Goal: Task Accomplishment & Management: Use online tool/utility

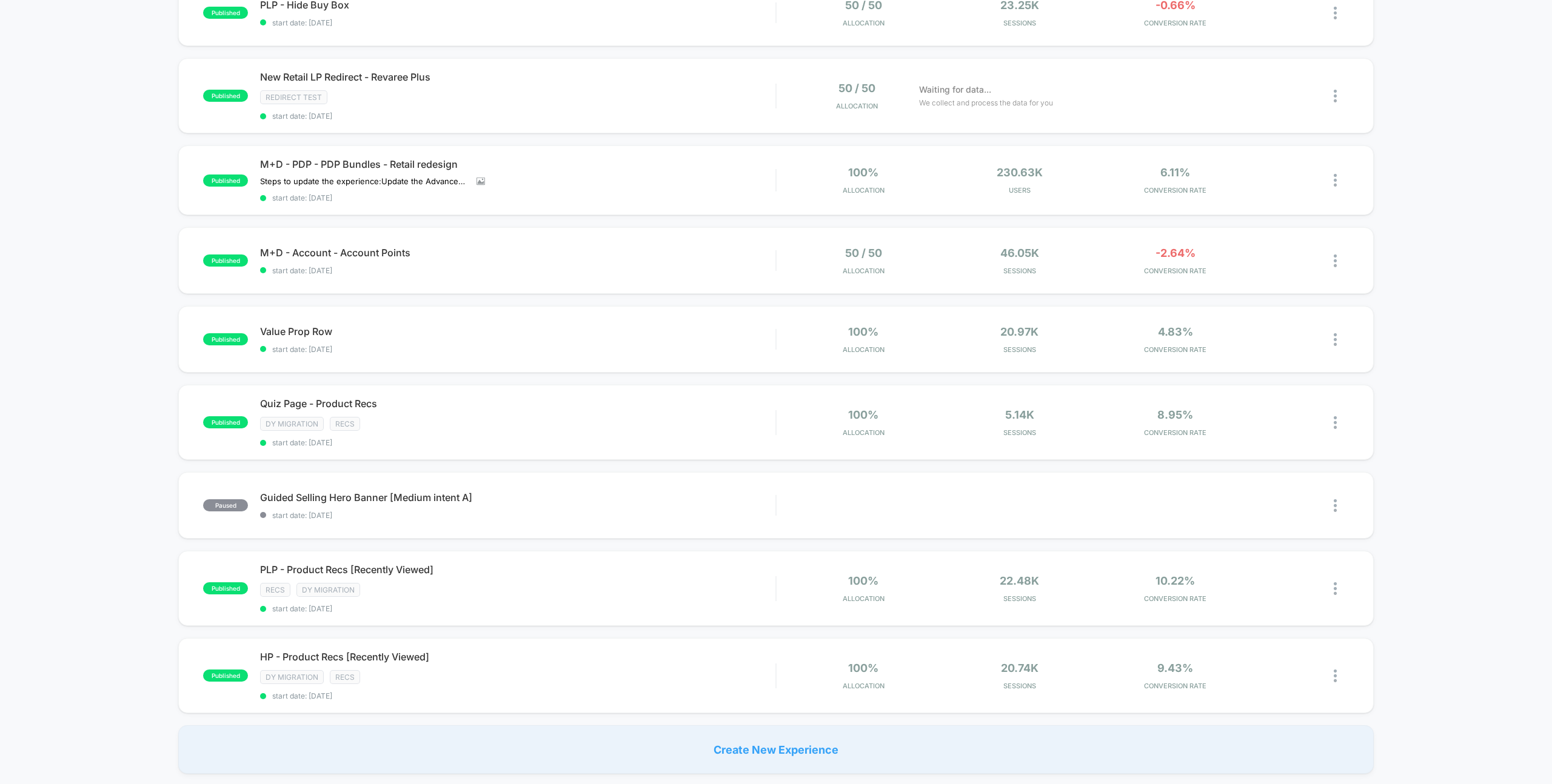
scroll to position [390, 0]
click at [329, 569] on span "PLP - Product Recs [Recently Viewed] Click to edit experience details" at bounding box center [518, 568] width 516 height 12
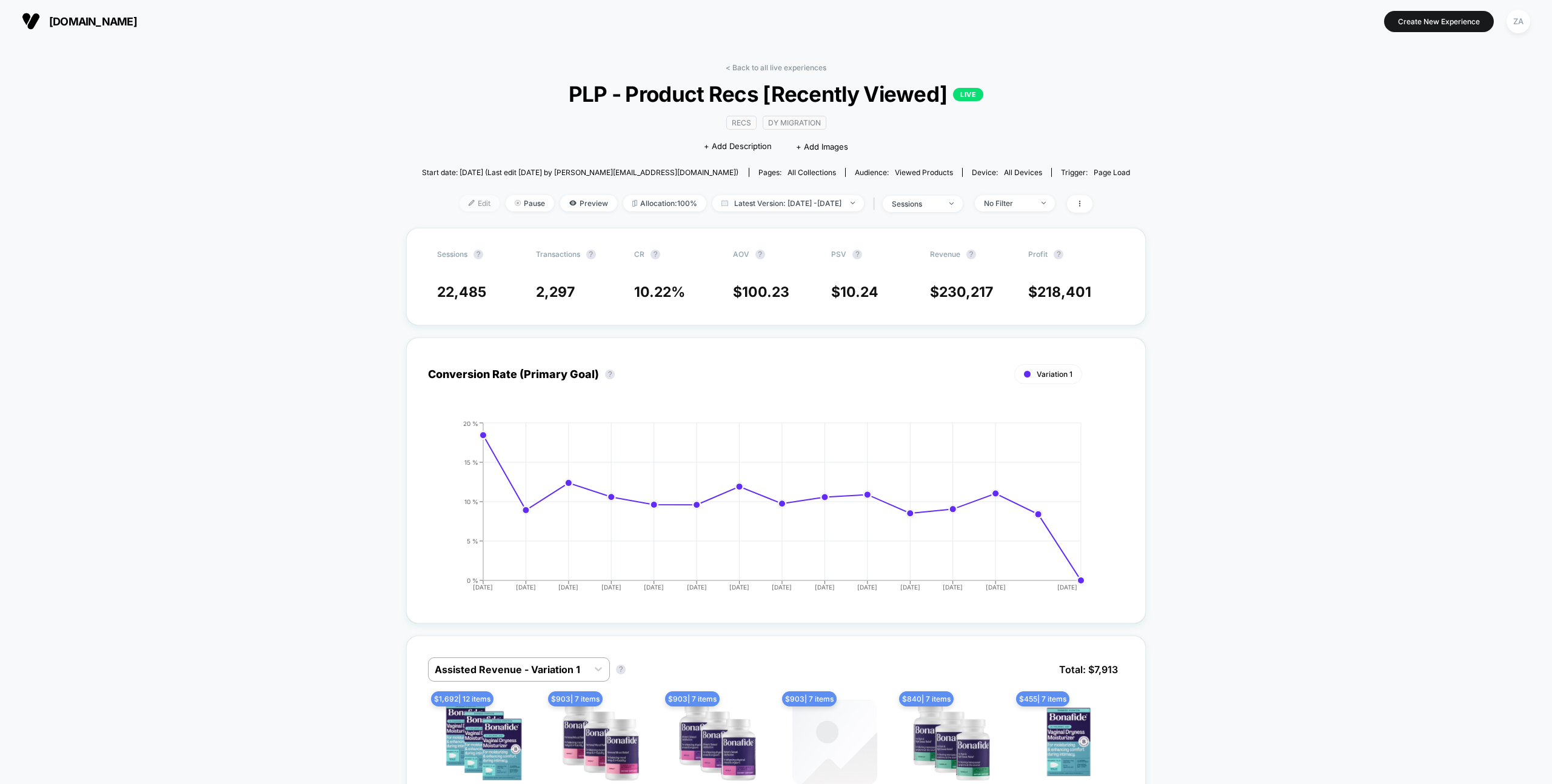
click at [460, 197] on span "Edit" at bounding box center [479, 203] width 40 height 17
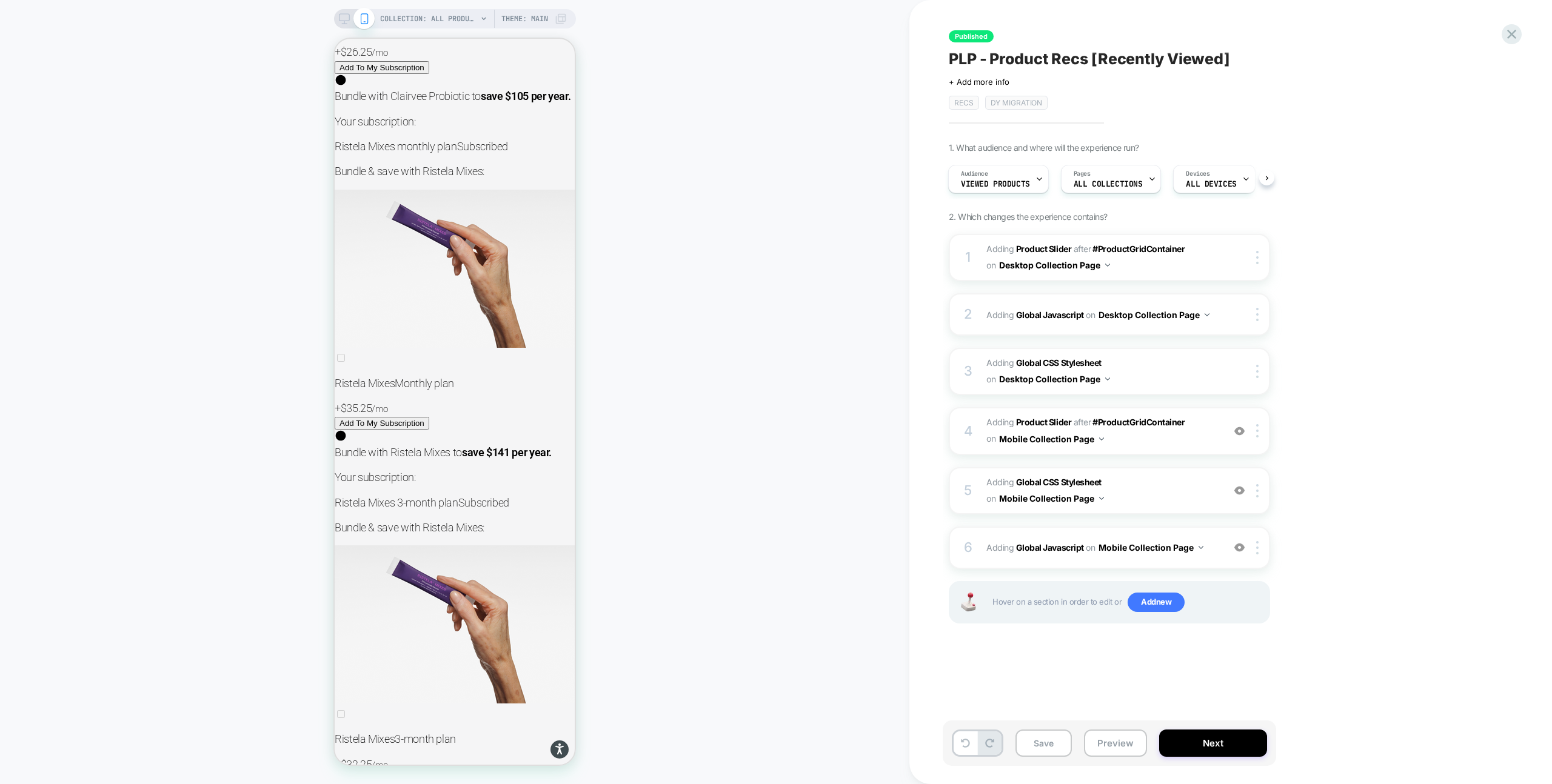
scroll to position [16950, 0]
click at [1087, 382] on button "Desktop Collection Page" at bounding box center [1054, 379] width 111 height 18
click at [1386, 341] on div "1. What audience and where will the experience run? Audience Viewed Products Pa…" at bounding box center [1170, 398] width 442 height 512
click at [1151, 368] on span "Adding Global CSS Stylesheet on Desktop Collection Page" at bounding box center [1102, 370] width 231 height 32
click at [1130, 369] on span "Adding Global CSS Stylesheet on Desktop Collection Page" at bounding box center [1102, 370] width 231 height 32
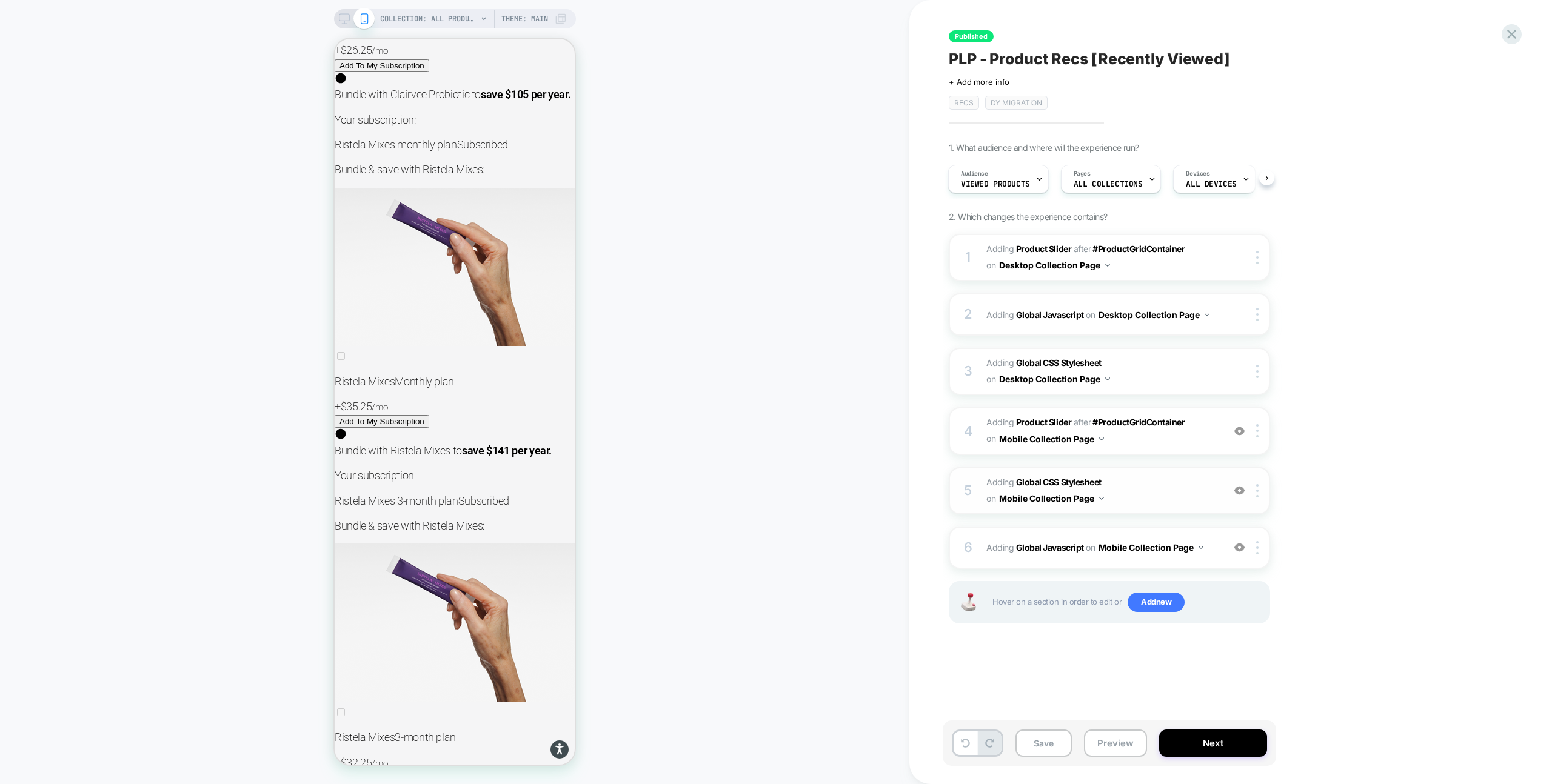
click at [1097, 498] on button "Mobile Collection Page" at bounding box center [1051, 499] width 105 height 18
click at [1366, 402] on div "1. What audience and where will the experience run? Audience Viewed Products Pa…" at bounding box center [1170, 398] width 442 height 512
click at [1134, 176] on div "Devices ALL DEVICES" at bounding box center [1101, 178] width 81 height 28
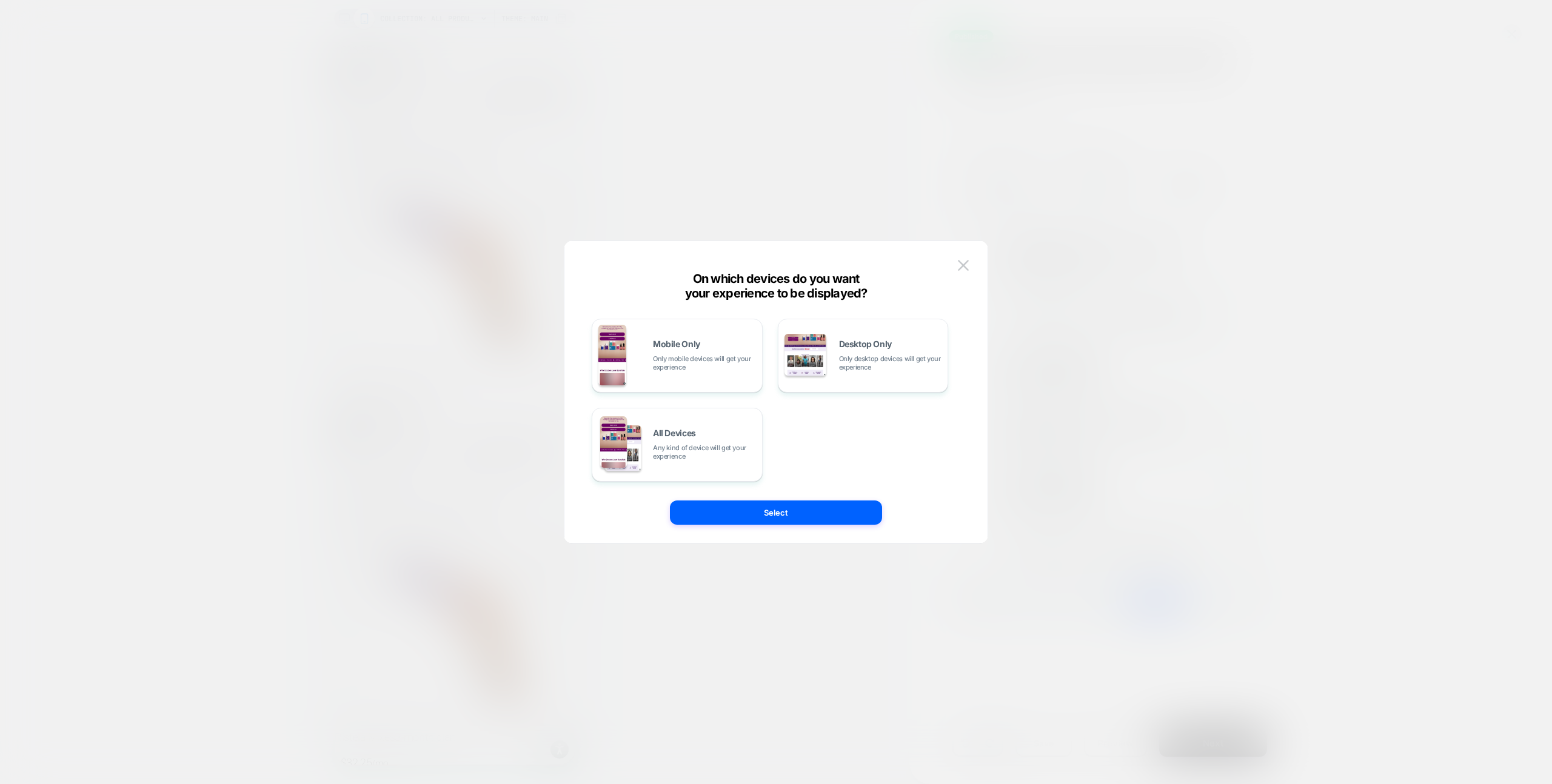
click at [1427, 217] on div at bounding box center [776, 392] width 1552 height 784
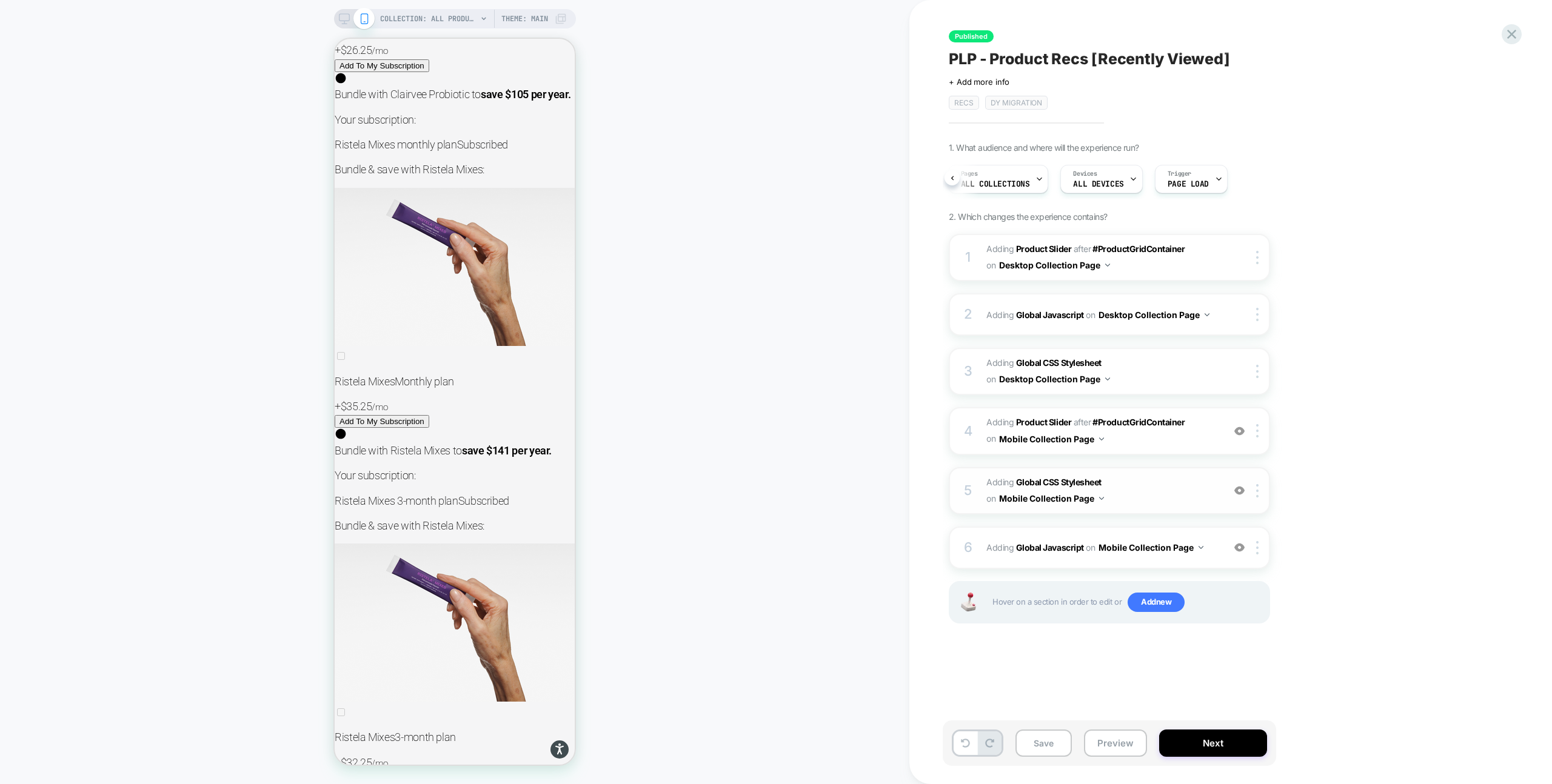
click at [1140, 497] on span "Adding Global CSS Stylesheet on Mobile Collection Page" at bounding box center [1102, 490] width 231 height 32
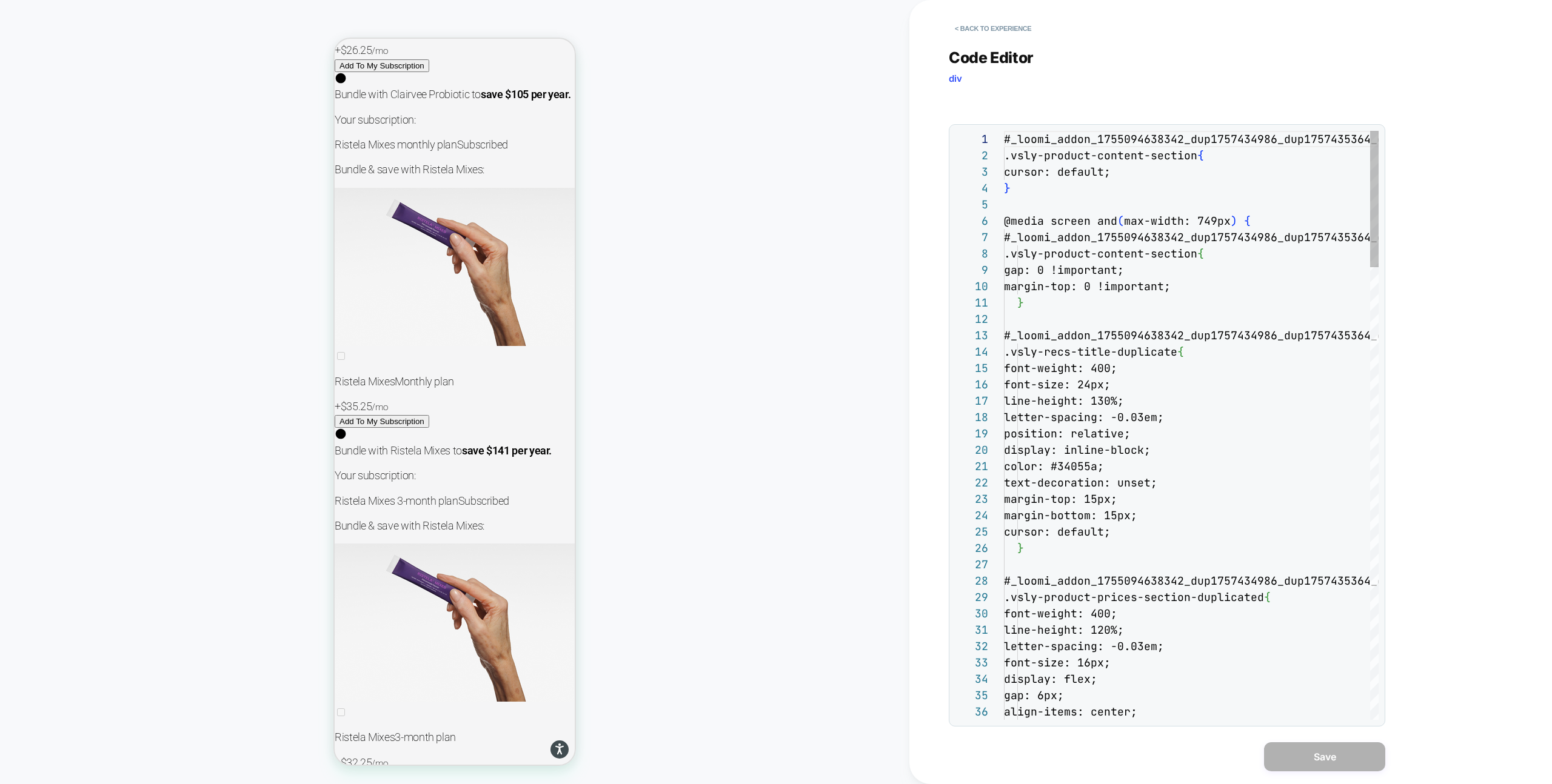
scroll to position [164, 0]
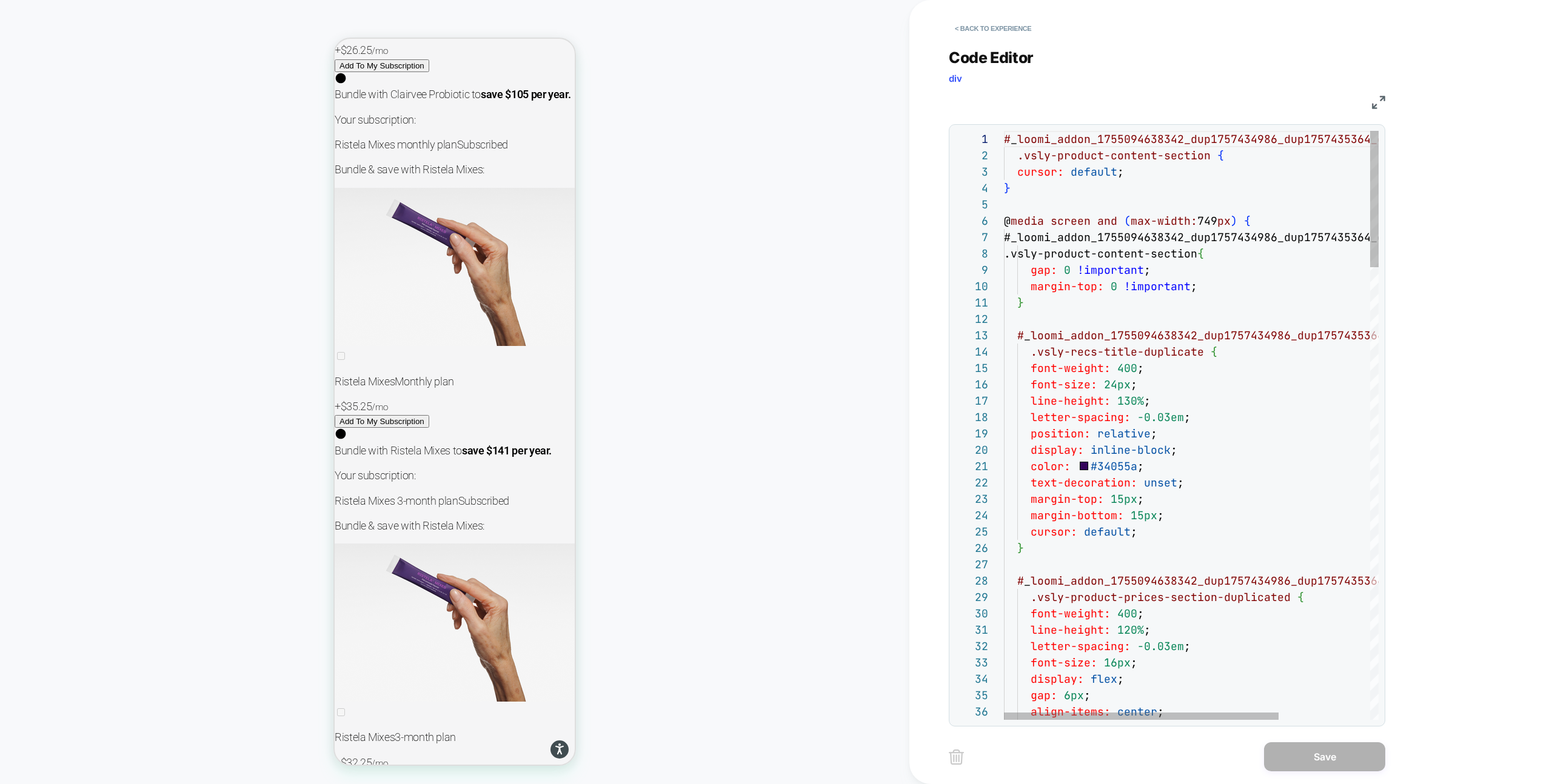
type textarea "**********"
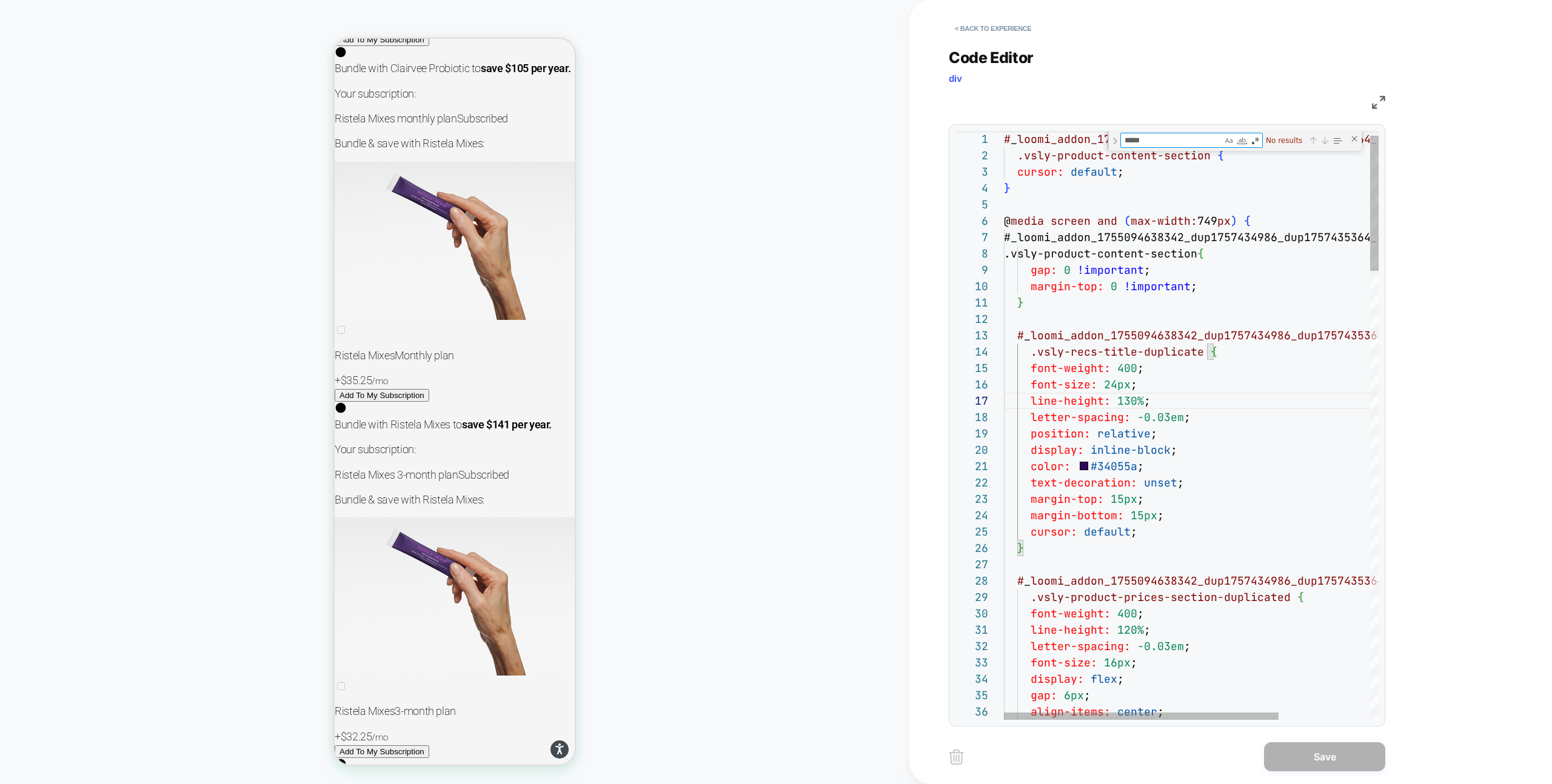
scroll to position [16950, 0]
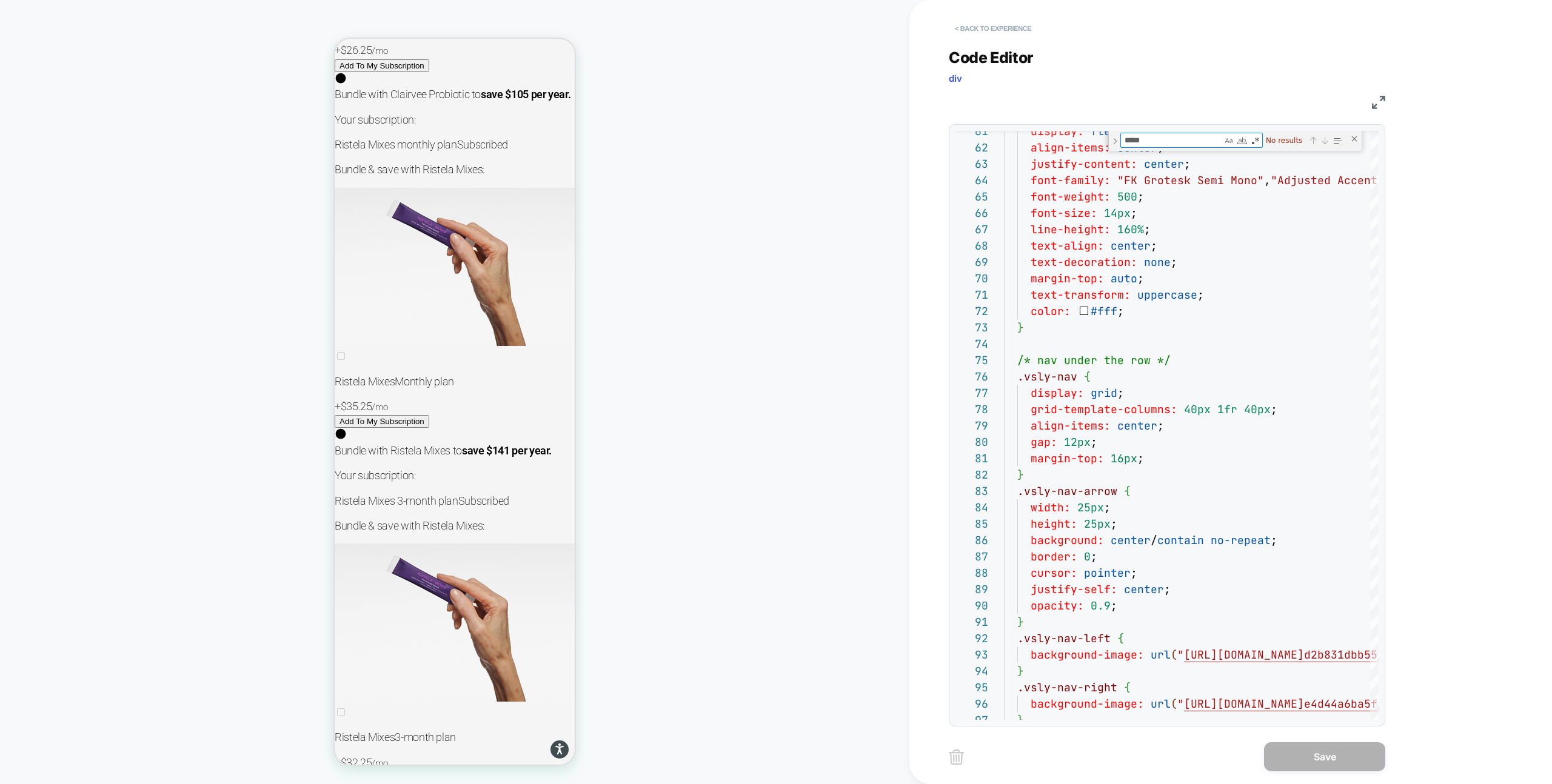
type textarea "*****"
click at [987, 31] on button "< Back to experience" at bounding box center [993, 28] width 88 height 20
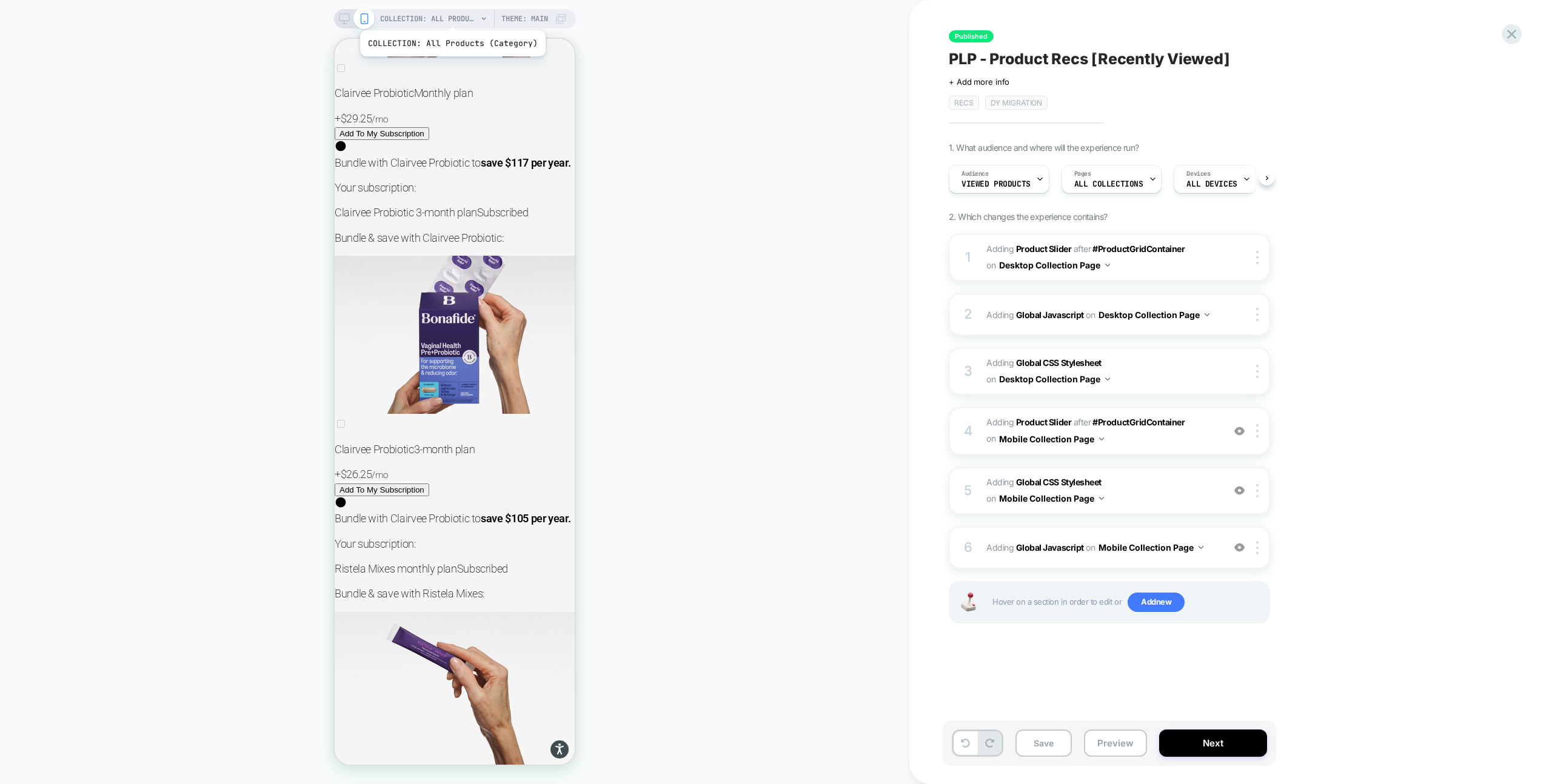
scroll to position [0, 1]
click at [344, 17] on icon at bounding box center [344, 19] width 11 height 11
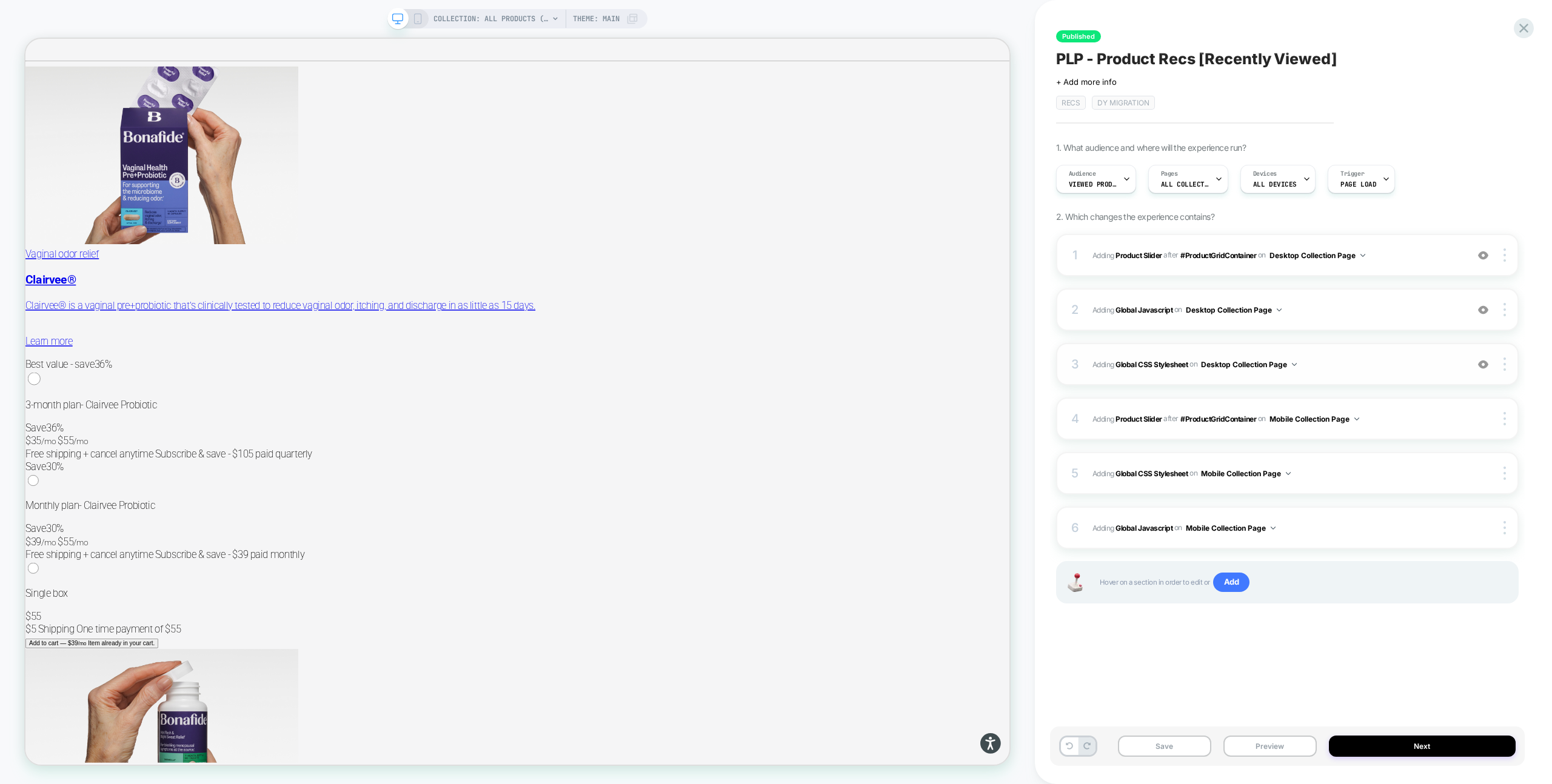
click at [1339, 364] on span "Adding Global CSS Stylesheet on Desktop Collection Page" at bounding box center [1277, 364] width 369 height 15
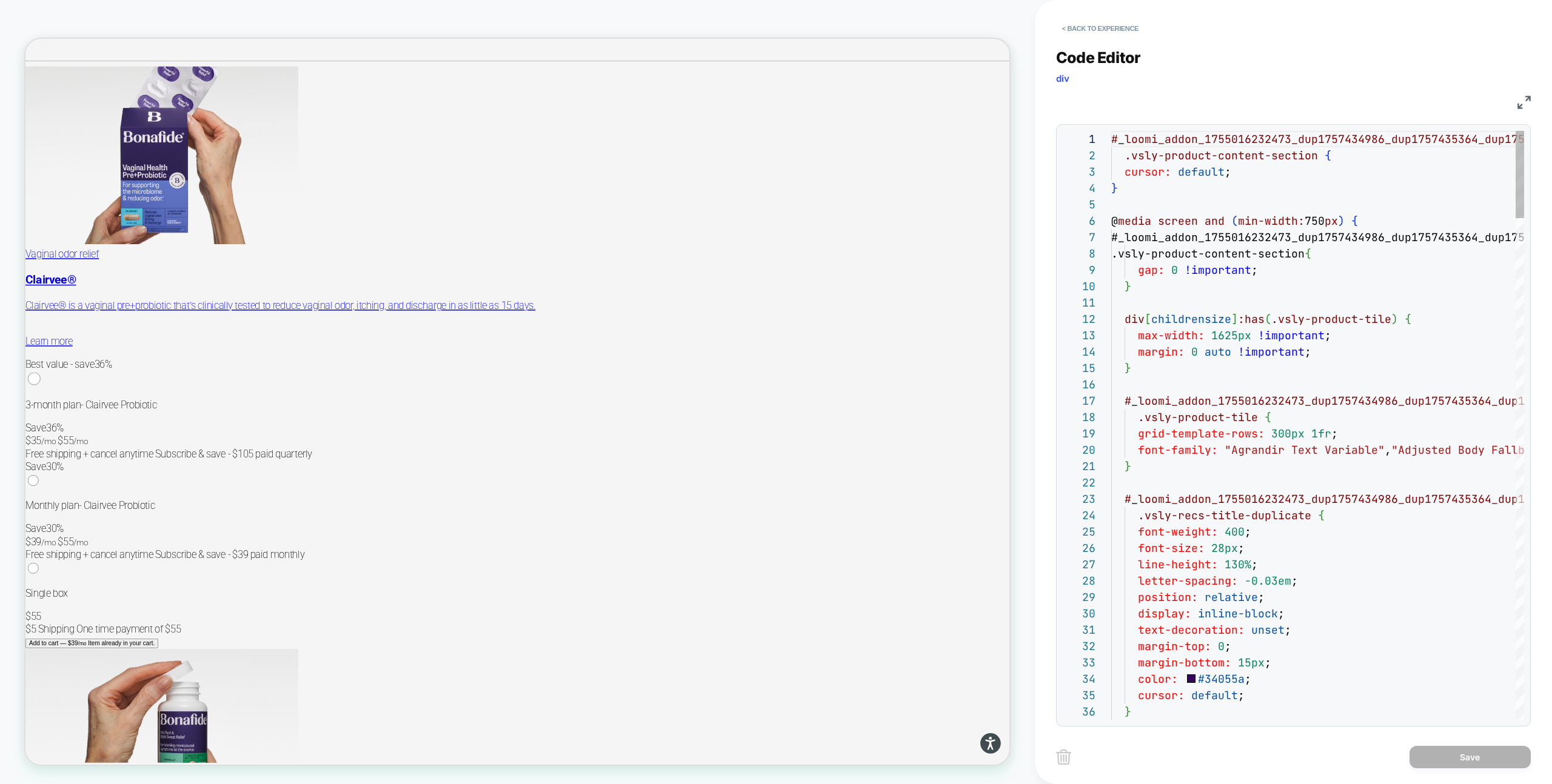
scroll to position [164, 0]
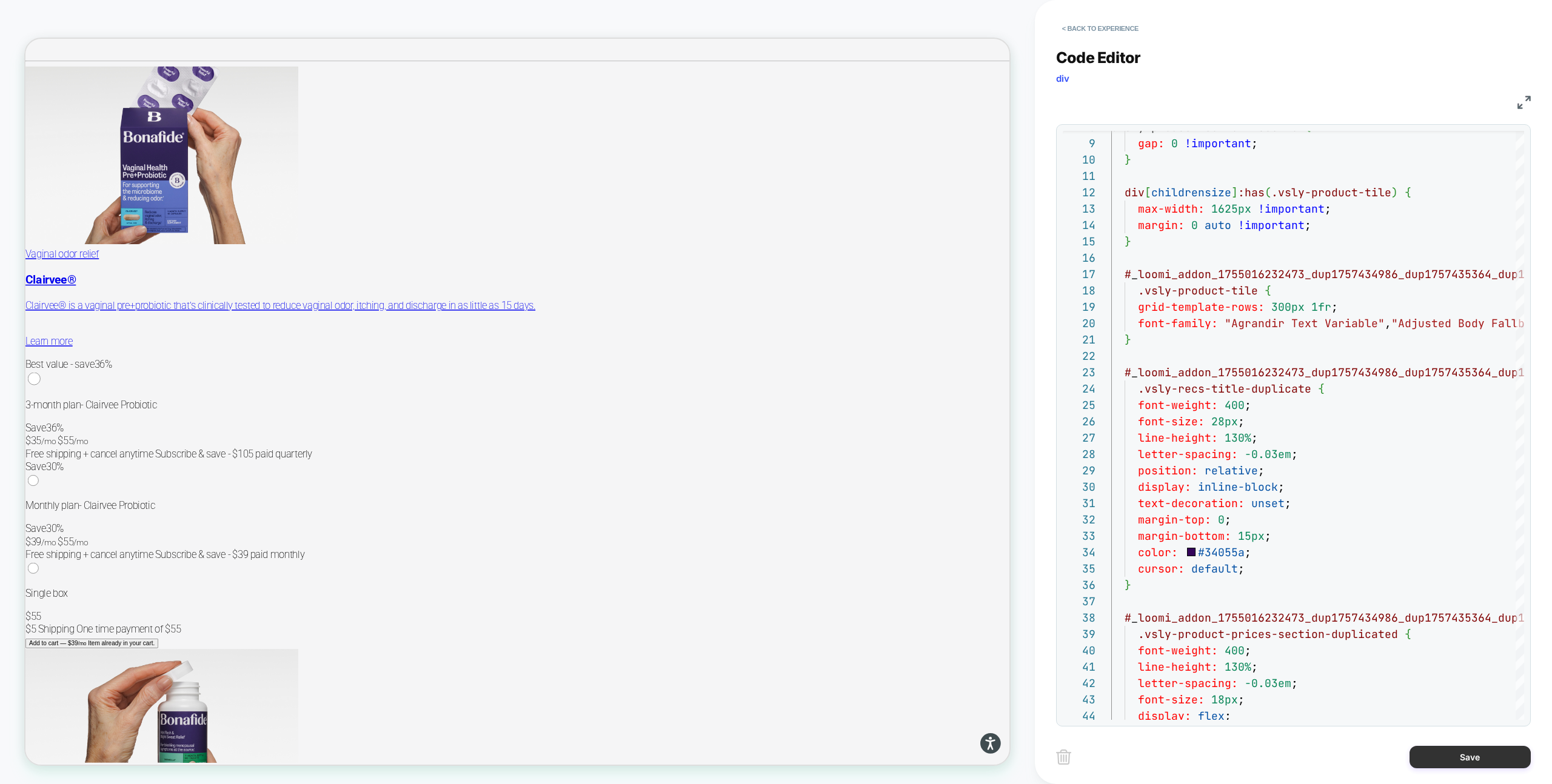
type textarea "**********"
click at [1424, 757] on button "Save" at bounding box center [1471, 757] width 122 height 23
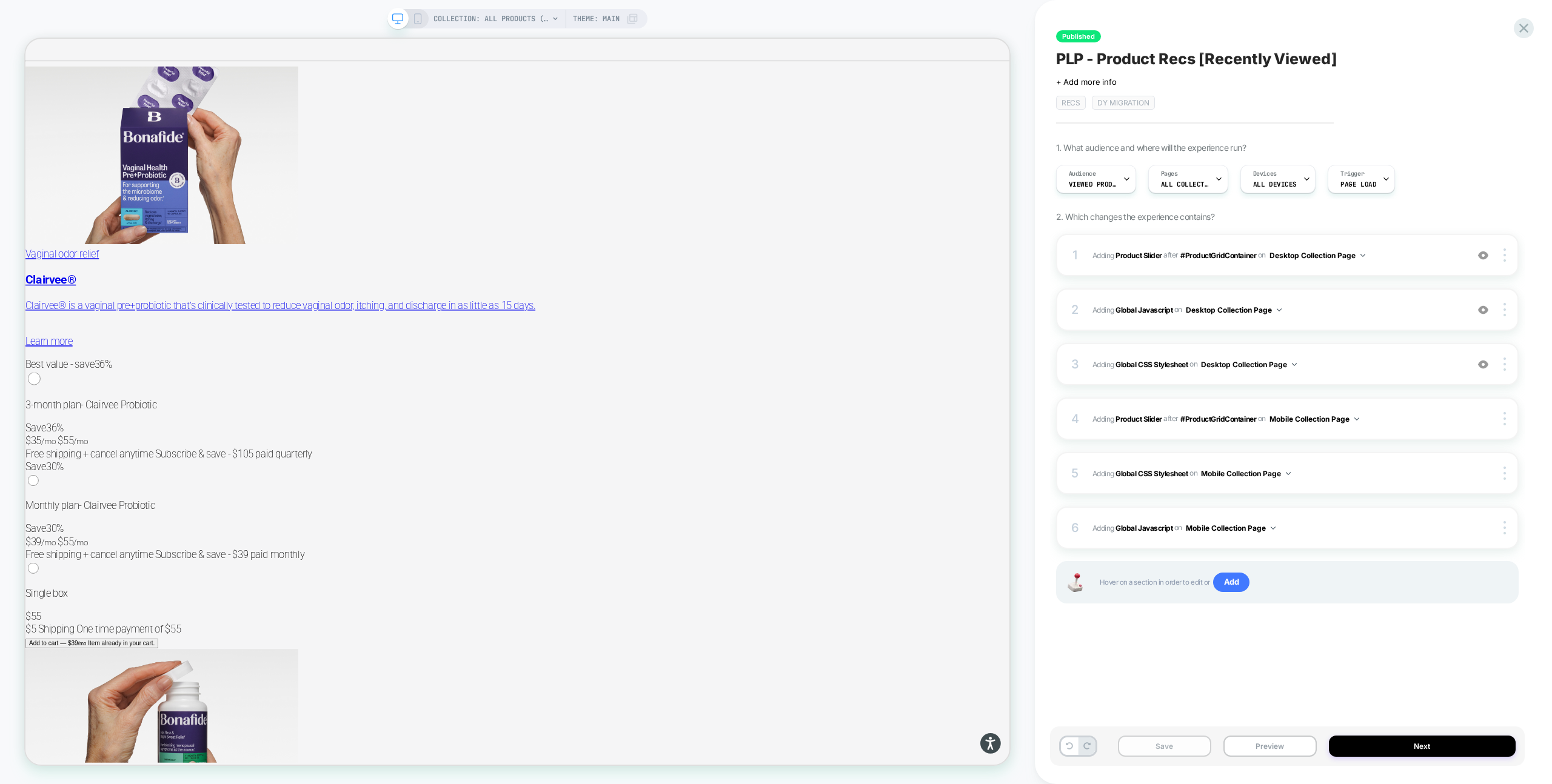
click at [1169, 747] on button "Save" at bounding box center [1164, 747] width 93 height 22
click at [413, 19] on icon at bounding box center [418, 19] width 11 height 11
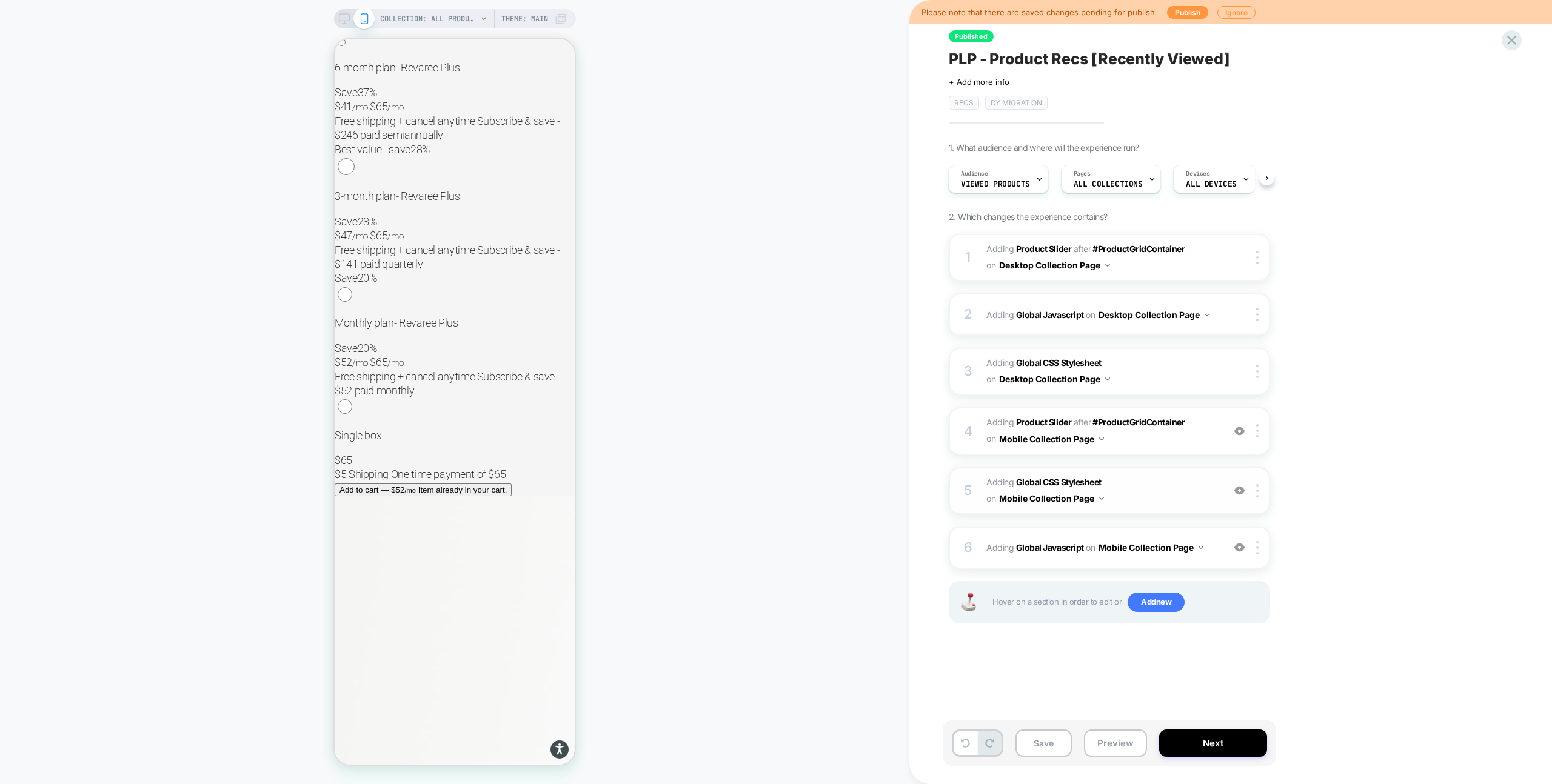
click at [1144, 494] on span "Adding Global CSS Stylesheet on Mobile Collection Page" at bounding box center [1102, 490] width 231 height 32
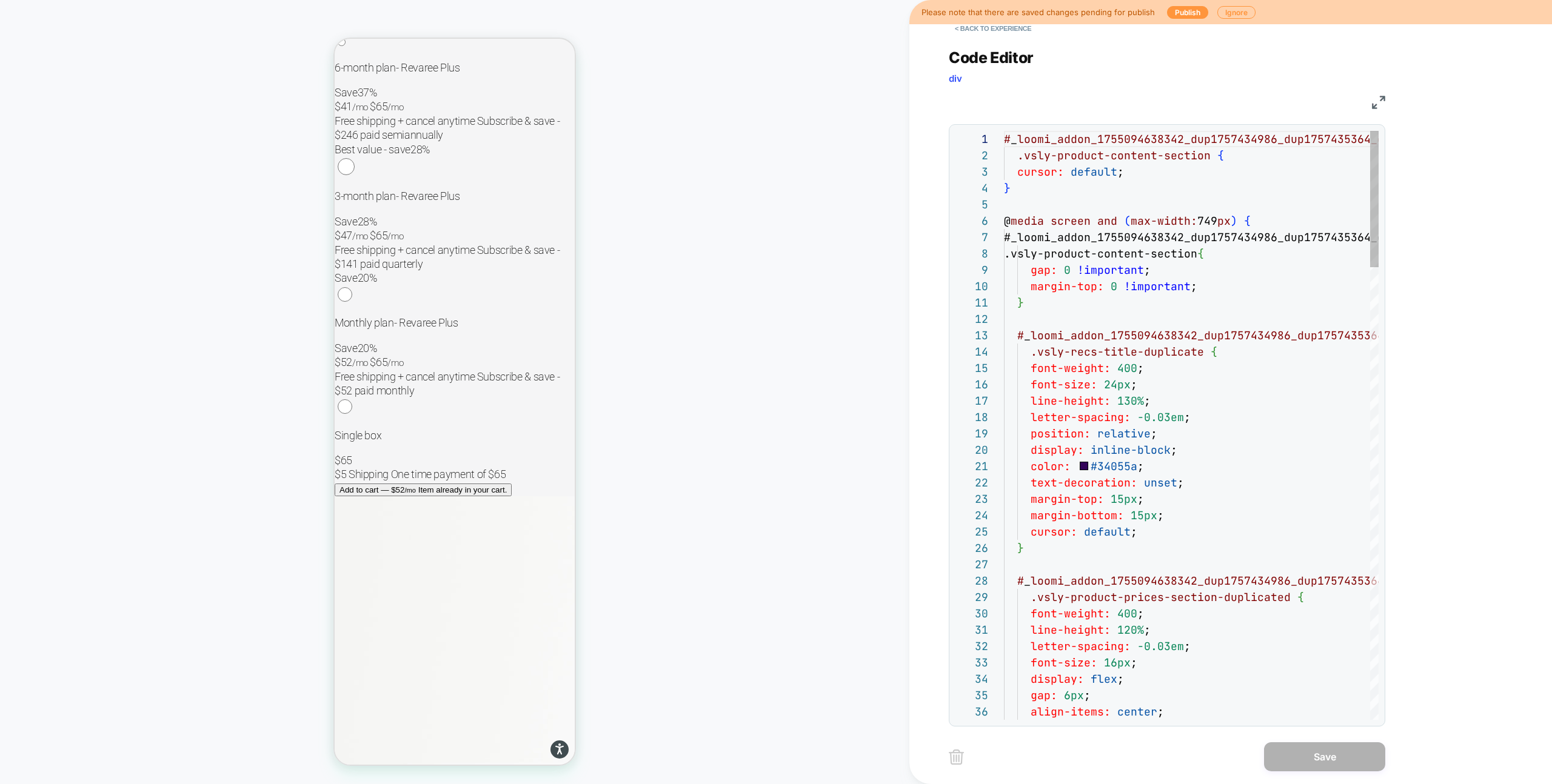
scroll to position [164, 0]
type textarea "**********"
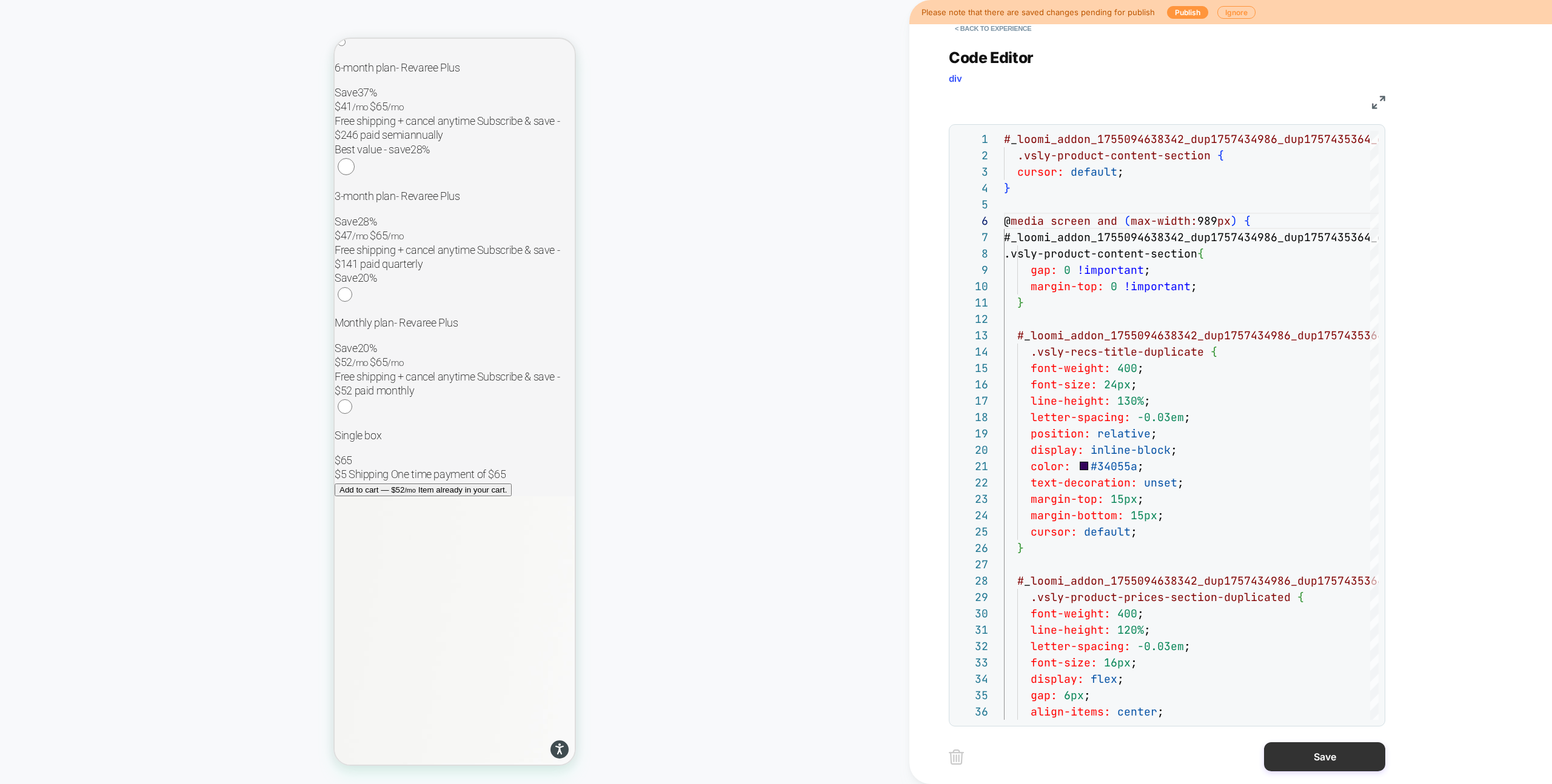
click at [1317, 756] on button "Save" at bounding box center [1326, 758] width 122 height 29
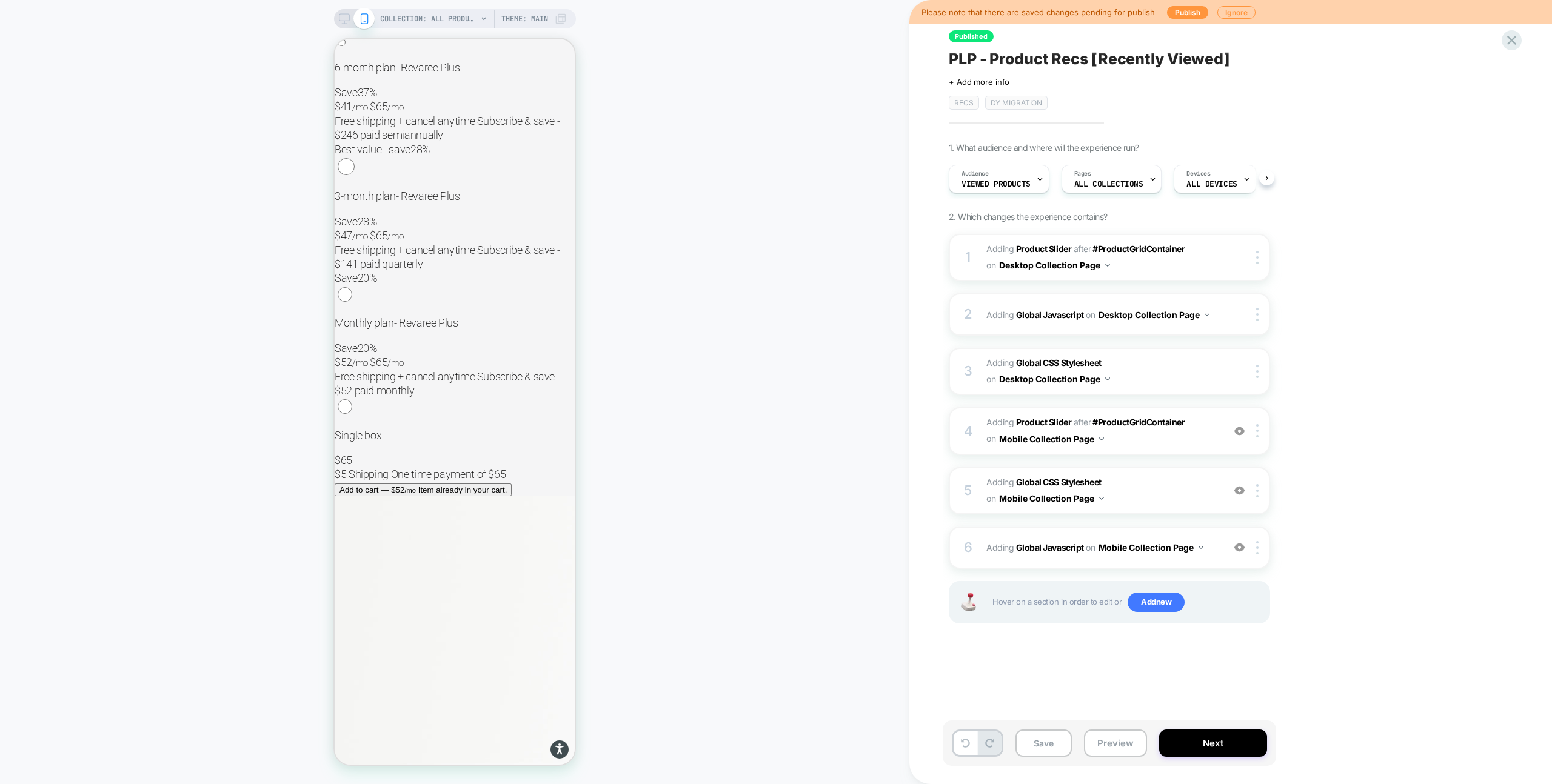
scroll to position [0, 1]
click at [1057, 744] on button "Save" at bounding box center [1044, 744] width 57 height 27
click at [1173, 12] on button "Publish" at bounding box center [1188, 12] width 41 height 13
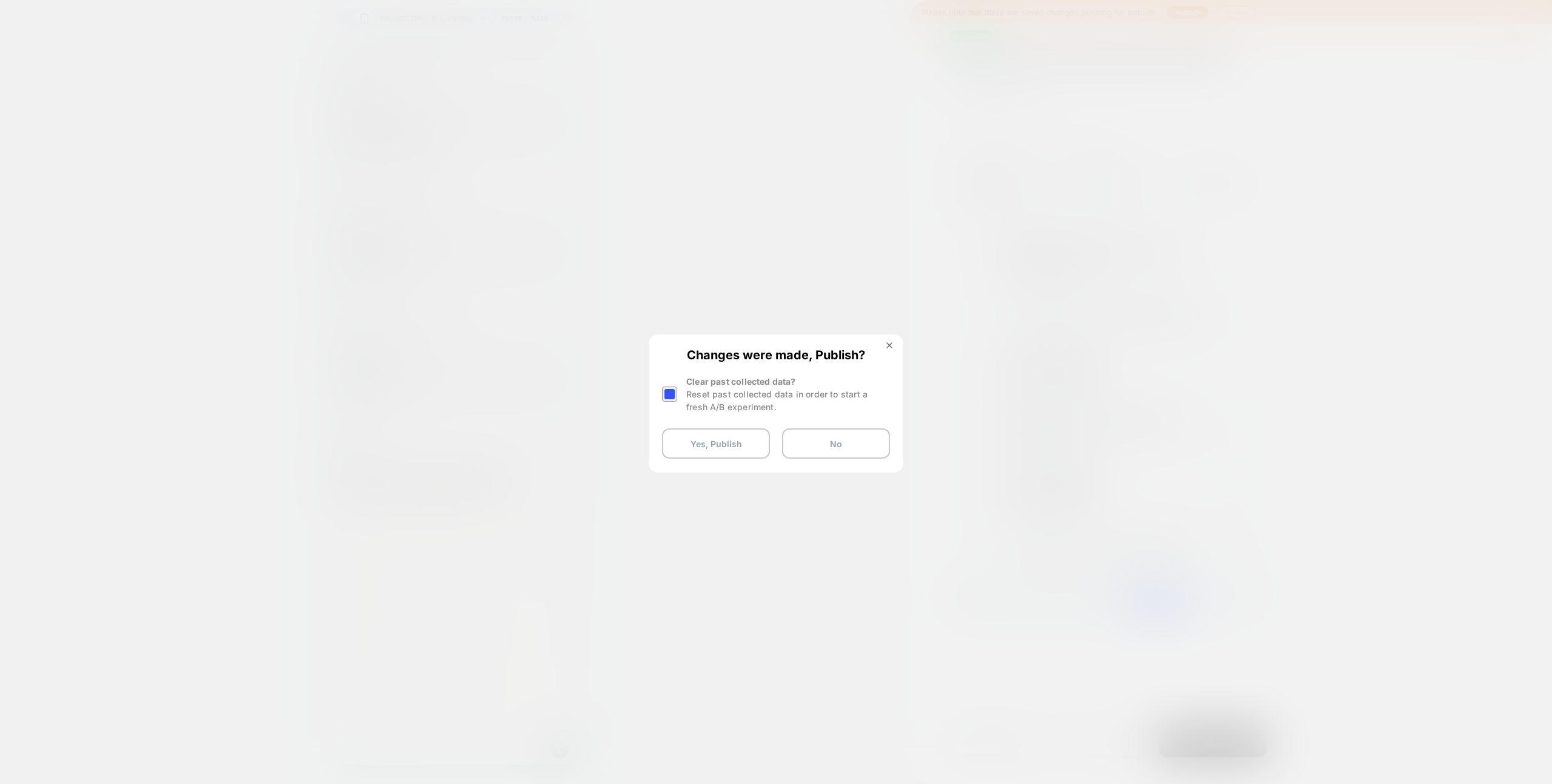
click at [667, 397] on div at bounding box center [669, 394] width 15 height 15
click at [740, 449] on button "Yes, Publish" at bounding box center [716, 443] width 108 height 30
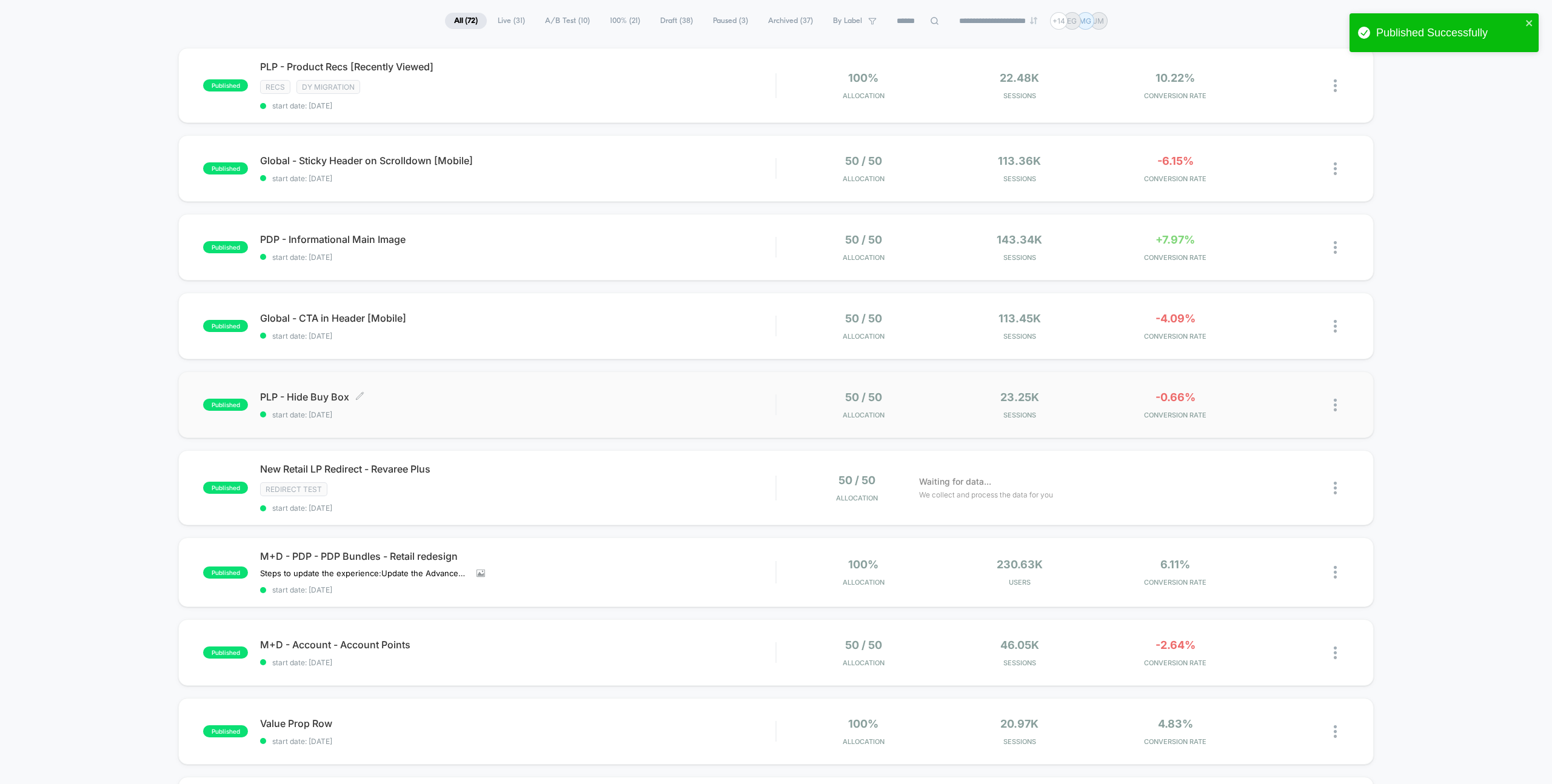
scroll to position [85, 0]
click at [322, 90] on span "DY Migration" at bounding box center [327, 86] width 64 height 14
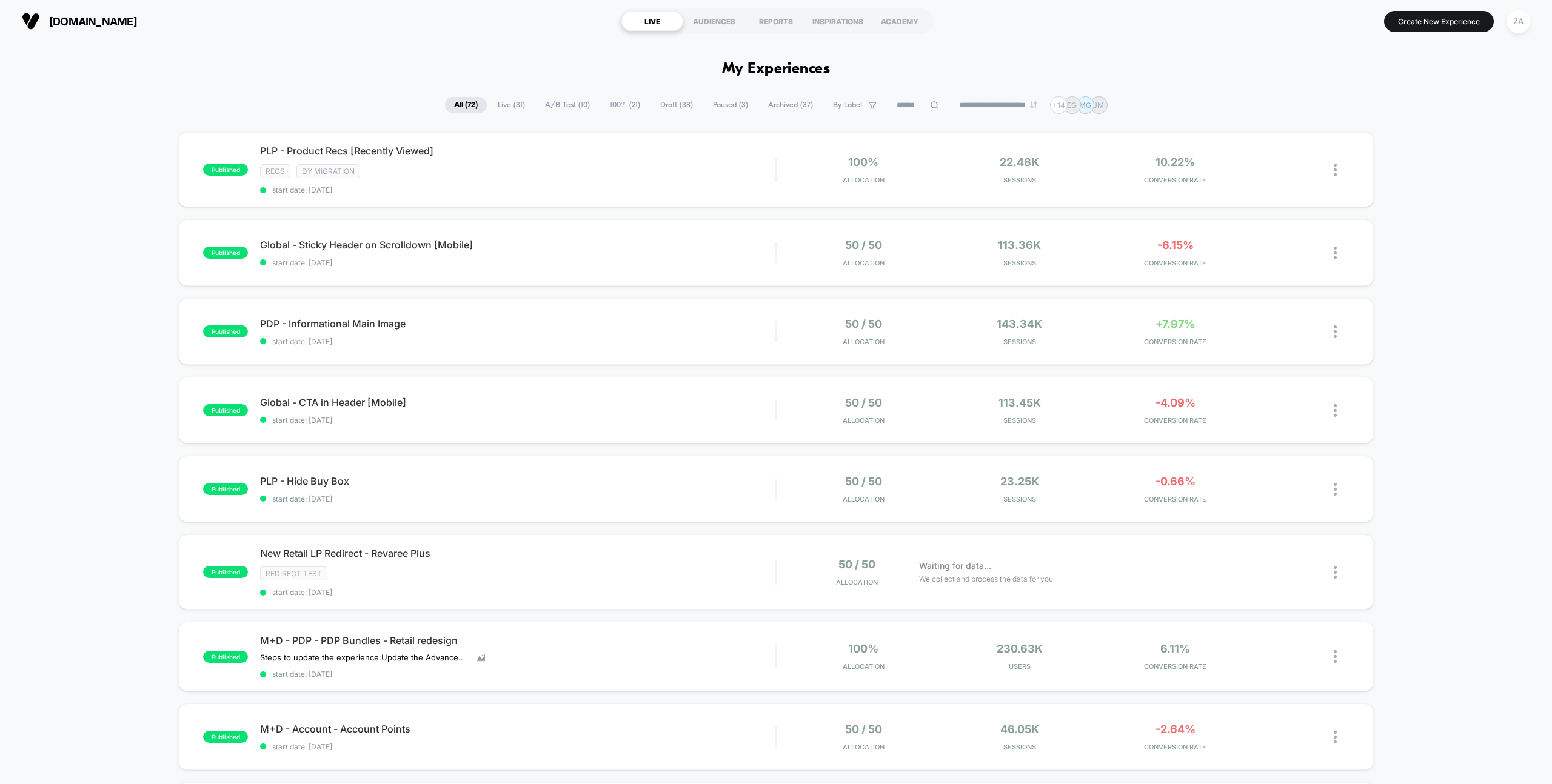
click at [833, 106] on span "By Label" at bounding box center [848, 105] width 29 height 9
click at [794, 169] on span at bounding box center [794, 166] width 12 height 12
click at [827, 206] on button "Save" at bounding box center [846, 199] width 116 height 19
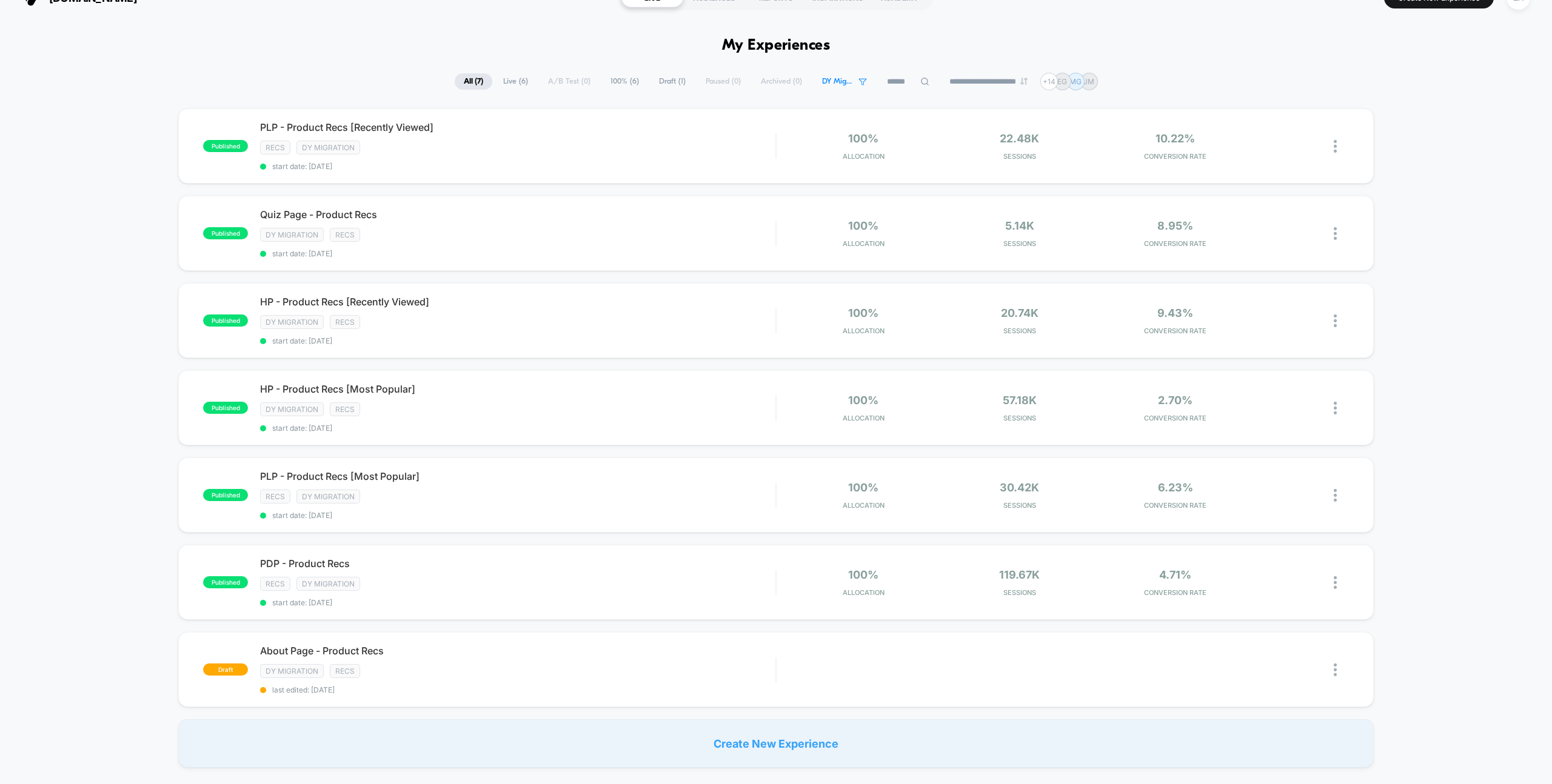
scroll to position [23, 0]
click at [350, 216] on span "Quiz Page - Product Recs Click to edit experience details" at bounding box center [518, 216] width 516 height 12
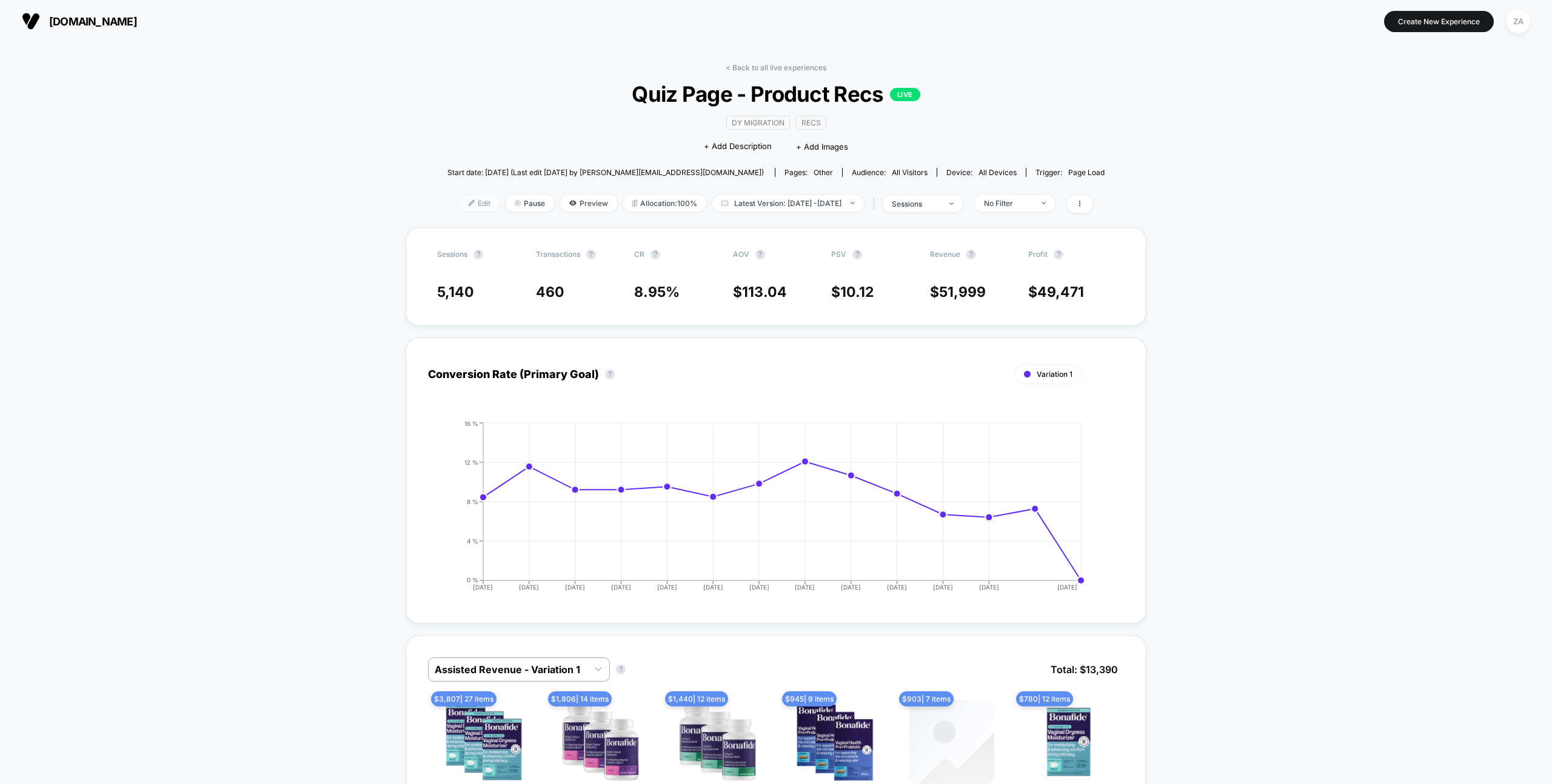
click at [469, 201] on span "Edit" at bounding box center [479, 203] width 40 height 17
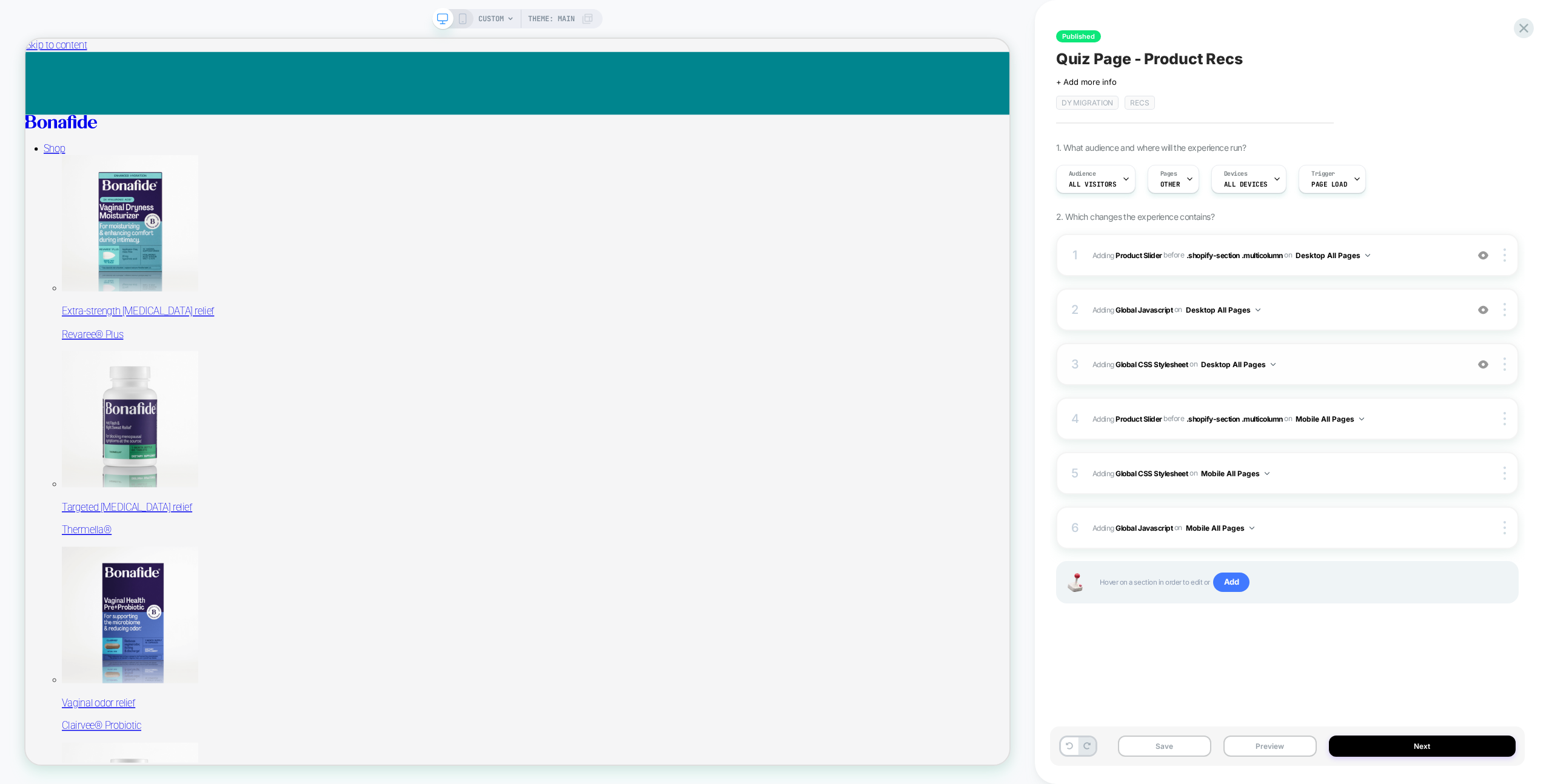
click at [1301, 364] on span "Adding Global CSS Stylesheet on Desktop All Pages" at bounding box center [1277, 364] width 369 height 15
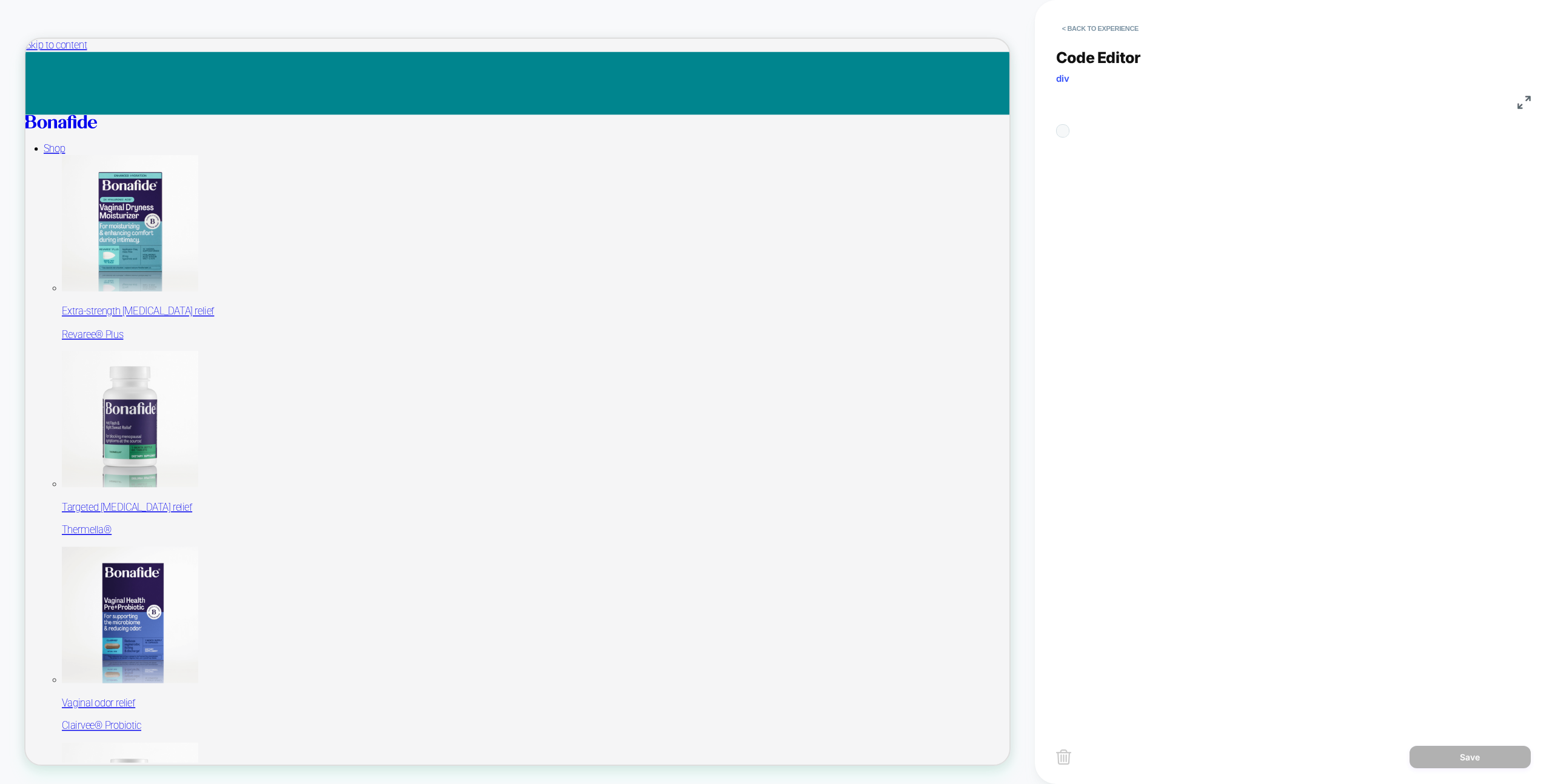
scroll to position [164, 0]
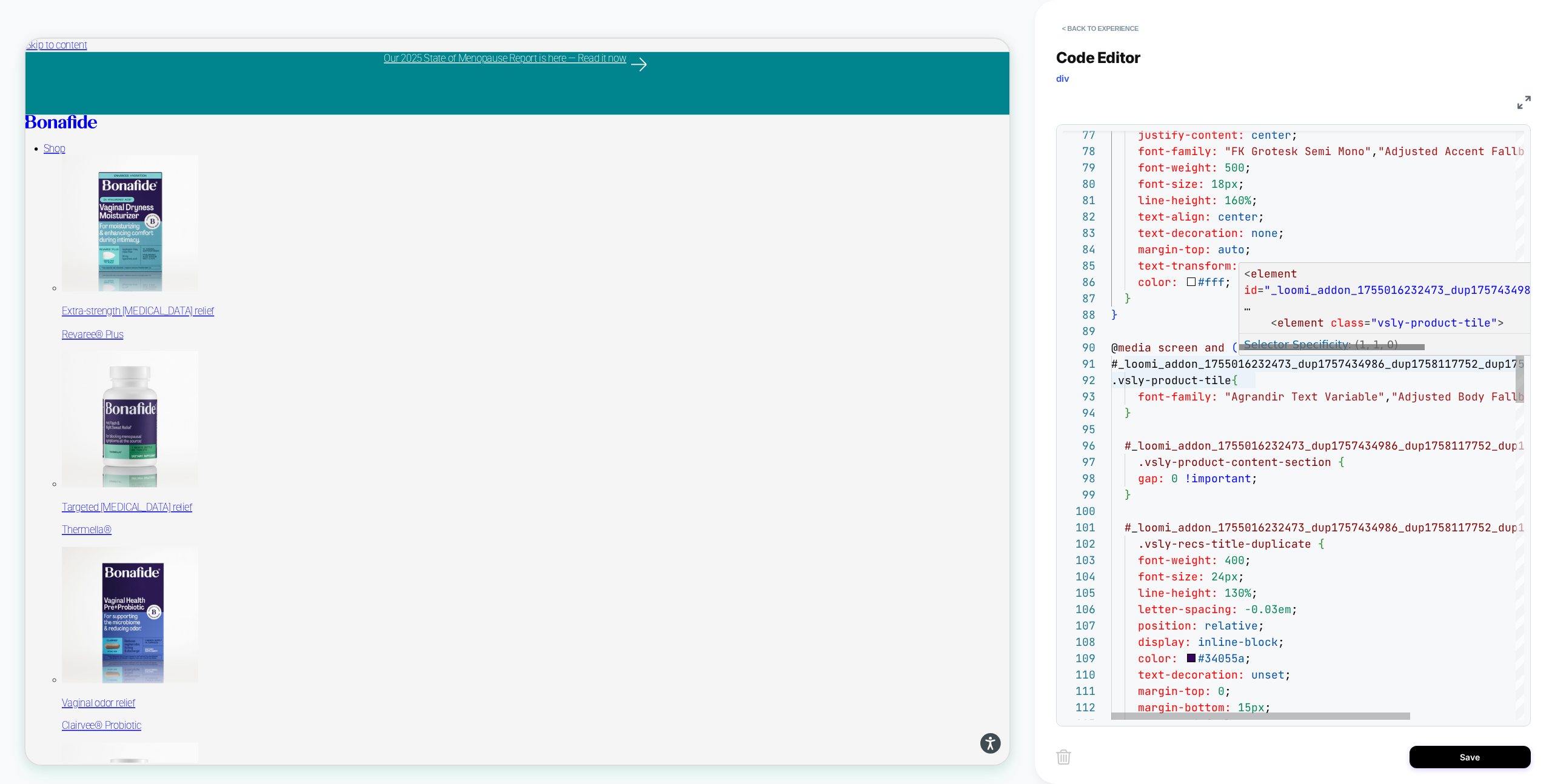
click at [1320, 348] on div at bounding box center [1331, 347] width 185 height 6
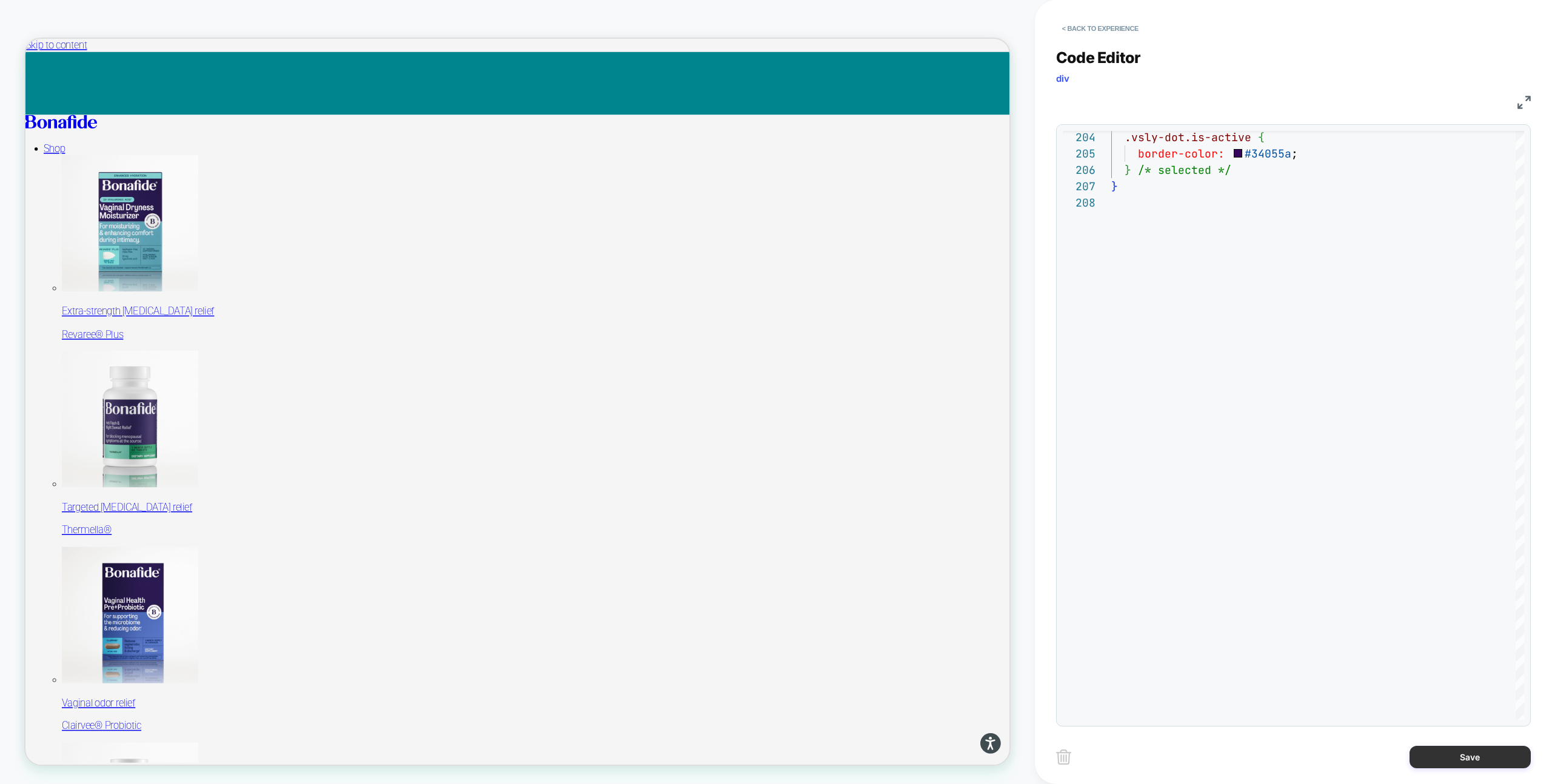
type textarea "**********"
click at [1446, 754] on button "Save" at bounding box center [1471, 757] width 122 height 23
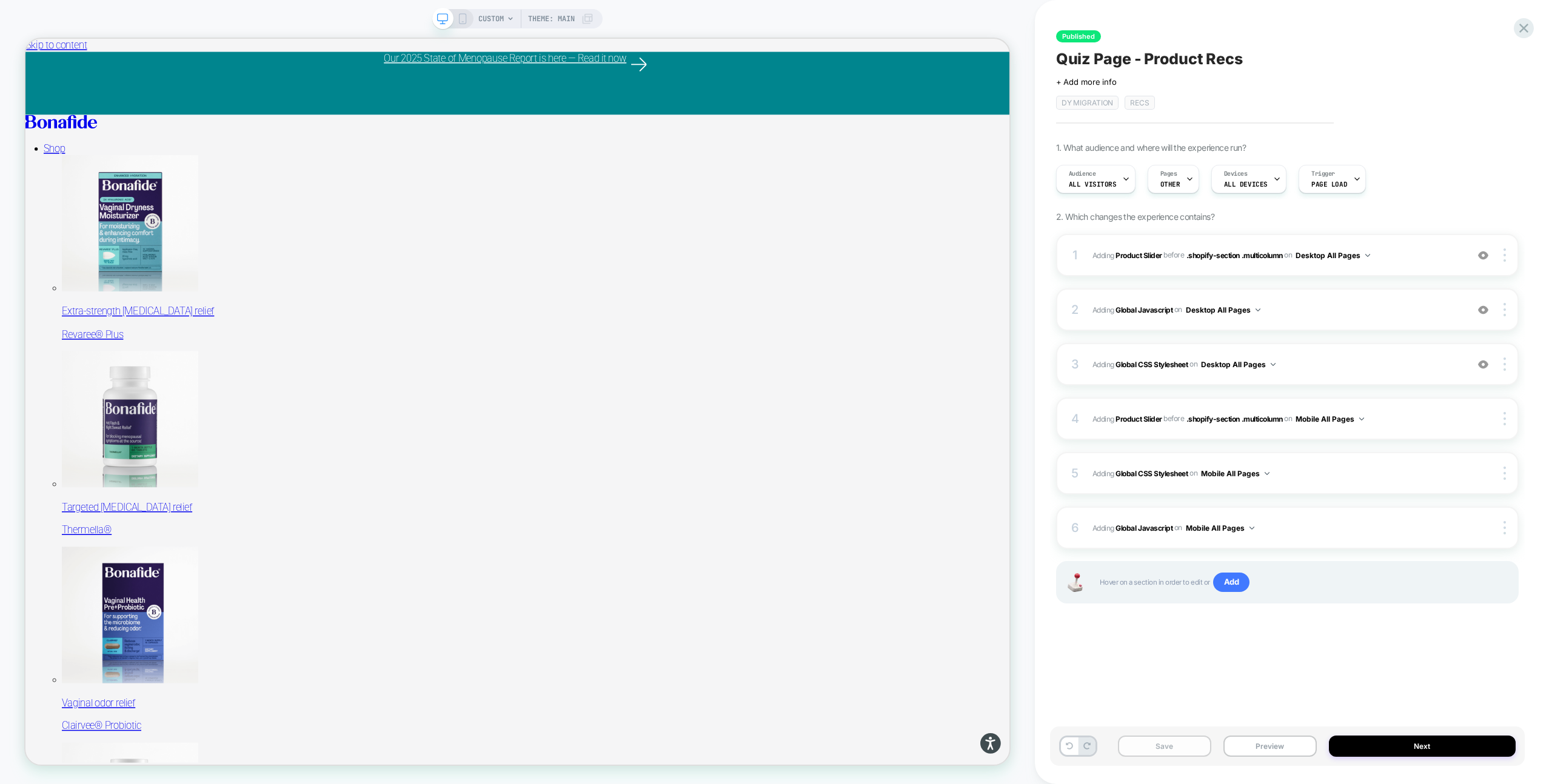
click at [1142, 752] on button "Save" at bounding box center [1164, 747] width 93 height 22
click at [460, 14] on icon at bounding box center [462, 19] width 11 height 11
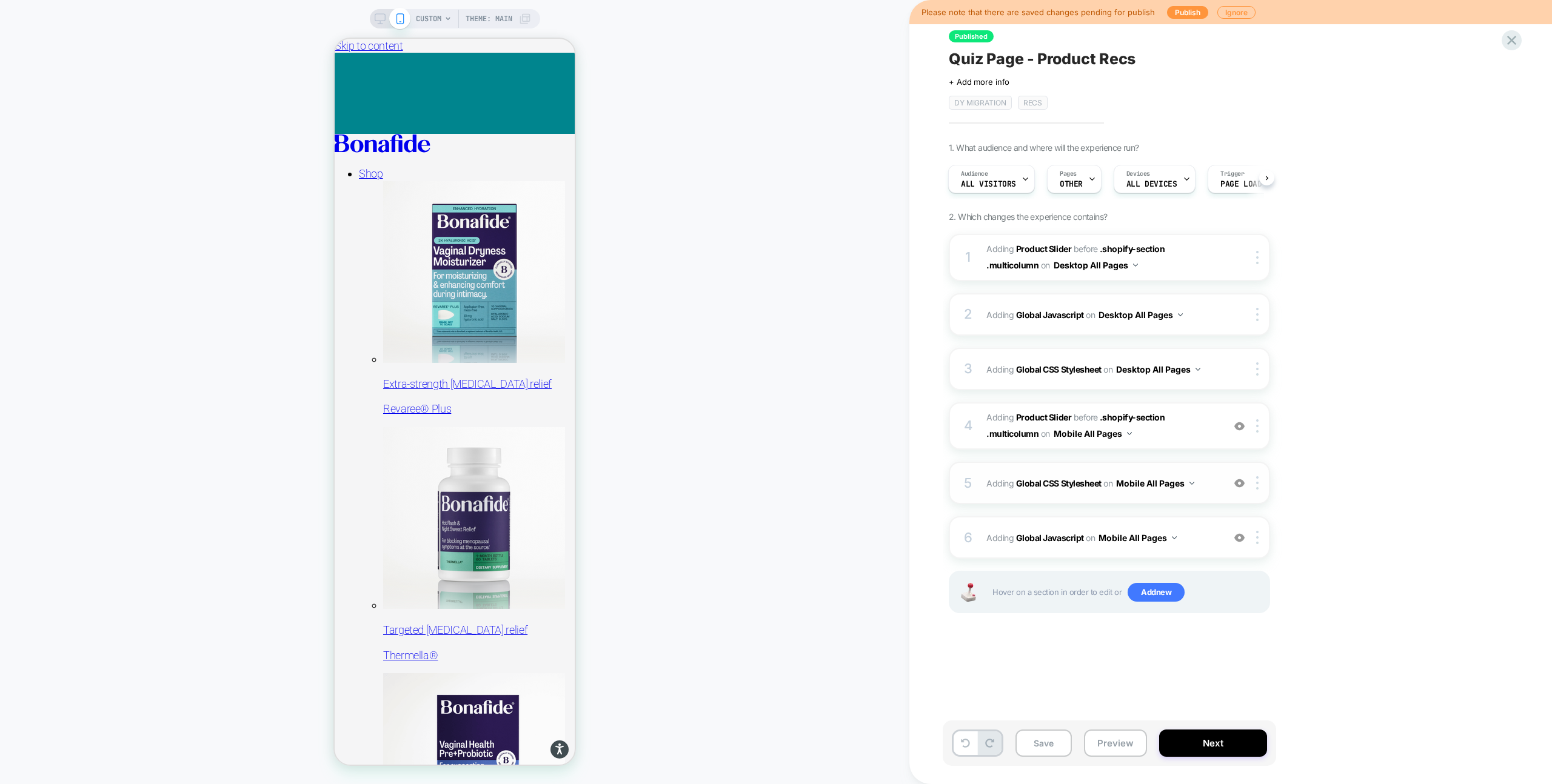
click at [1212, 488] on span "Adding Global CSS Stylesheet on Mobile All Pages" at bounding box center [1102, 483] width 231 height 18
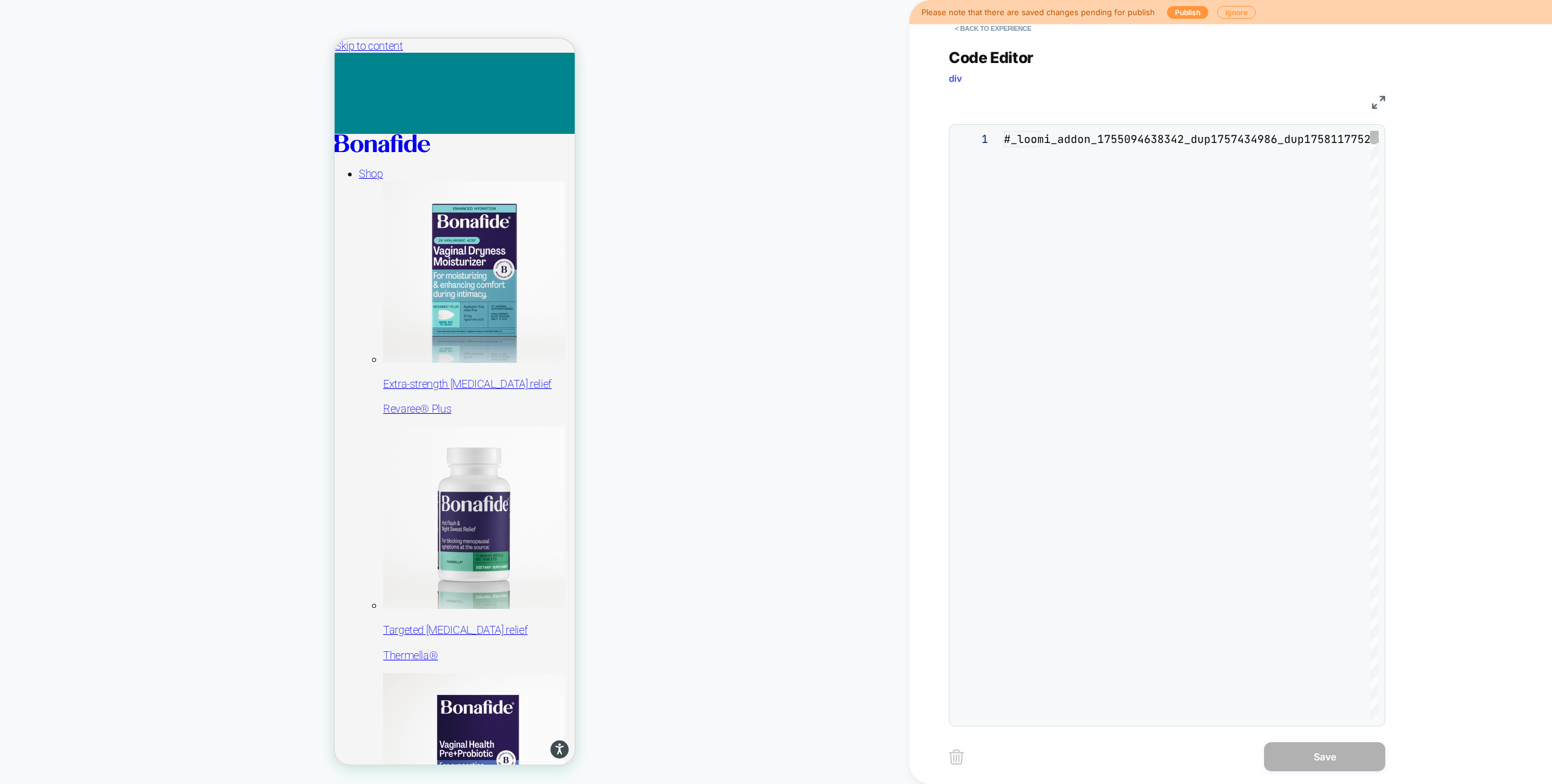
scroll to position [164, 0]
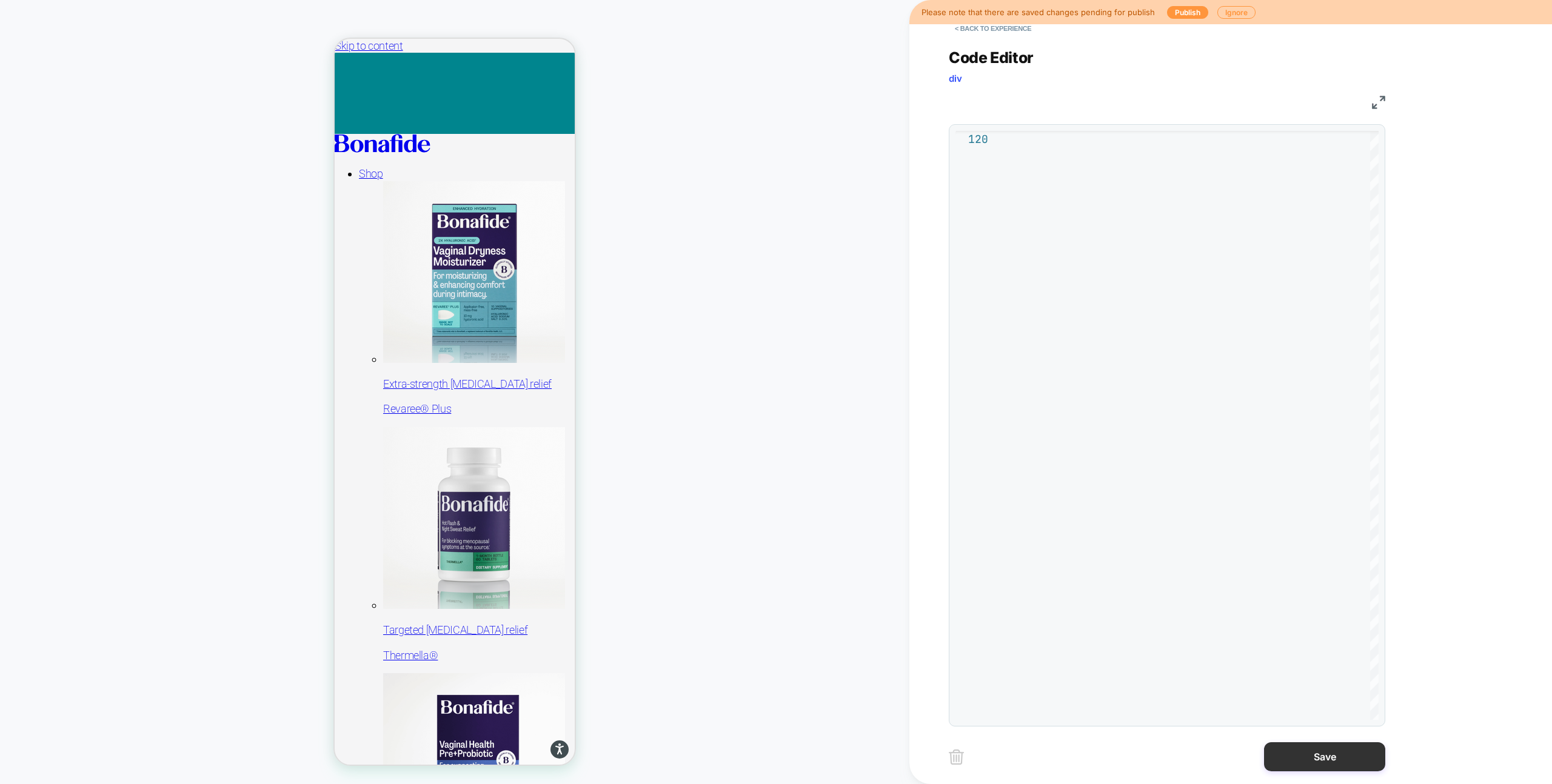
type textarea "**********"
click at [1307, 762] on button "Save" at bounding box center [1326, 758] width 122 height 29
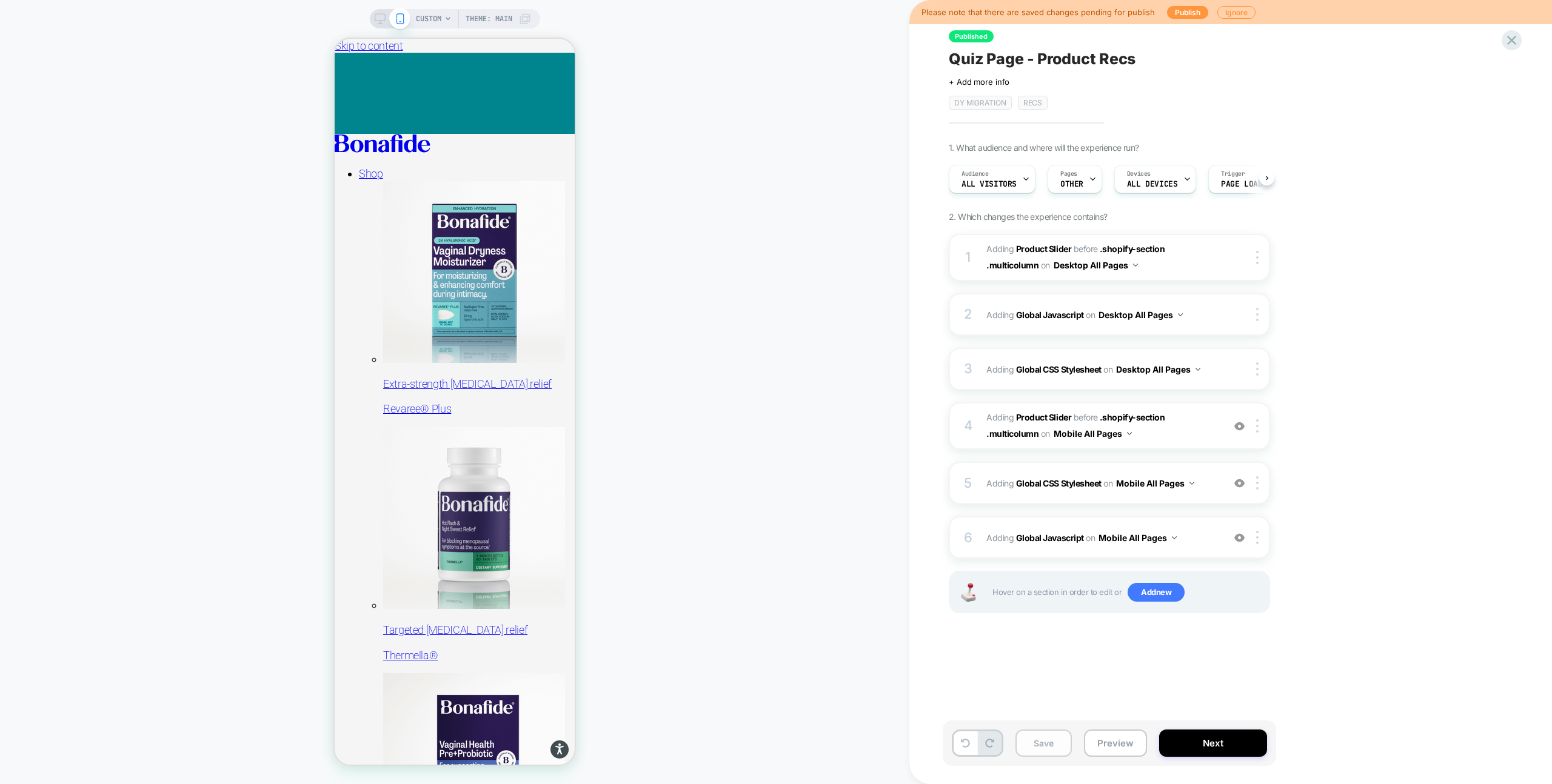
scroll to position [0, 1]
click at [1024, 744] on button "Save" at bounding box center [1044, 744] width 57 height 27
click at [1109, 744] on button "Preview" at bounding box center [1116, 744] width 63 height 27
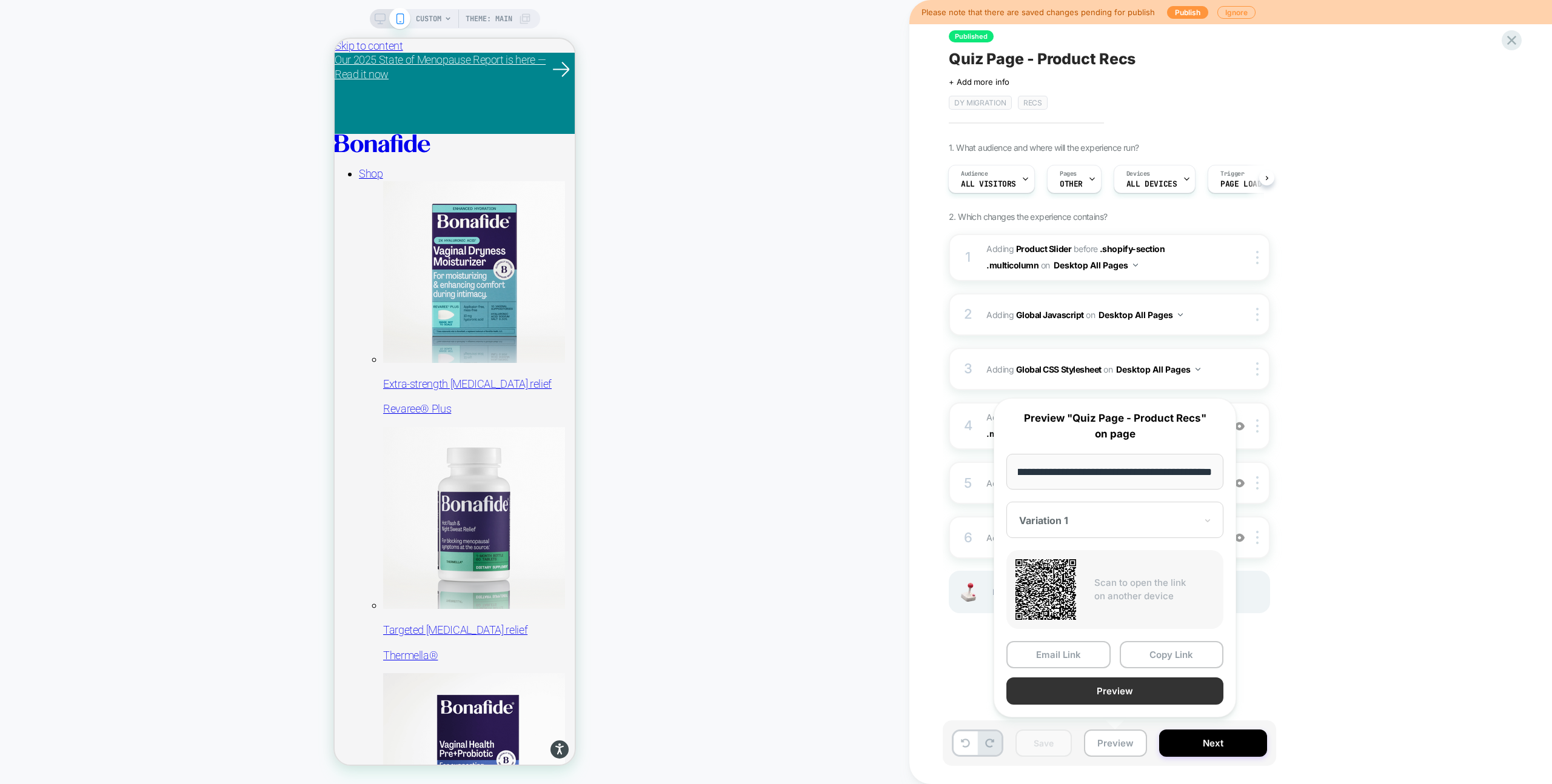
scroll to position [0, 0]
click at [1145, 690] on button "Preview" at bounding box center [1115, 691] width 217 height 27
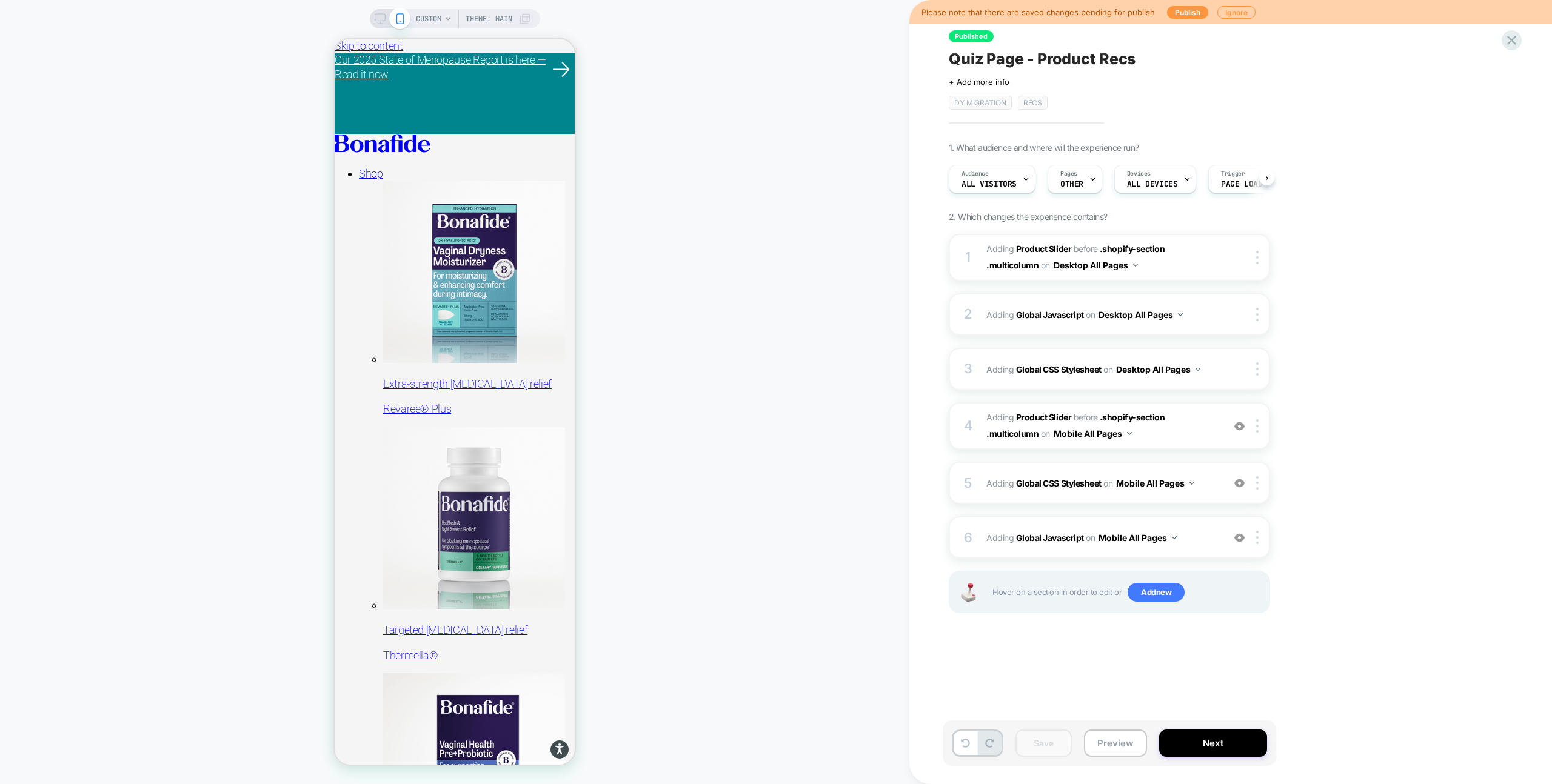
scroll to position [0, 1]
click at [1199, 546] on span "Adding Global Javascript on Mobile All Pages" at bounding box center [1102, 538] width 231 height 18
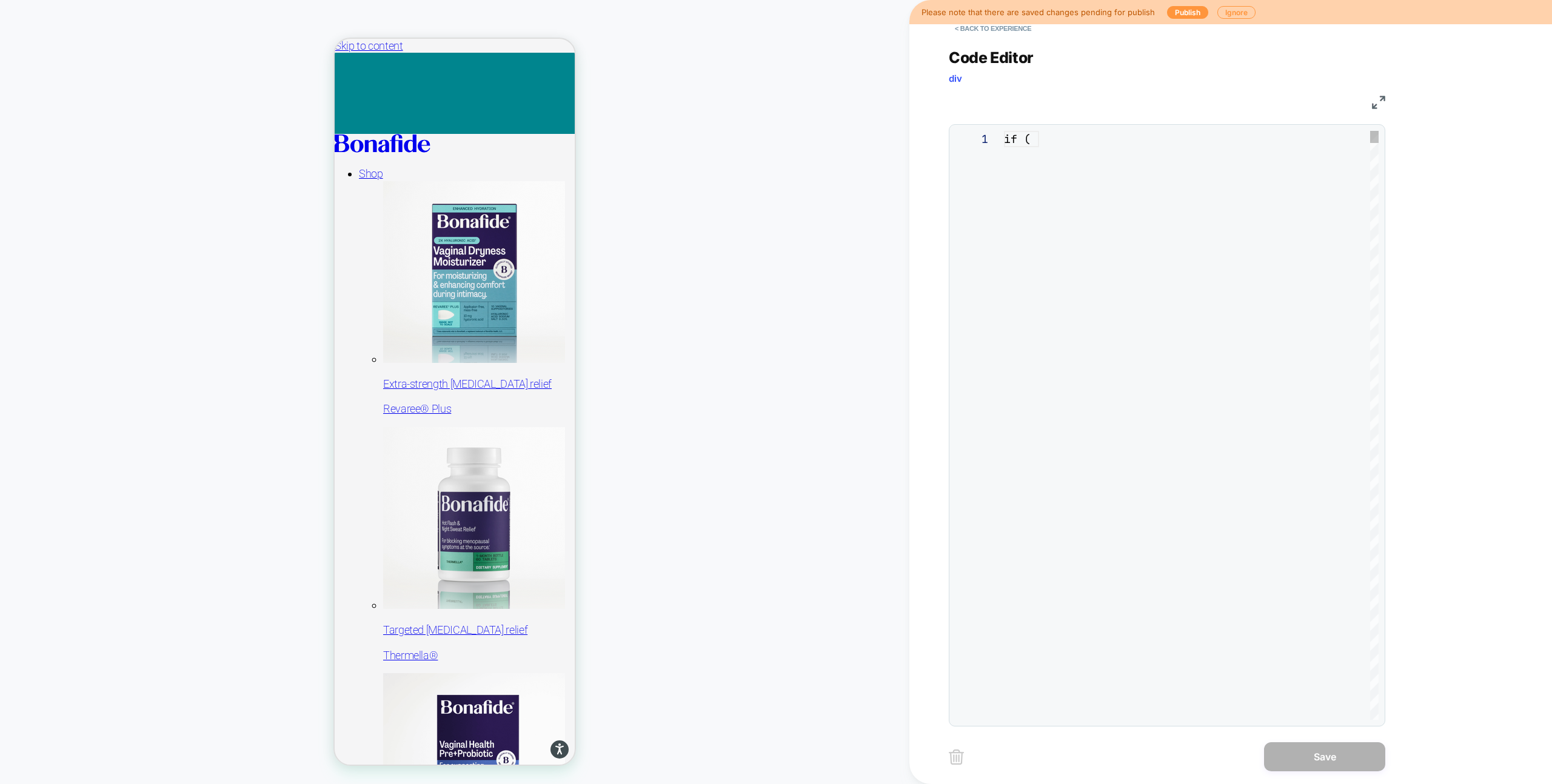
scroll to position [164, 0]
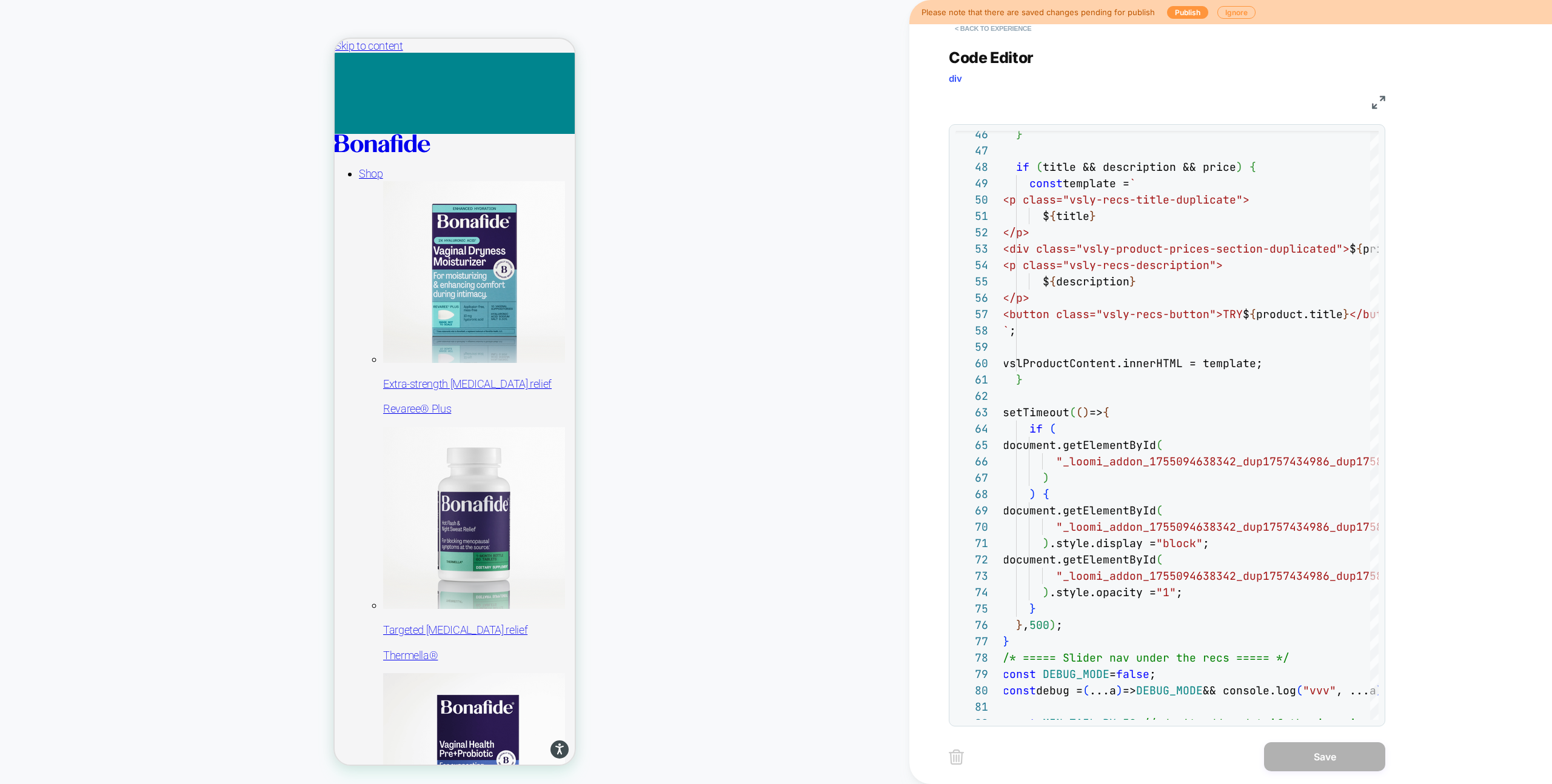
click at [973, 30] on button "< Back to experience" at bounding box center [993, 28] width 88 height 20
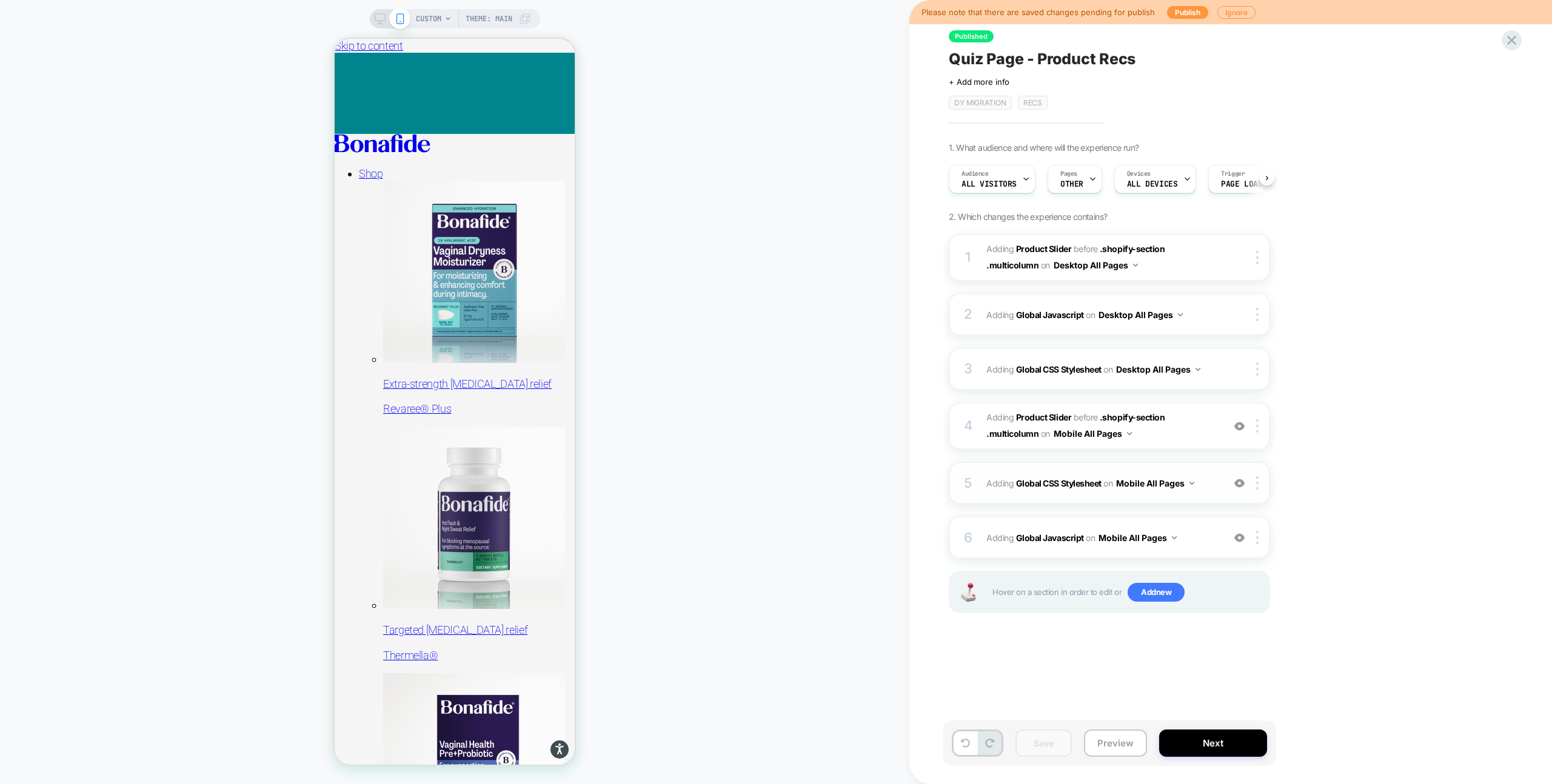
scroll to position [0, 1]
click at [1208, 482] on span "Adding Global CSS Stylesheet on Mobile All Pages" at bounding box center [1102, 483] width 231 height 18
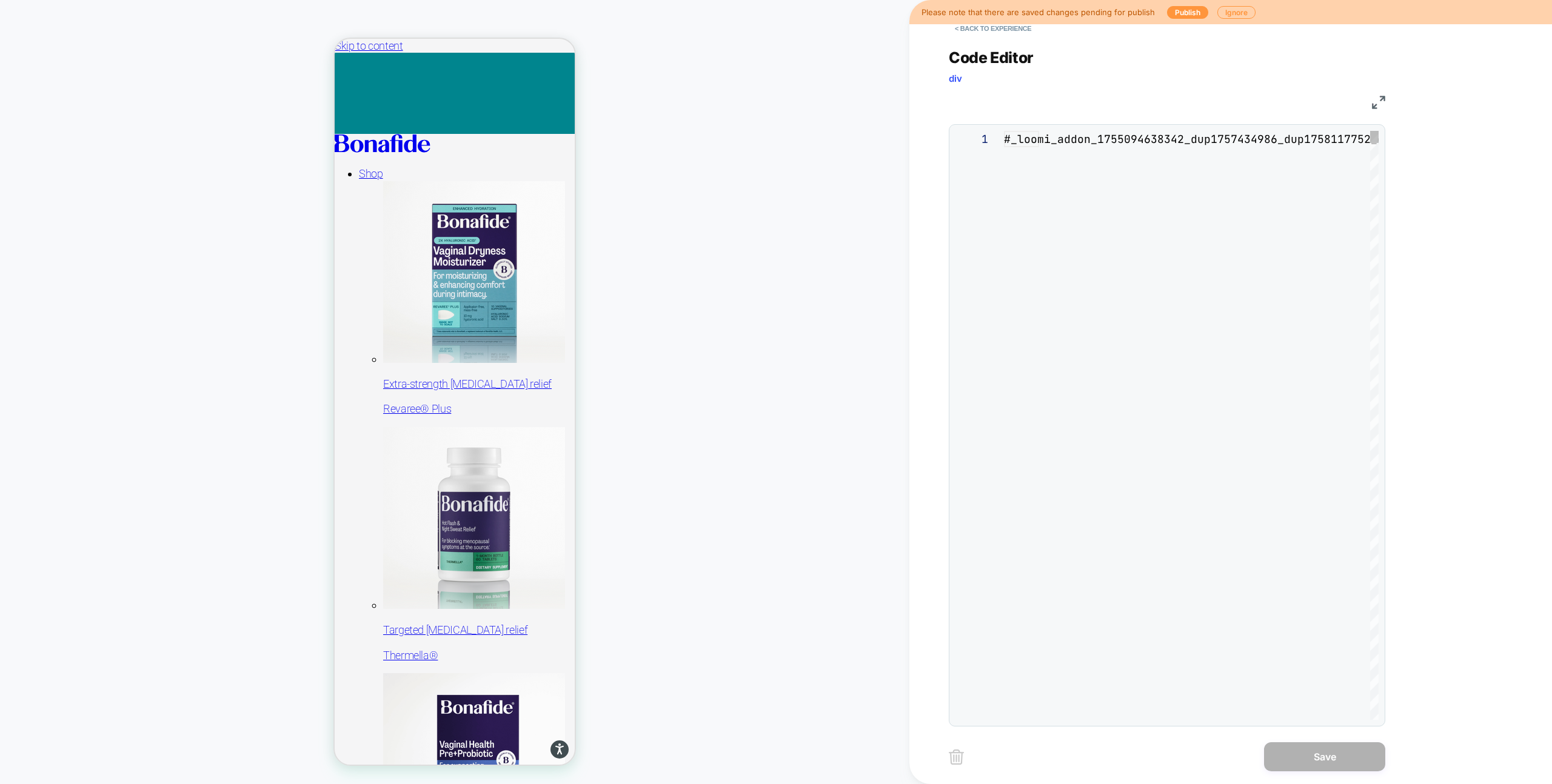
scroll to position [164, 0]
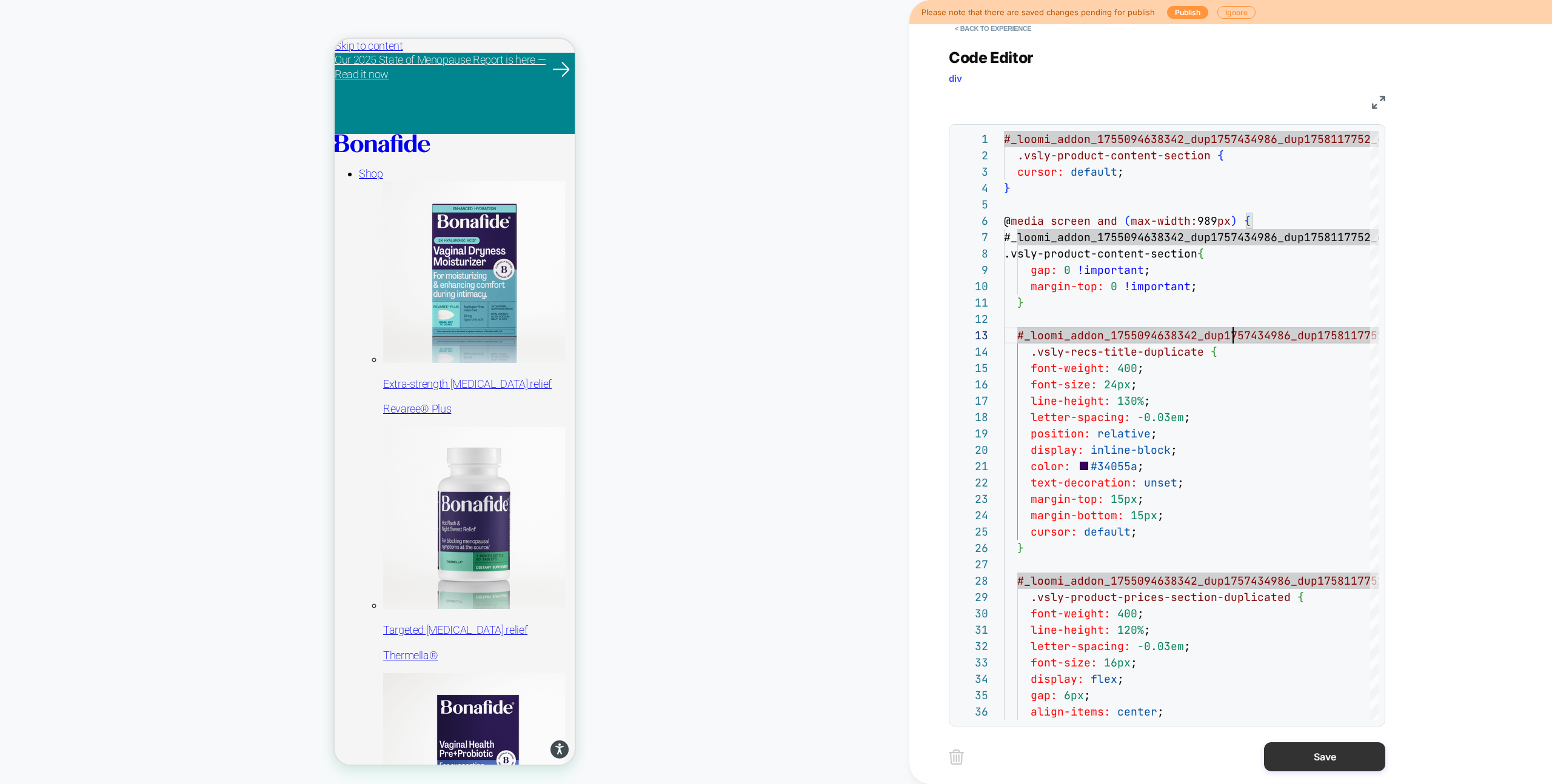
type textarea "**********"
click at [1329, 757] on button "Save" at bounding box center [1326, 758] width 122 height 29
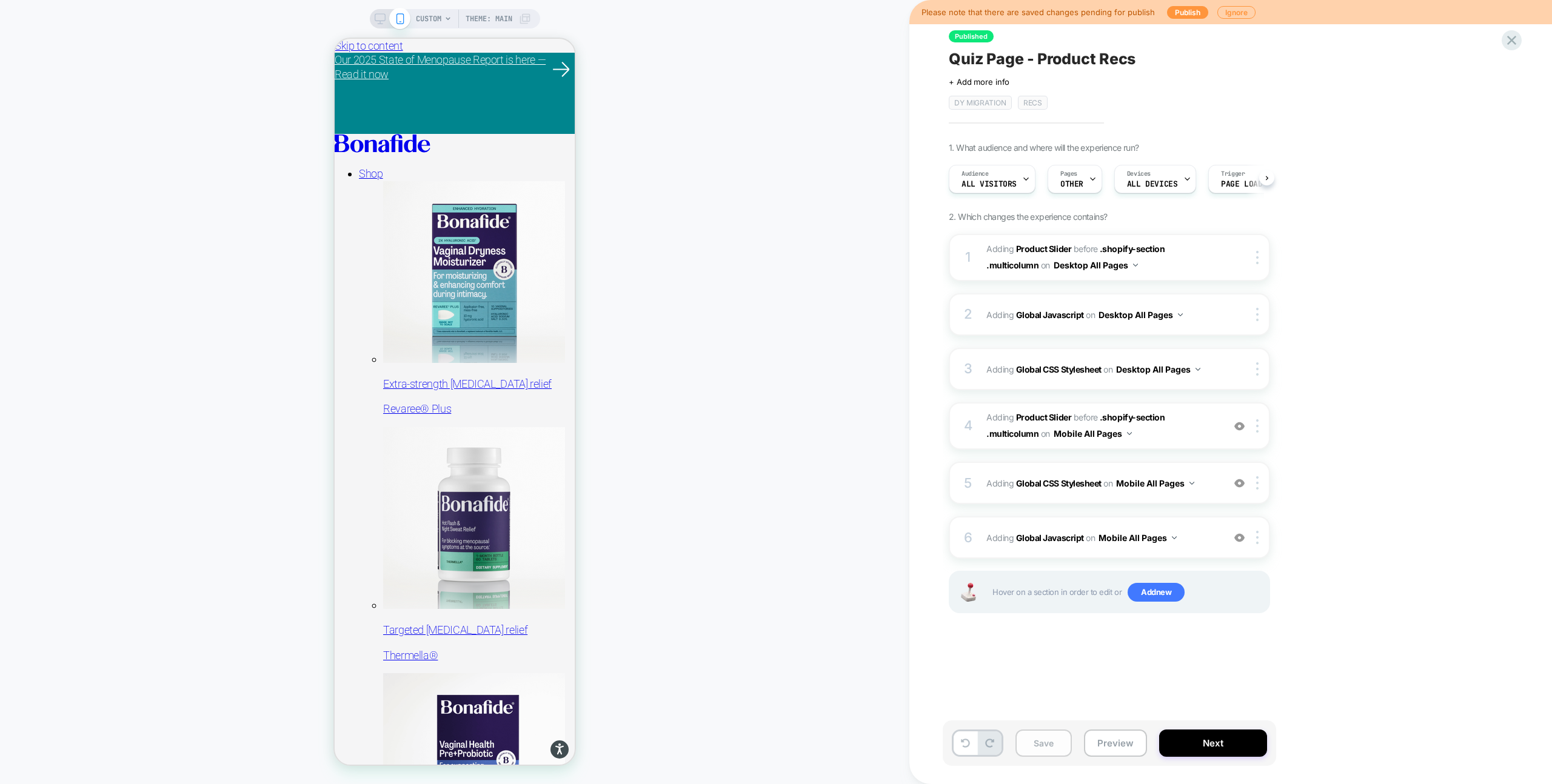
scroll to position [0, 1]
click at [1046, 754] on button "Save" at bounding box center [1044, 744] width 57 height 27
click at [377, 21] on rect at bounding box center [379, 17] width 11 height 7
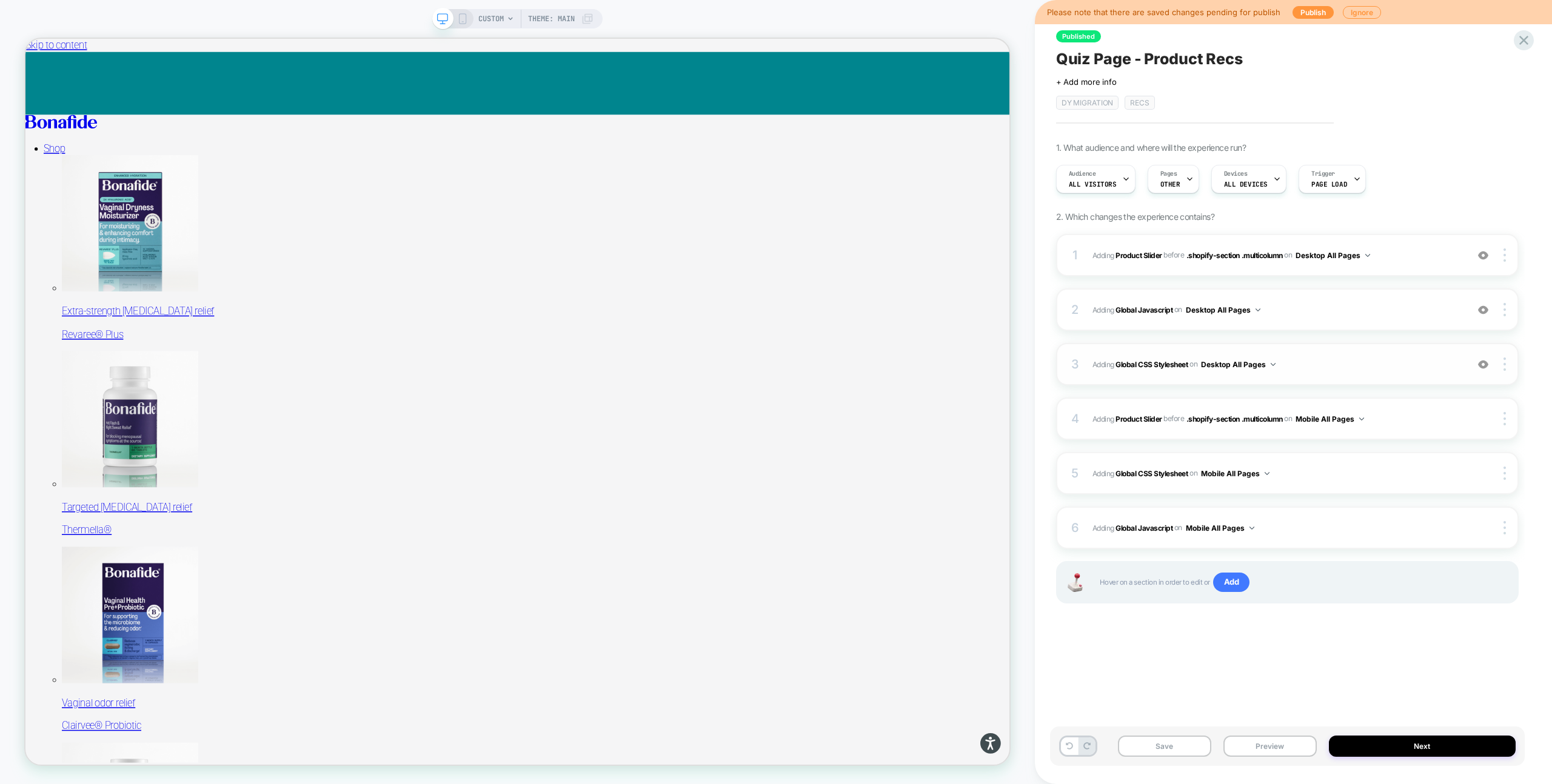
click at [1320, 367] on span "Adding Global CSS Stylesheet on Desktop All Pages" at bounding box center [1277, 364] width 369 height 15
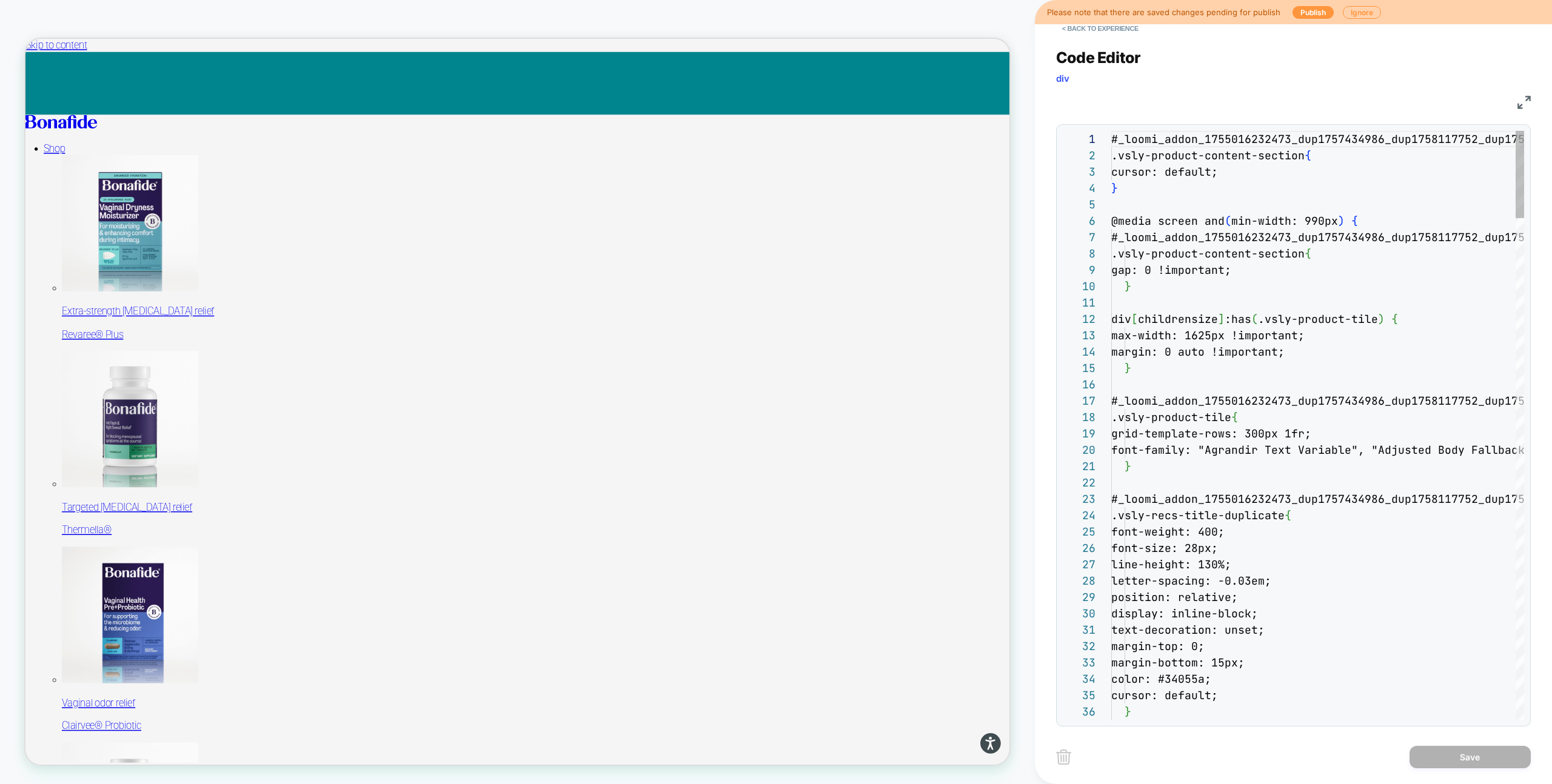
scroll to position [164, 0]
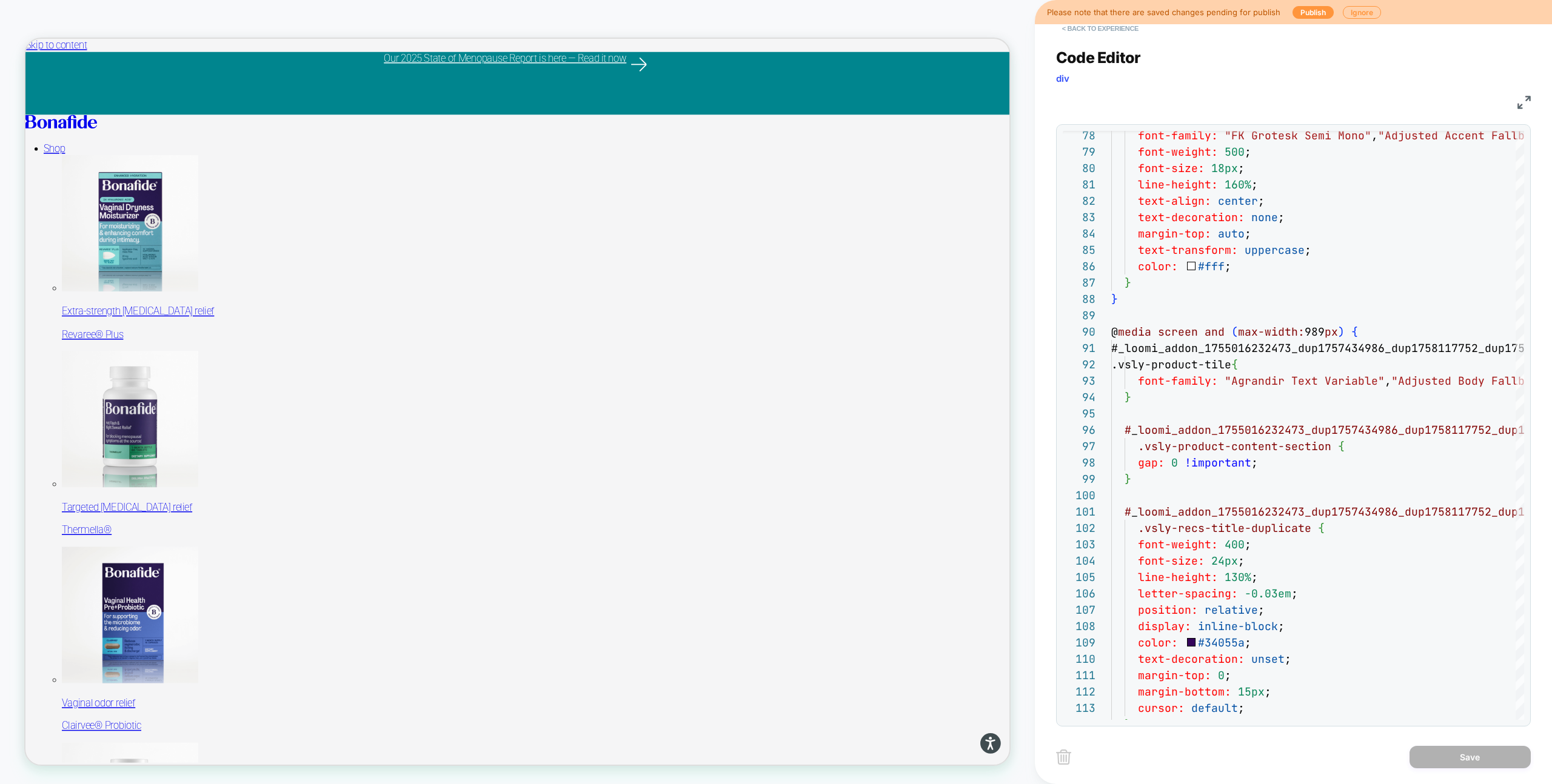
click at [1095, 30] on button "< Back to experience" at bounding box center [1100, 28] width 88 height 20
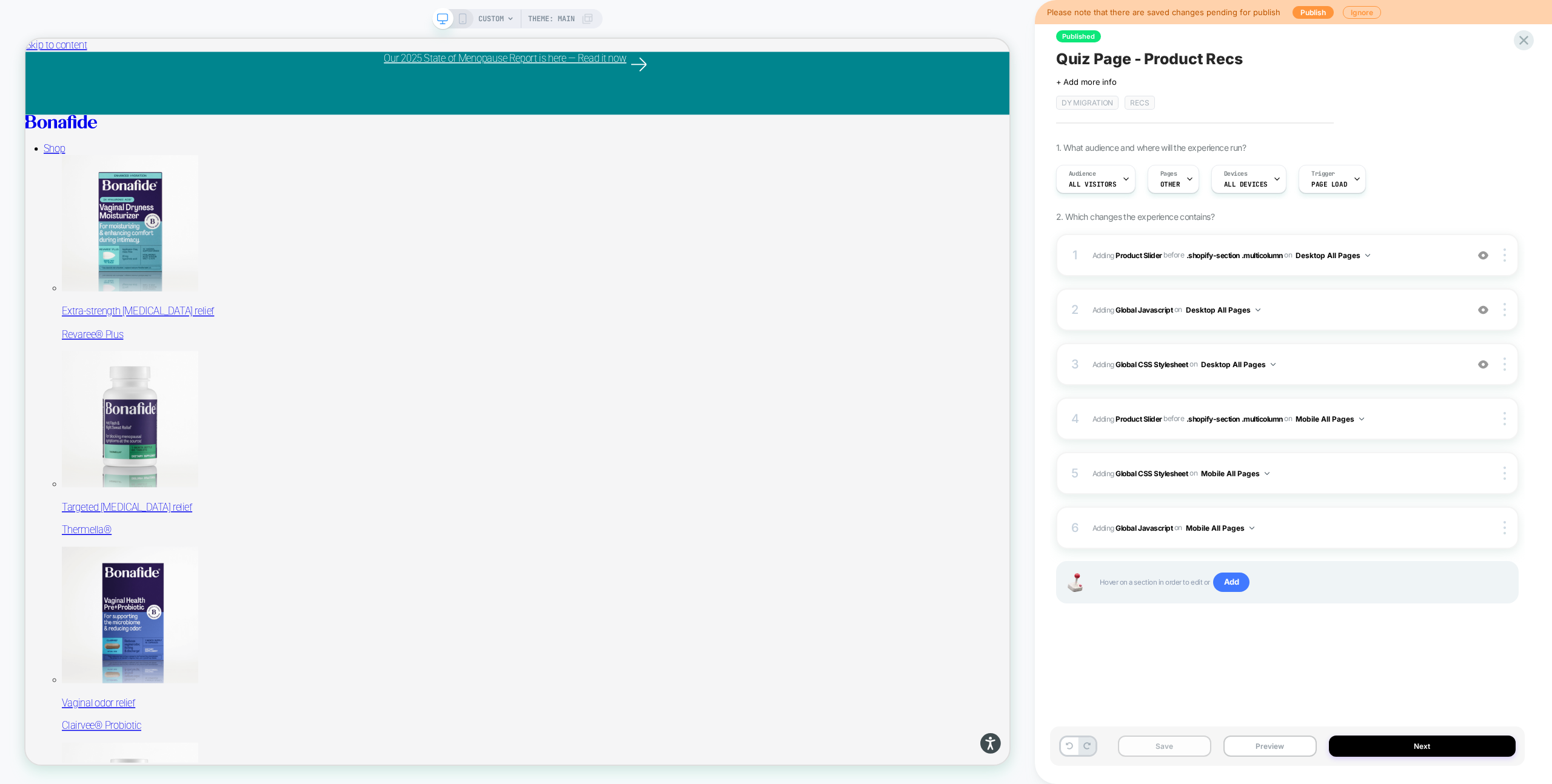
click at [1197, 748] on button "Save" at bounding box center [1164, 747] width 93 height 22
click at [1306, 10] on button "Publish" at bounding box center [1314, 12] width 41 height 13
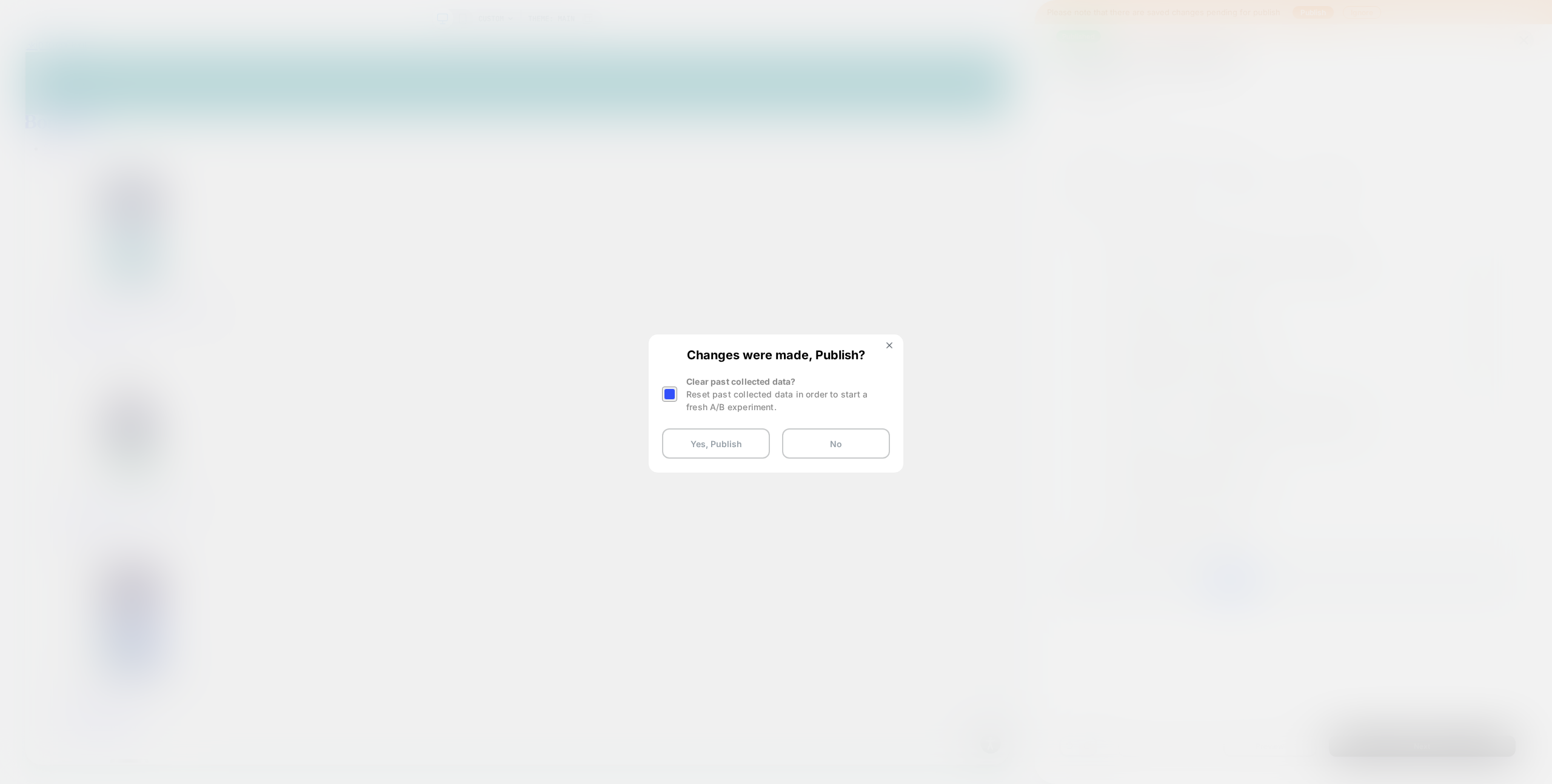
click at [674, 392] on div at bounding box center [669, 394] width 15 height 15
click at [706, 441] on button "Yes, Publish" at bounding box center [716, 443] width 108 height 30
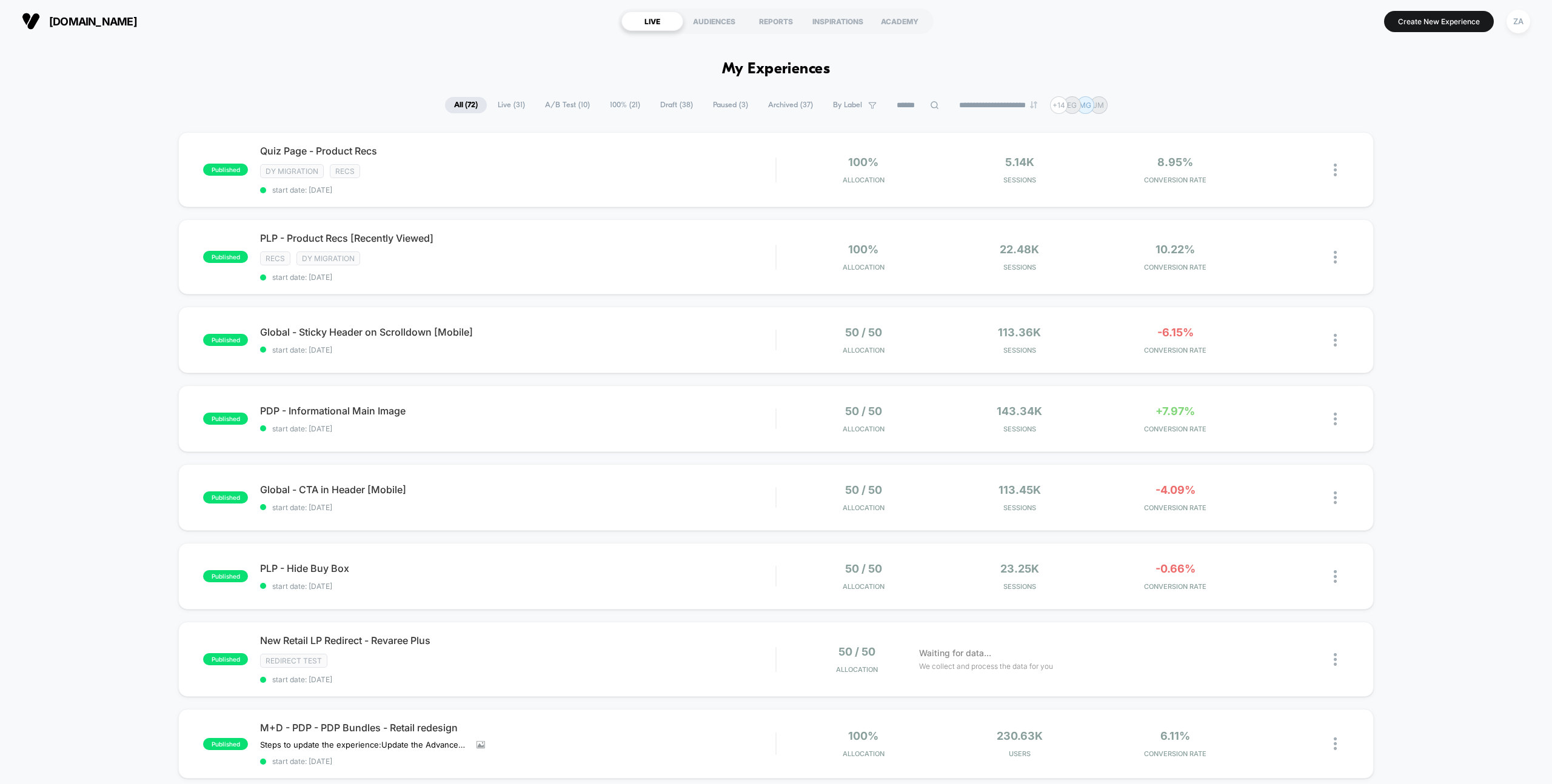
click at [841, 104] on span "By Label" at bounding box center [848, 105] width 29 height 9
click at [794, 170] on span at bounding box center [794, 166] width 12 height 12
click at [824, 196] on button "Save" at bounding box center [846, 199] width 116 height 19
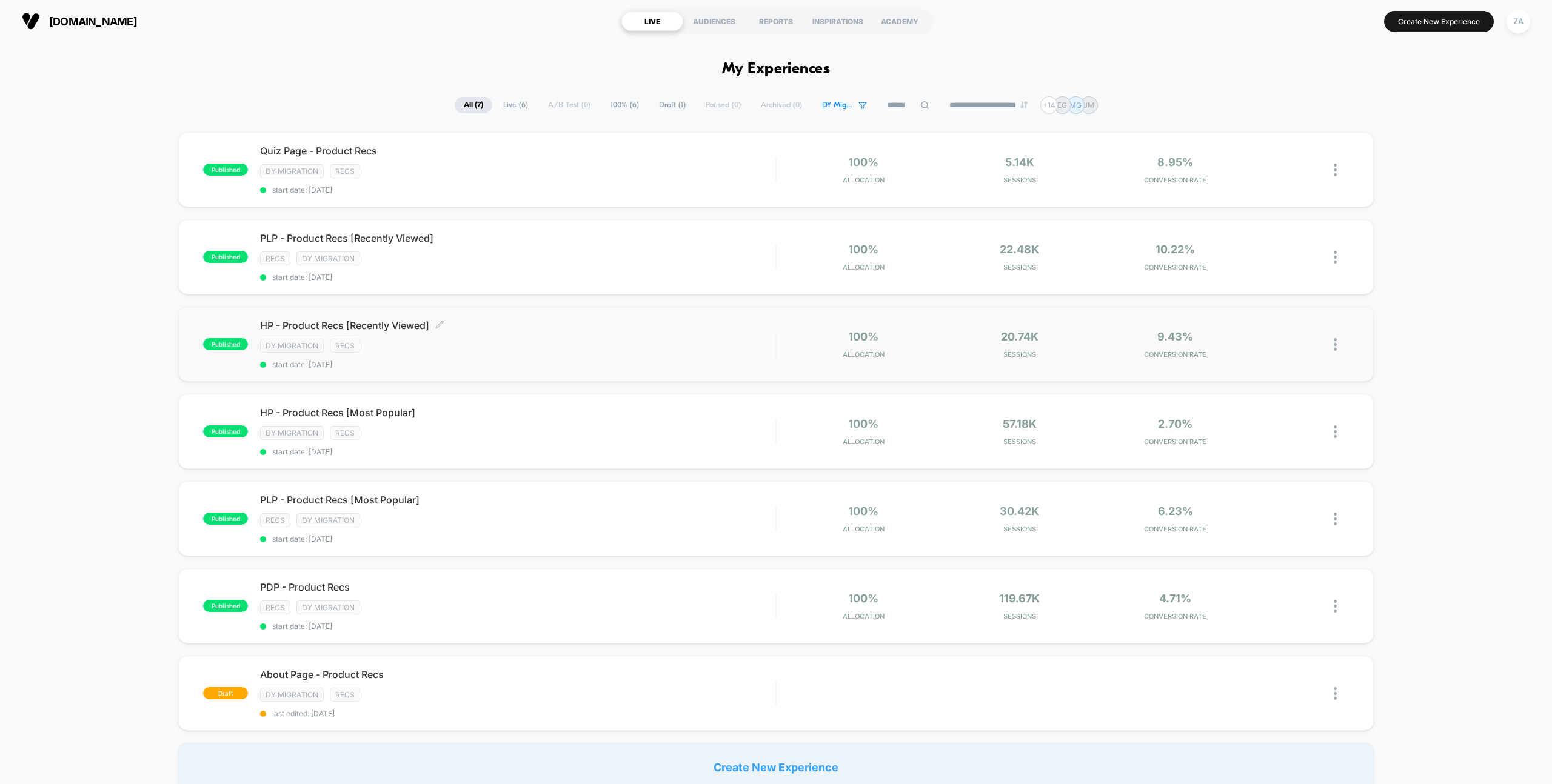
click at [401, 326] on span "HP - Product Recs [Recently Viewed] Click to edit experience details" at bounding box center [518, 325] width 516 height 12
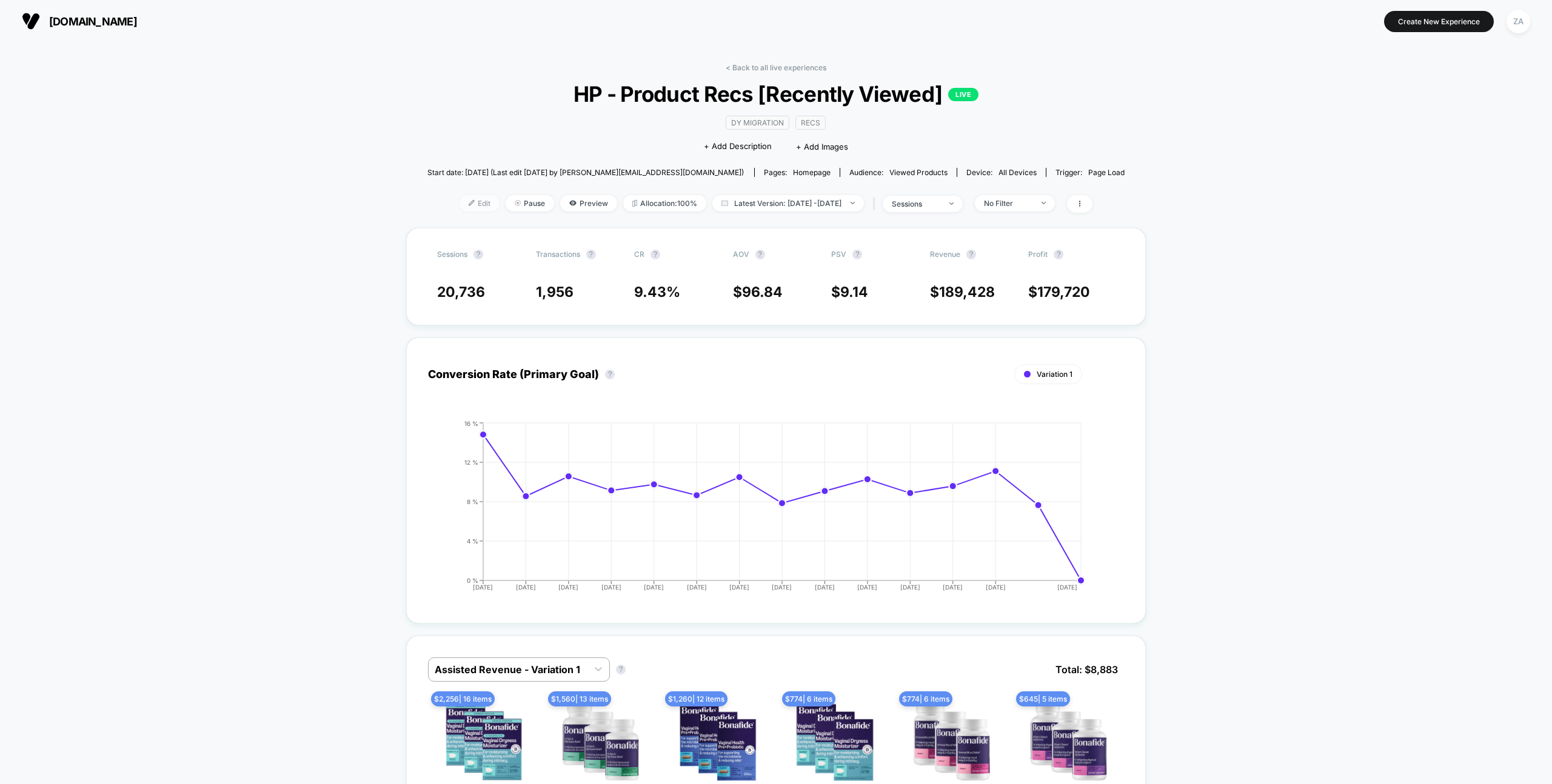
click at [465, 203] on span "Edit" at bounding box center [479, 203] width 40 height 17
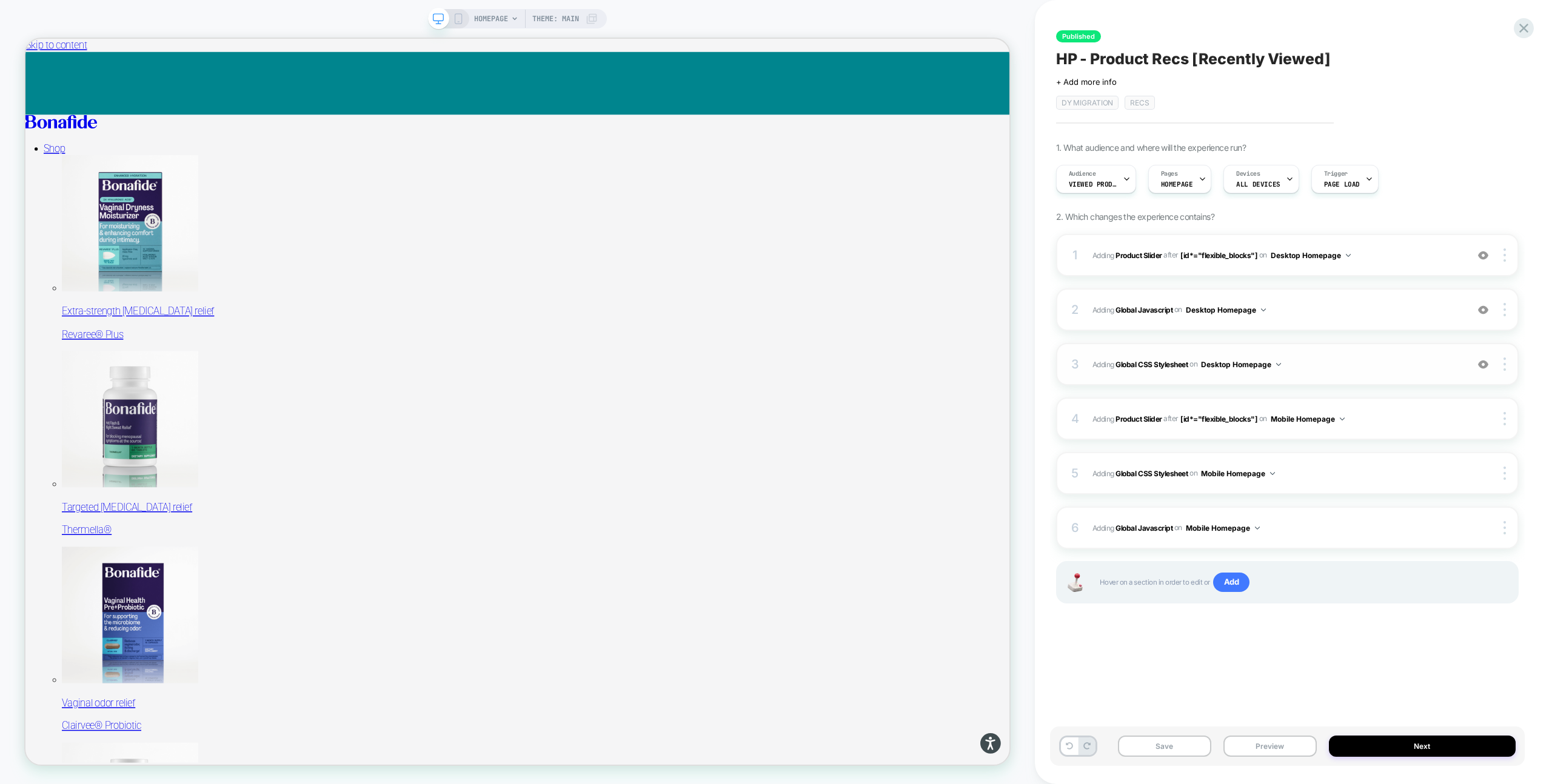
click at [1339, 376] on div "3 Adding Global CSS Stylesheet on Desktop Homepage Add Before Add After Copy to…" at bounding box center [1287, 364] width 463 height 42
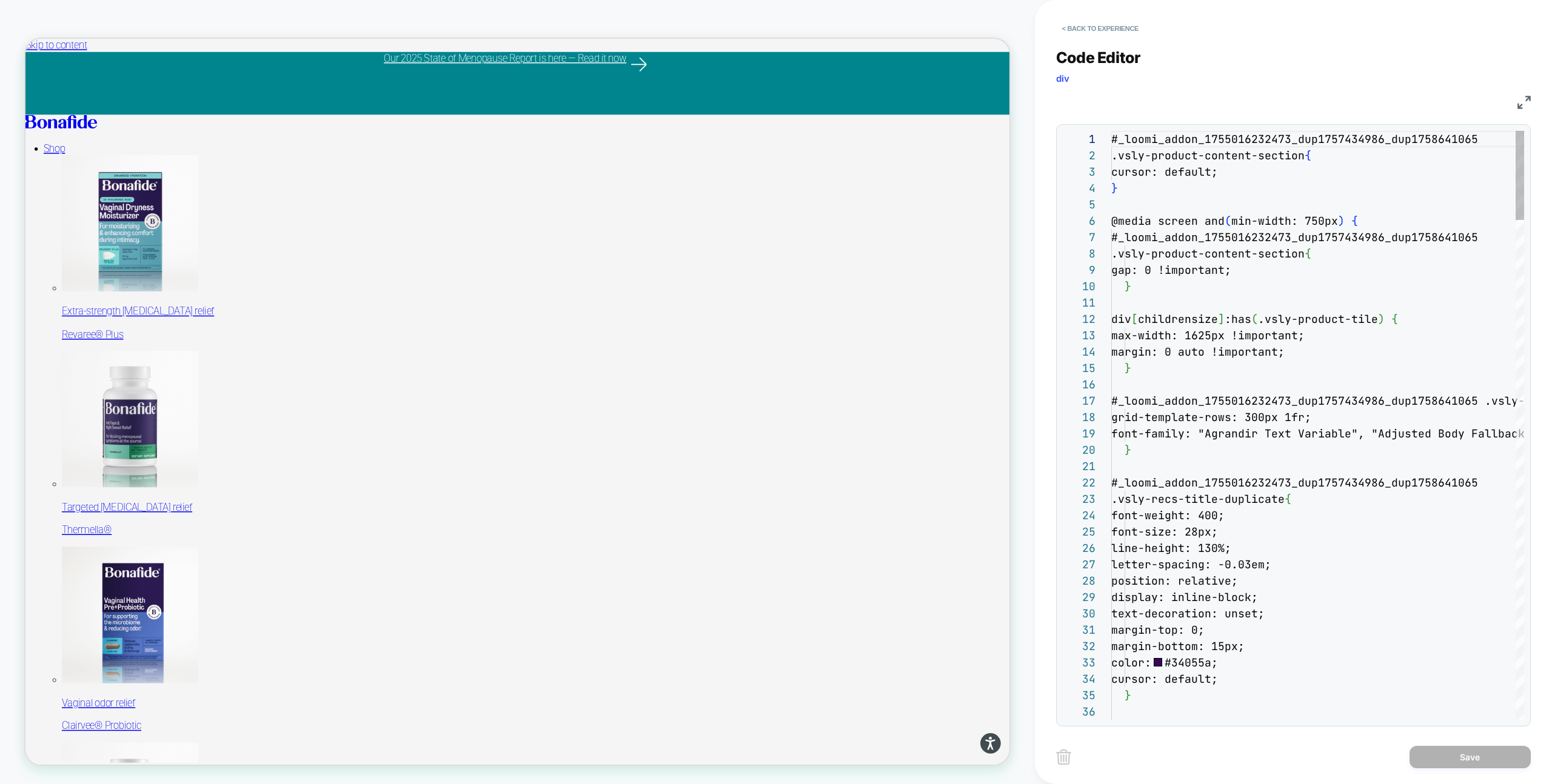
scroll to position [164, 0]
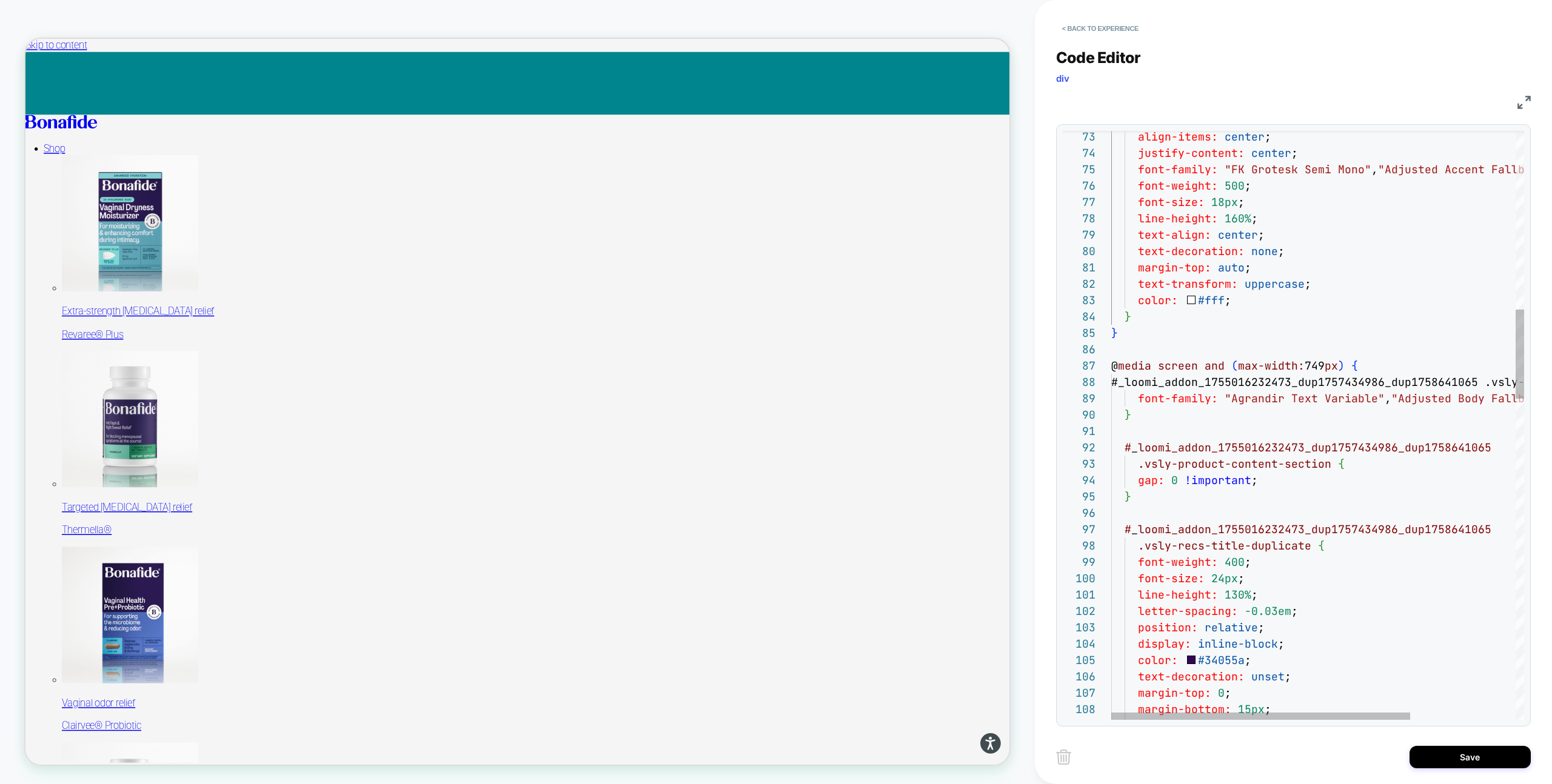
type textarea "**********"
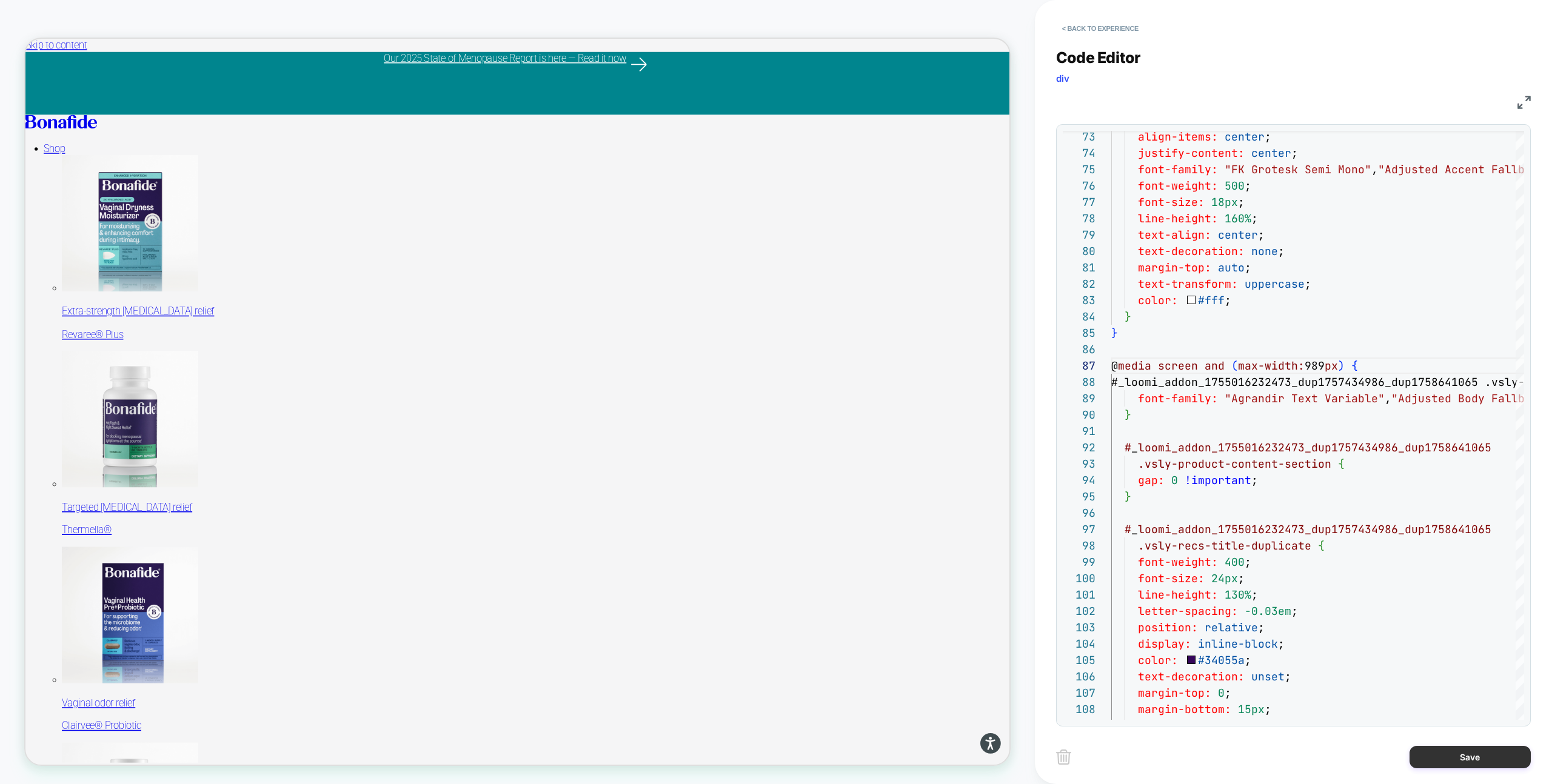
click at [1432, 757] on button "Save" at bounding box center [1471, 757] width 122 height 23
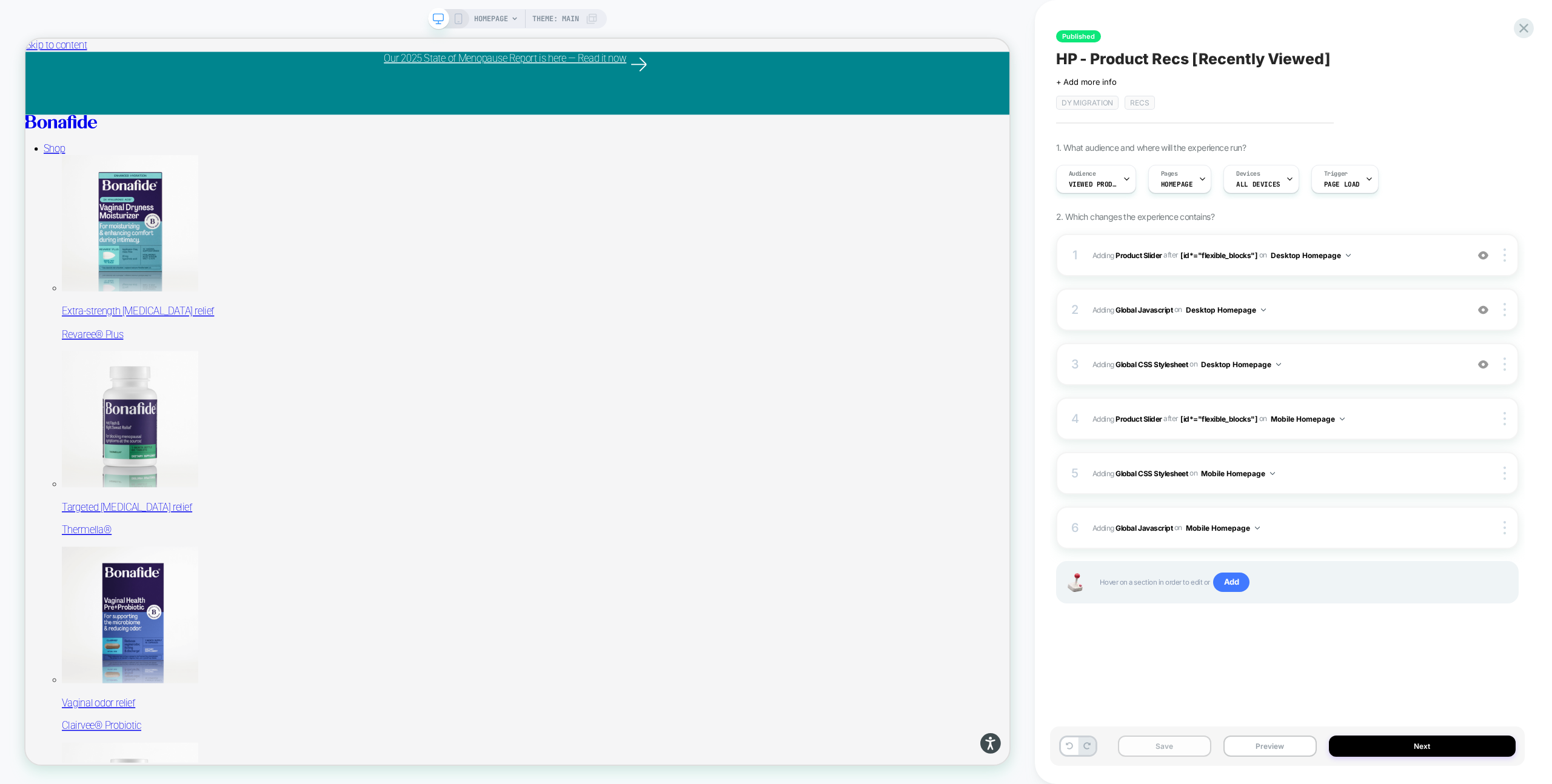
click at [1186, 746] on button "Save" at bounding box center [1164, 747] width 93 height 22
click at [455, 16] on rect at bounding box center [458, 19] width 7 height 10
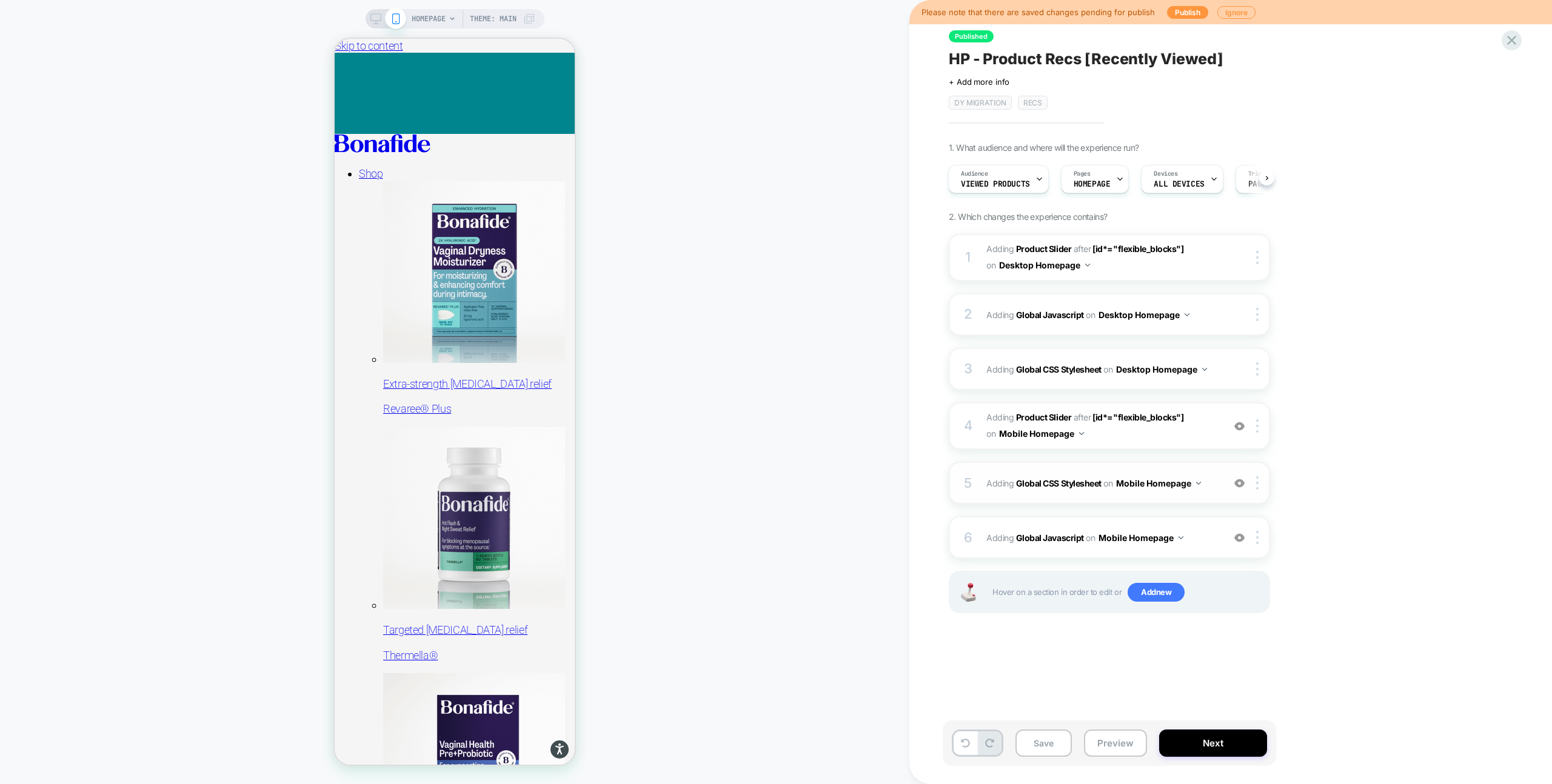
click at [1207, 482] on span "Adding Global CSS Stylesheet on Mobile Homepage" at bounding box center [1102, 483] width 231 height 18
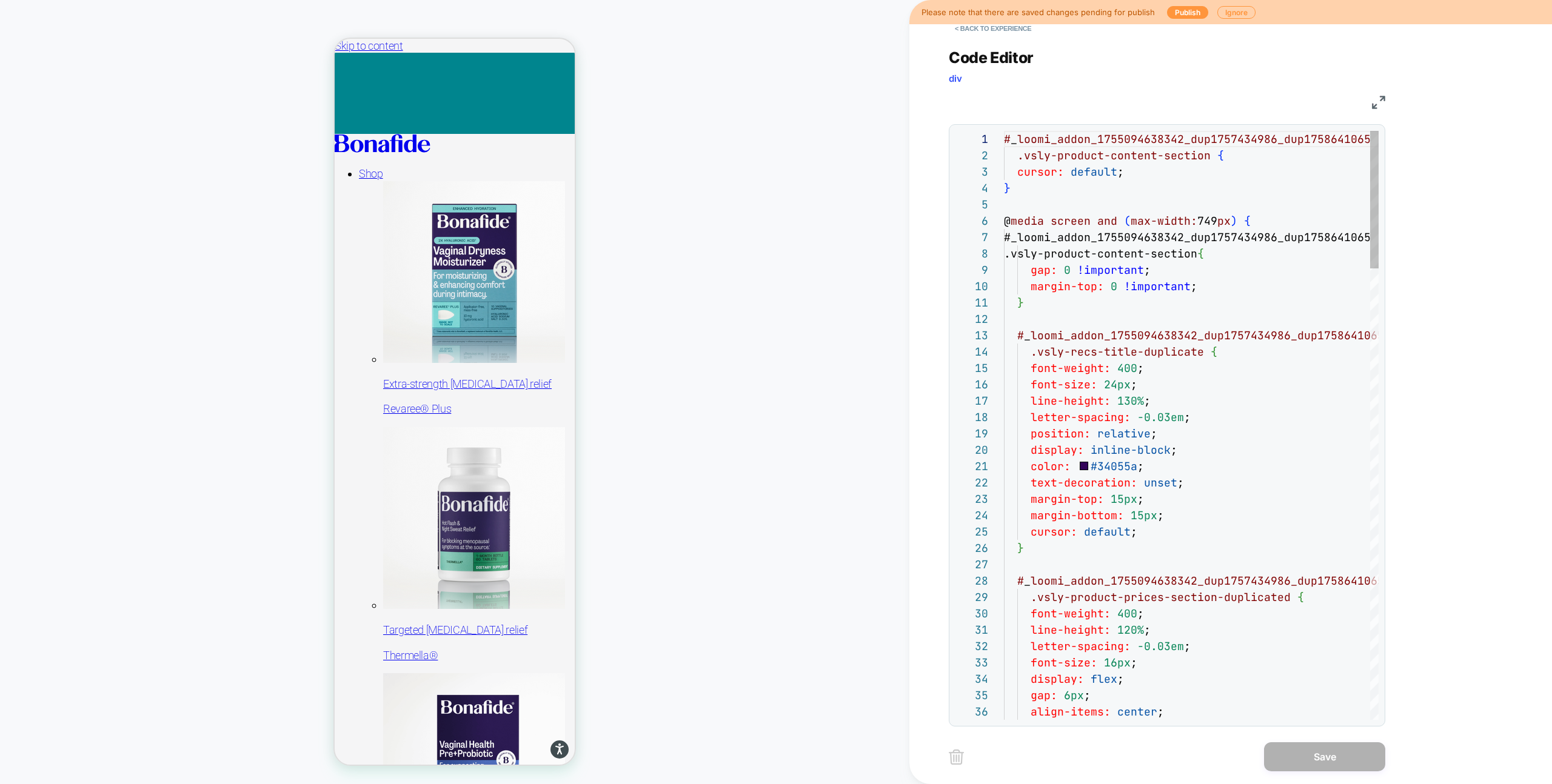
scroll to position [164, 0]
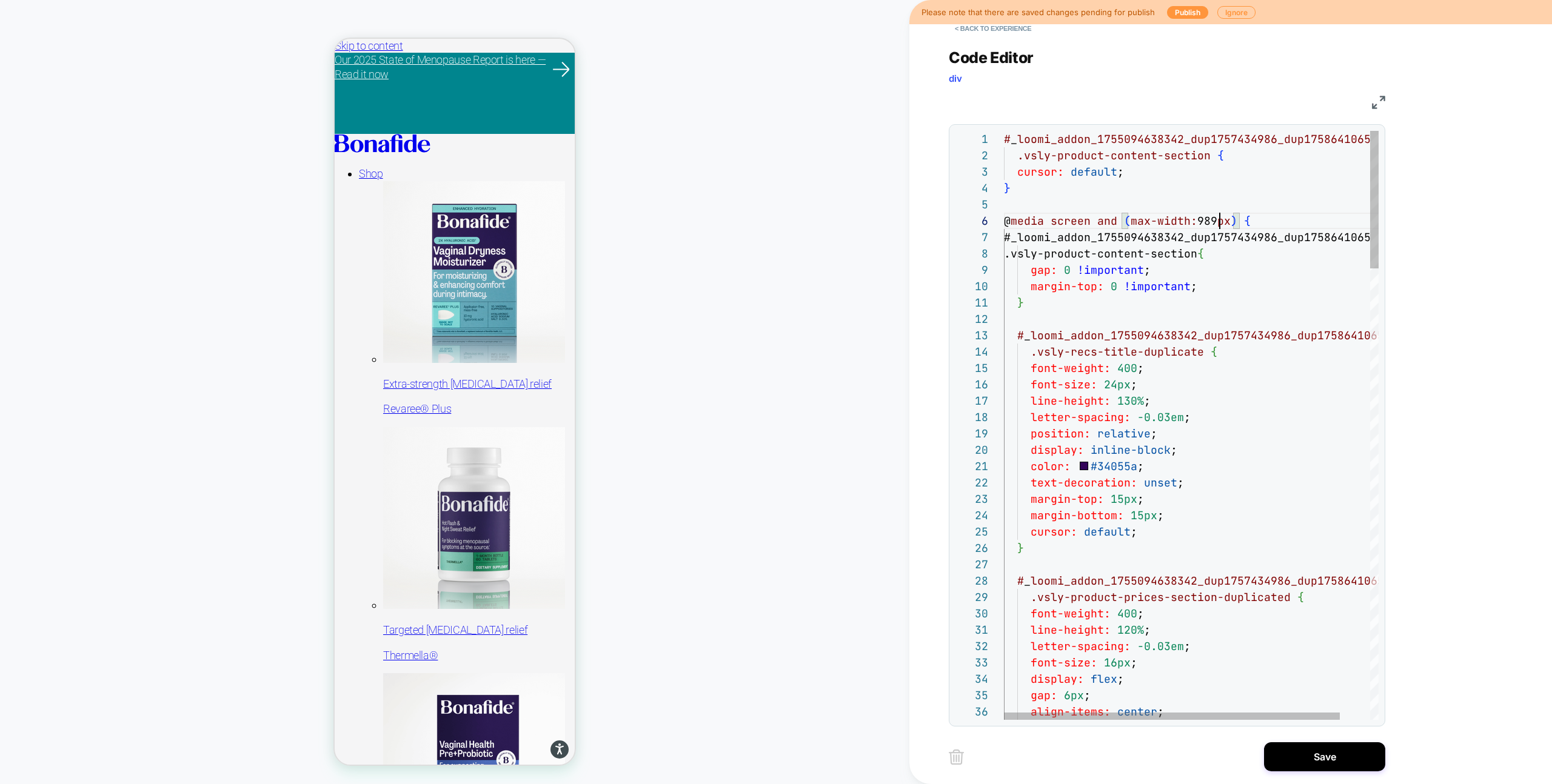
scroll to position [81, 216]
type textarea "**********"
click at [1345, 754] on button "Save" at bounding box center [1326, 758] width 122 height 29
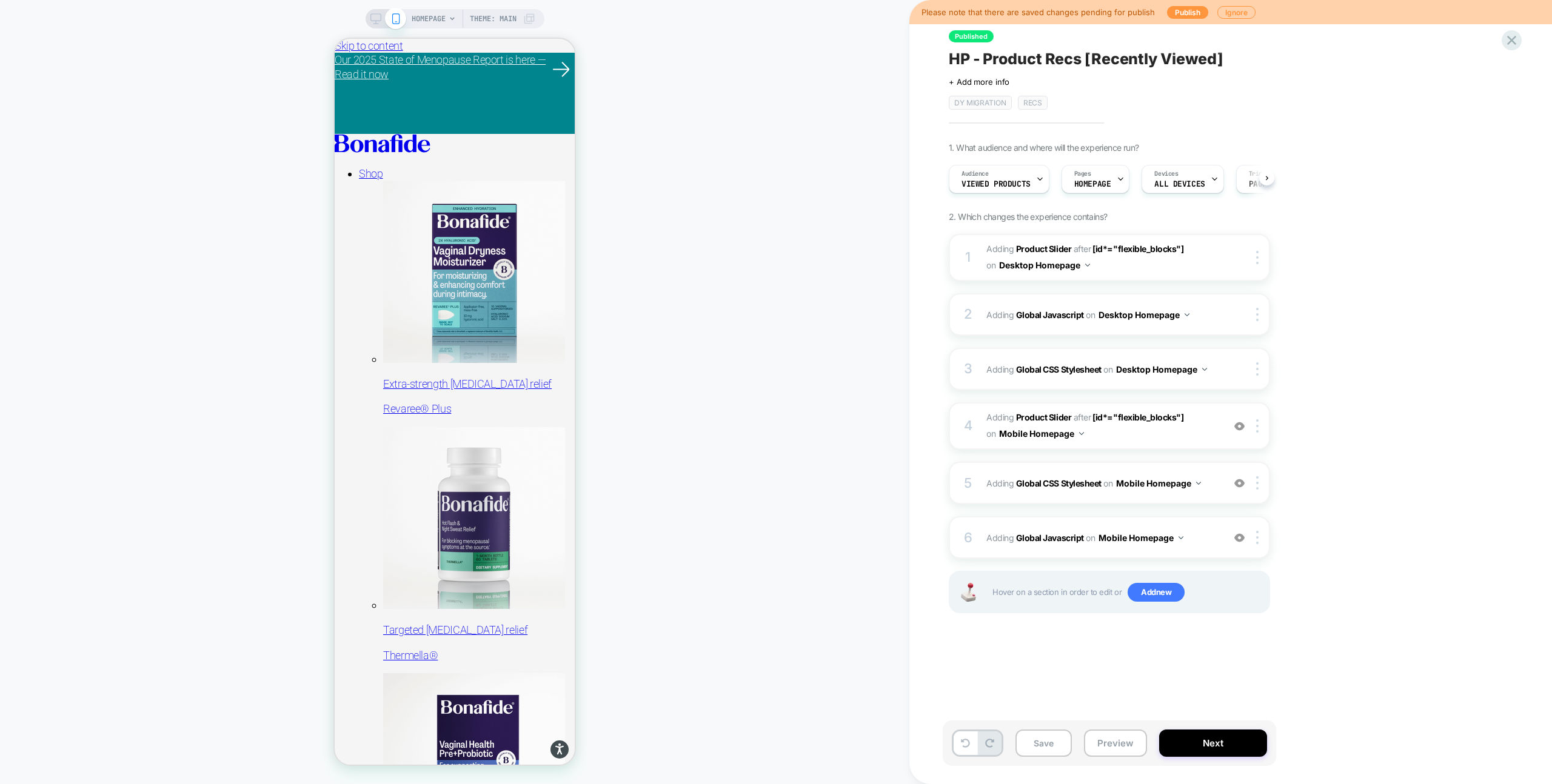
scroll to position [0, 1]
click at [1058, 739] on button "Save" at bounding box center [1044, 744] width 57 height 27
click at [1114, 744] on button "Preview" at bounding box center [1116, 744] width 63 height 27
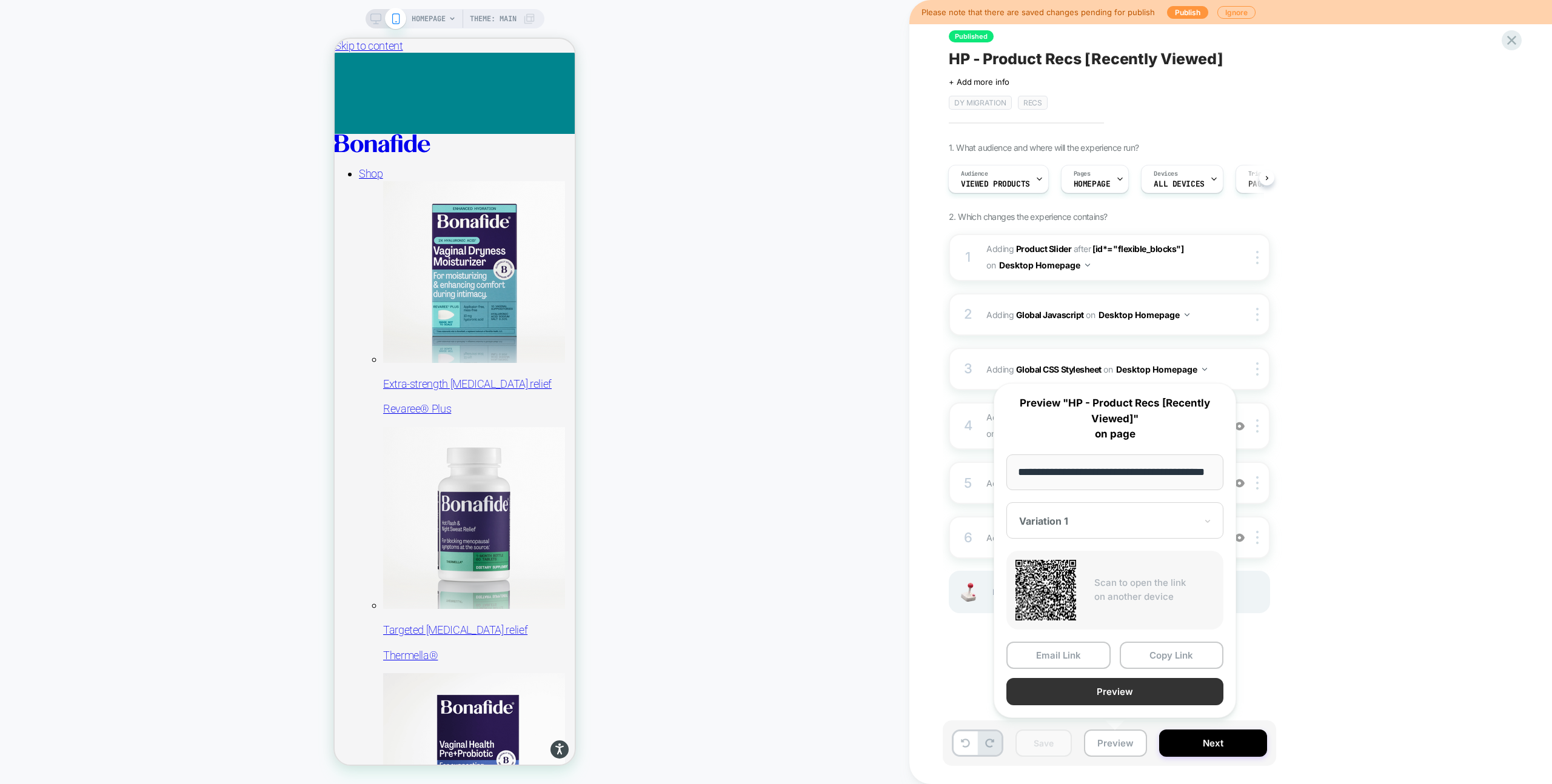
scroll to position [0, 0]
click at [1085, 689] on button "Preview" at bounding box center [1115, 692] width 217 height 27
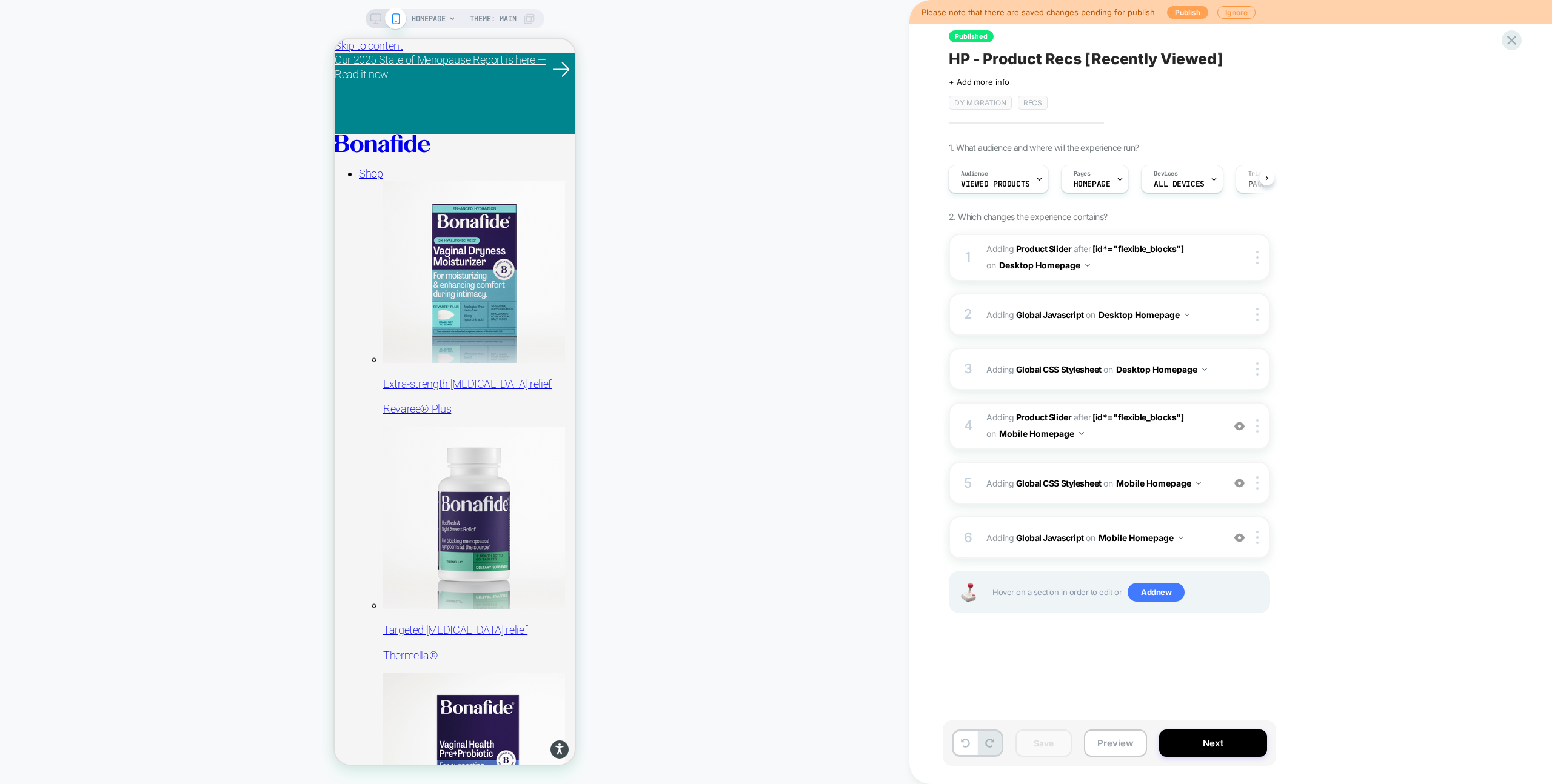
click at [1179, 13] on button "Publish" at bounding box center [1188, 12] width 41 height 13
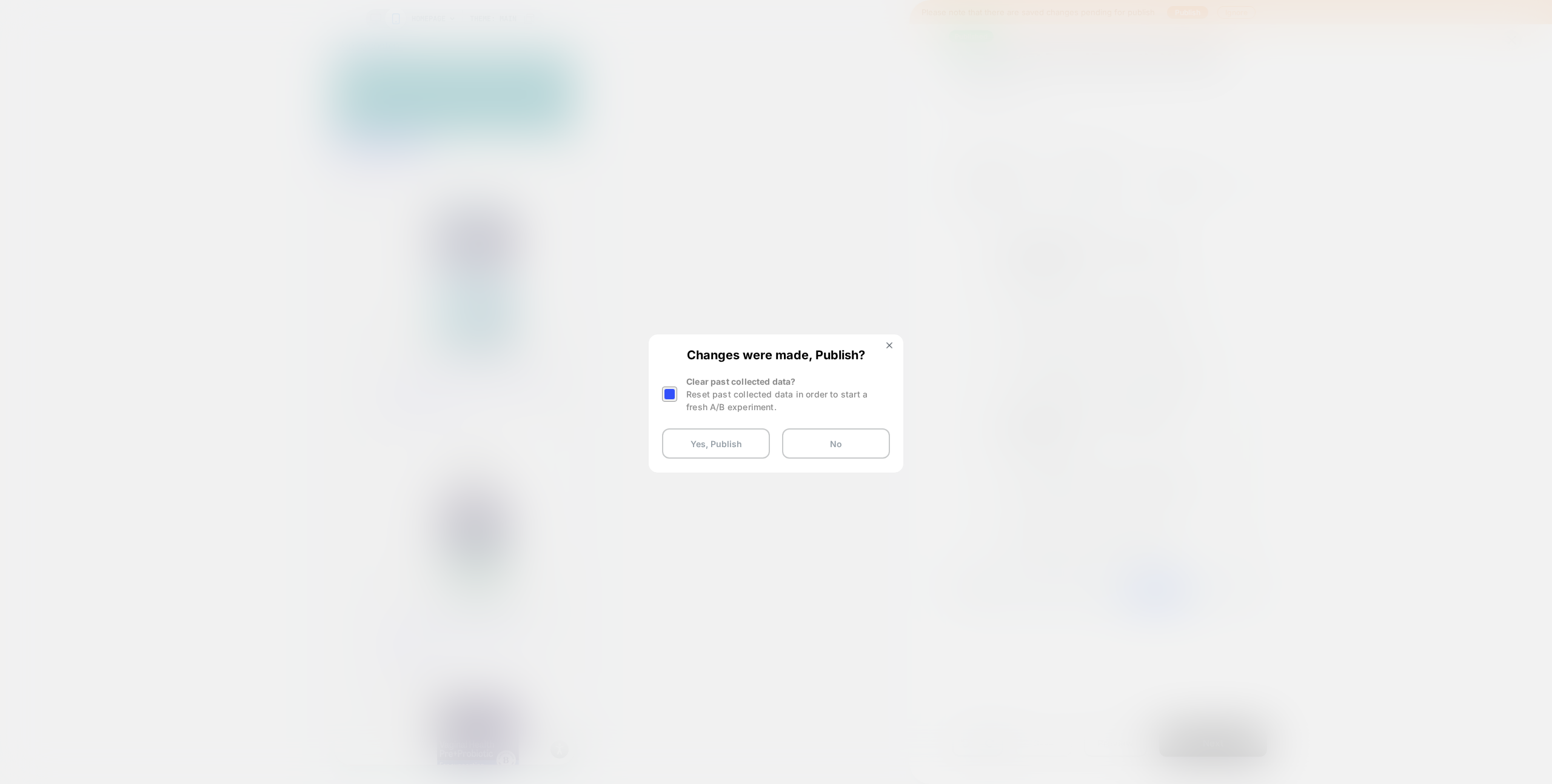
click at [668, 395] on div at bounding box center [669, 394] width 15 height 15
click at [702, 438] on button "Yes, Publish" at bounding box center [716, 443] width 108 height 30
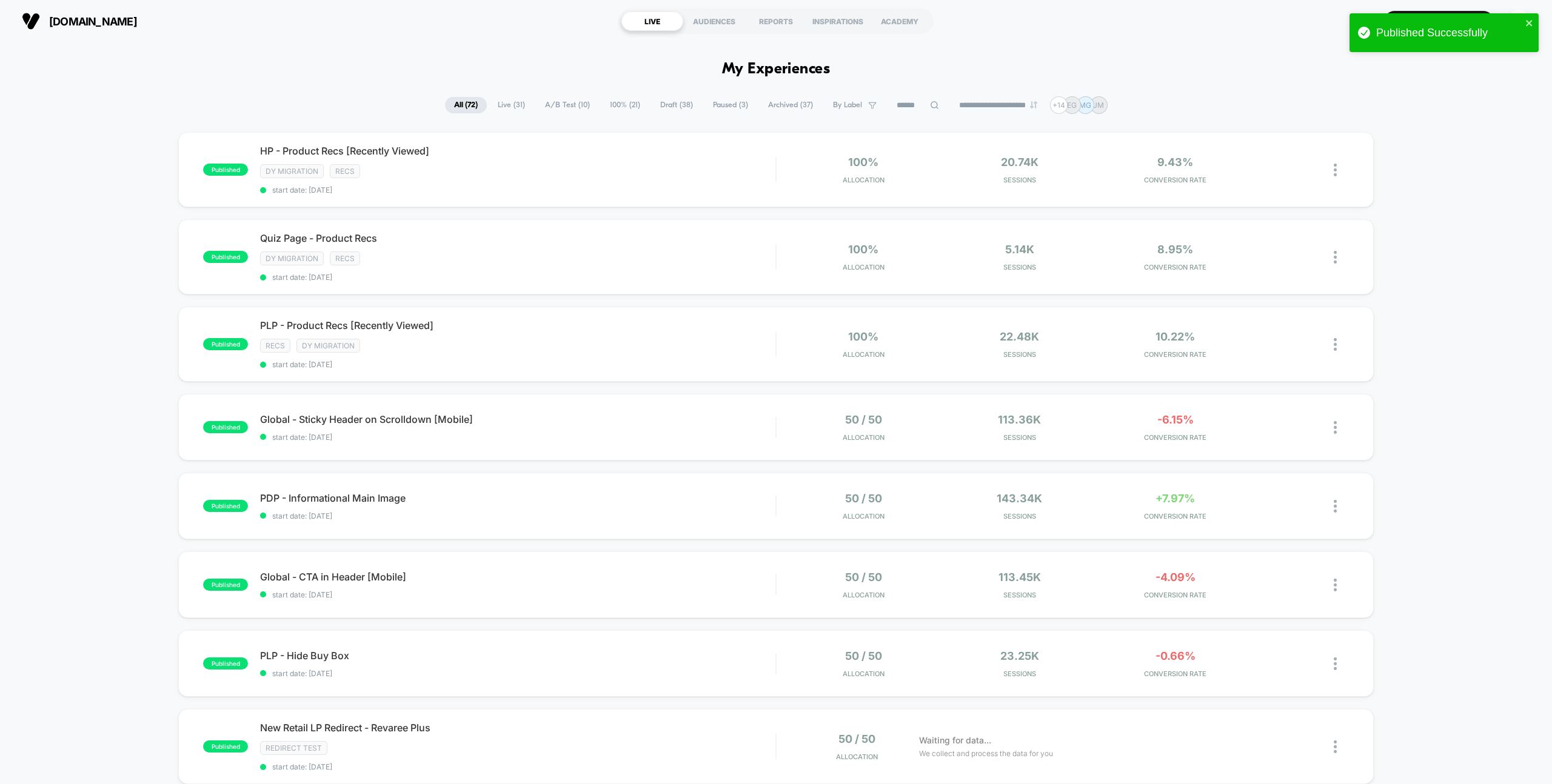
click at [847, 103] on span "By Label" at bounding box center [848, 105] width 29 height 9
click at [797, 165] on span at bounding box center [794, 166] width 12 height 12
click at [829, 204] on button "Save" at bounding box center [846, 199] width 116 height 19
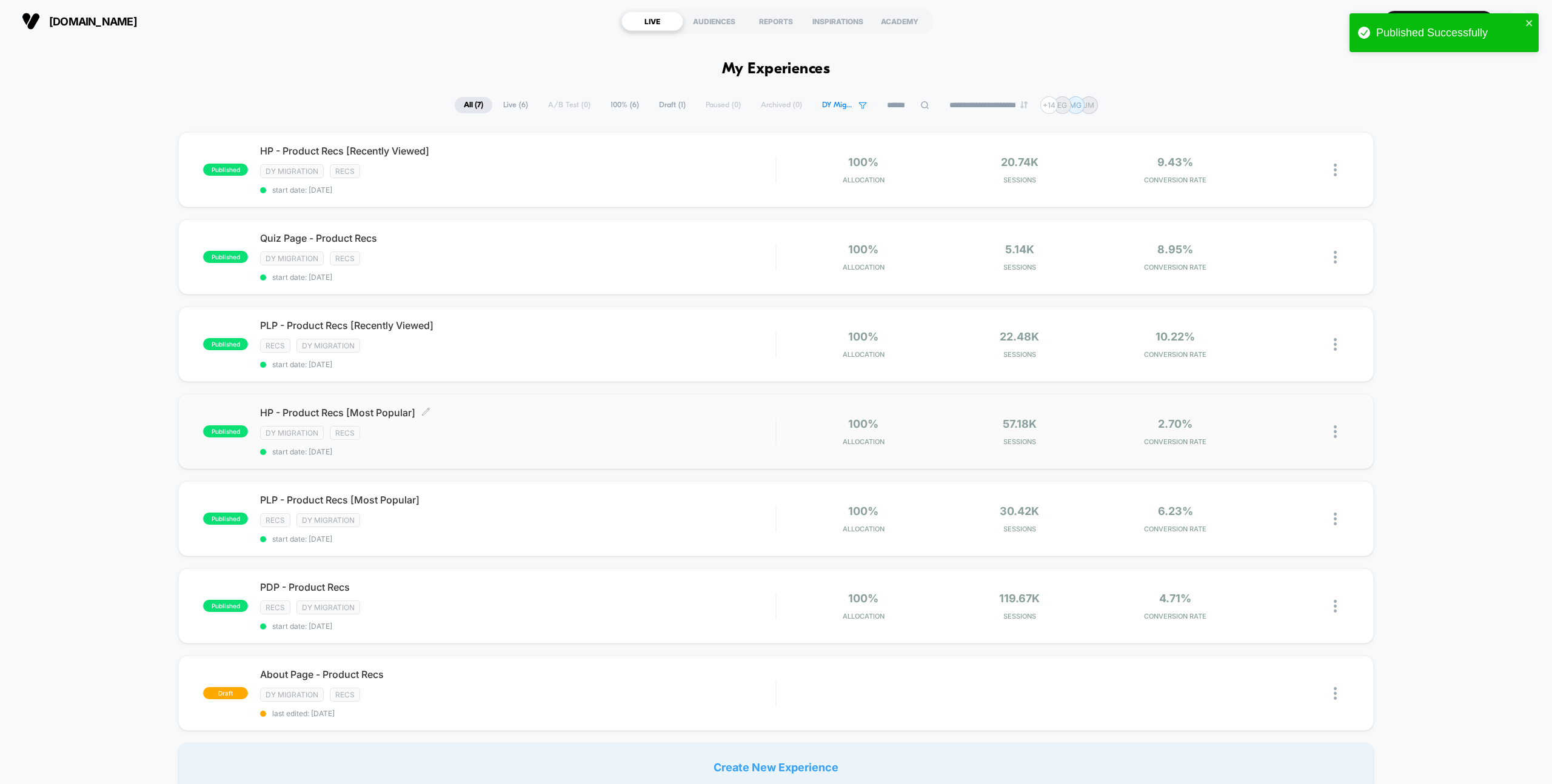
scroll to position [14, 0]
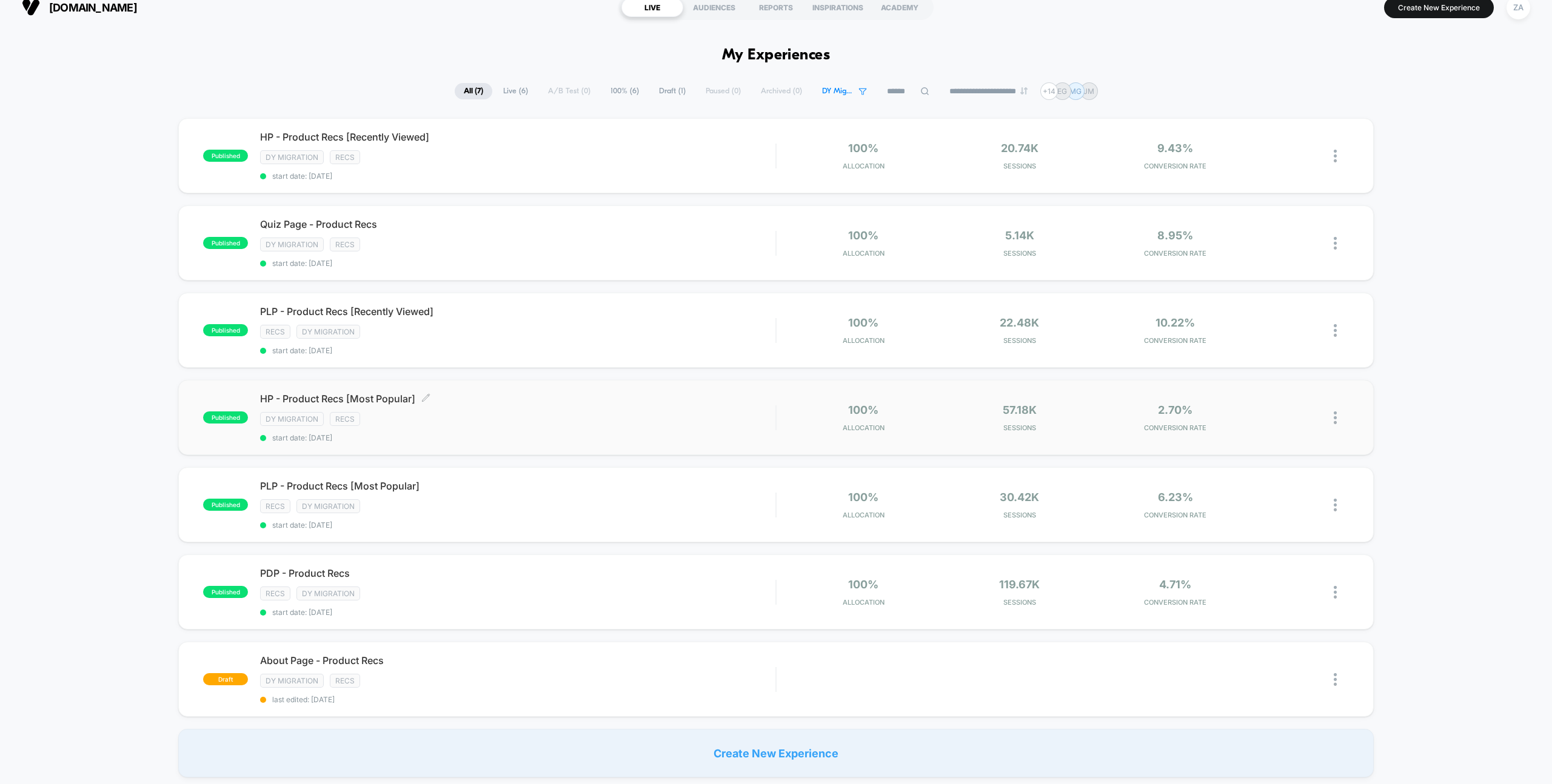
click at [376, 400] on span "HP - Product Recs [Most Popular] Click to edit experience details" at bounding box center [518, 399] width 516 height 12
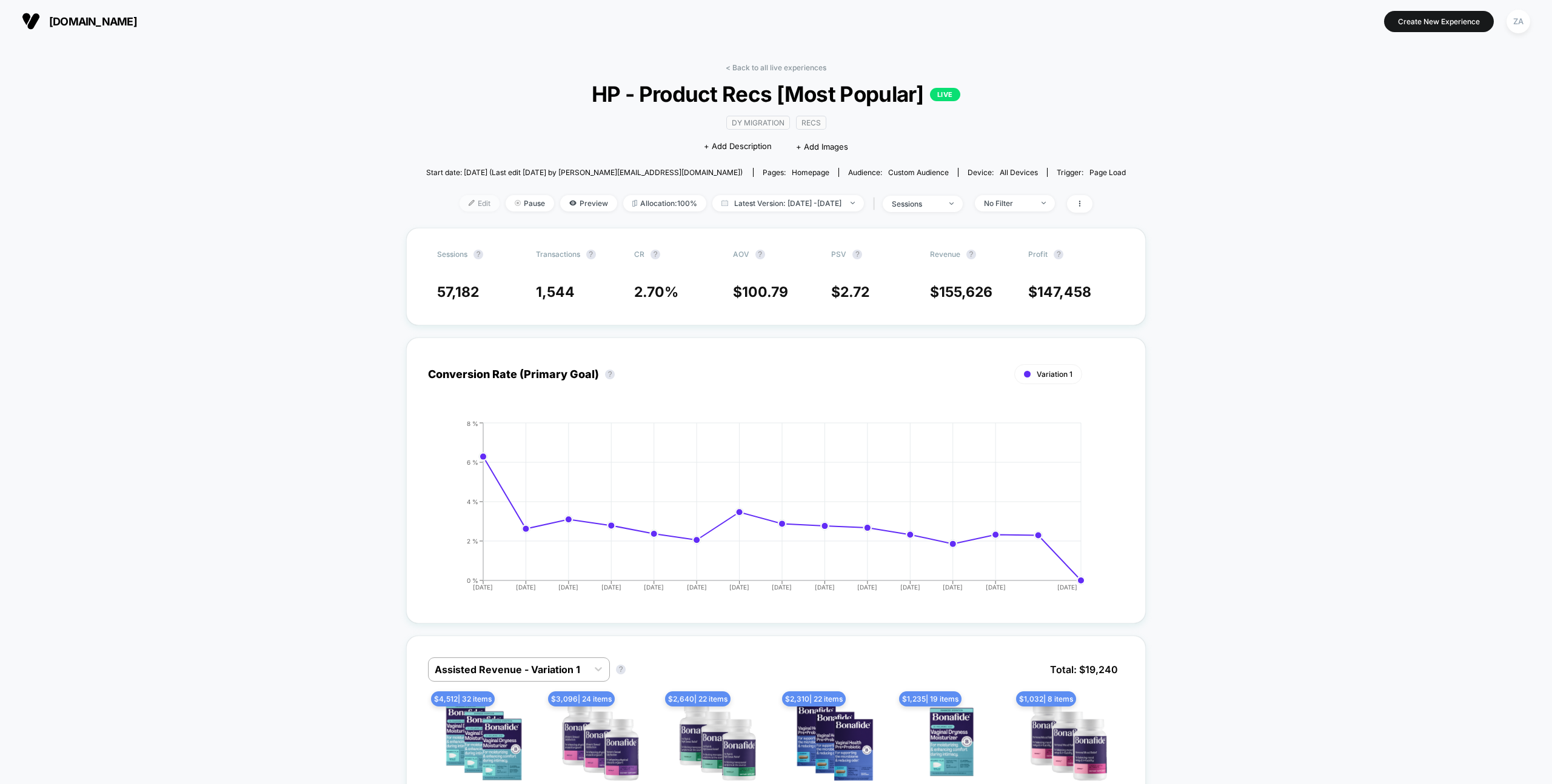
click at [462, 204] on span "Edit" at bounding box center [479, 203] width 40 height 17
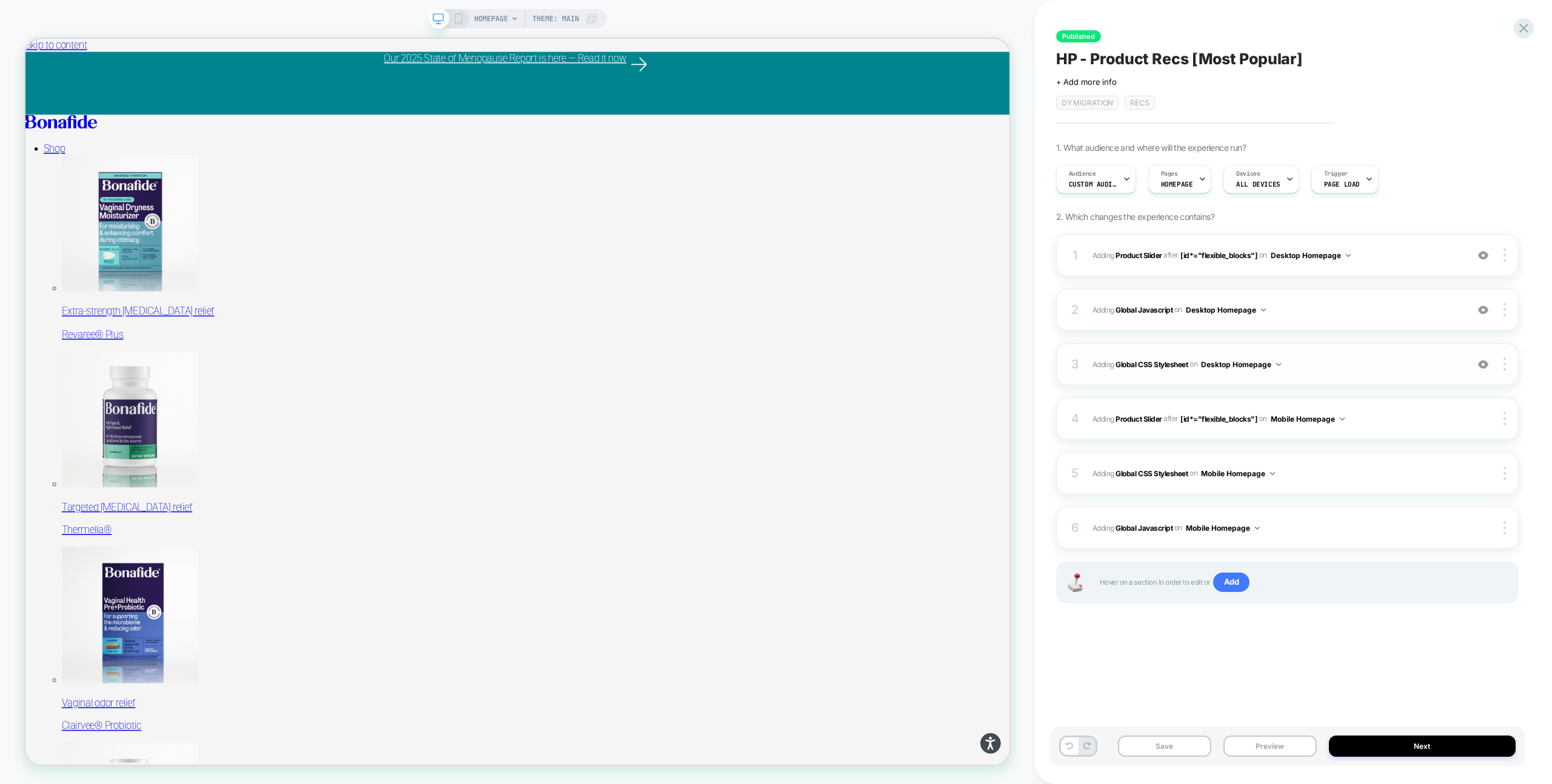
click at [1341, 357] on span "Adding Global CSS Stylesheet on Desktop Homepage" at bounding box center [1277, 364] width 369 height 15
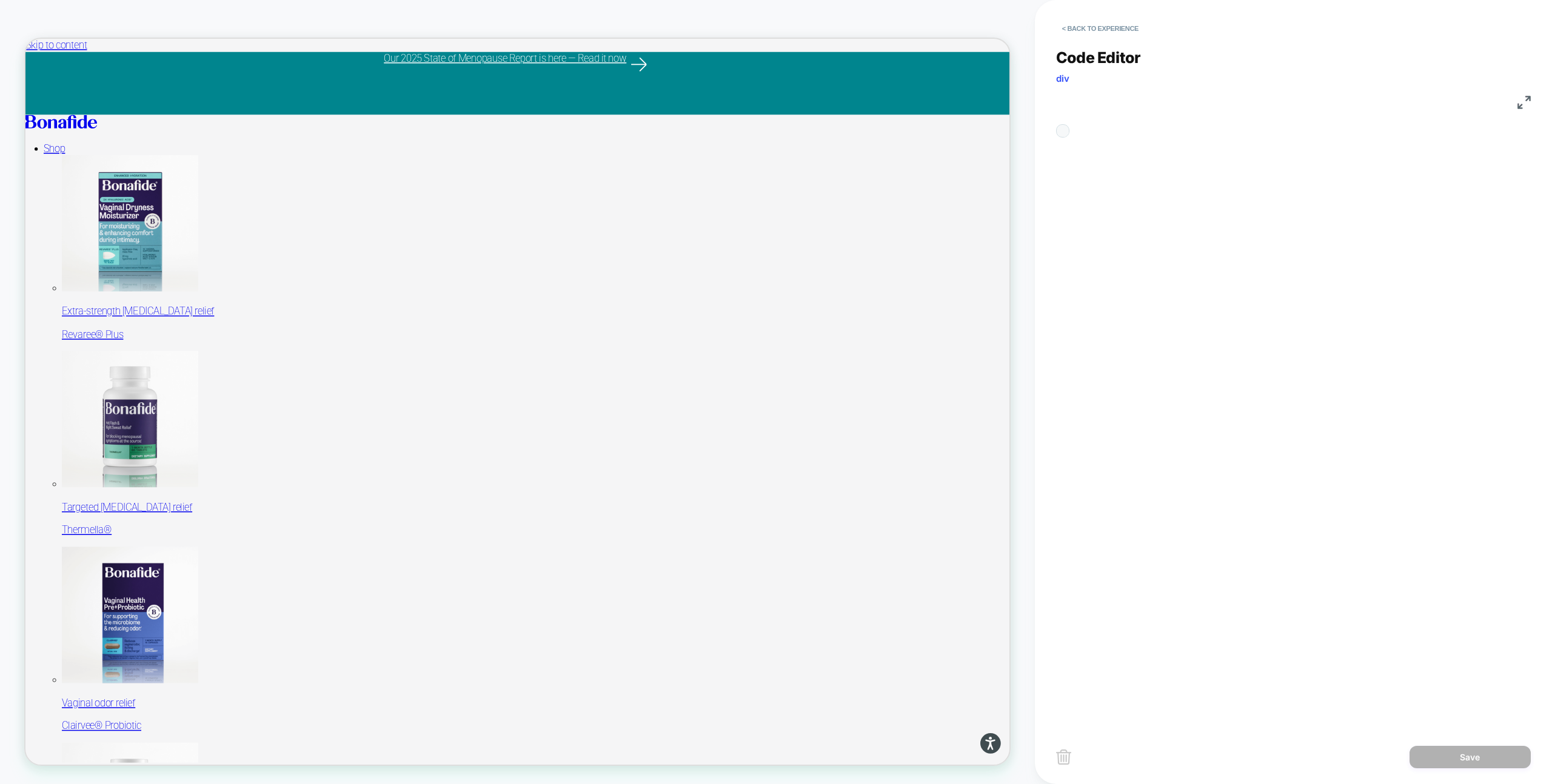
scroll to position [164, 0]
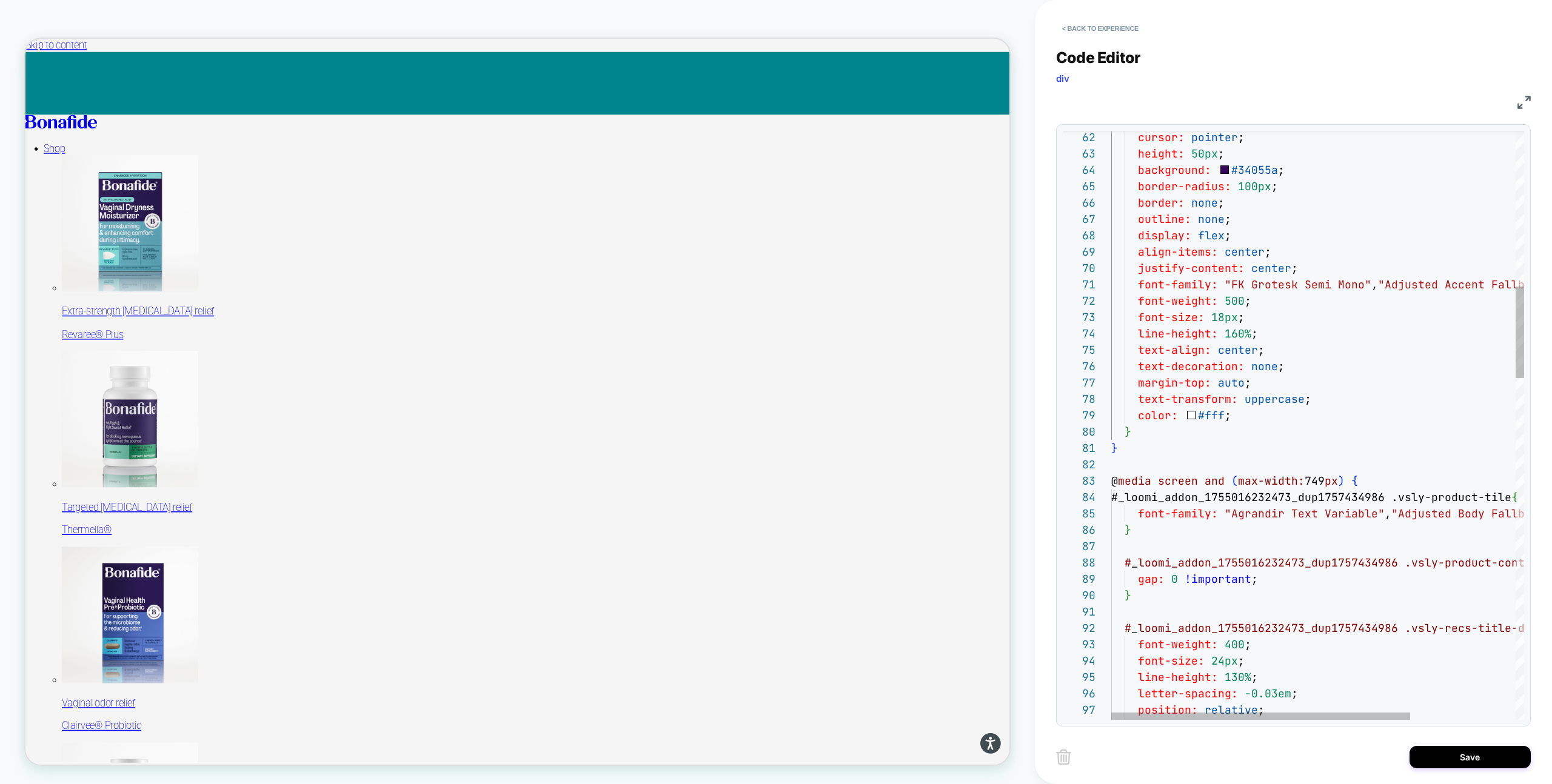
type textarea "**********"
click at [1457, 744] on div "Save" at bounding box center [1293, 757] width 475 height 30
click at [1457, 753] on button "Save" at bounding box center [1471, 757] width 122 height 23
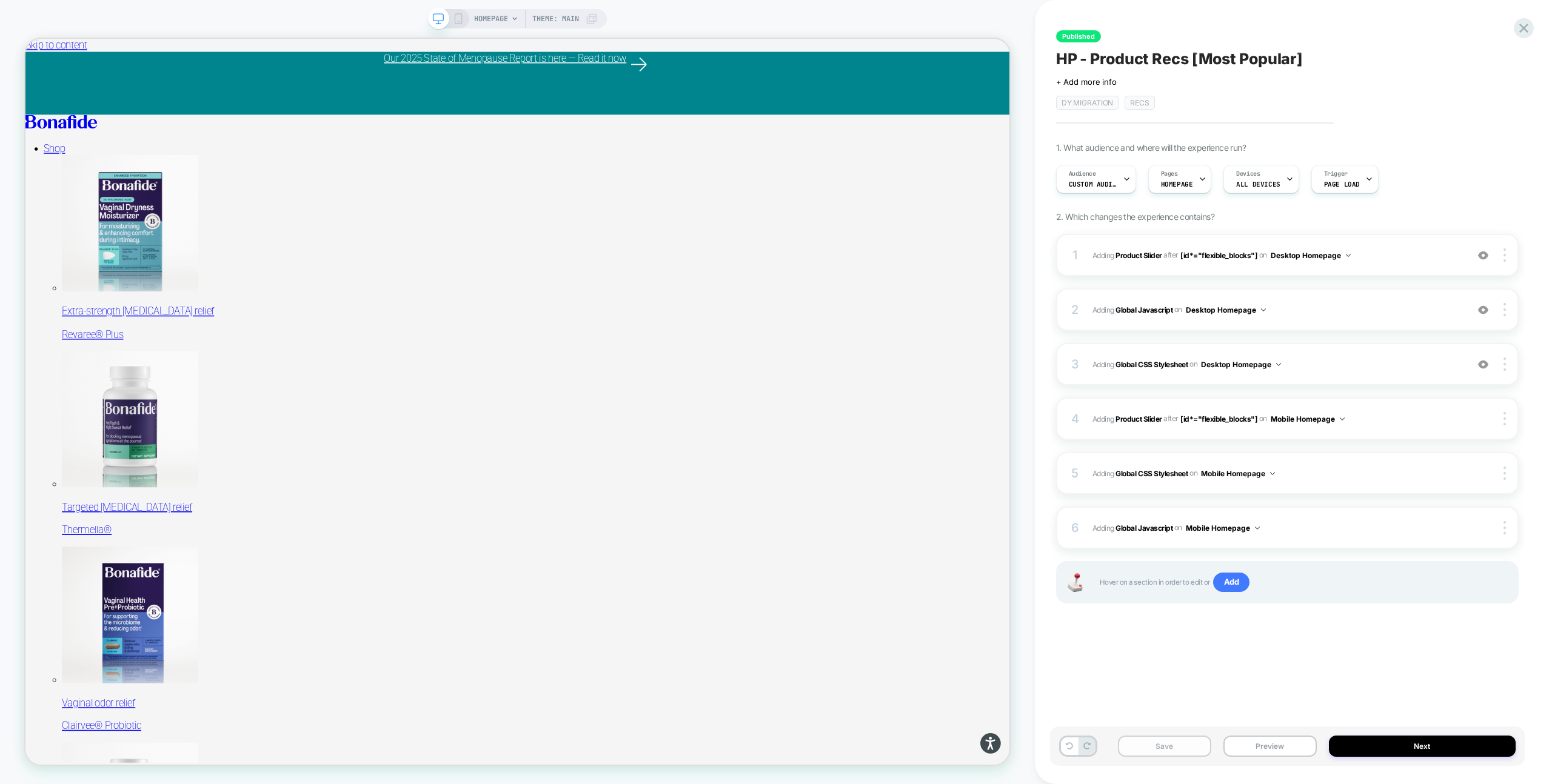
click at [1157, 749] on button "Save" at bounding box center [1164, 747] width 93 height 22
click at [451, 20] on div at bounding box center [449, 19] width 31 height 11
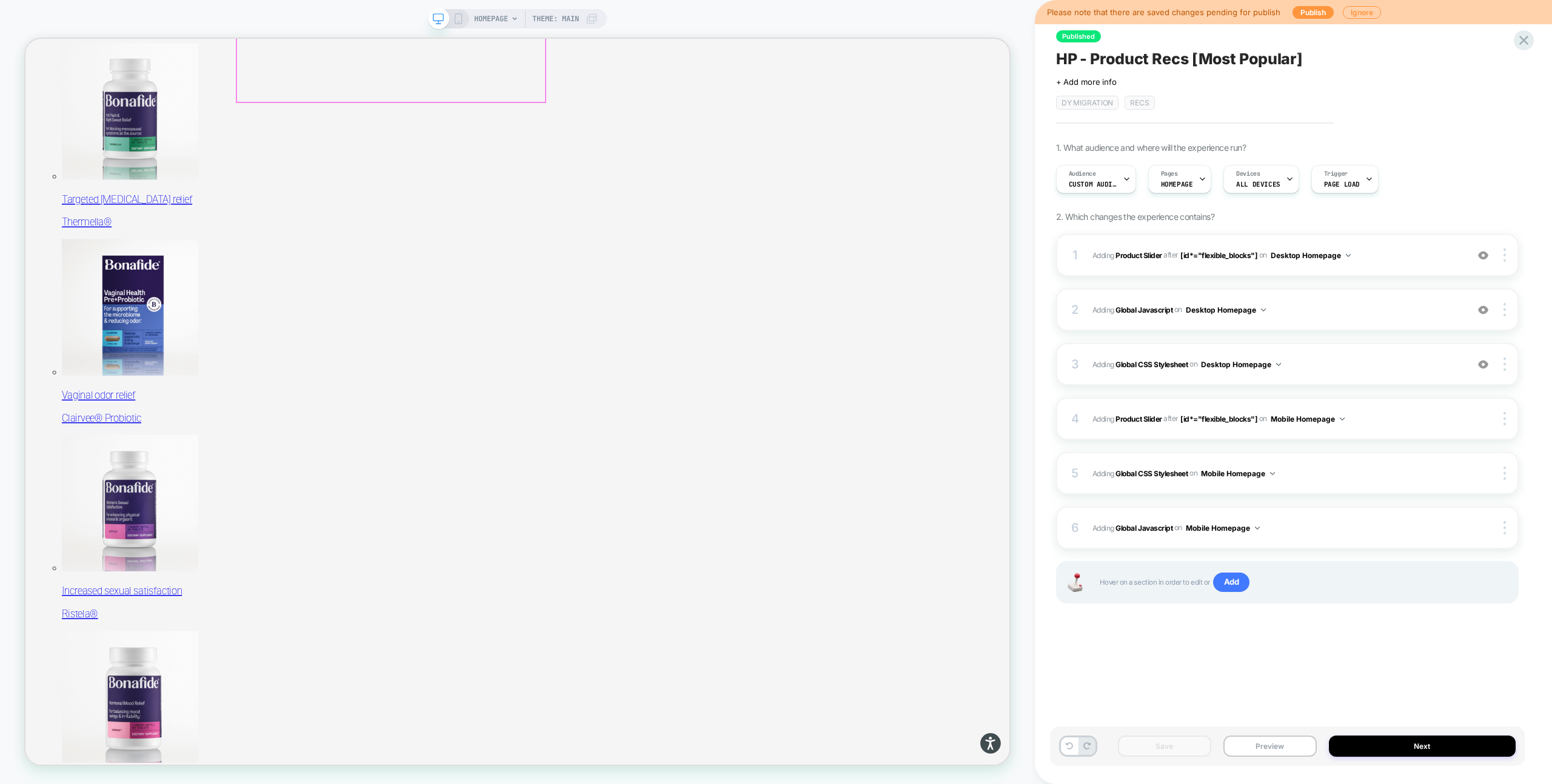
scroll to position [411, 0]
click at [459, 17] on icon at bounding box center [458, 19] width 11 height 11
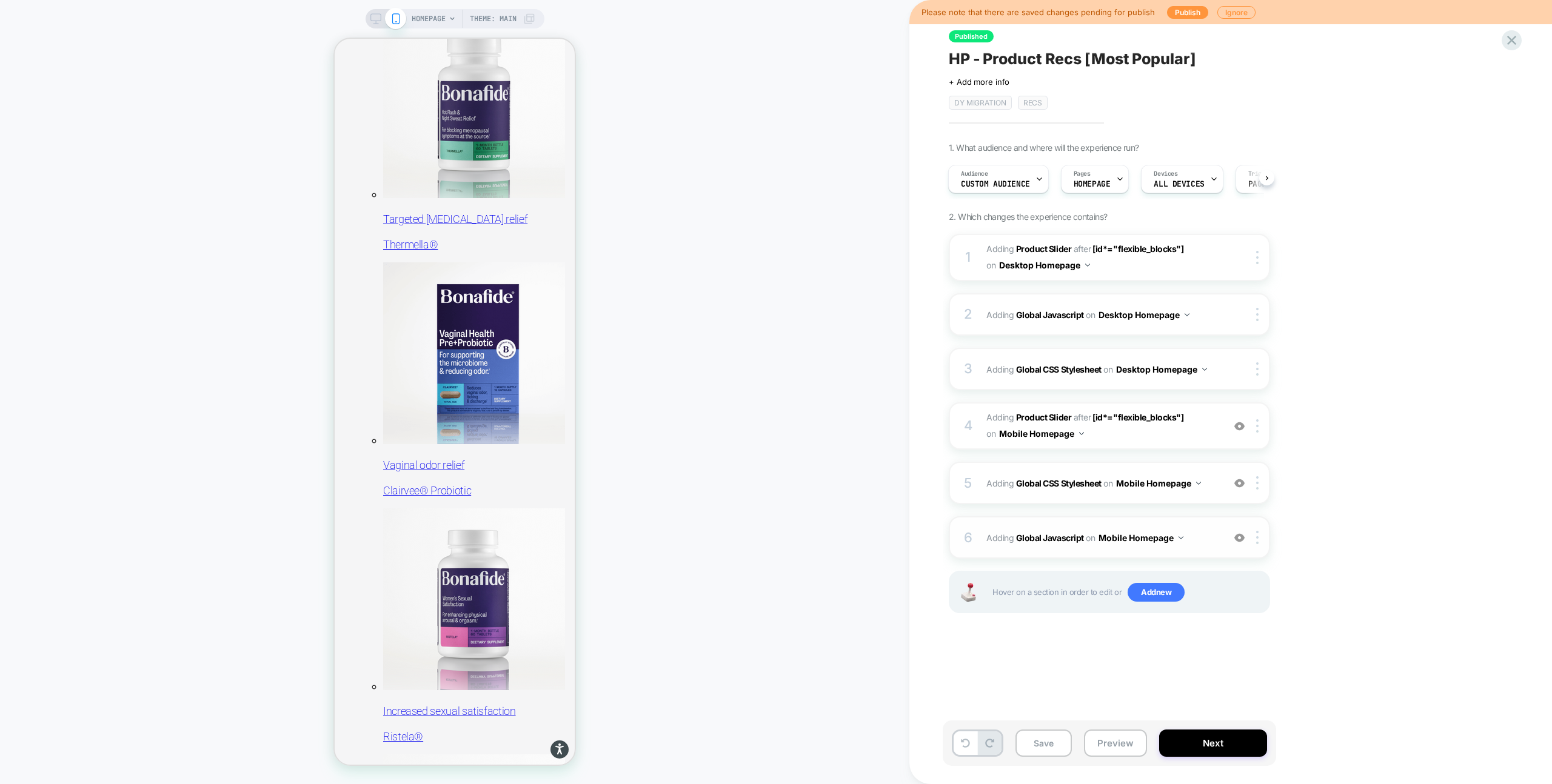
click at [1192, 529] on span "Adding Global Javascript on Mobile Homepage" at bounding box center [1102, 538] width 231 height 18
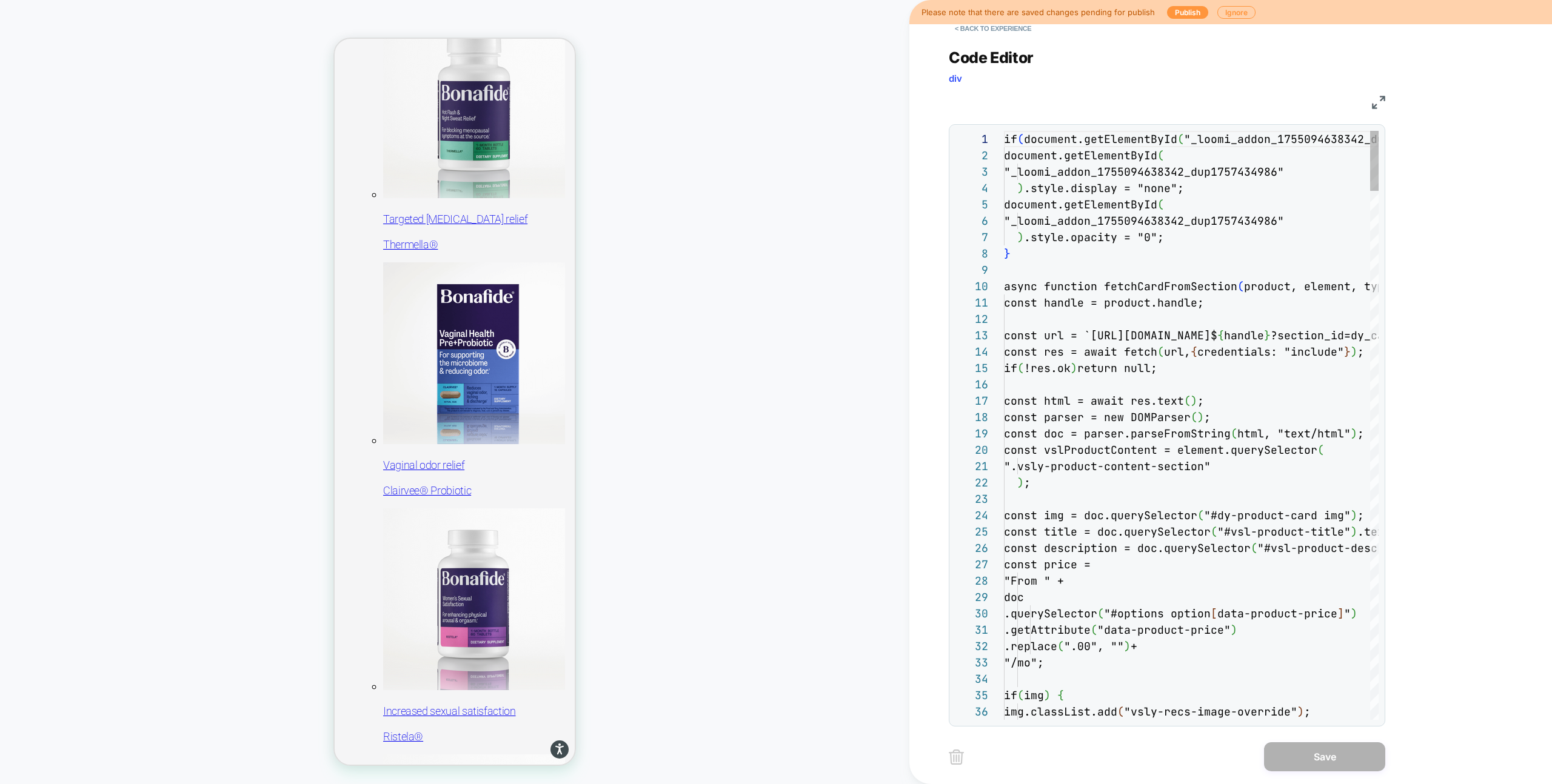
scroll to position [164, 0]
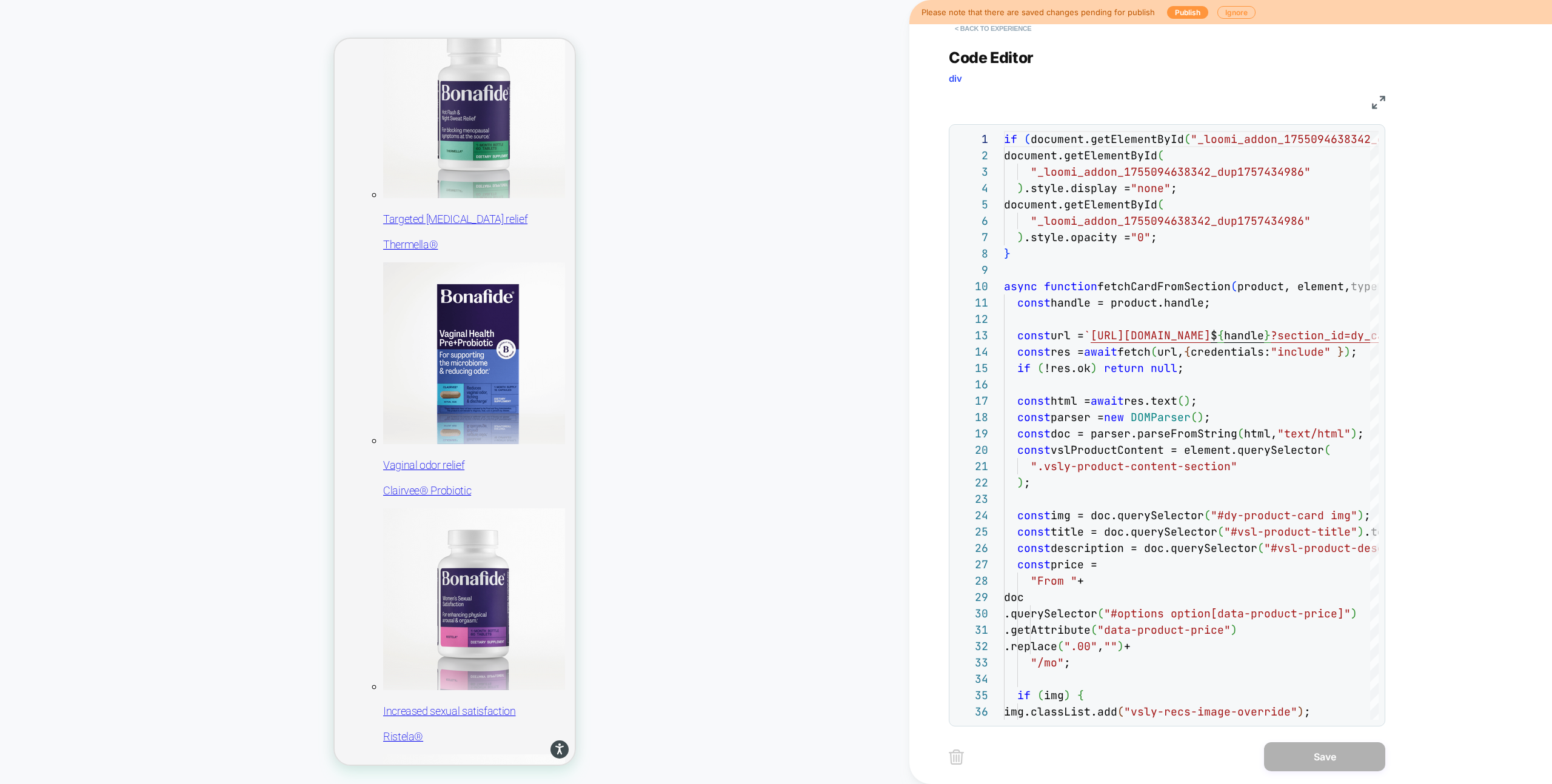
click at [964, 35] on button "< Back to experience" at bounding box center [993, 28] width 88 height 20
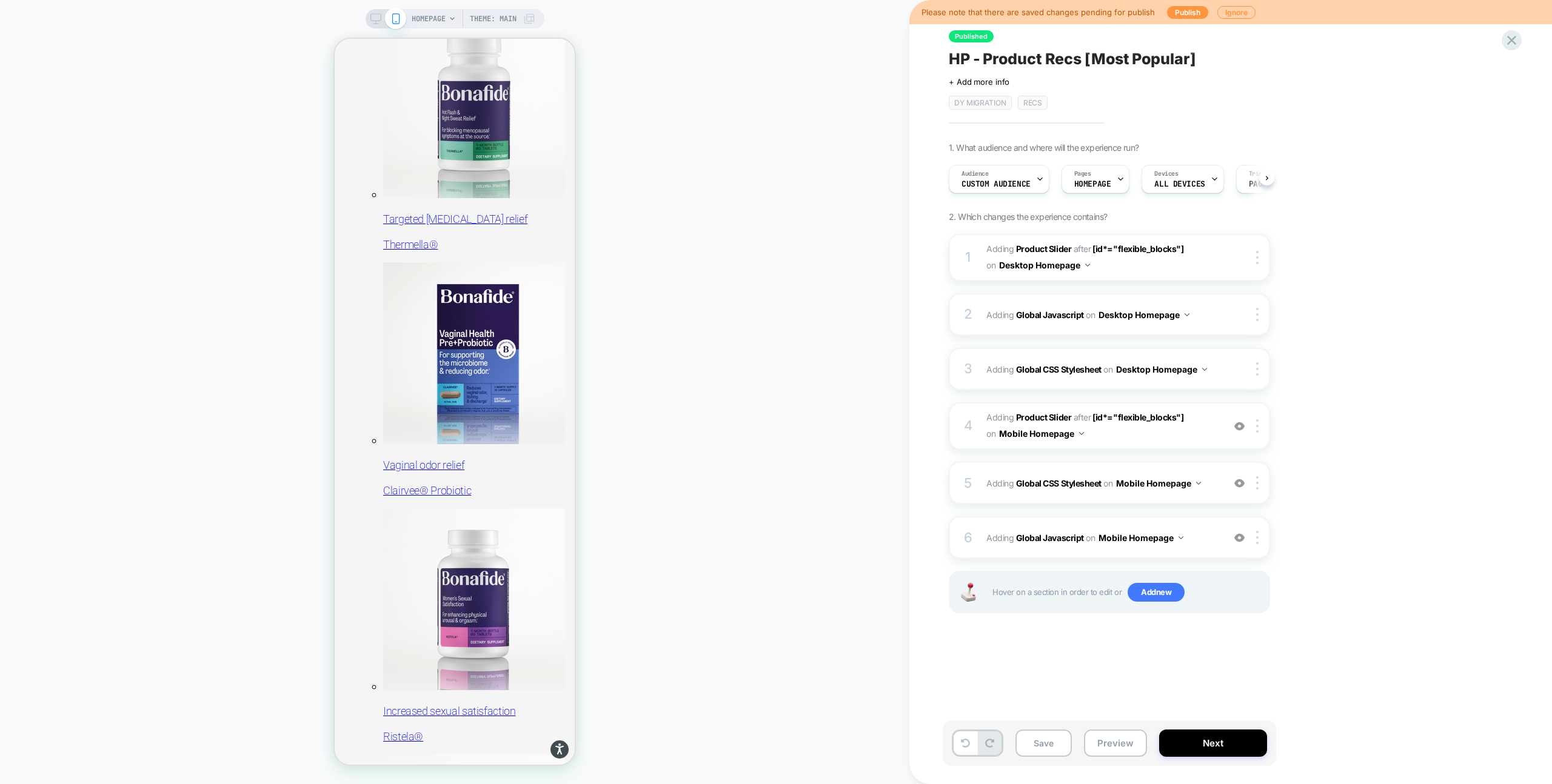
scroll to position [0, 1]
click at [1210, 490] on span "Adding Global CSS Stylesheet on Mobile Homepage" at bounding box center [1102, 483] width 231 height 18
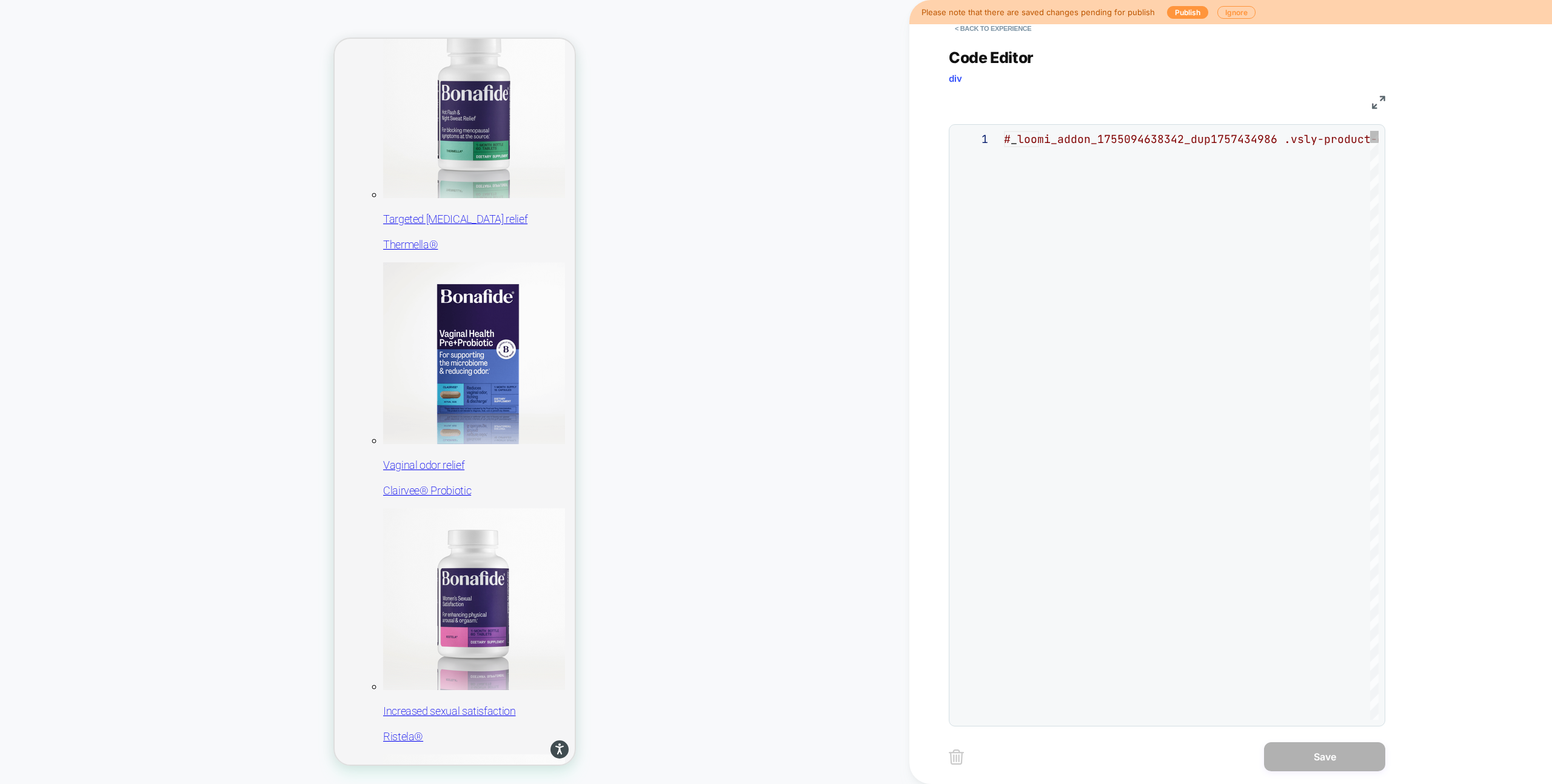
scroll to position [164, 0]
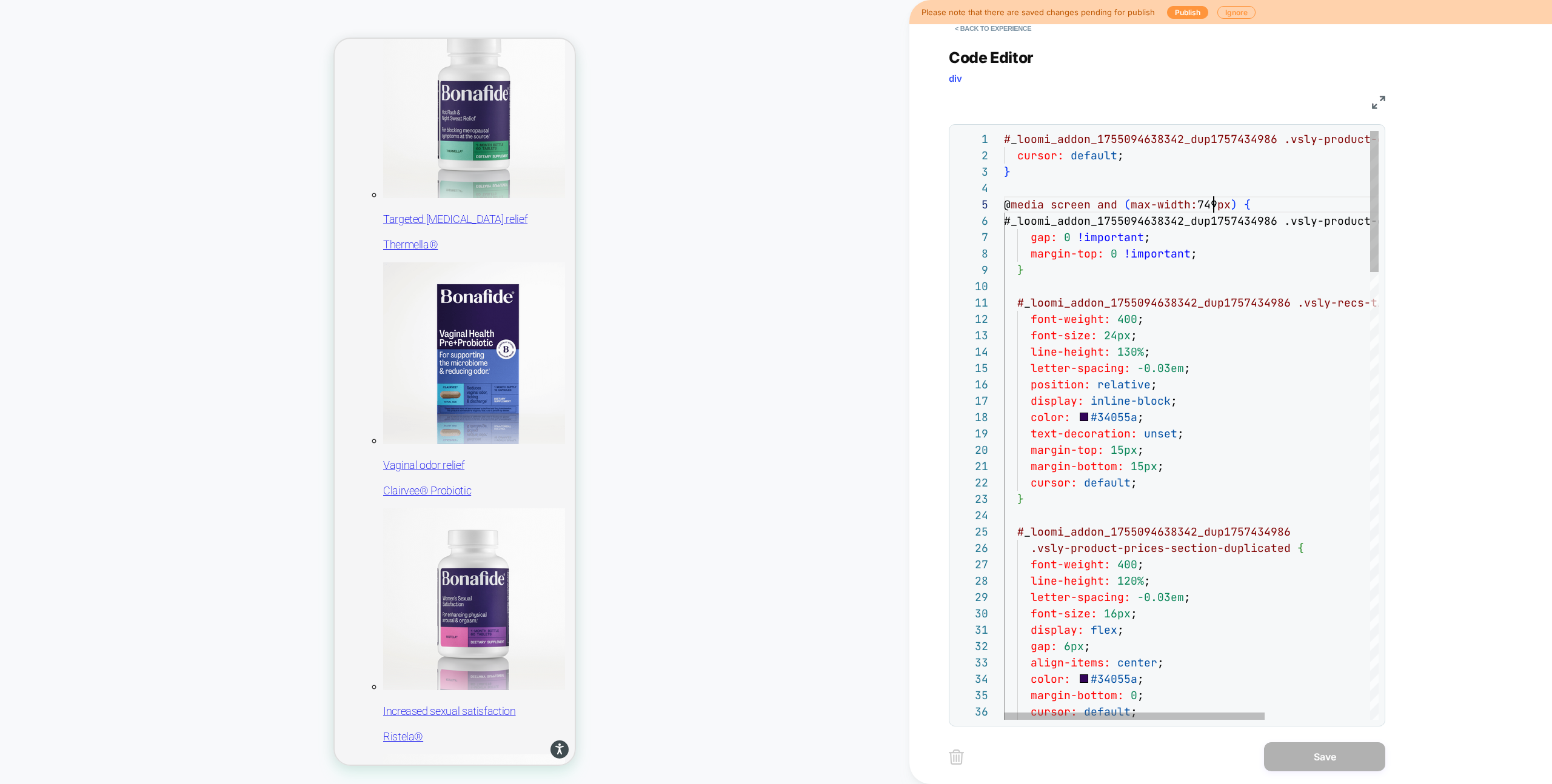
type textarea "**********"
click at [1301, 759] on button "Save" at bounding box center [1326, 758] width 122 height 29
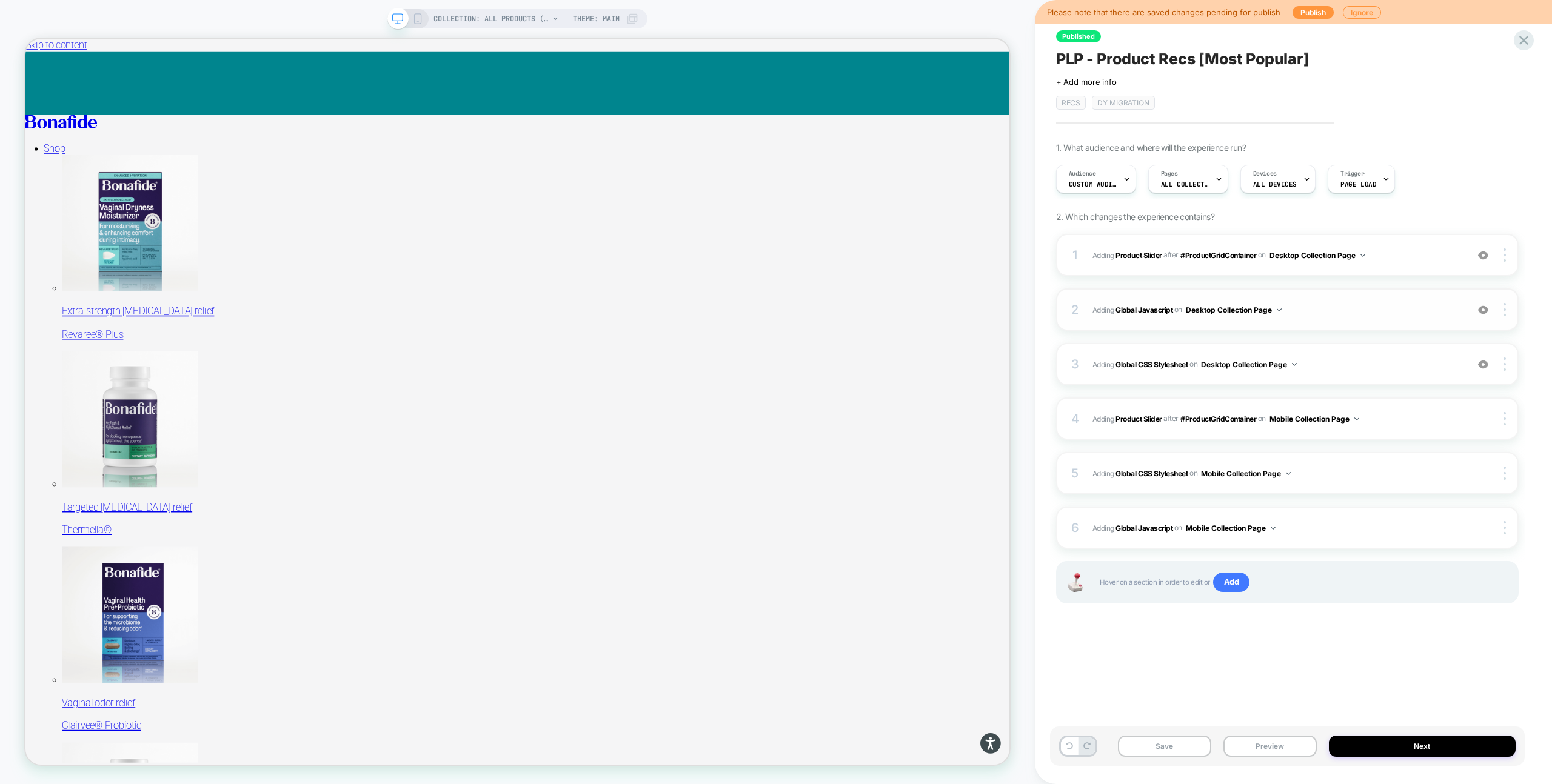
click at [1355, 317] on div "2 Adding Global Javascript on Desktop Collection Page Add Before Add After Copy…" at bounding box center [1287, 309] width 463 height 42
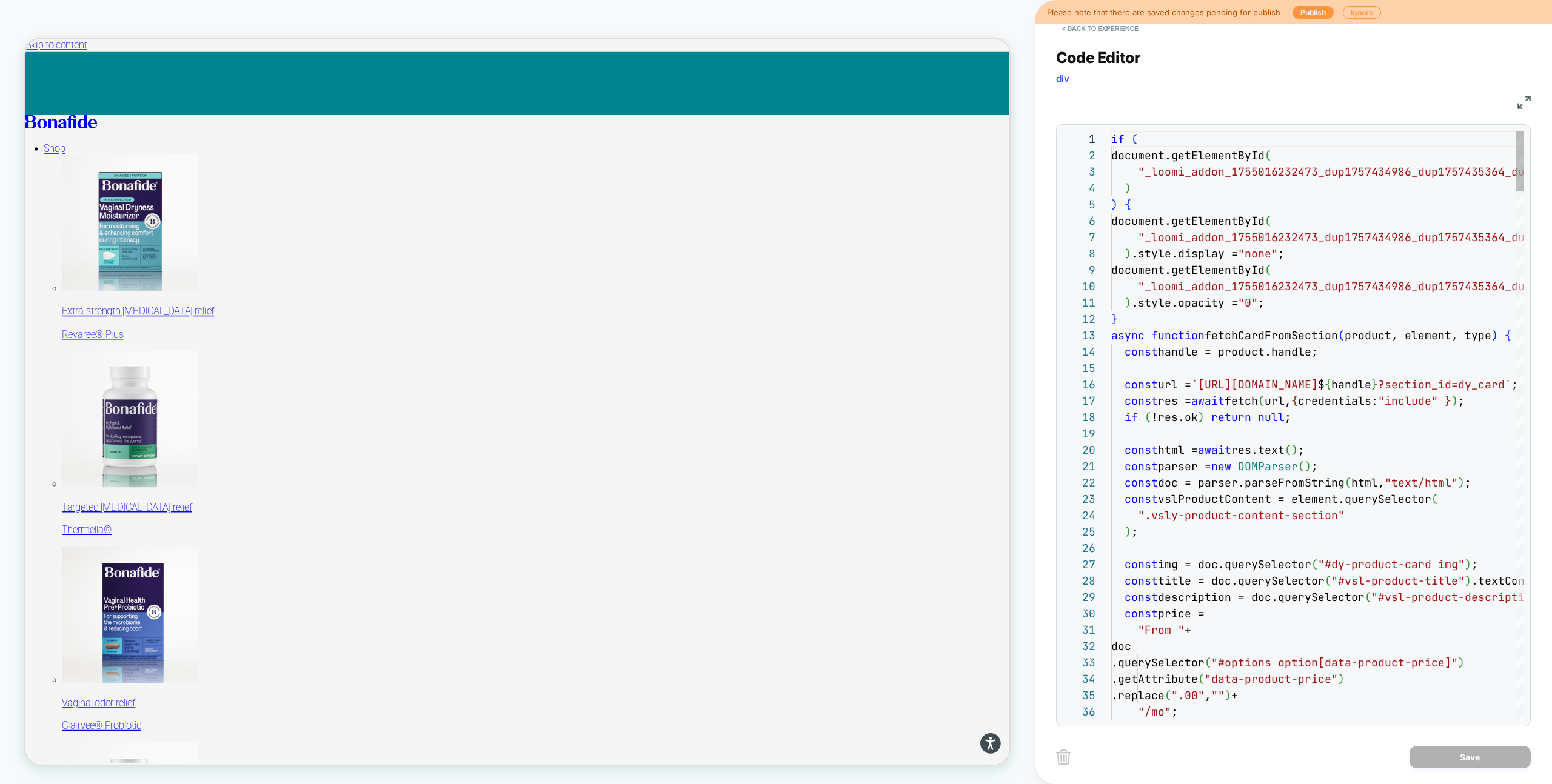
scroll to position [164, 0]
click at [1064, 35] on button "< Back to experience" at bounding box center [1100, 28] width 88 height 20
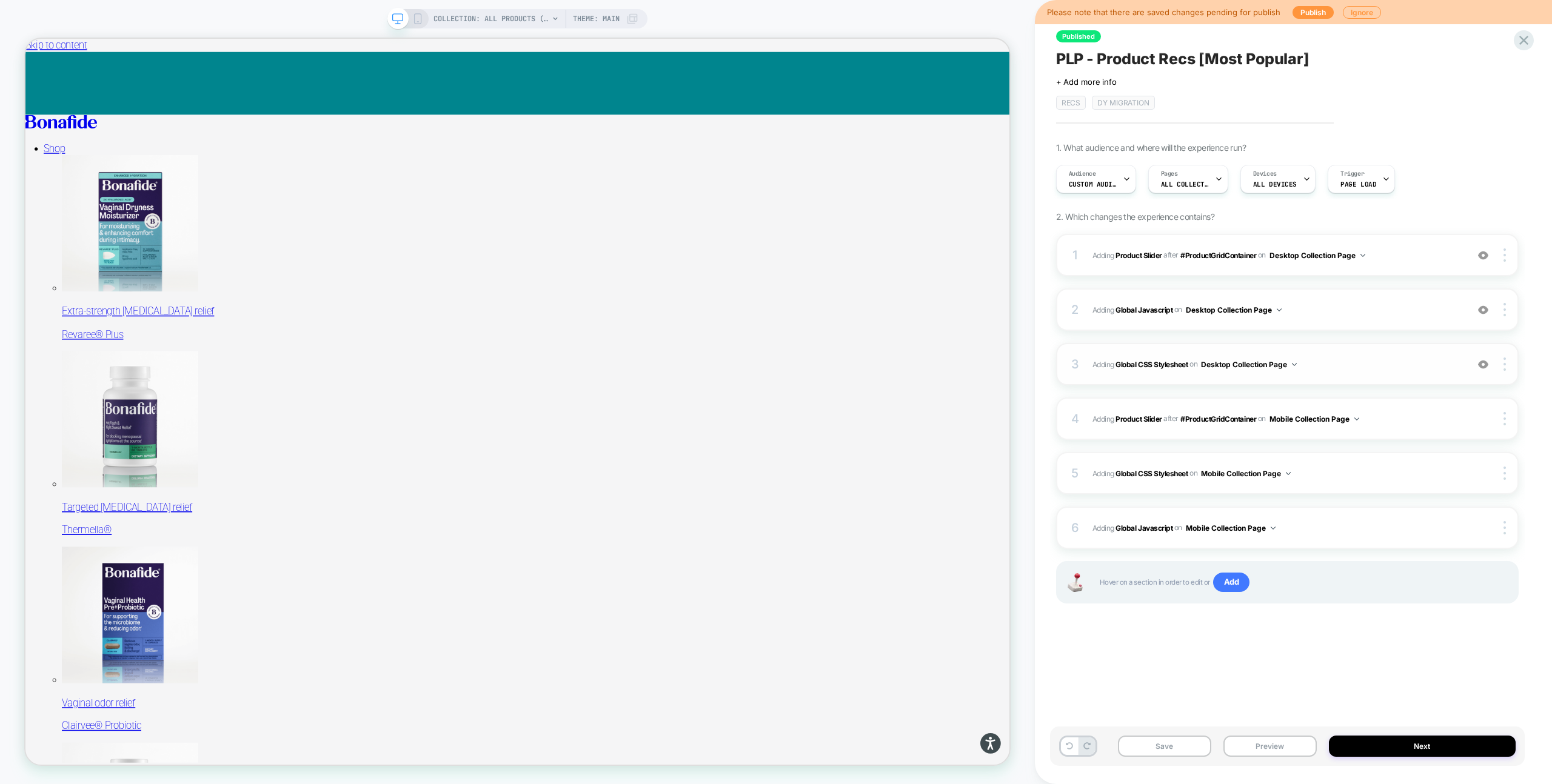
click at [1337, 362] on span "Adding Global CSS Stylesheet on Desktop Collection Page" at bounding box center [1277, 364] width 369 height 15
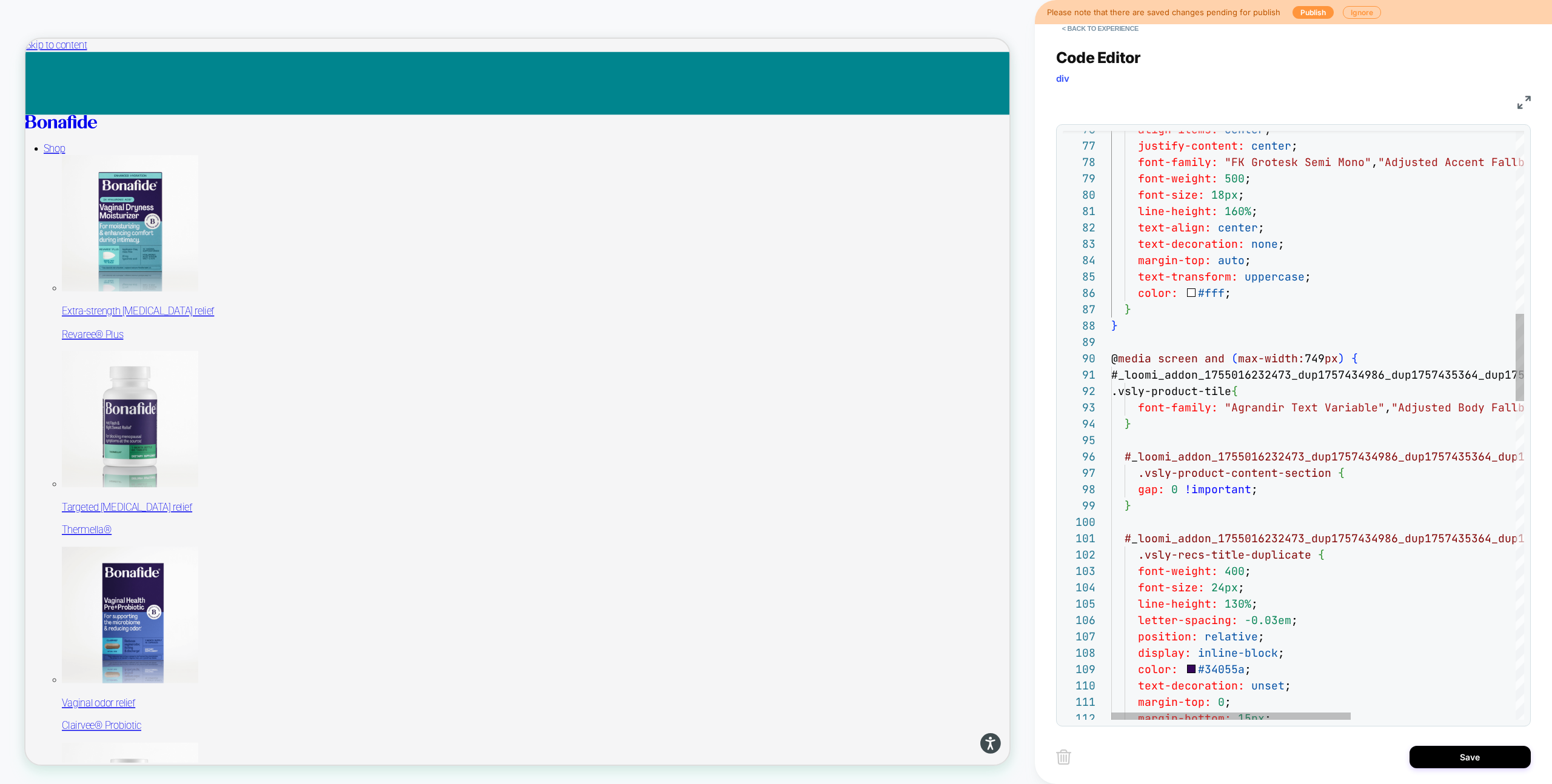
type textarea "**********"
click at [1451, 768] on div "Save" at bounding box center [1293, 757] width 475 height 30
click at [1451, 755] on button "Save" at bounding box center [1471, 757] width 122 height 23
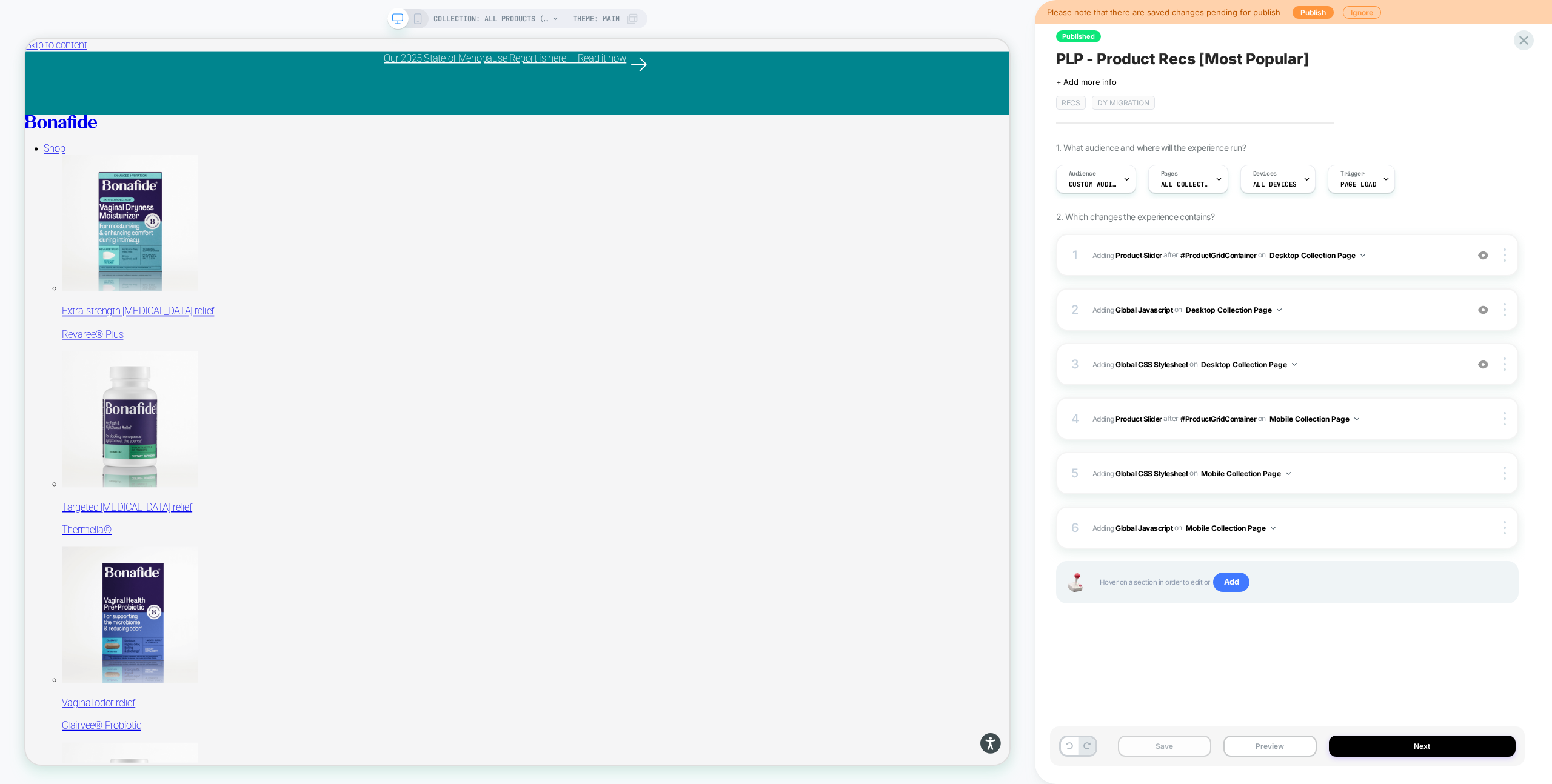
click at [1151, 756] on button "Save" at bounding box center [1164, 747] width 93 height 22
click at [1314, 9] on button "Publish" at bounding box center [1314, 12] width 41 height 13
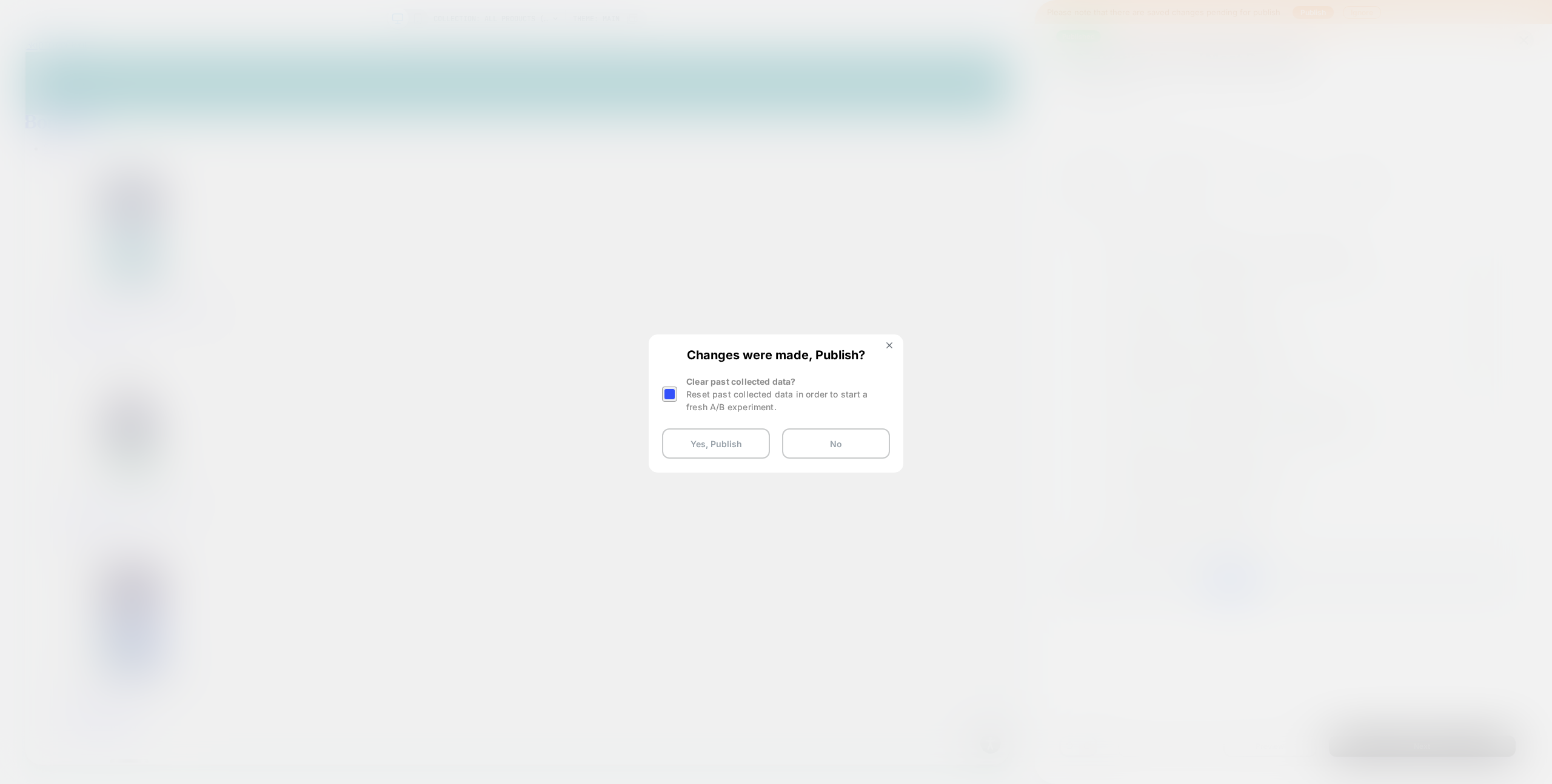
click at [672, 393] on div at bounding box center [669, 394] width 15 height 15
click at [700, 441] on button "Yes, Publish" at bounding box center [716, 443] width 108 height 30
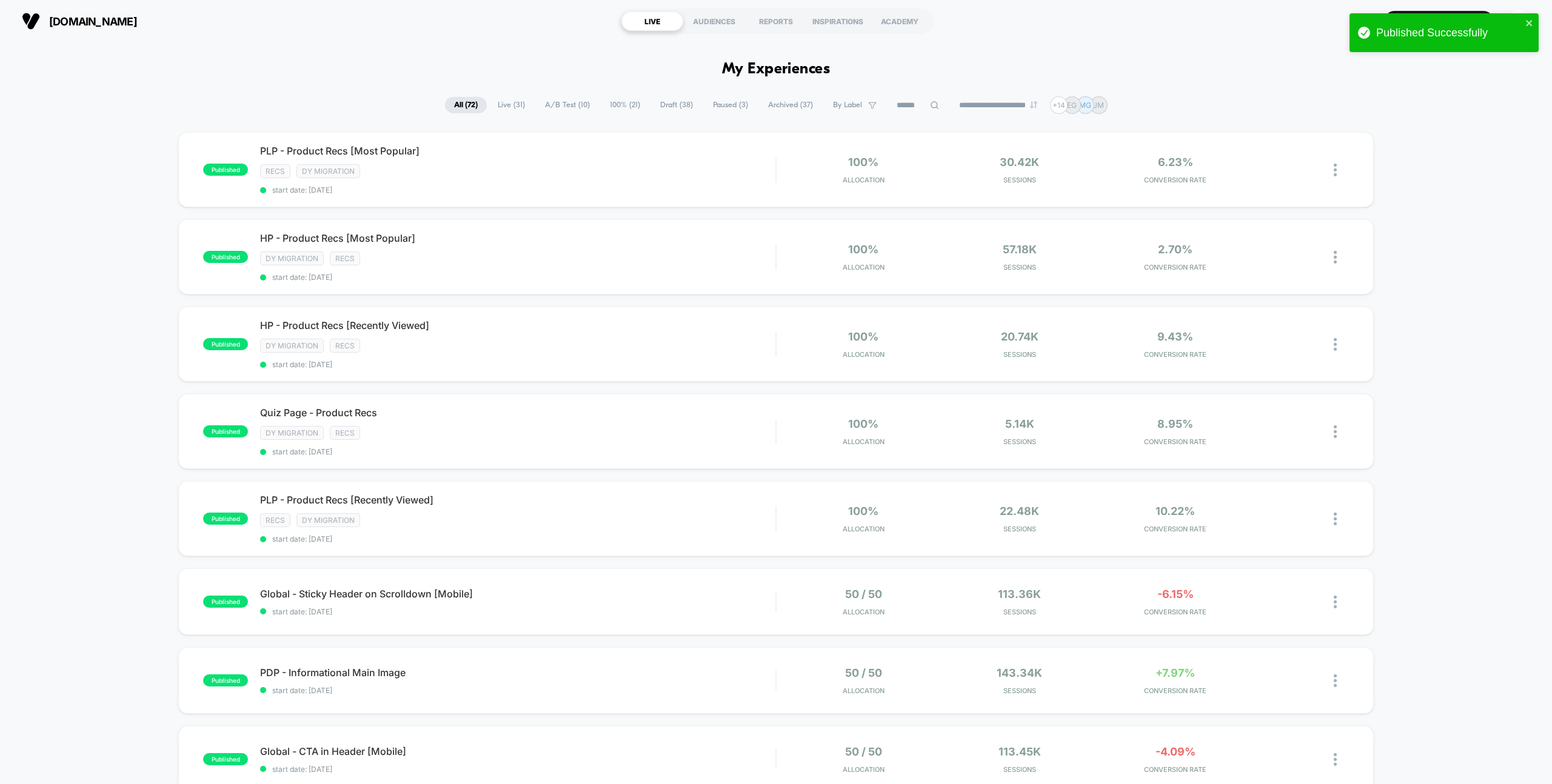
click at [858, 106] on span "By Label" at bounding box center [854, 105] width 62 height 17
click at [797, 166] on span at bounding box center [794, 166] width 12 height 12
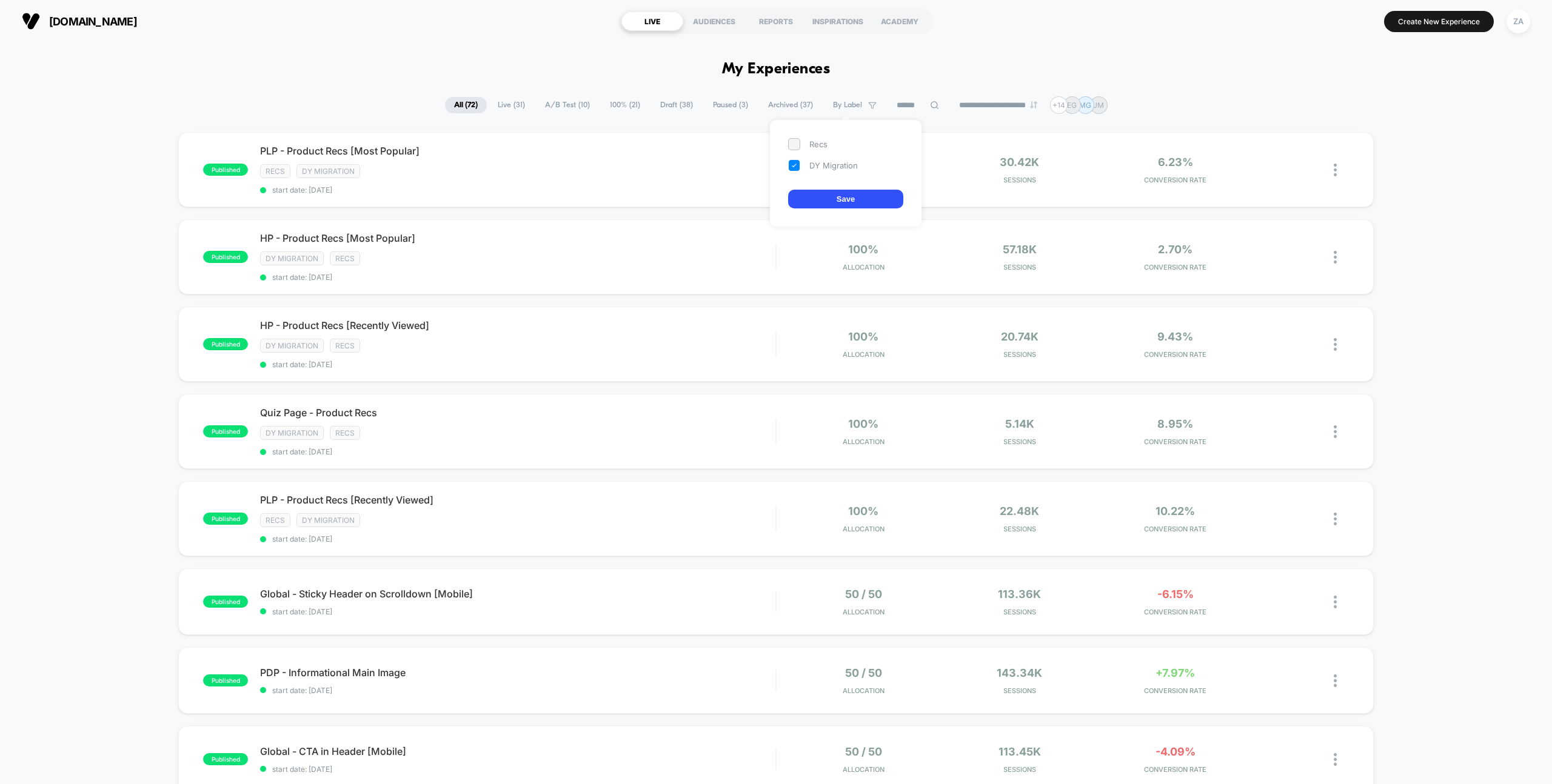
click at [815, 190] on button "Save" at bounding box center [846, 199] width 116 height 19
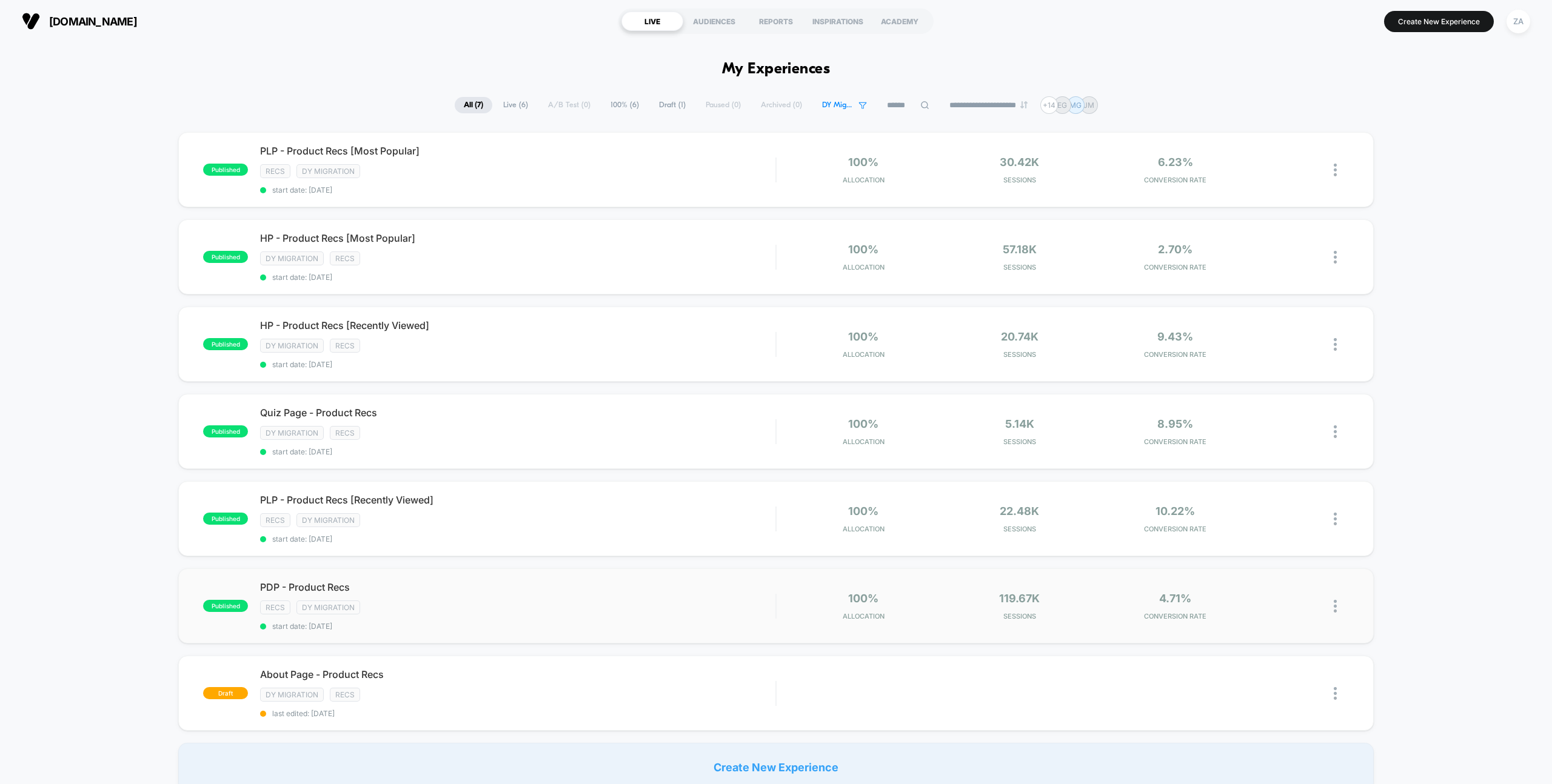
click at [328, 587] on span "PDP - Product Recs" at bounding box center [518, 587] width 516 height 12
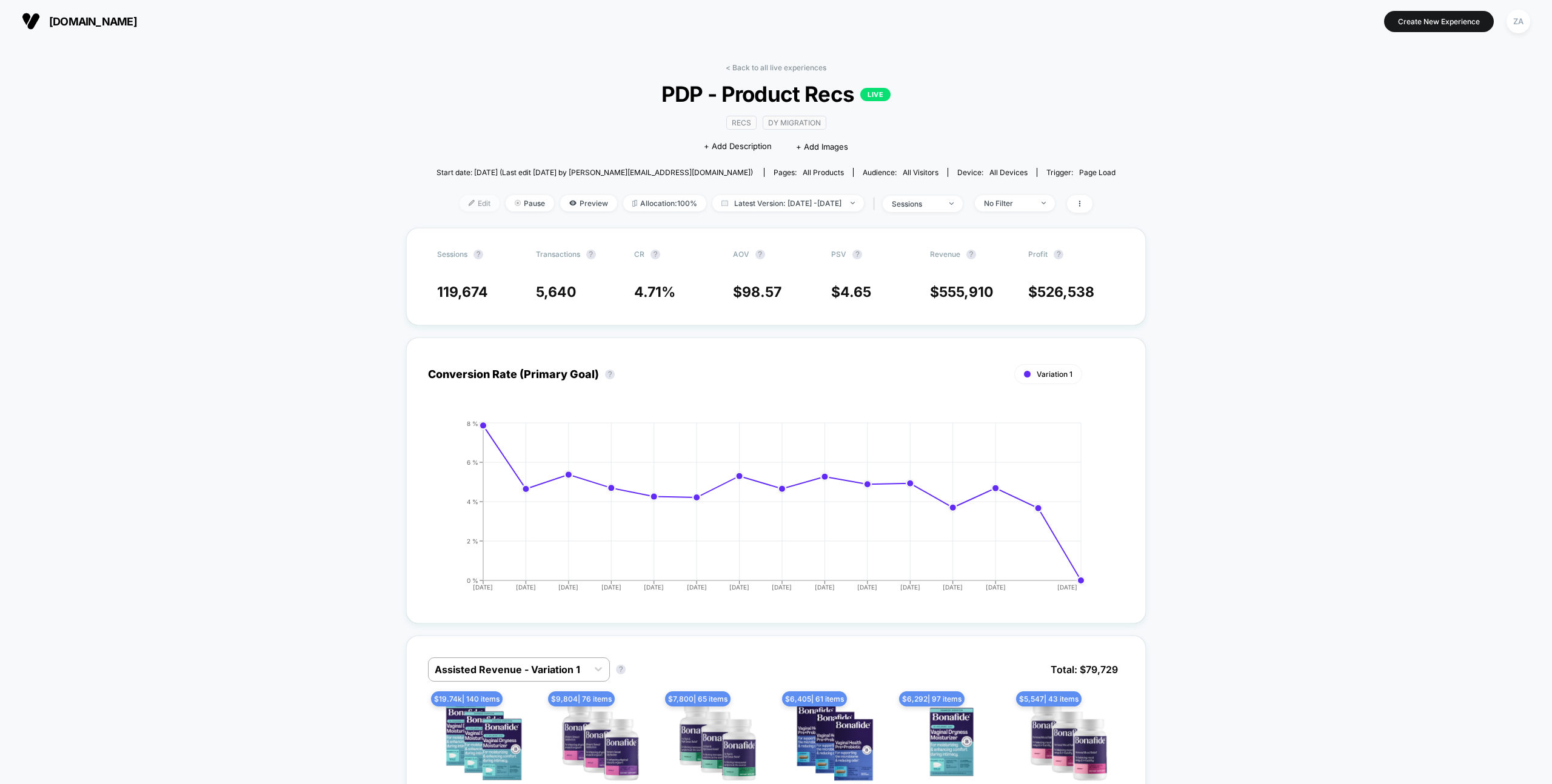
click at [460, 202] on span "Edit" at bounding box center [479, 203] width 40 height 17
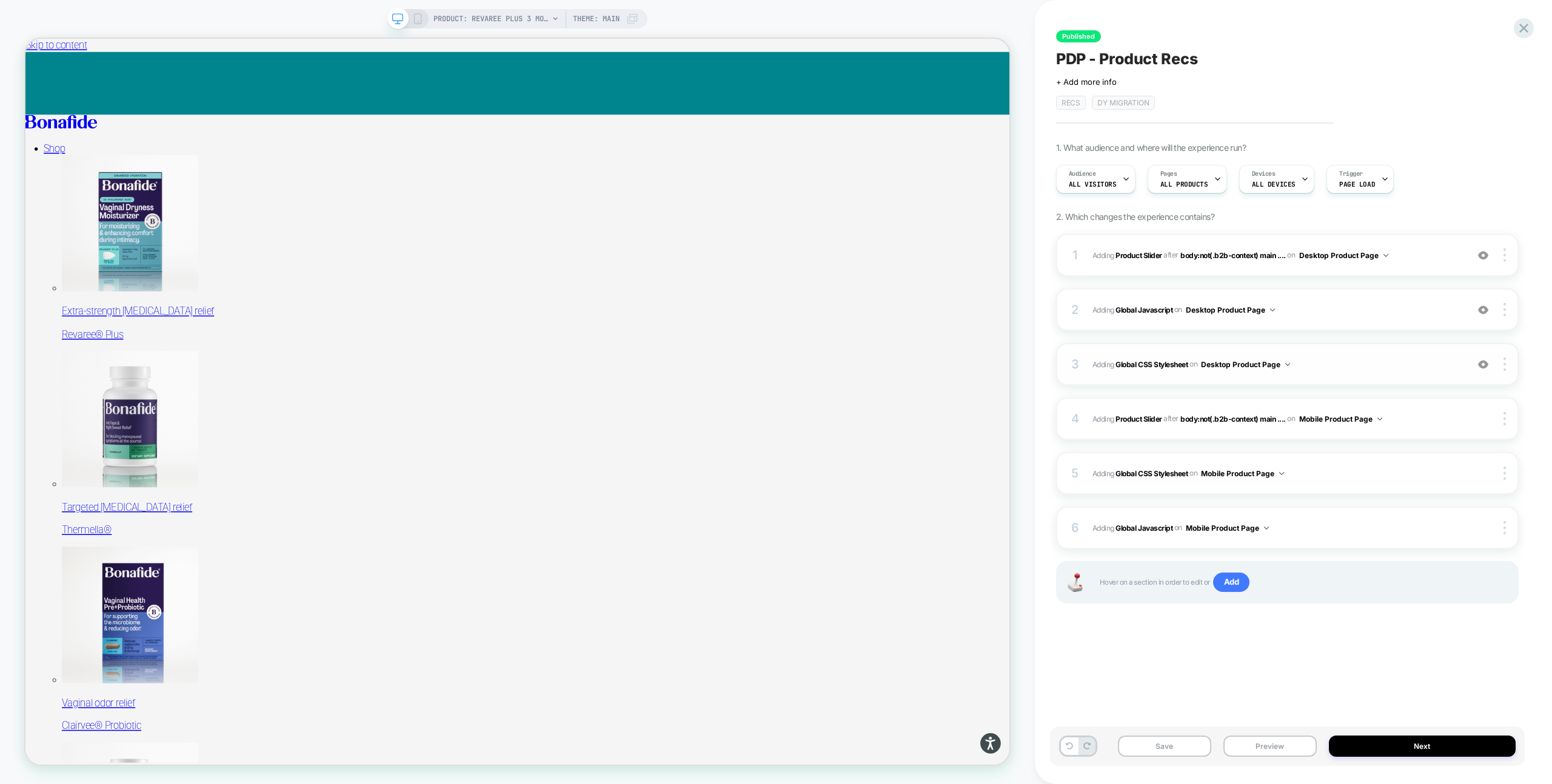
click at [1317, 367] on span "Adding Global CSS Stylesheet on Desktop Product Page" at bounding box center [1277, 364] width 369 height 15
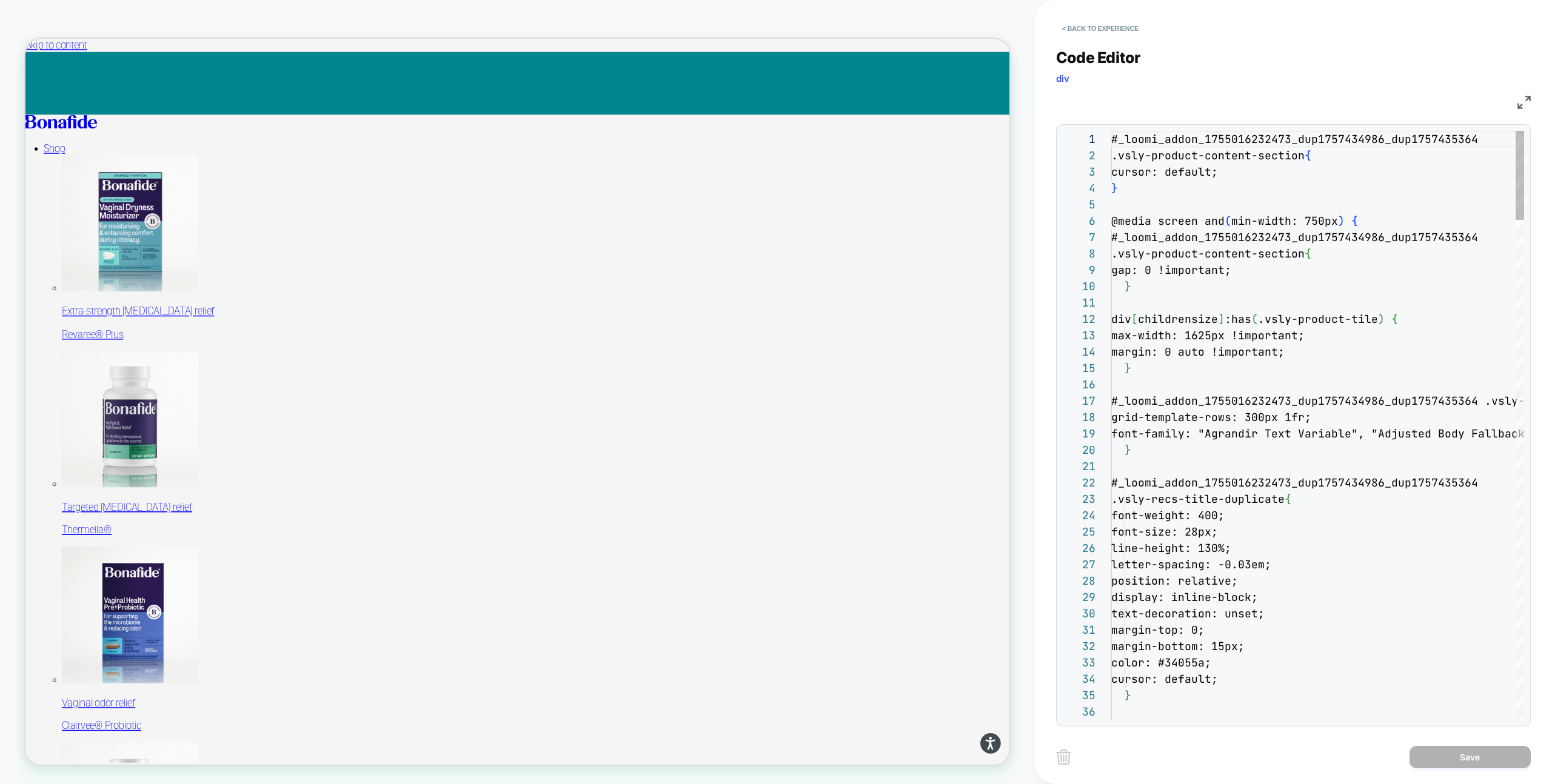
scroll to position [164, 0]
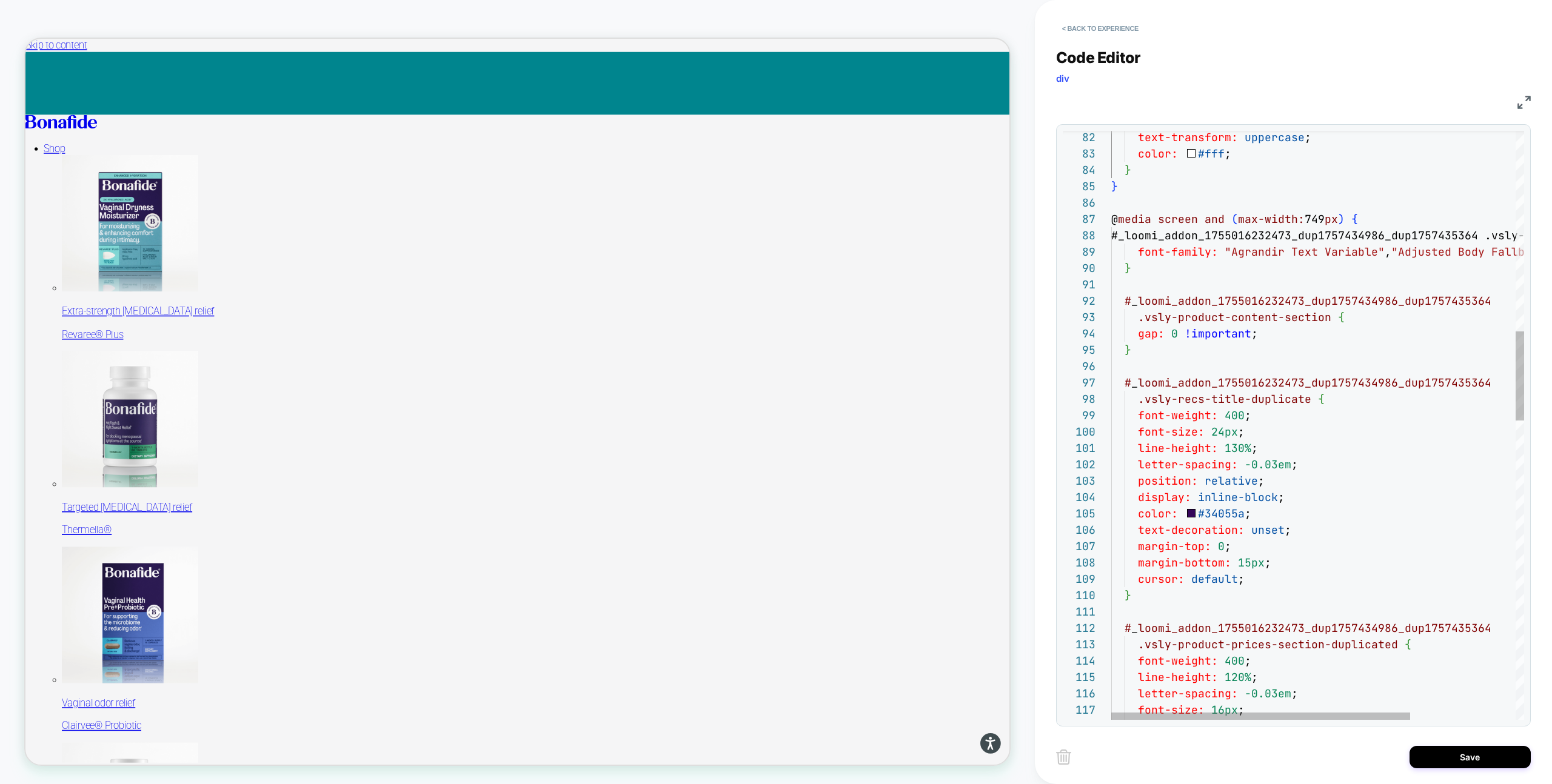
click at [1322, 225] on div "text-transform: uppercase ; color: #fff ; } } @ media screen and ( max-width: 7…" at bounding box center [1391, 751] width 559 height 3895
type textarea "**********"
click at [1434, 757] on button "Save" at bounding box center [1471, 757] width 122 height 23
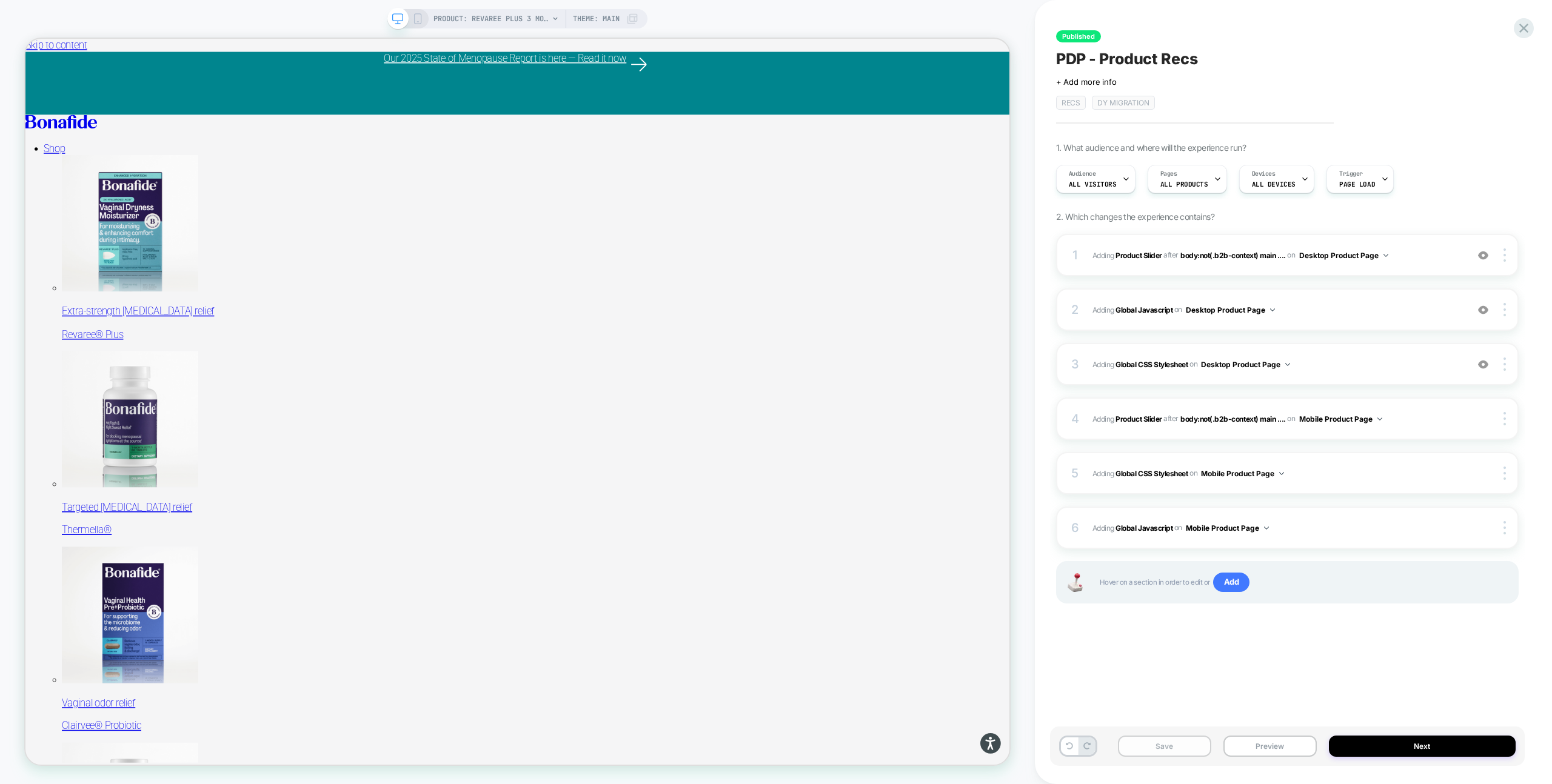
click at [1184, 746] on button "Save" at bounding box center [1164, 747] width 93 height 22
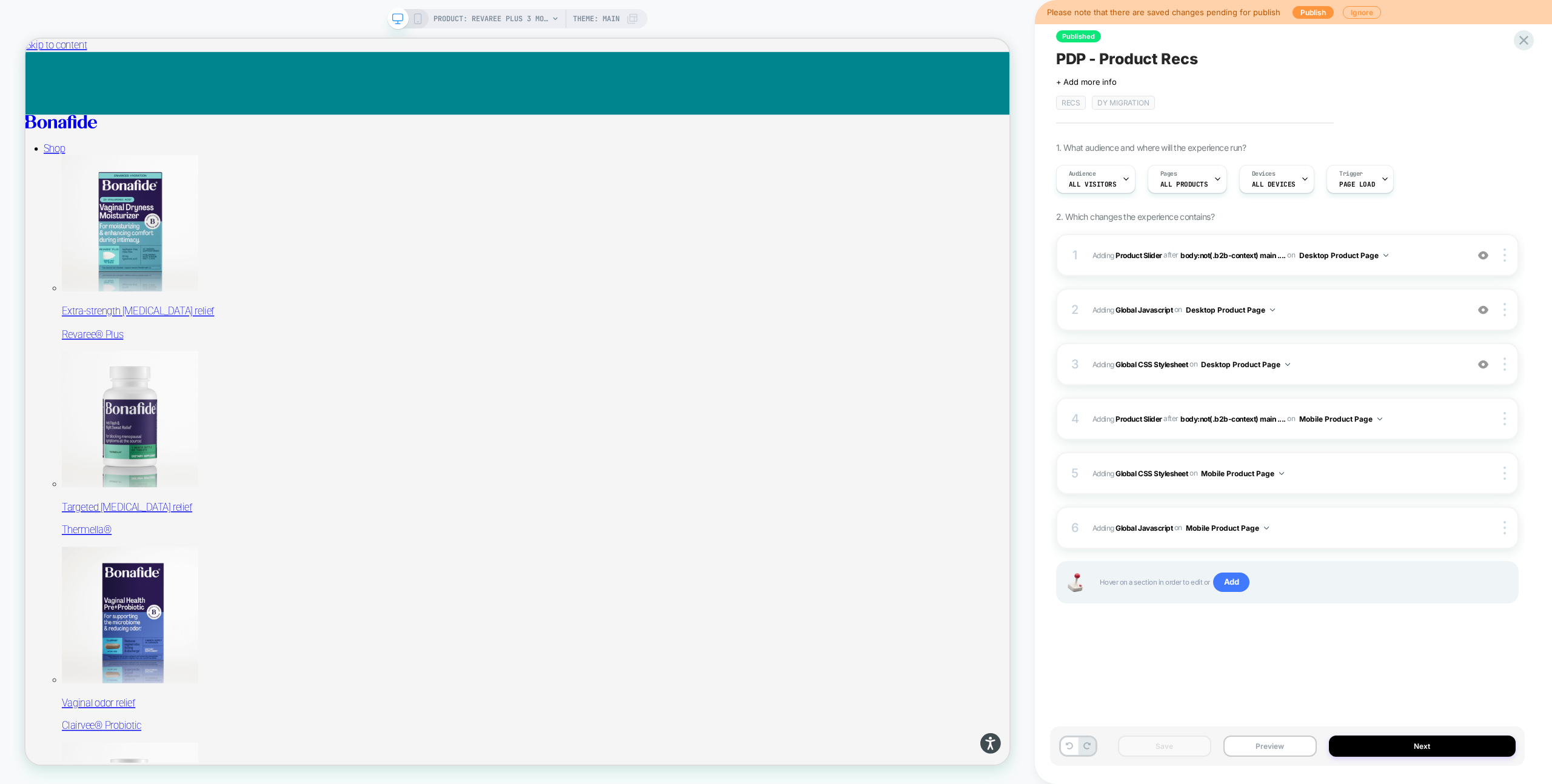
click at [414, 19] on icon at bounding box center [418, 19] width 11 height 11
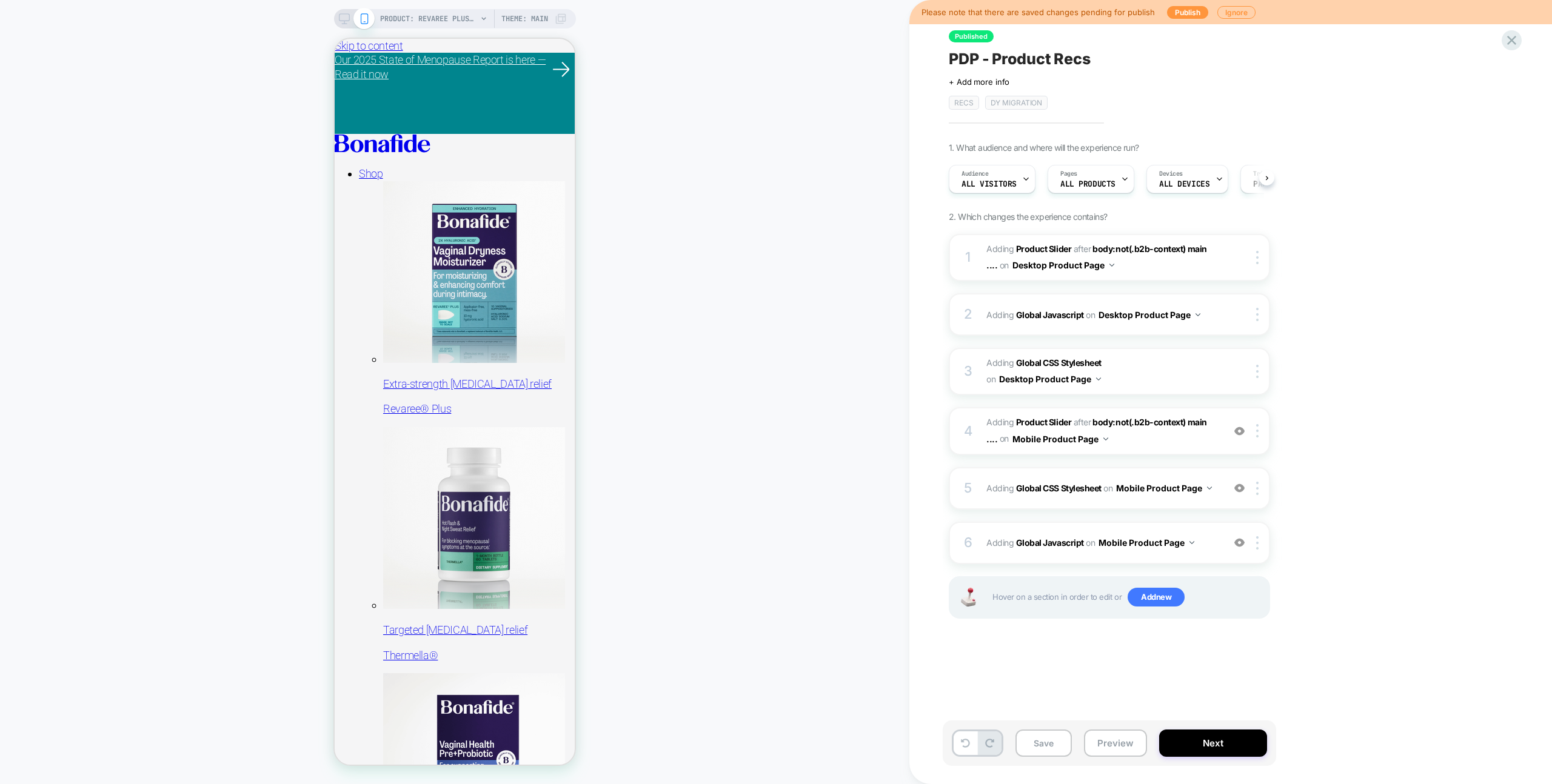
scroll to position [0, 1]
click at [1212, 546] on span "Adding Global Javascript on Mobile Product Page" at bounding box center [1102, 543] width 231 height 18
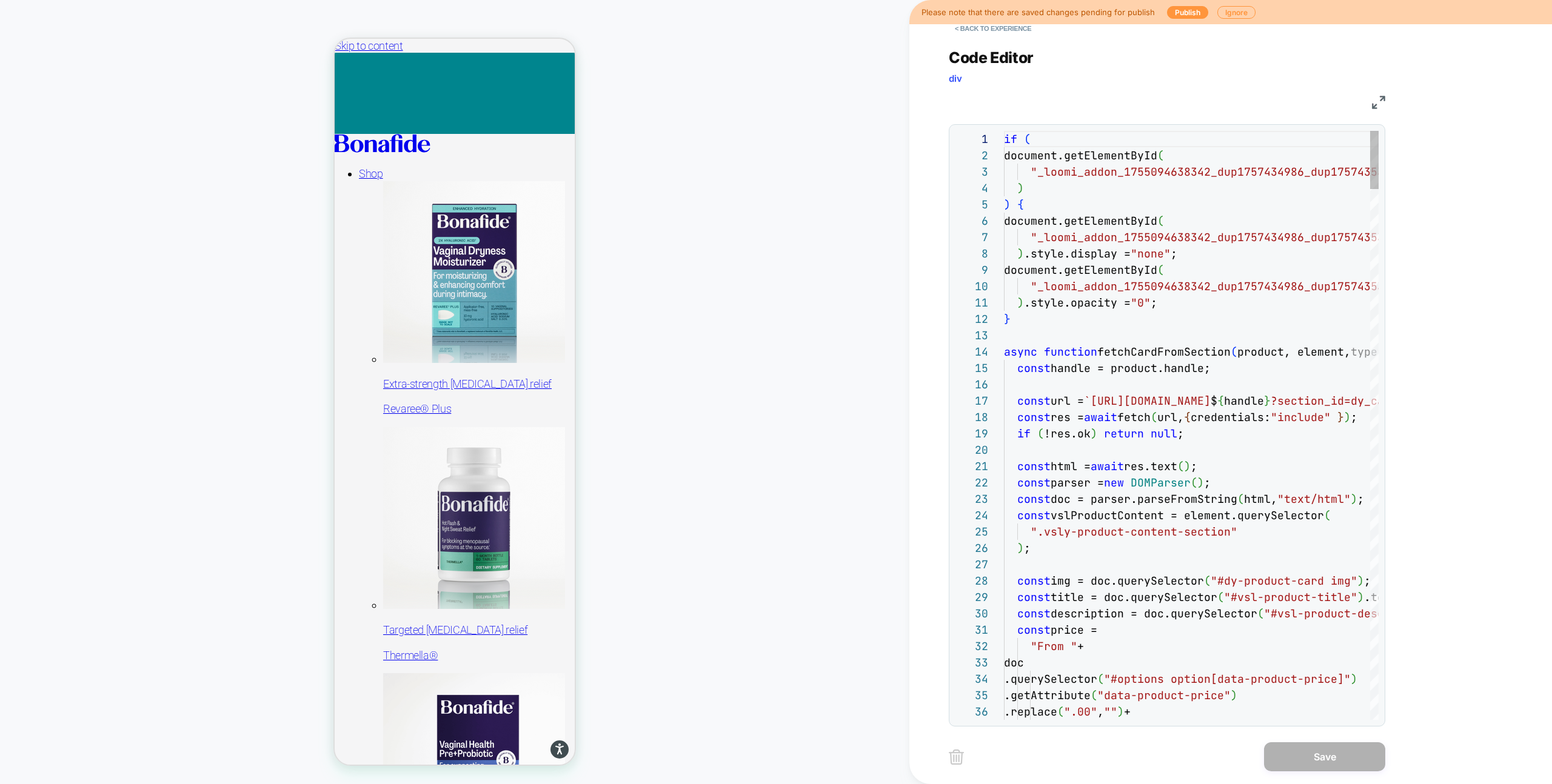
scroll to position [164, 0]
click at [961, 32] on button "< Back to experience" at bounding box center [993, 28] width 88 height 20
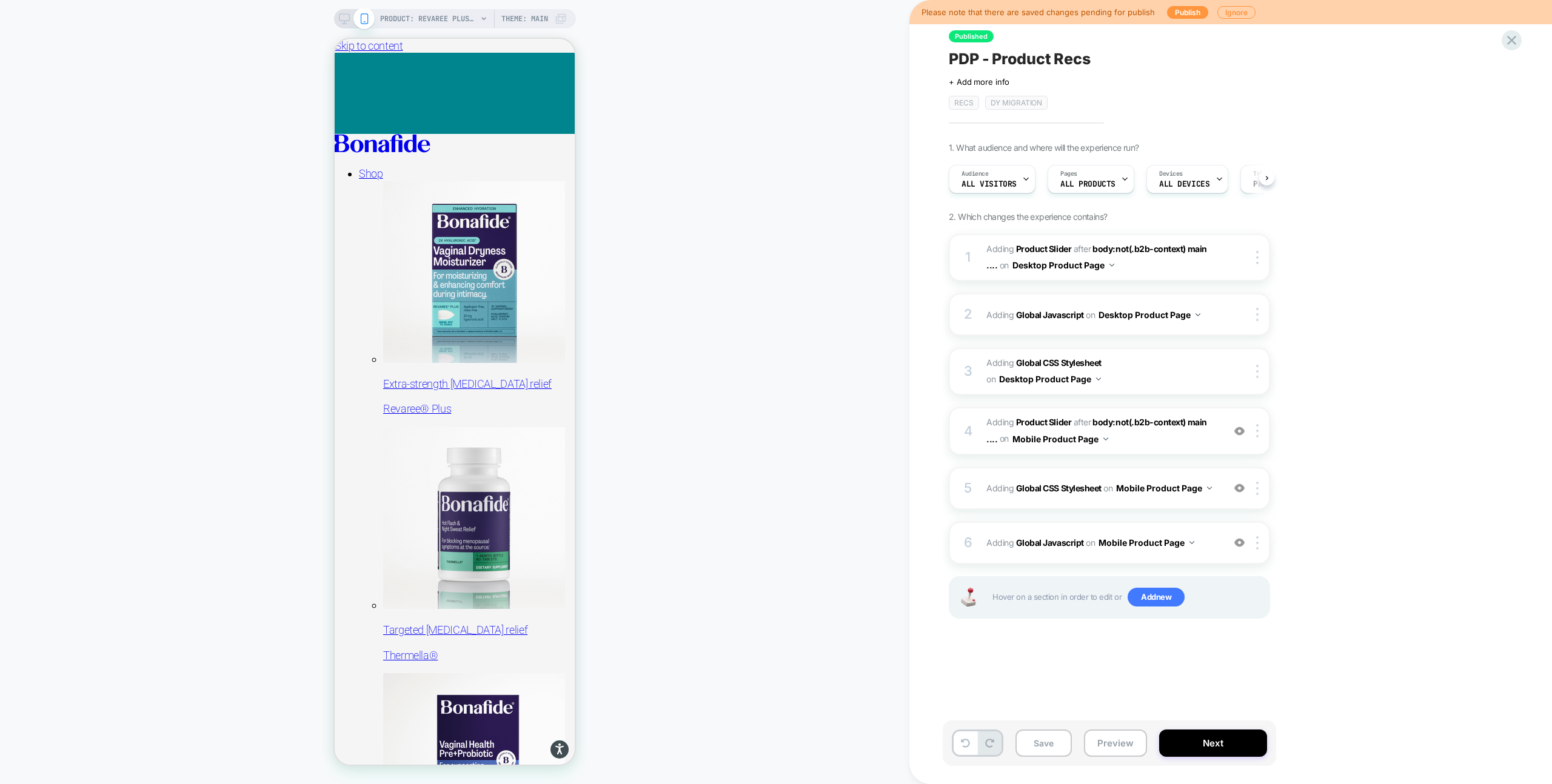
scroll to position [0, 1]
click at [1215, 496] on span "Adding Global CSS Stylesheet on Mobile Product Page" at bounding box center [1102, 488] width 231 height 18
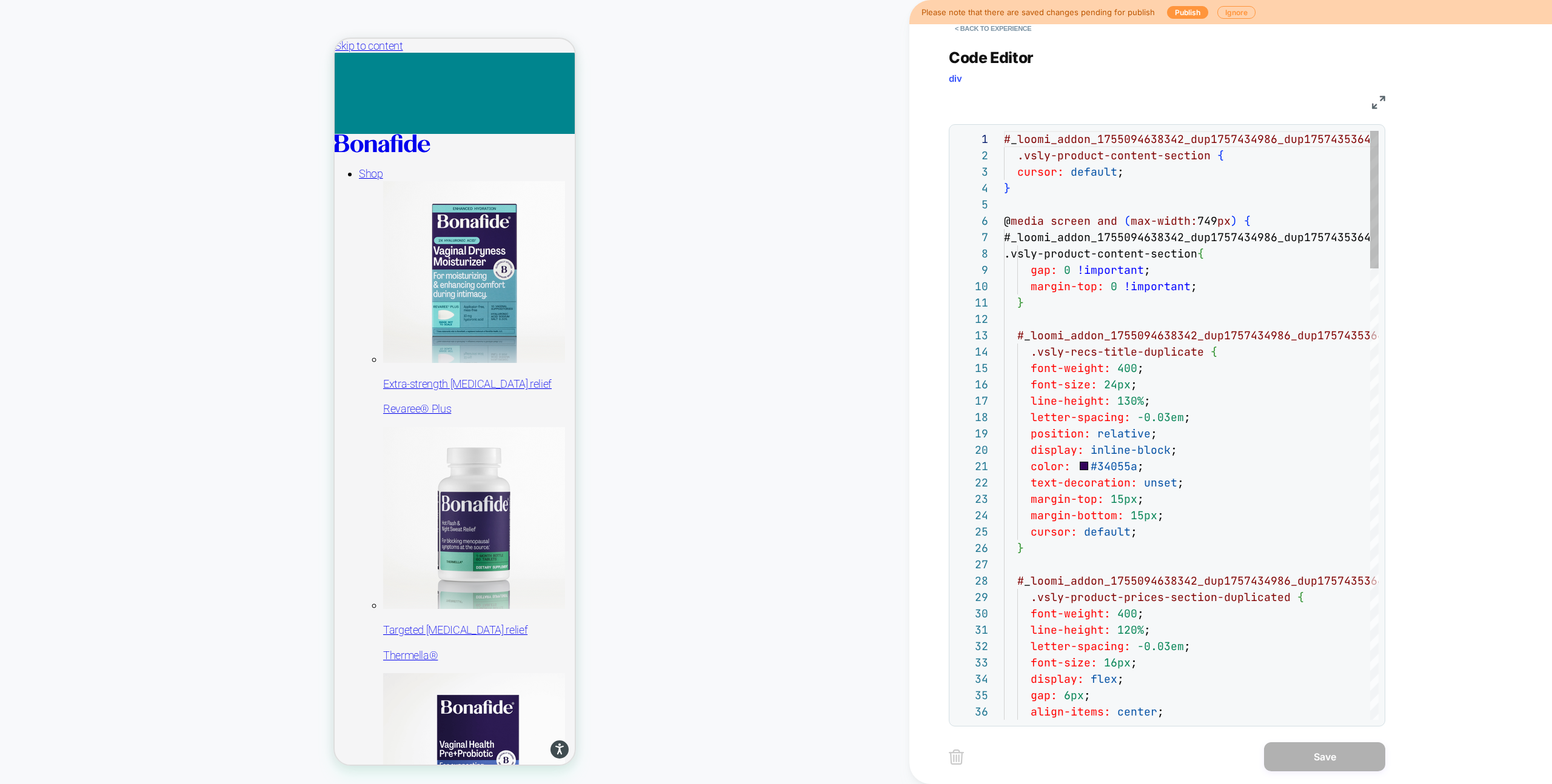
scroll to position [164, 0]
type textarea "**********"
click at [1328, 756] on button "Save" at bounding box center [1326, 758] width 122 height 29
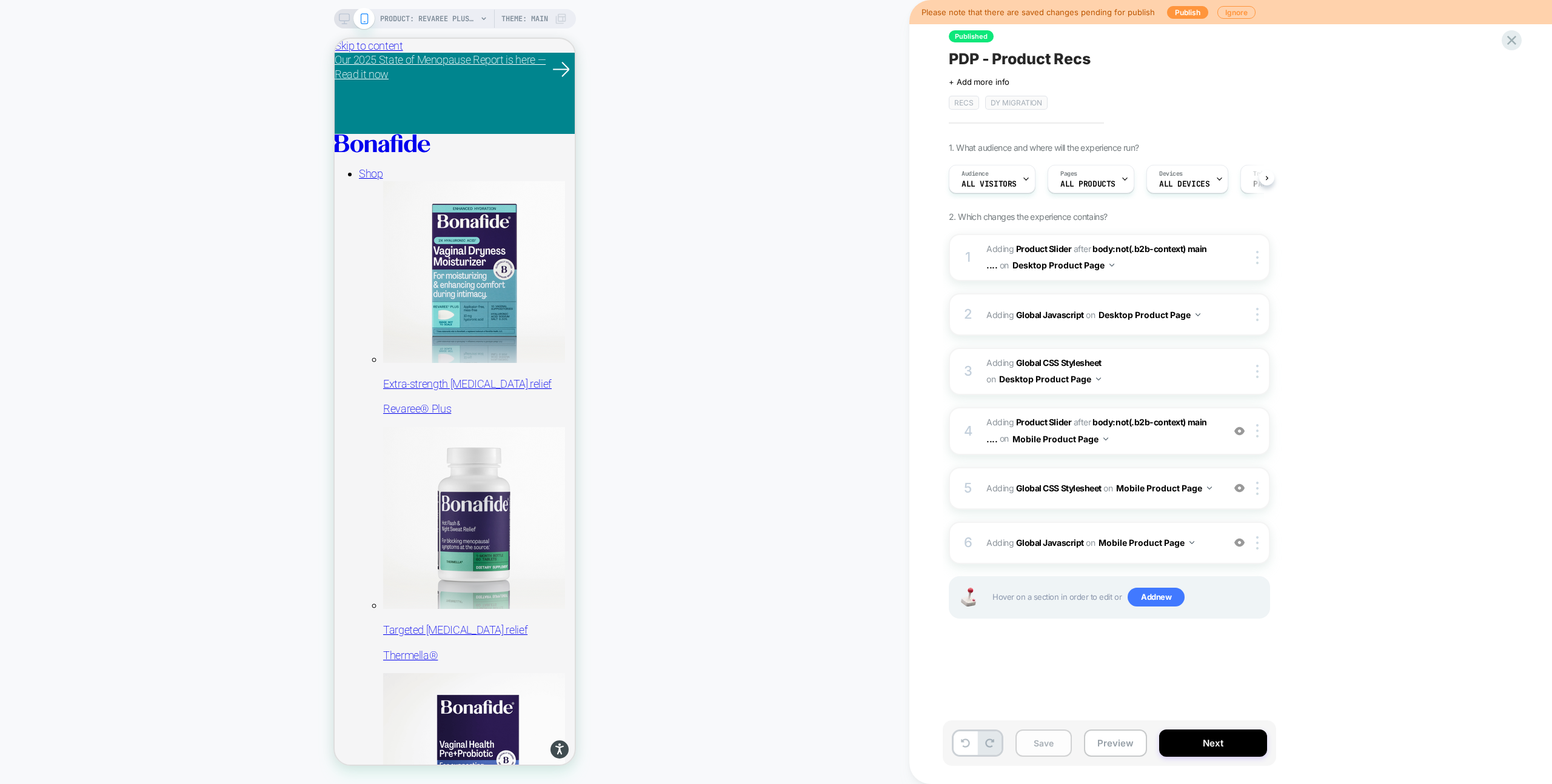
scroll to position [0, 1]
click at [1041, 743] on button "Save" at bounding box center [1044, 744] width 57 height 27
click at [1177, 9] on button "Publish" at bounding box center [1188, 12] width 41 height 13
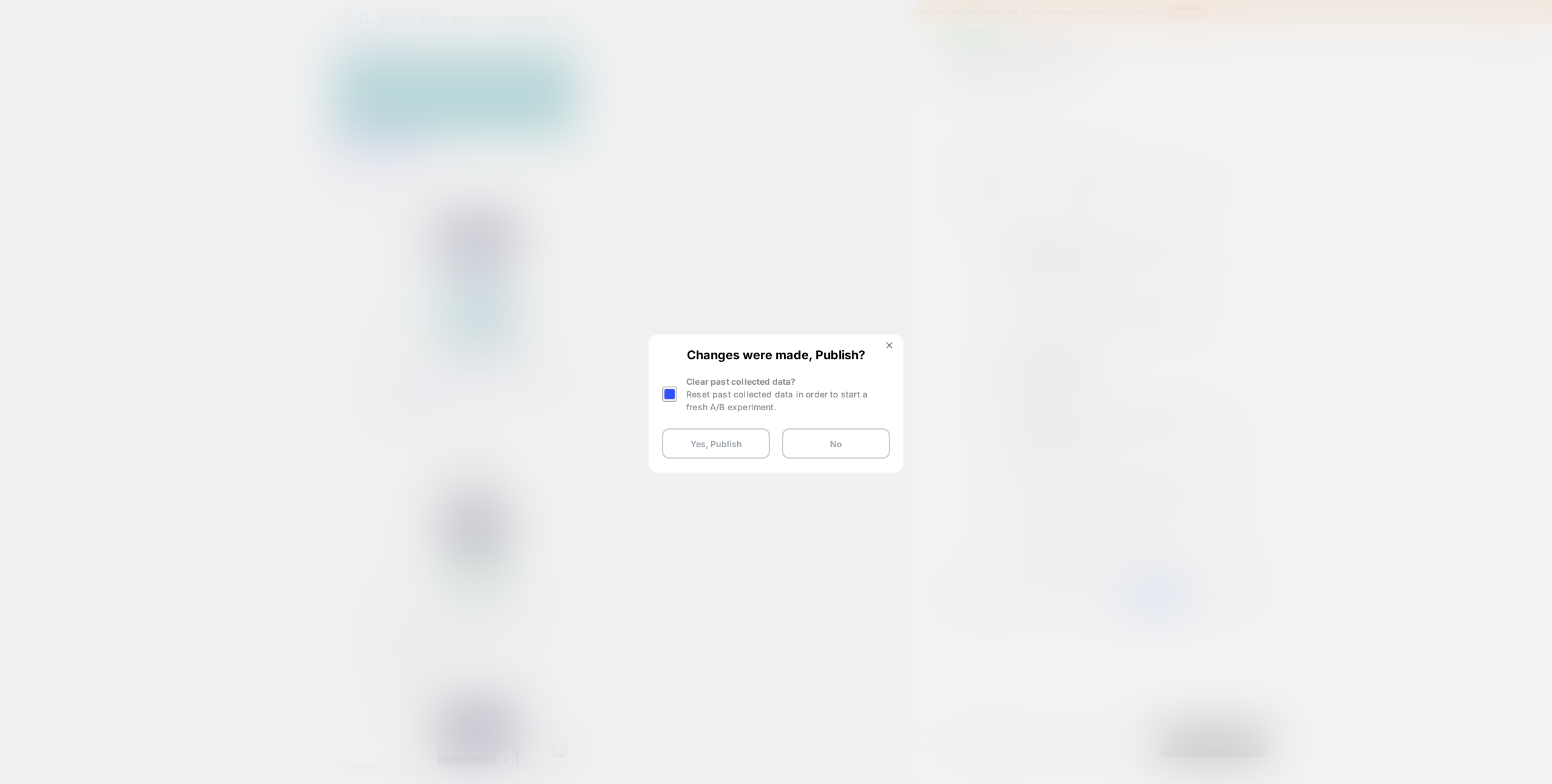
click at [669, 394] on div at bounding box center [669, 394] width 15 height 15
click at [743, 449] on button "Yes, Publish" at bounding box center [716, 443] width 108 height 30
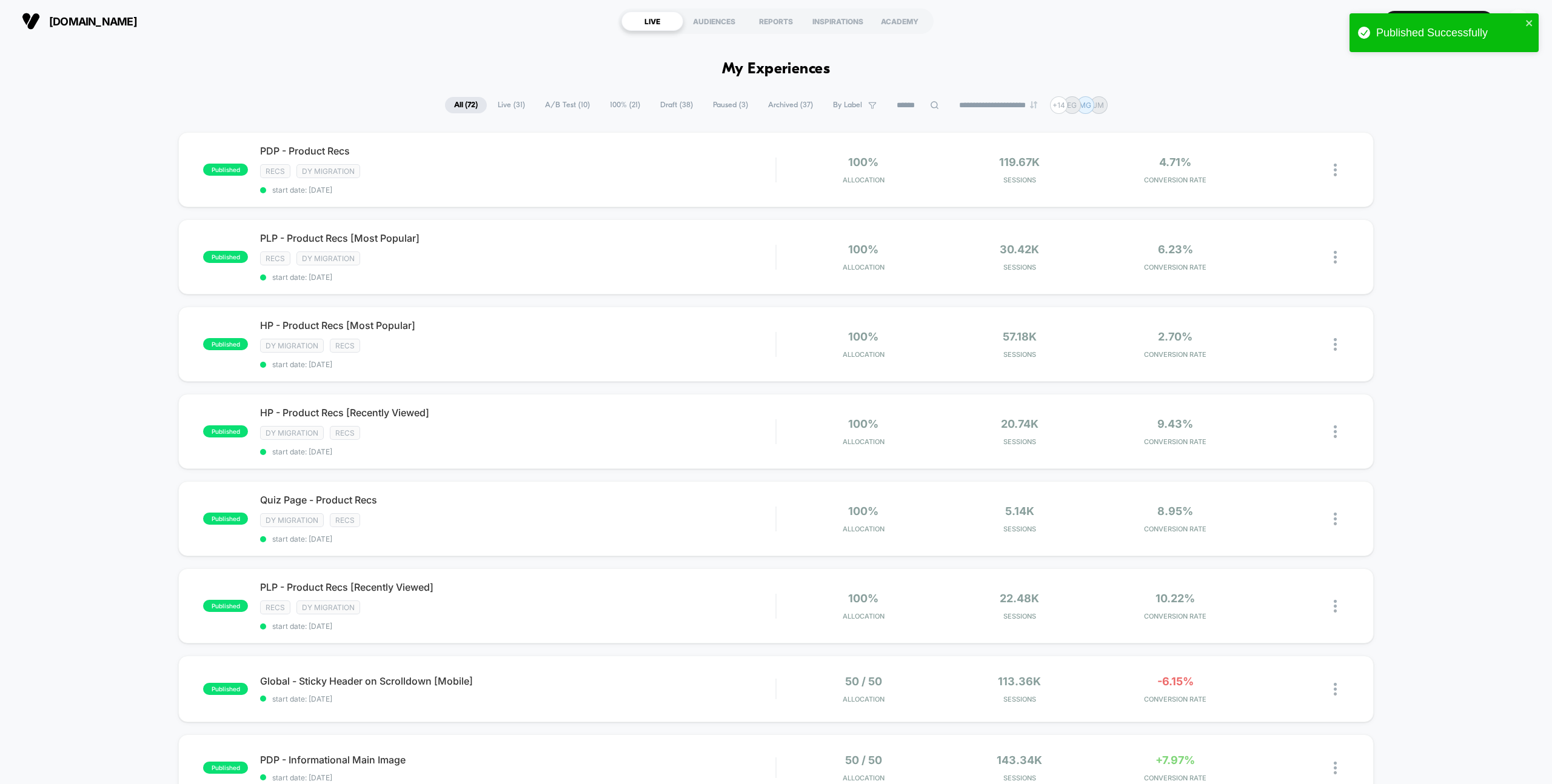
click at [836, 106] on span "By Label" at bounding box center [848, 105] width 29 height 9
click at [793, 168] on span at bounding box center [794, 166] width 12 height 12
click at [820, 197] on button "Save" at bounding box center [846, 199] width 116 height 19
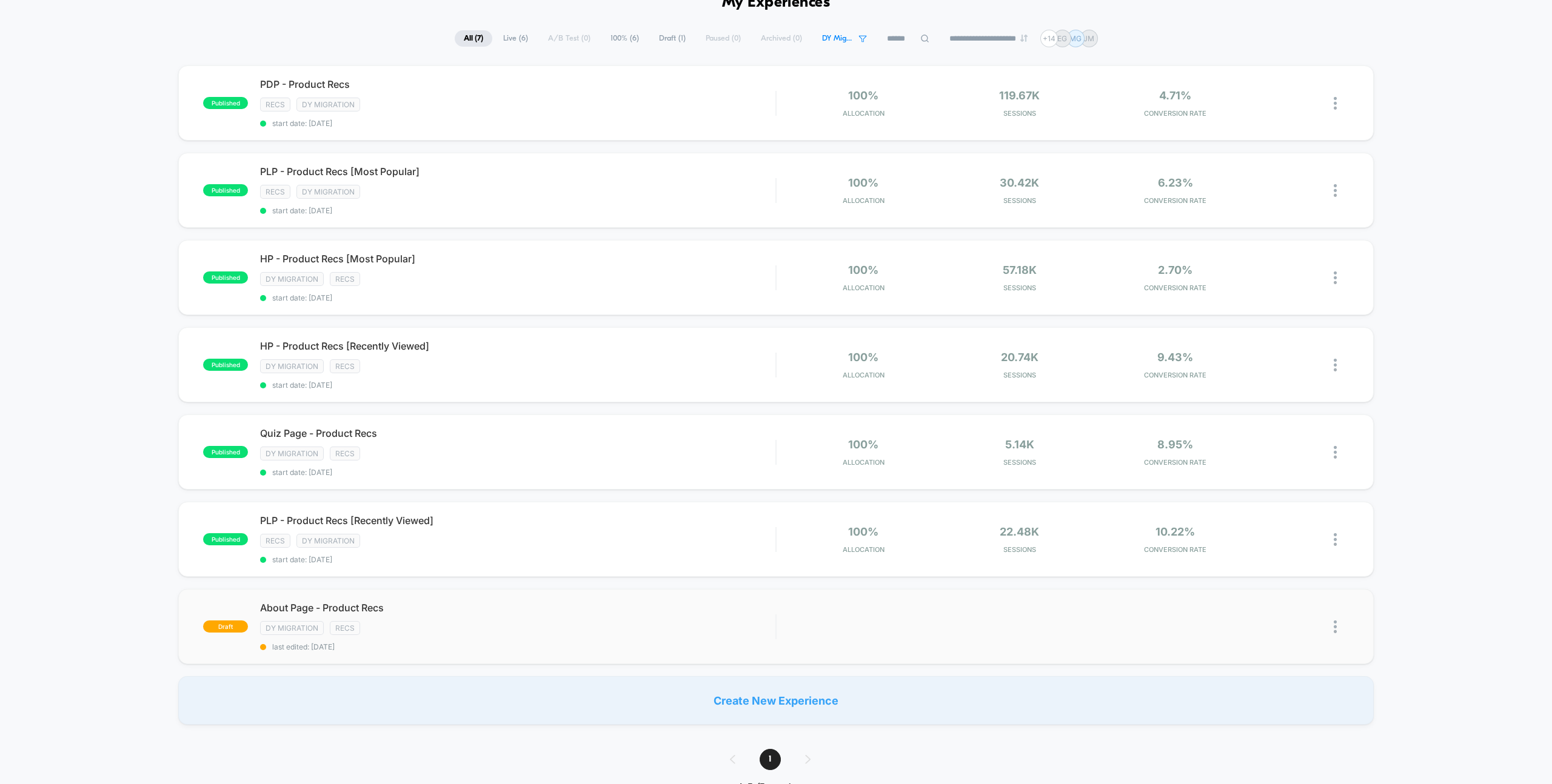
scroll to position [52, 0]
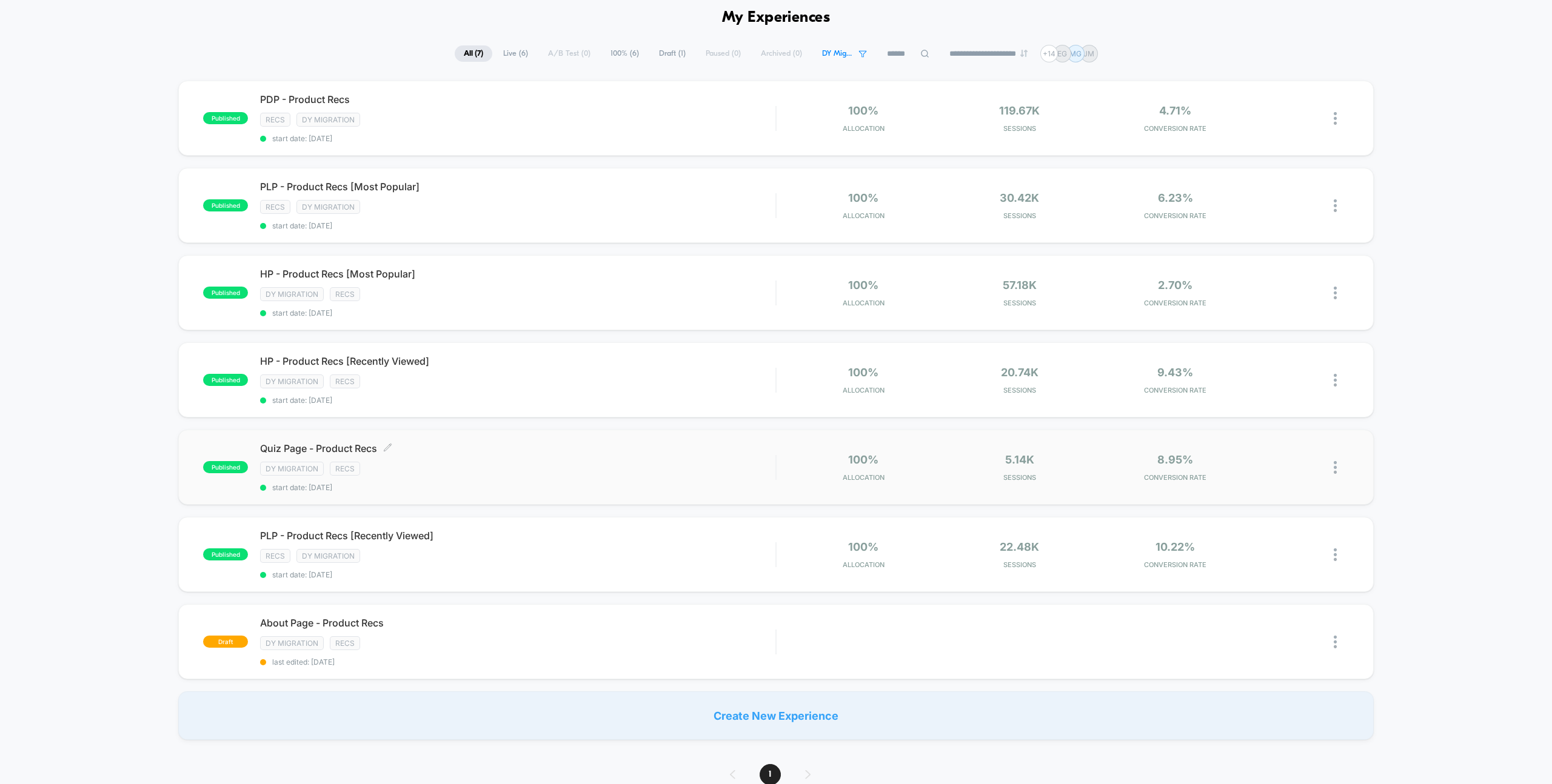
click at [341, 449] on span "Quiz Page - Product Recs Click to edit experience details" at bounding box center [518, 448] width 516 height 12
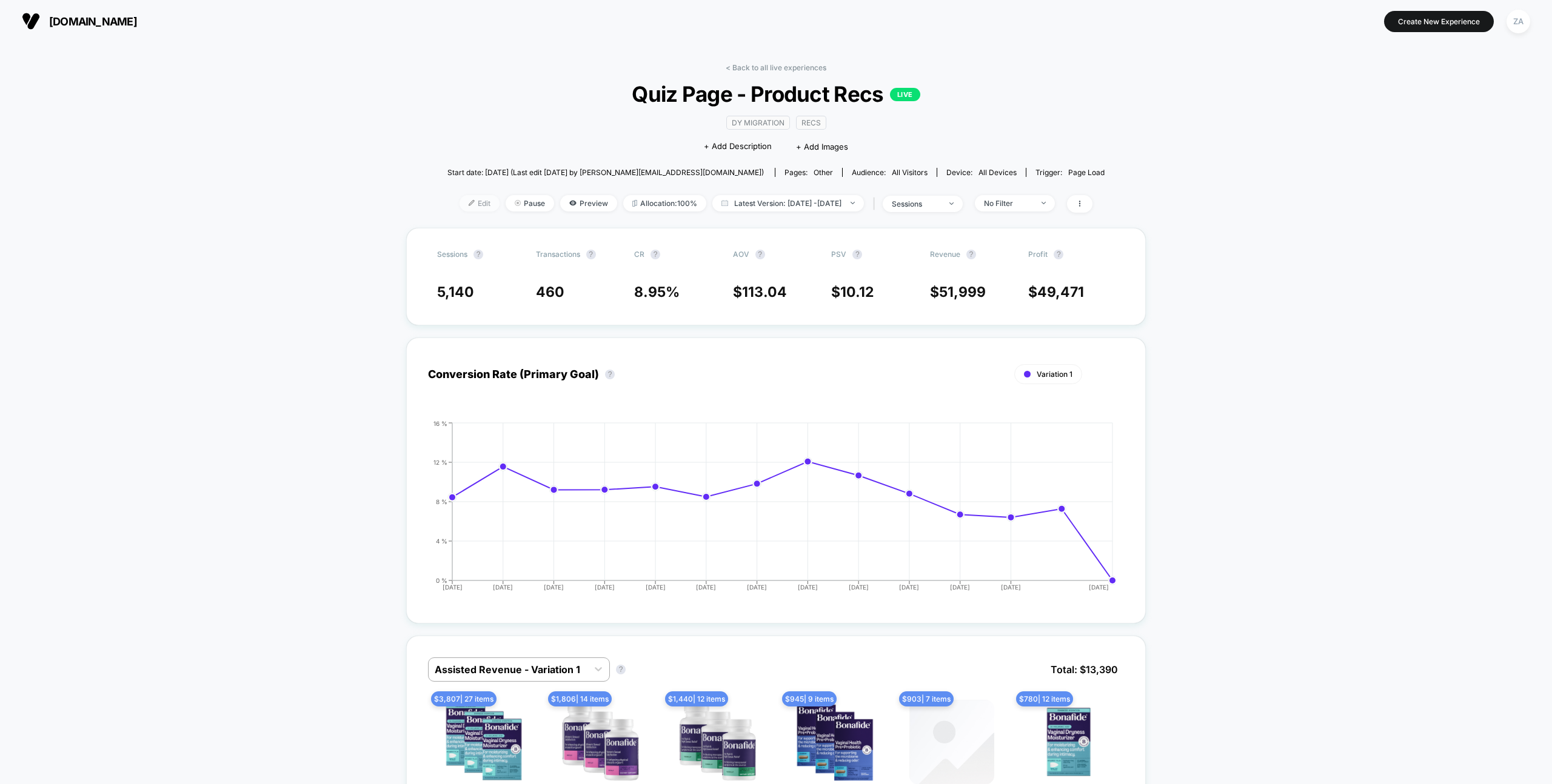
click at [464, 199] on span "Edit" at bounding box center [479, 203] width 40 height 17
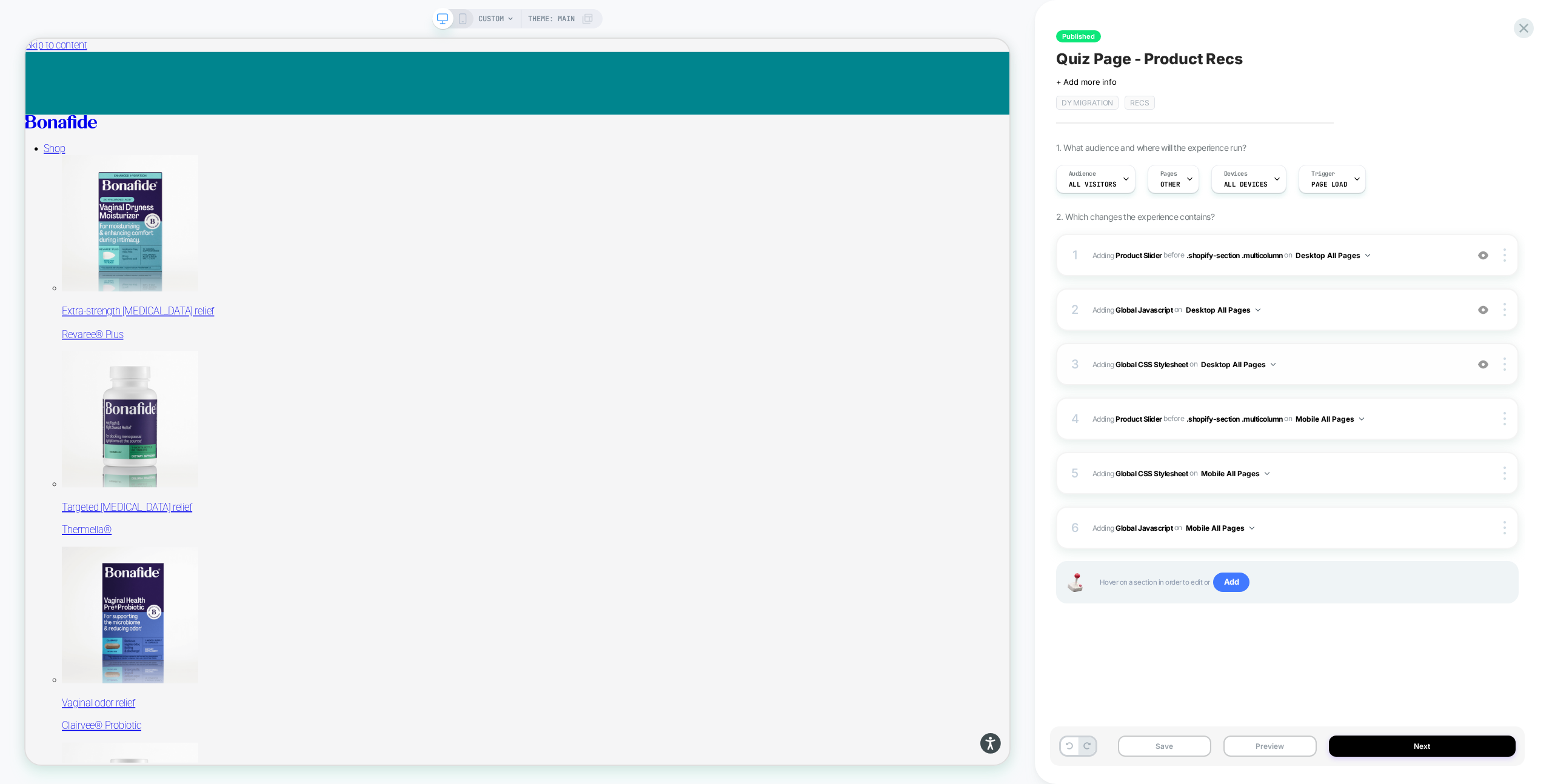
click at [1321, 363] on span "Adding Global CSS Stylesheet on Desktop All Pages" at bounding box center [1277, 364] width 369 height 15
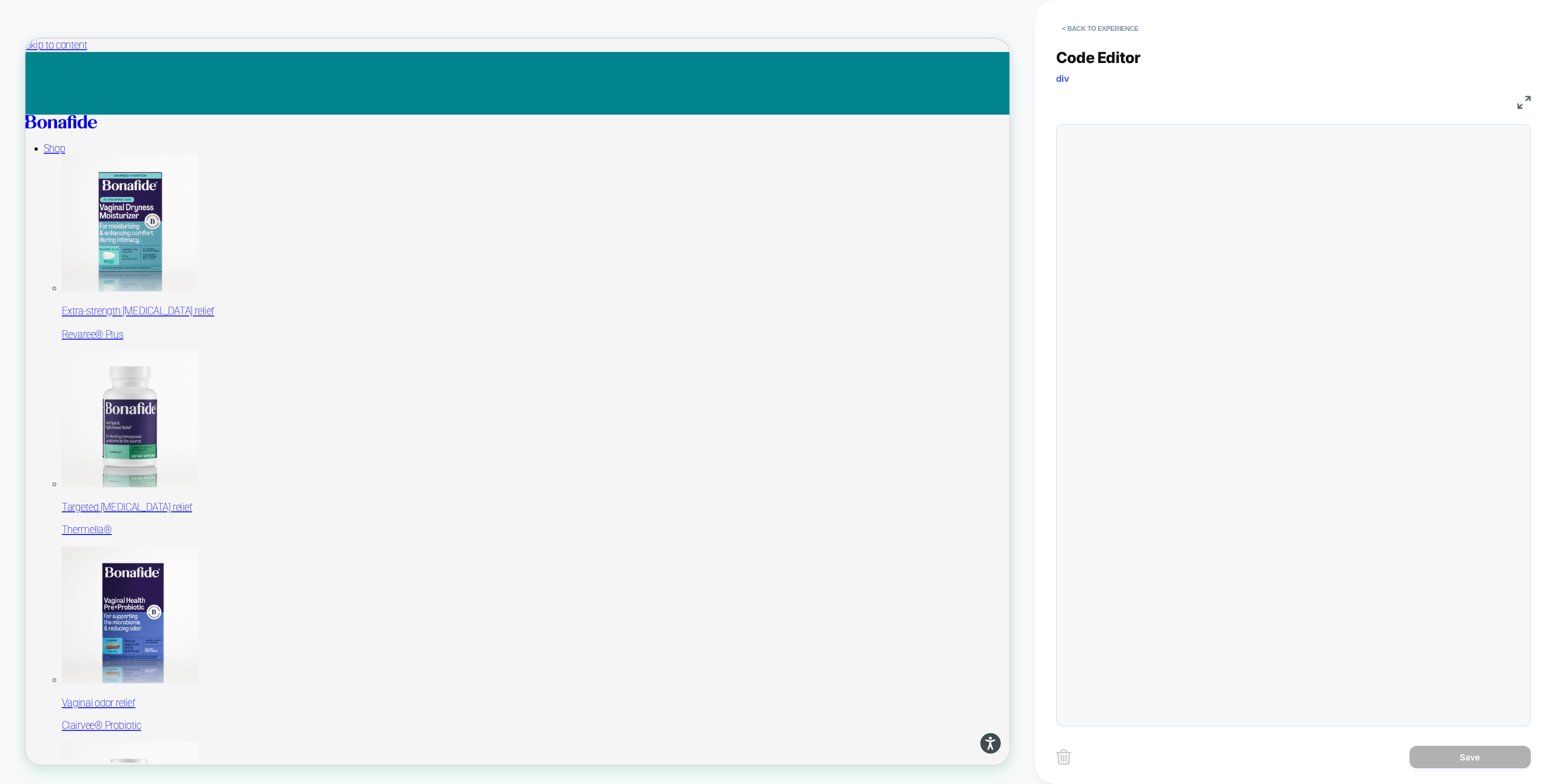
scroll to position [164, 0]
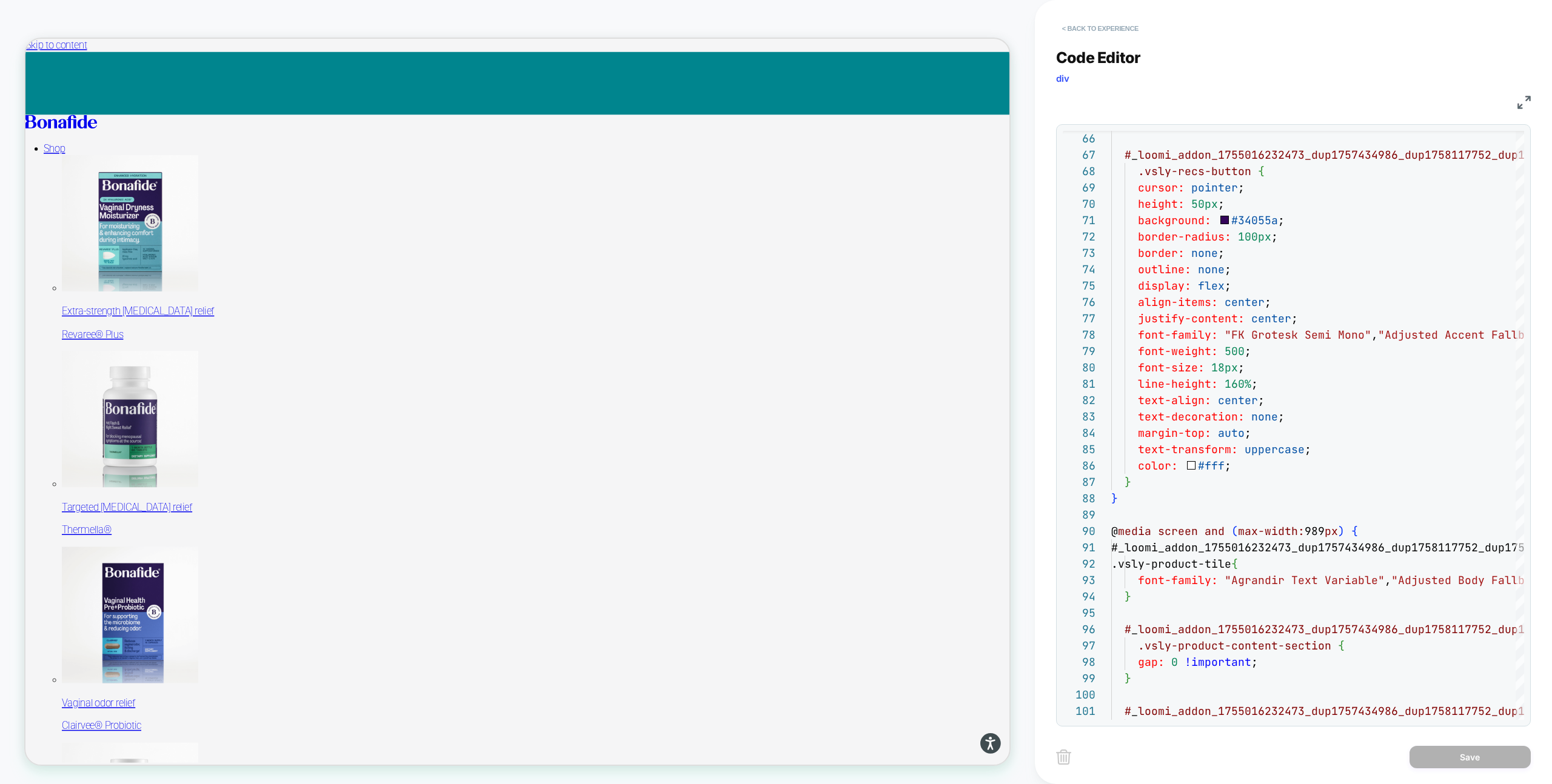
click at [1096, 25] on button "< Back to experience" at bounding box center [1100, 28] width 88 height 20
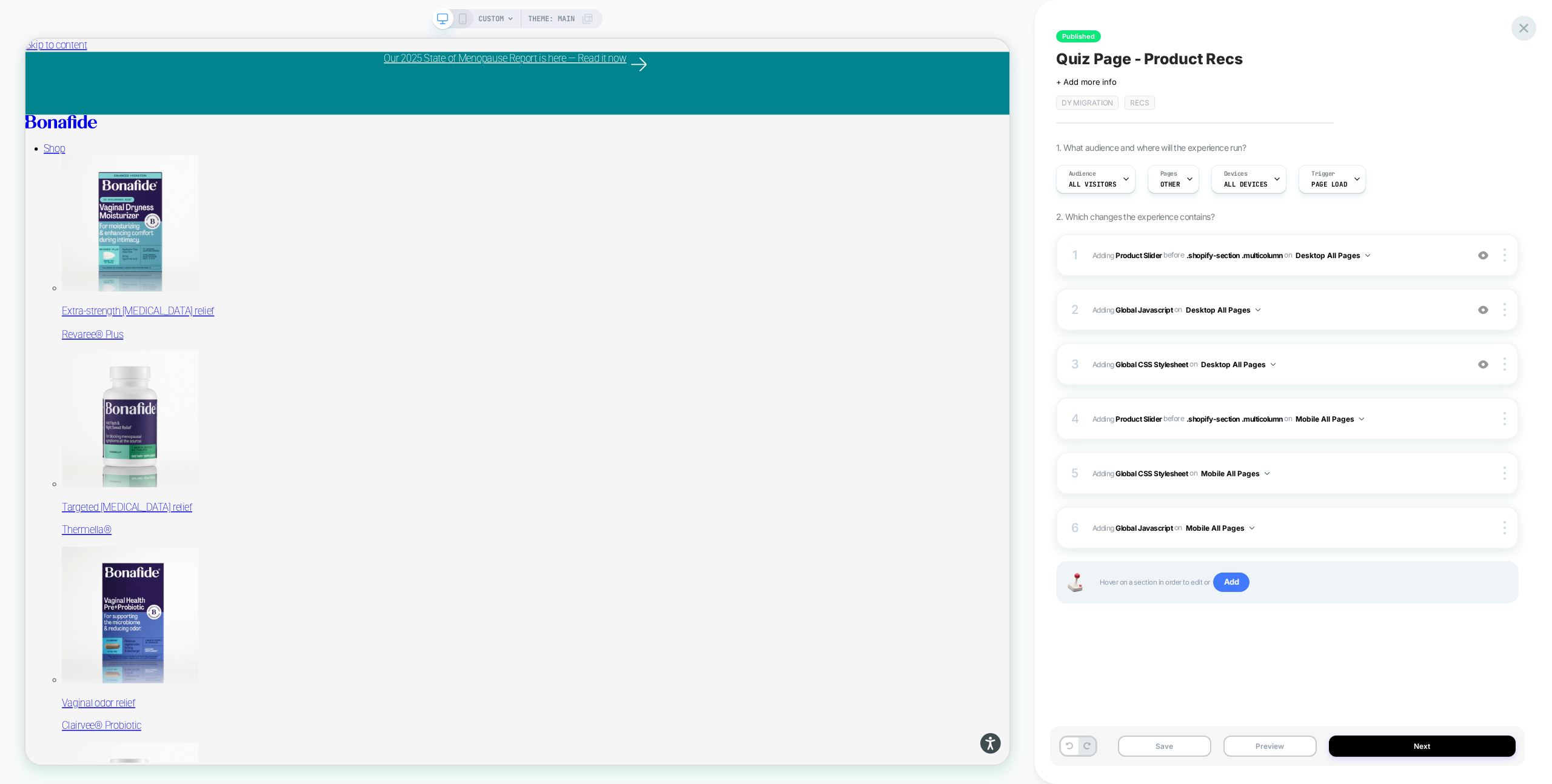
click at [1519, 29] on icon at bounding box center [1524, 27] width 17 height 17
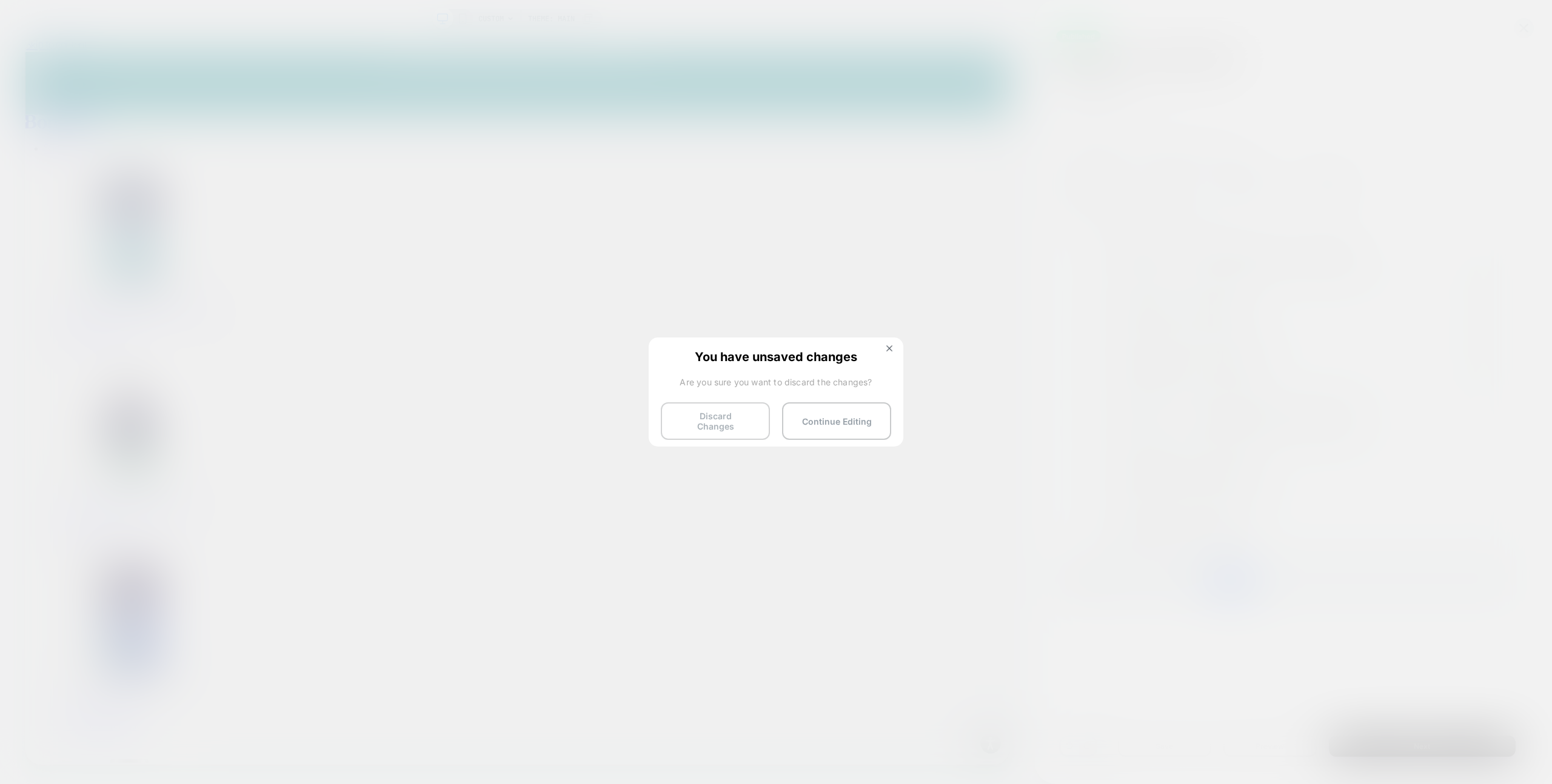
click at [720, 419] on button "Discard Changes" at bounding box center [715, 421] width 109 height 37
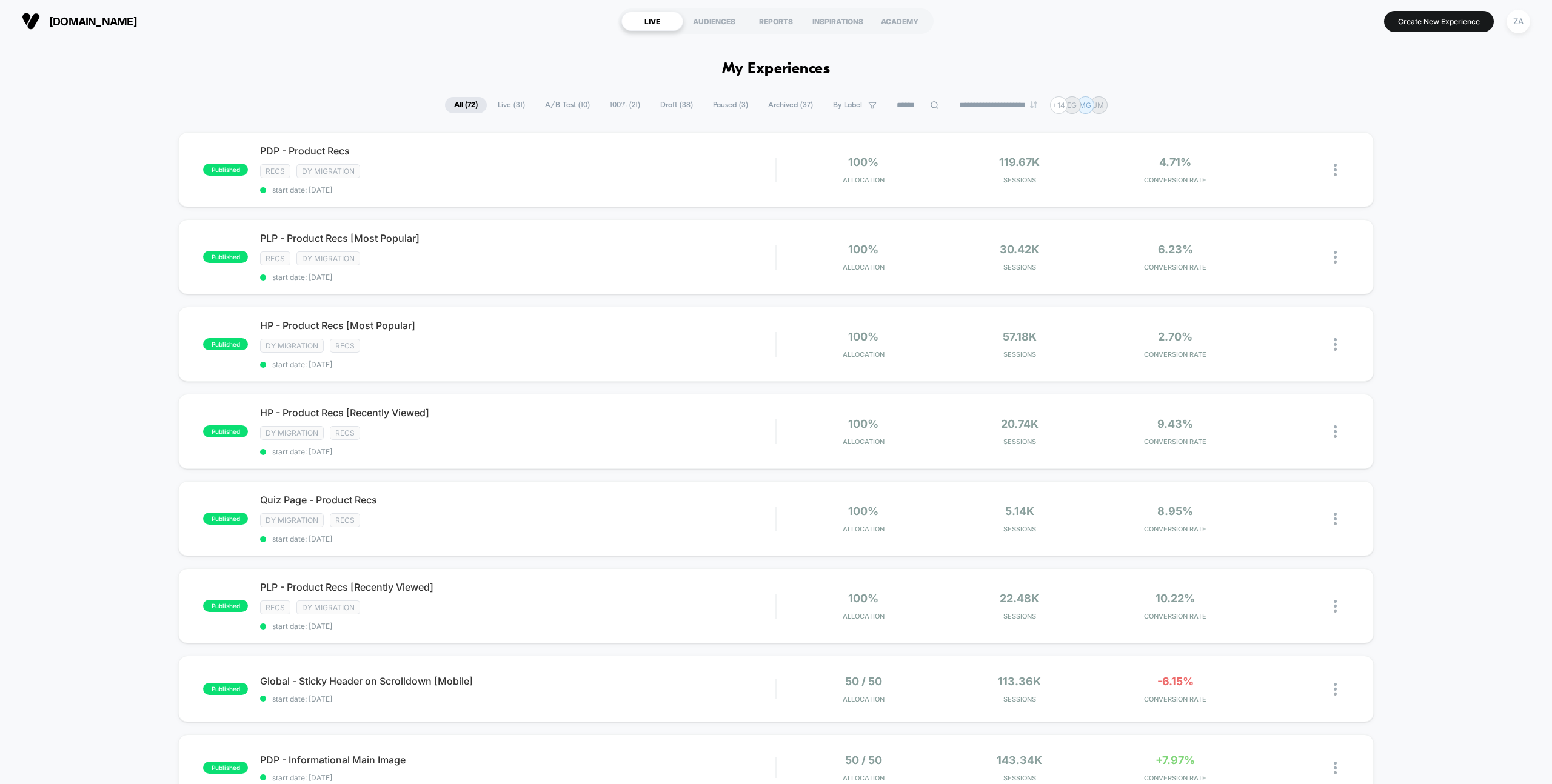
click at [851, 104] on span "By Label" at bounding box center [848, 105] width 29 height 9
click at [803, 167] on div "Recs" at bounding box center [846, 166] width 116 height 12
click at [800, 142] on div "DY Migration" at bounding box center [846, 144] width 116 height 12
click at [800, 165] on div "Recs" at bounding box center [846, 166] width 116 height 12
click at [819, 188] on div "DY Migration Recs Save" at bounding box center [845, 172] width 152 height 107
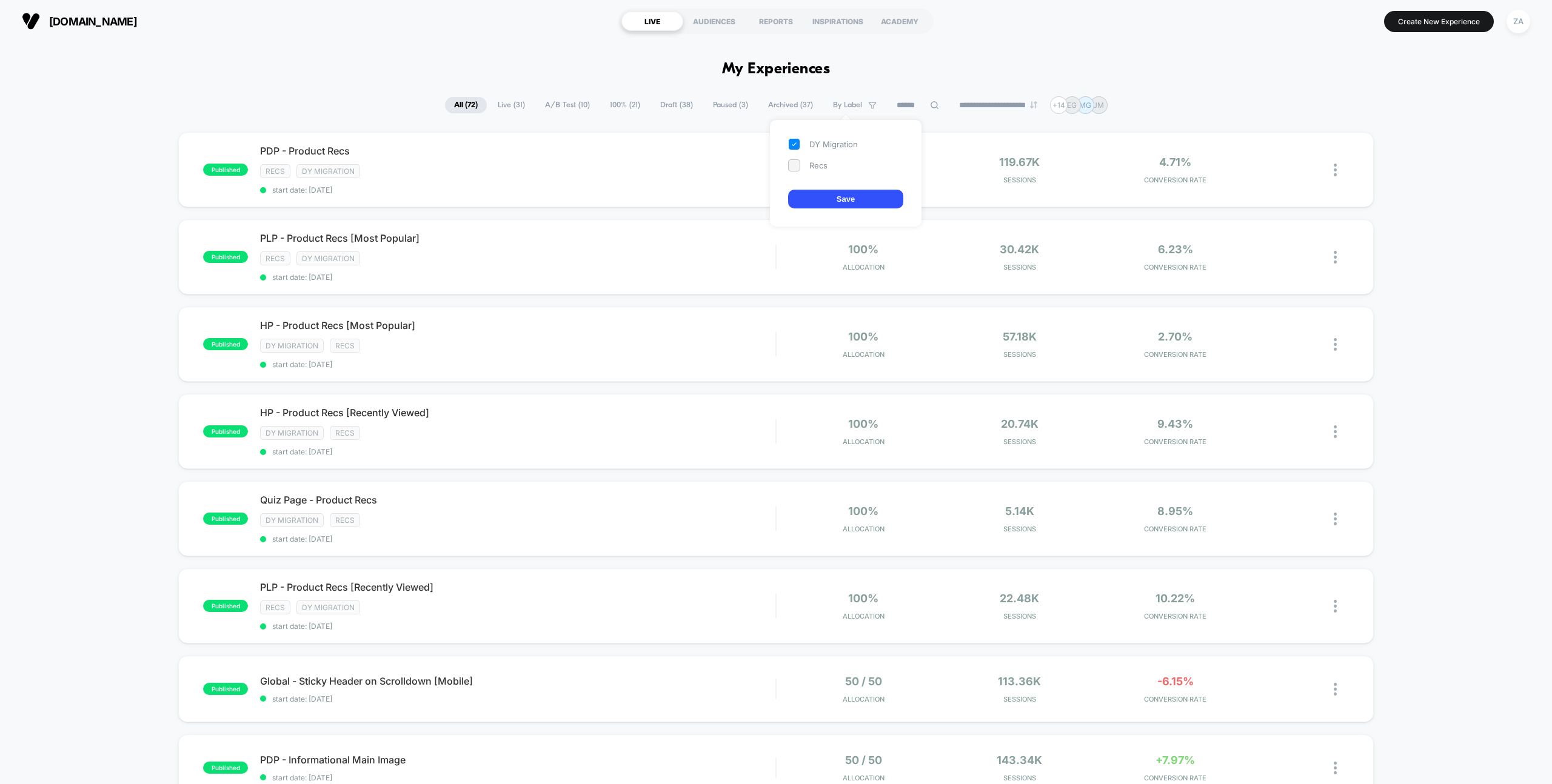
click at [811, 198] on button "Save" at bounding box center [846, 199] width 116 height 19
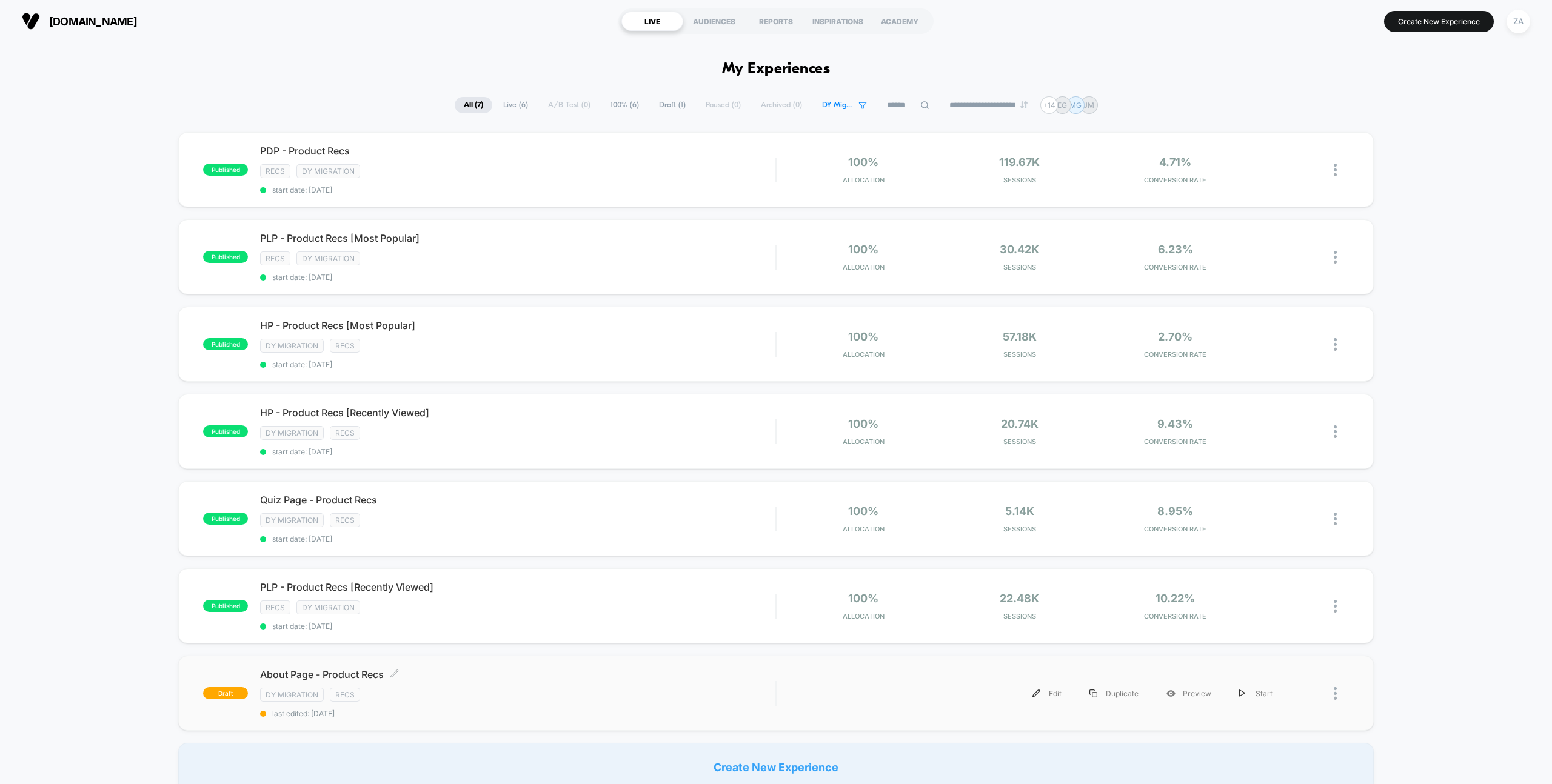
click at [300, 671] on span "About Page - Product Recs Click to edit experience details" at bounding box center [518, 674] width 516 height 12
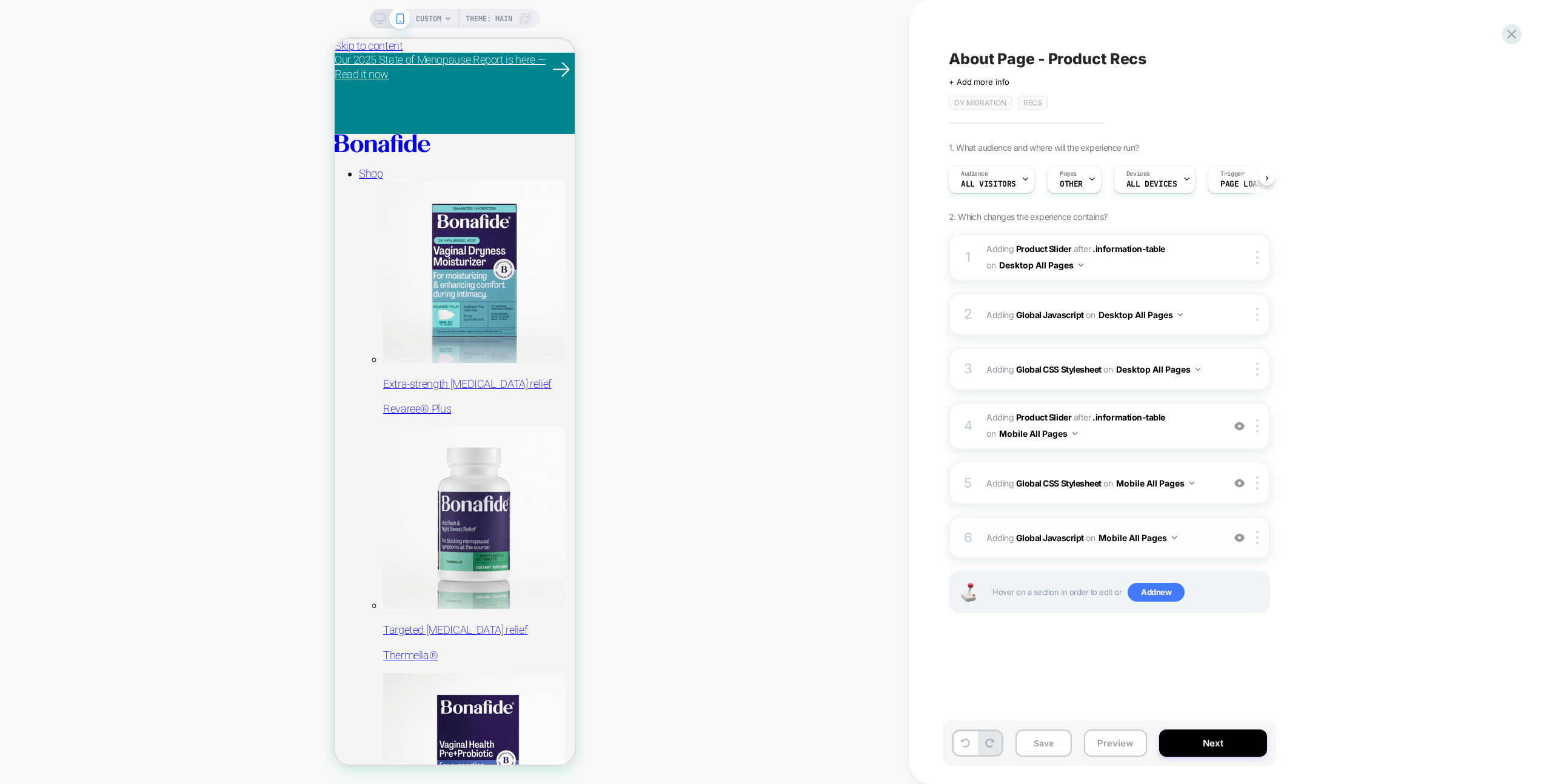
click at [1184, 531] on span "Adding Global Javascript on Mobile All Pages" at bounding box center [1102, 538] width 231 height 18
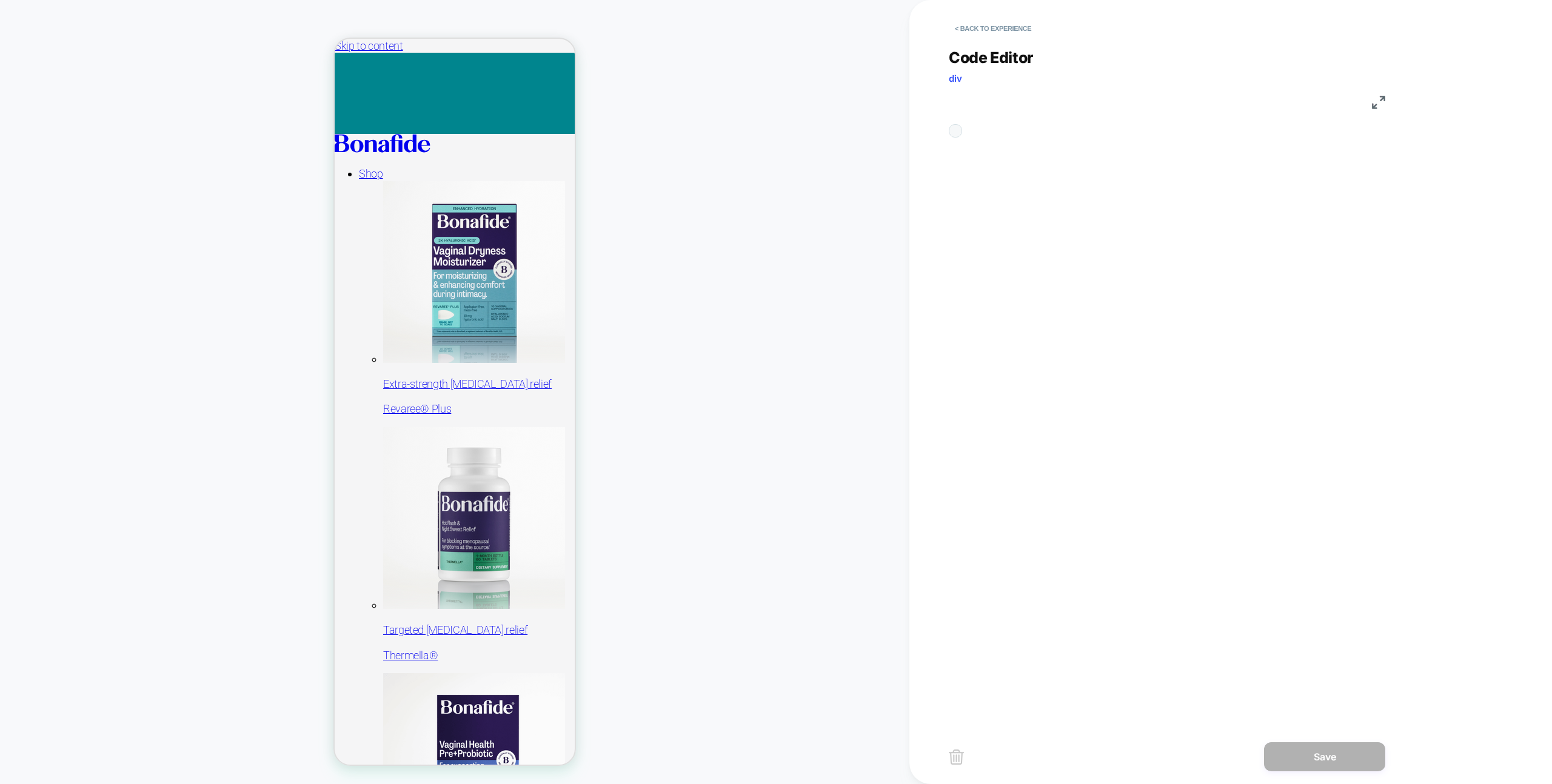
scroll to position [164, 0]
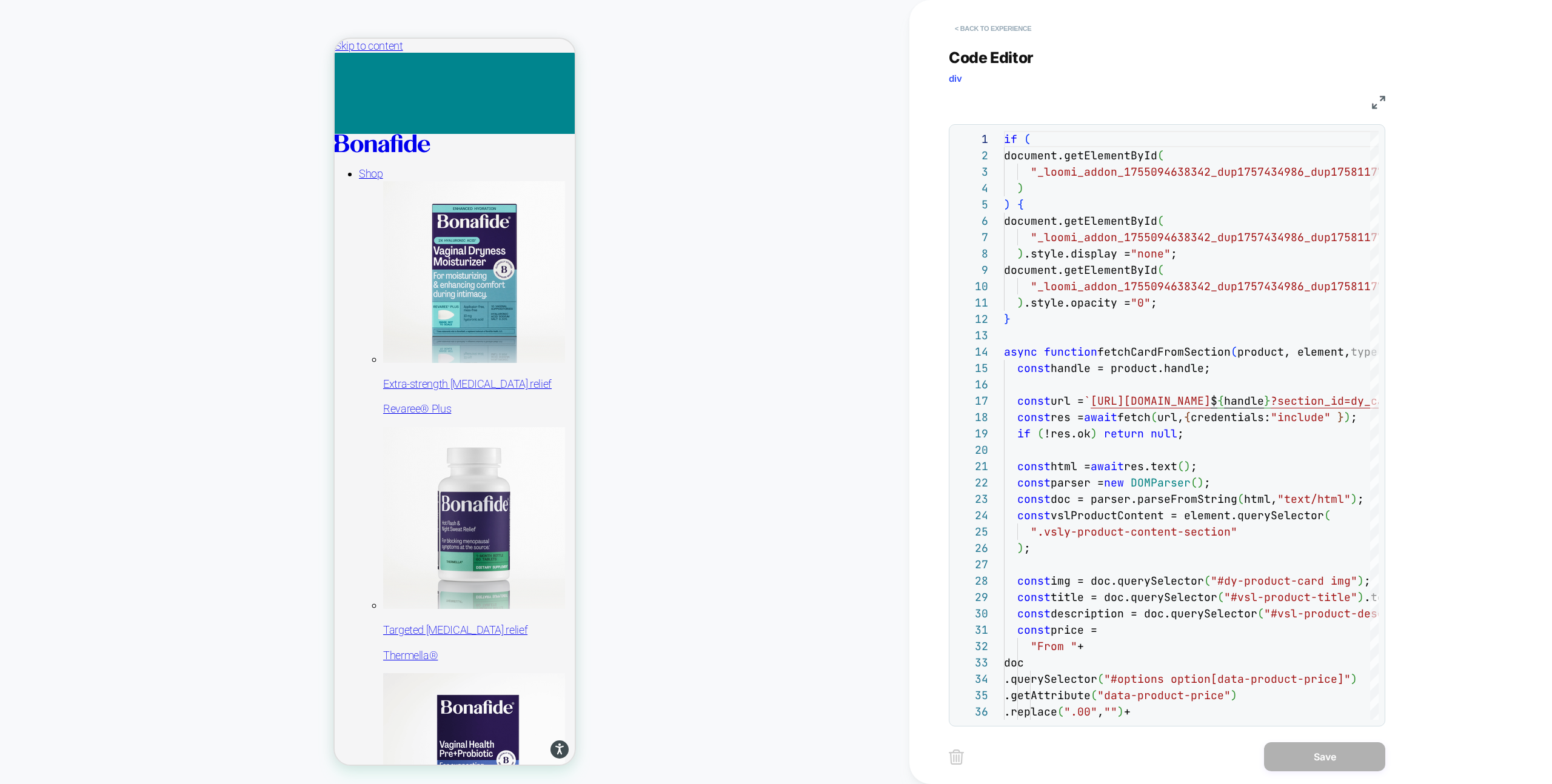
click at [962, 34] on button "< Back to experience" at bounding box center [993, 28] width 88 height 20
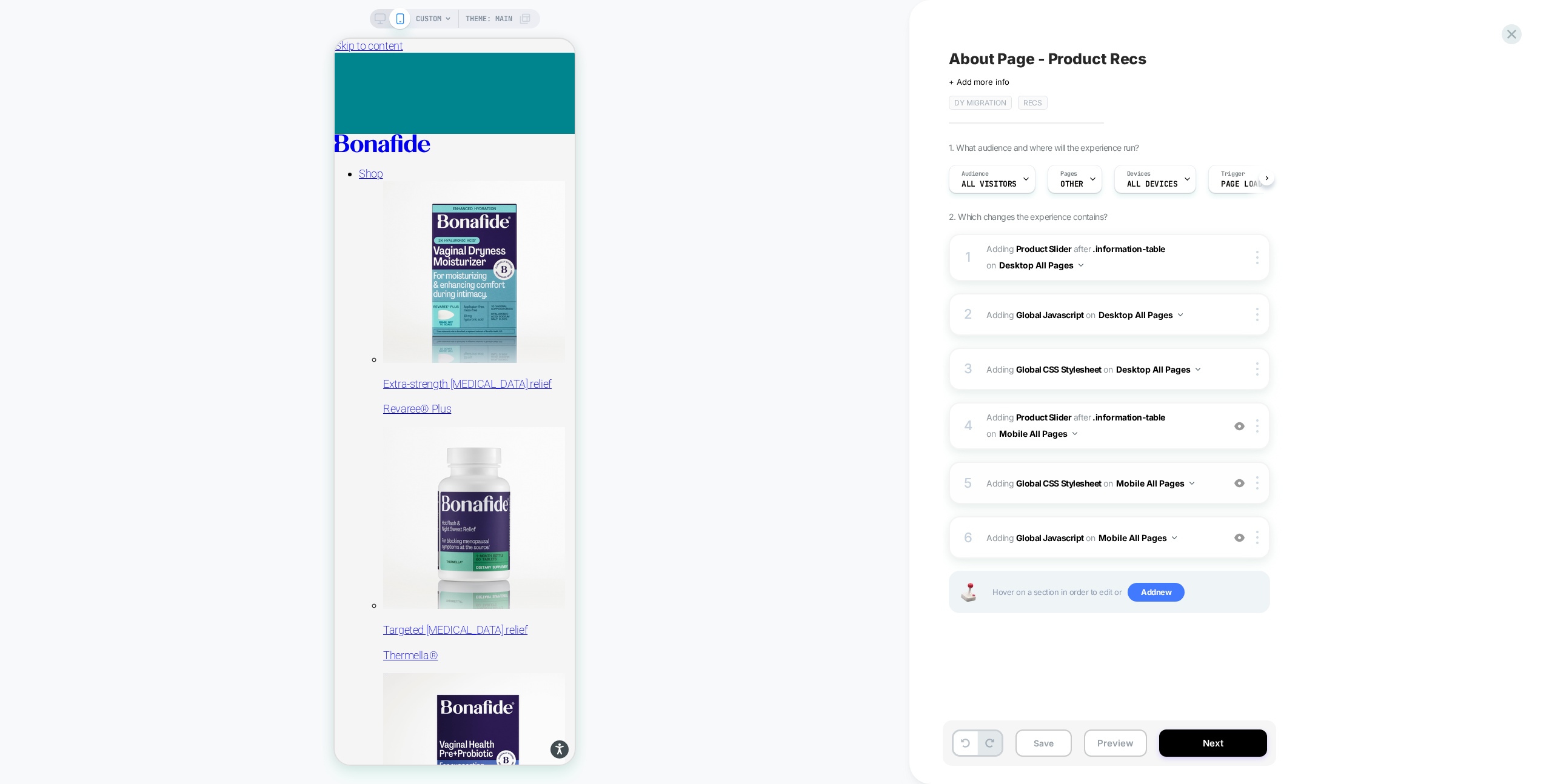
scroll to position [0, 1]
click at [1199, 485] on span "Adding Global CSS Stylesheet on Mobile All Pages" at bounding box center [1102, 483] width 231 height 18
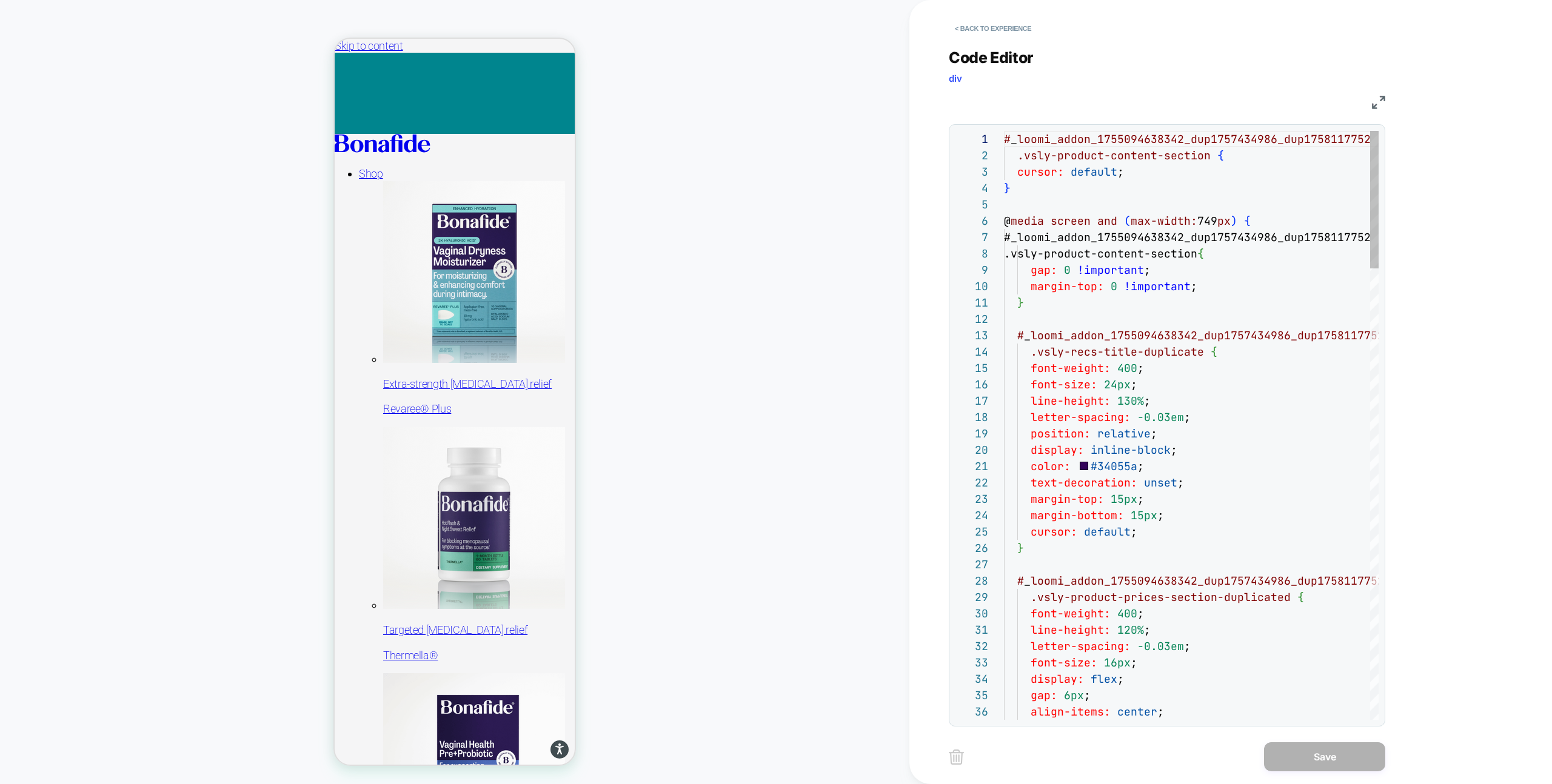
scroll to position [164, 0]
type textarea "**********"
click at [1306, 758] on button "Save" at bounding box center [1326, 758] width 122 height 29
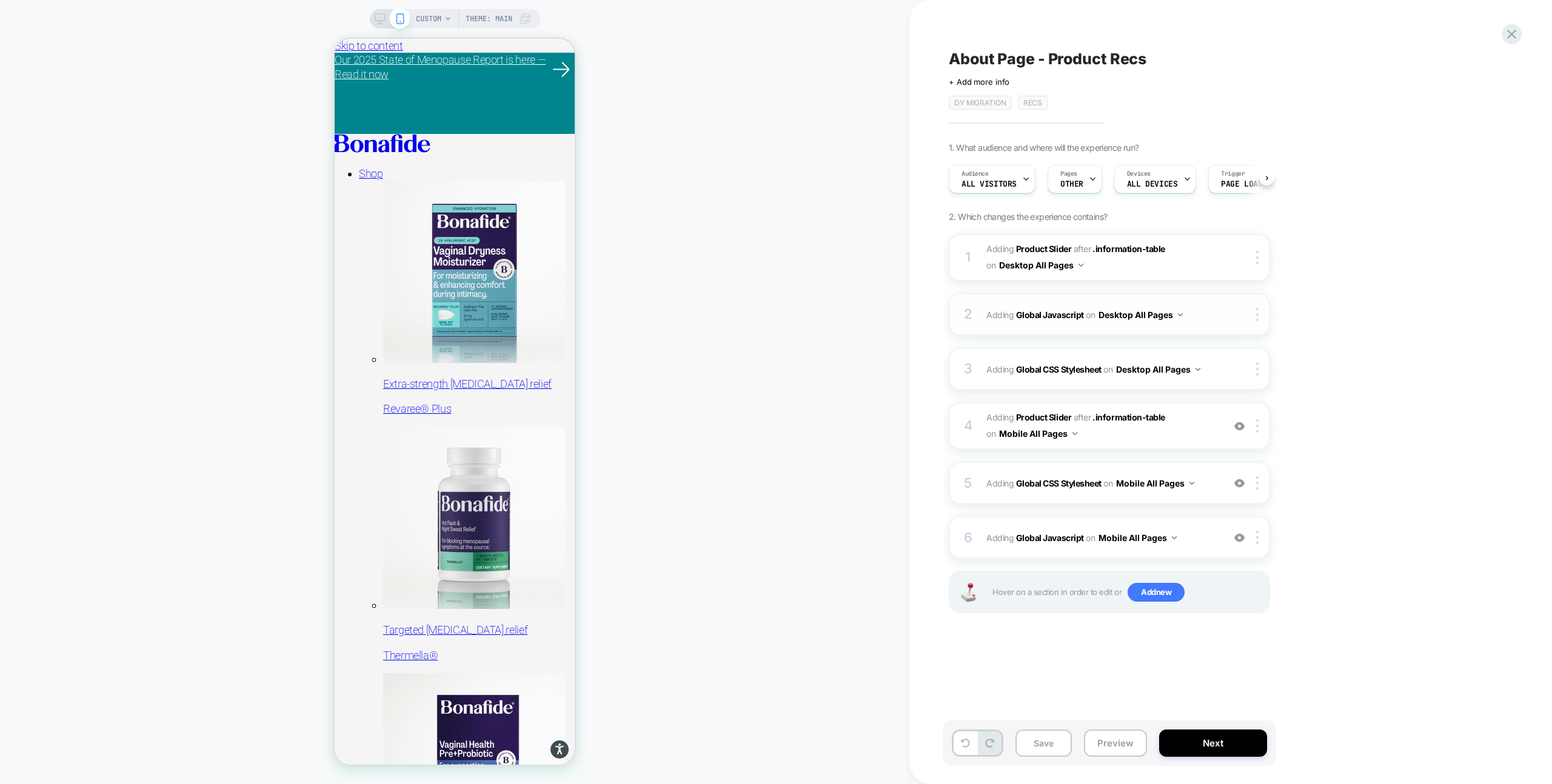
scroll to position [0, 1]
click at [1051, 741] on button "Save" at bounding box center [1044, 744] width 57 height 27
click at [379, 15] on icon at bounding box center [379, 19] width 11 height 11
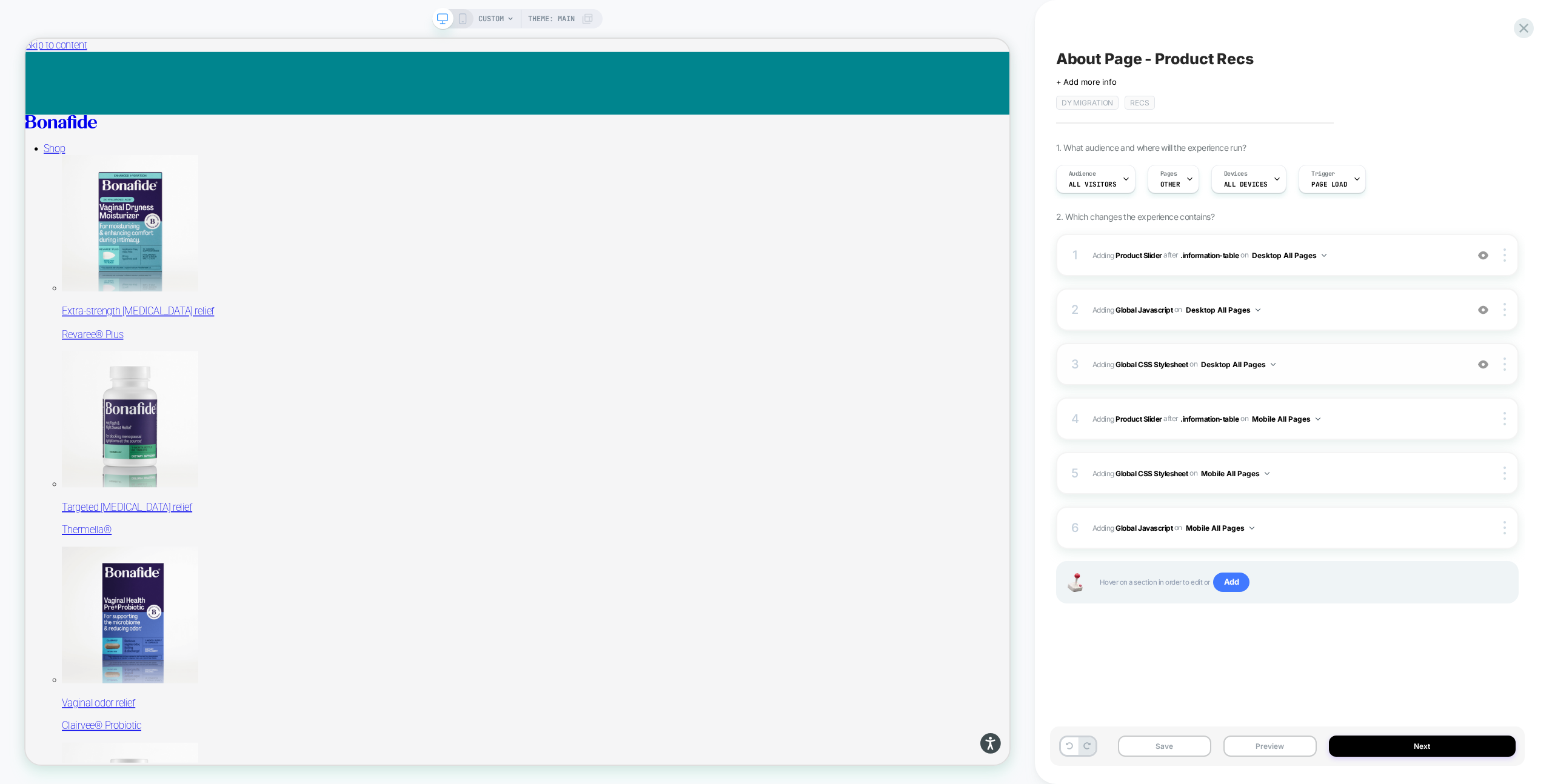
click at [1326, 368] on span "Adding Global CSS Stylesheet on Desktop All Pages" at bounding box center [1277, 364] width 369 height 15
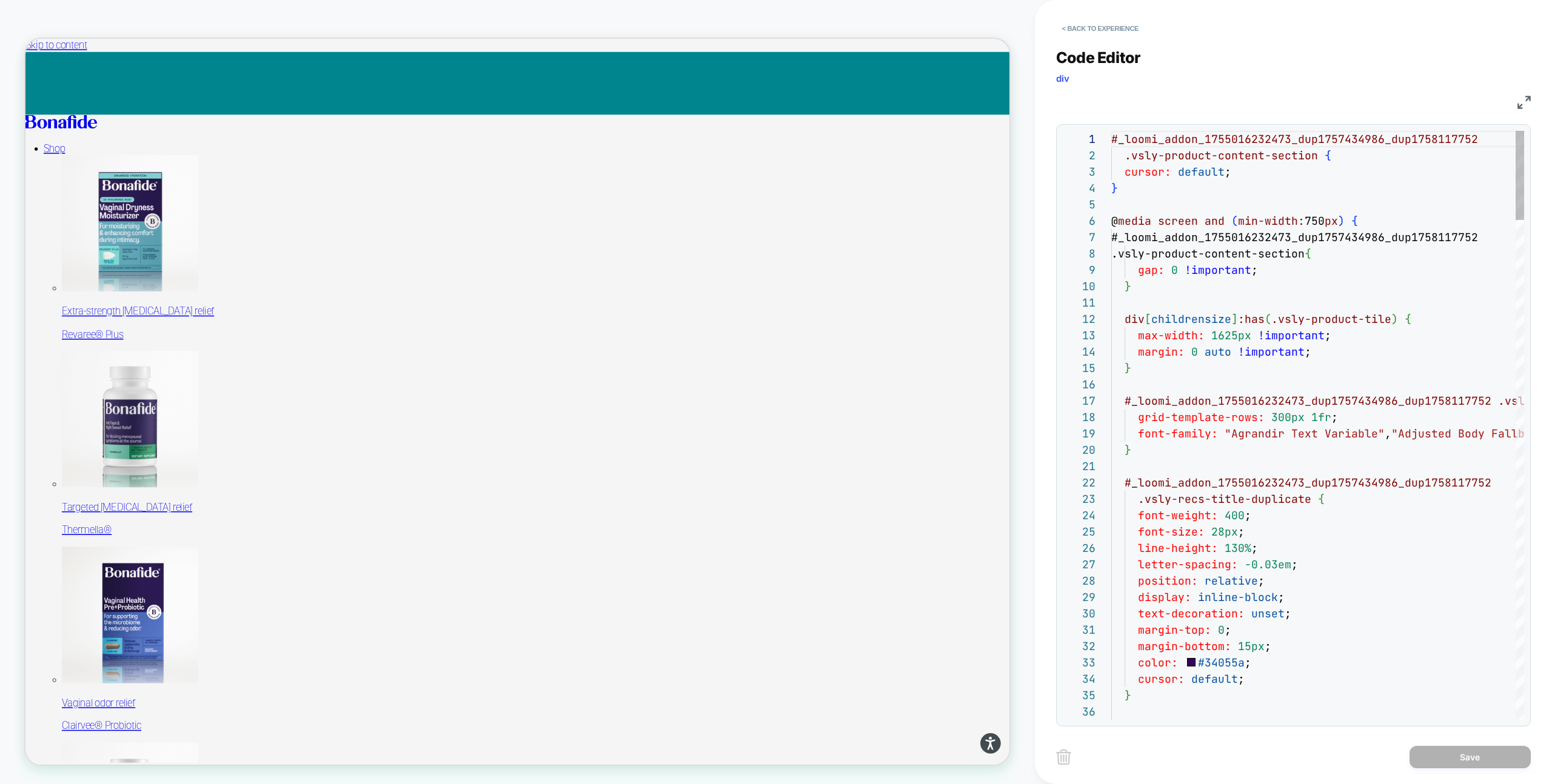
scroll to position [164, 0]
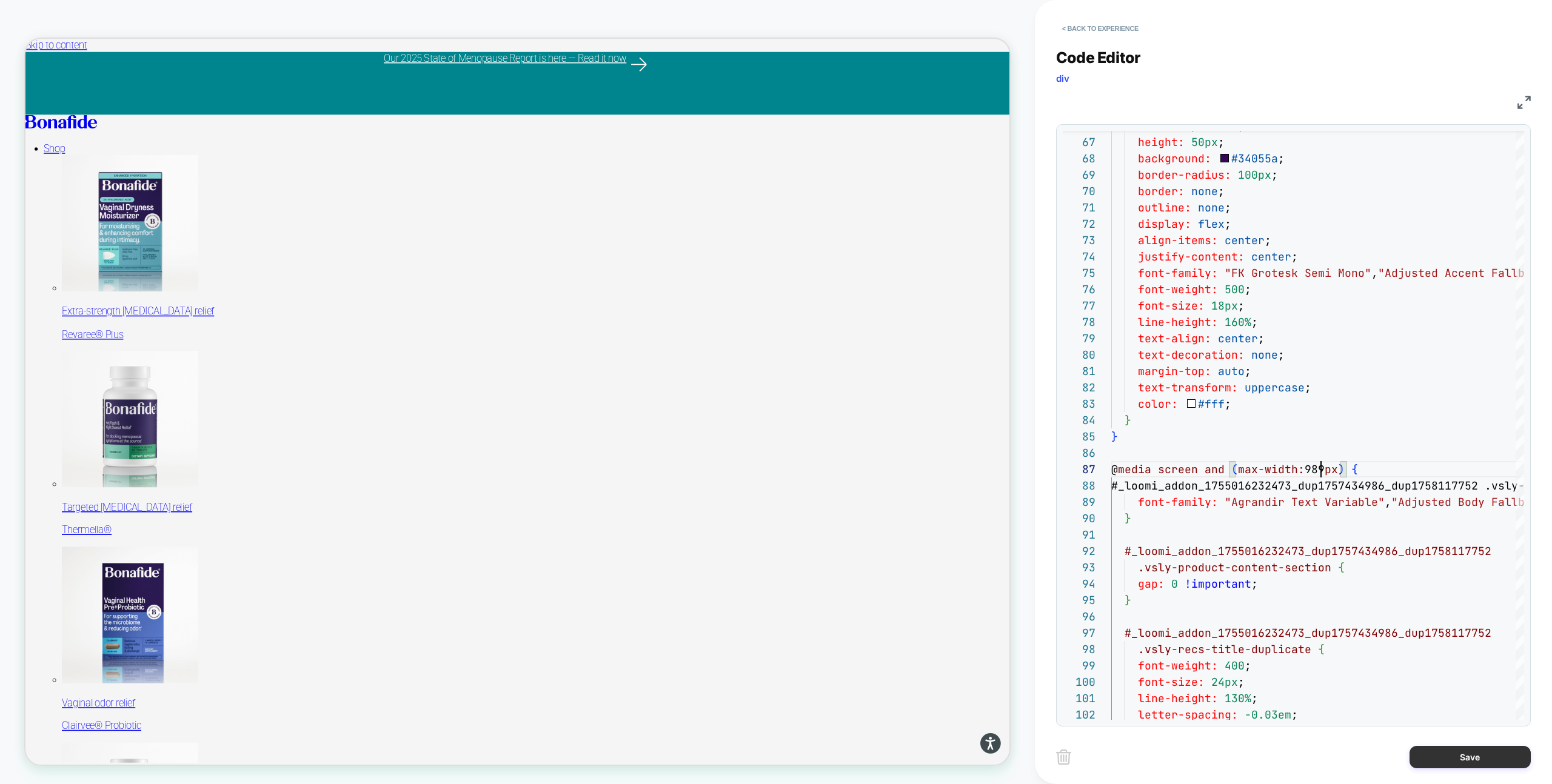
type textarea "**********"
click at [1440, 756] on button "Save" at bounding box center [1471, 757] width 122 height 23
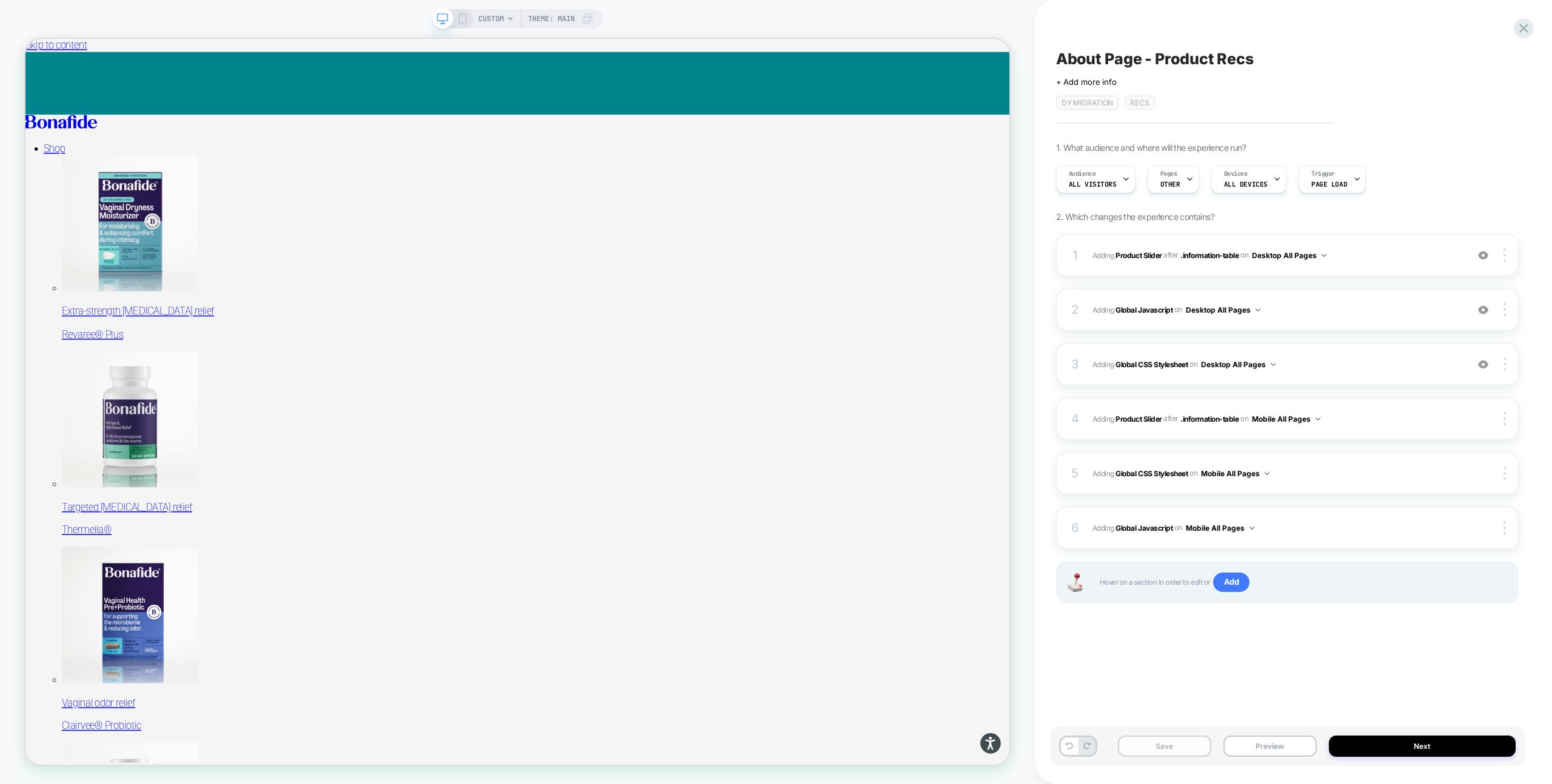
click at [1168, 746] on button "Save" at bounding box center [1164, 747] width 93 height 22
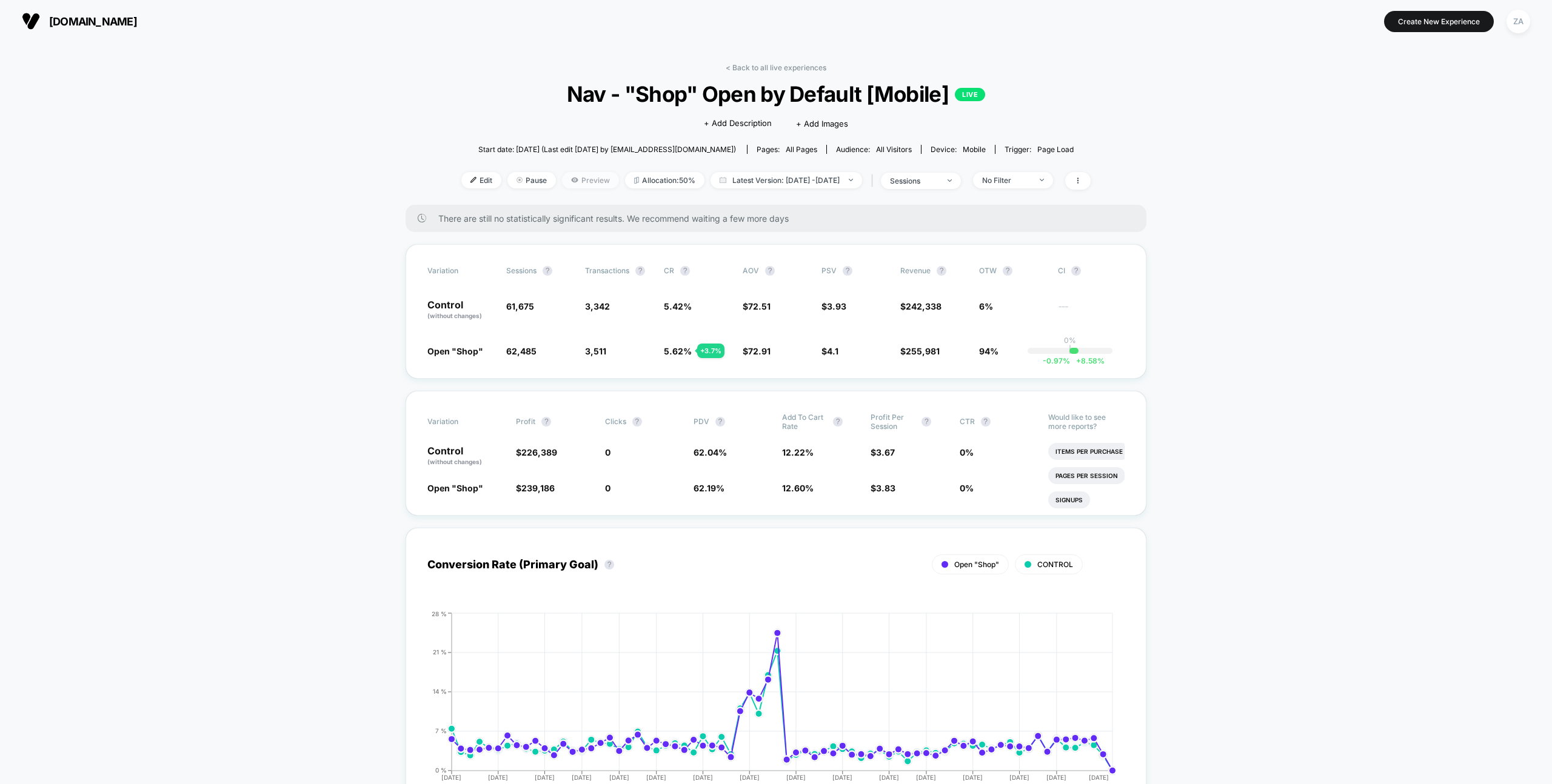
click at [567, 177] on span "Preview" at bounding box center [590, 180] width 57 height 17
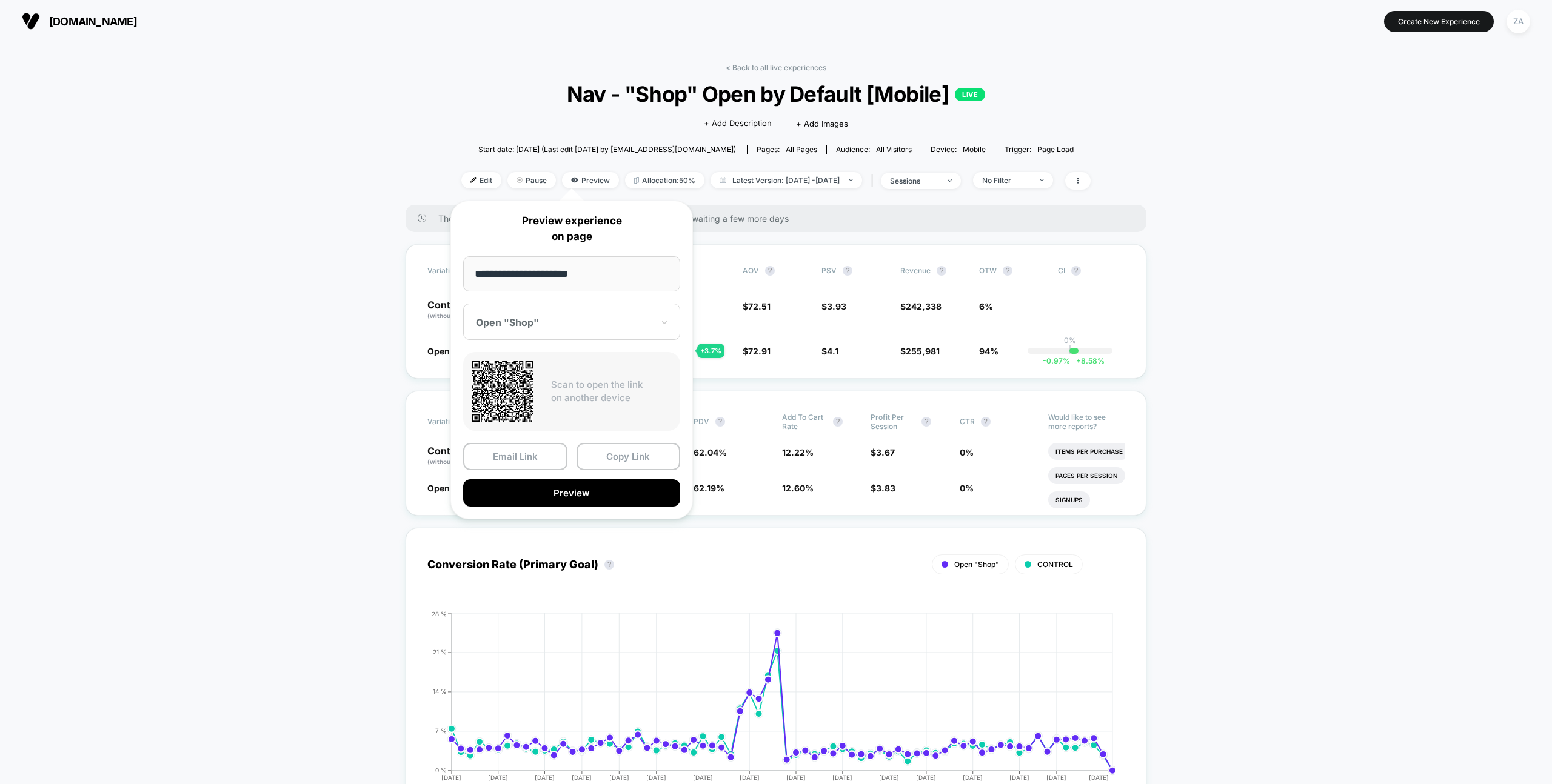
drag, startPoint x: 628, startPoint y: 490, endPoint x: 682, endPoint y: 354, distance: 146.3
click at [682, 354] on div "**********" at bounding box center [572, 360] width 242 height 318
click at [664, 323] on icon at bounding box center [664, 322] width 5 height 3
click at [665, 322] on icon at bounding box center [665, 322] width 9 height 12
click at [600, 500] on button "Preview" at bounding box center [572, 493] width 217 height 27
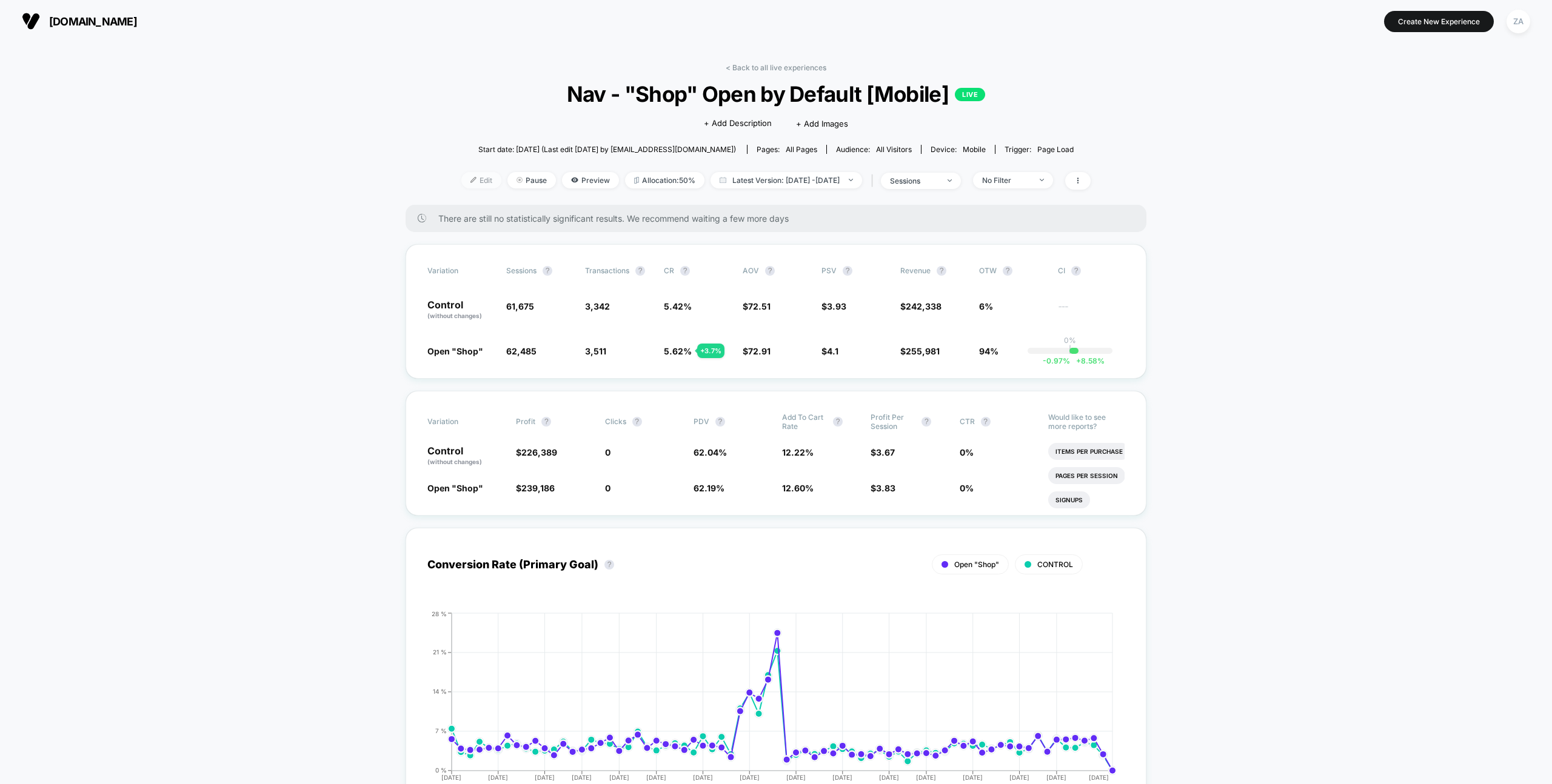
click at [465, 177] on span "Edit" at bounding box center [481, 180] width 40 height 17
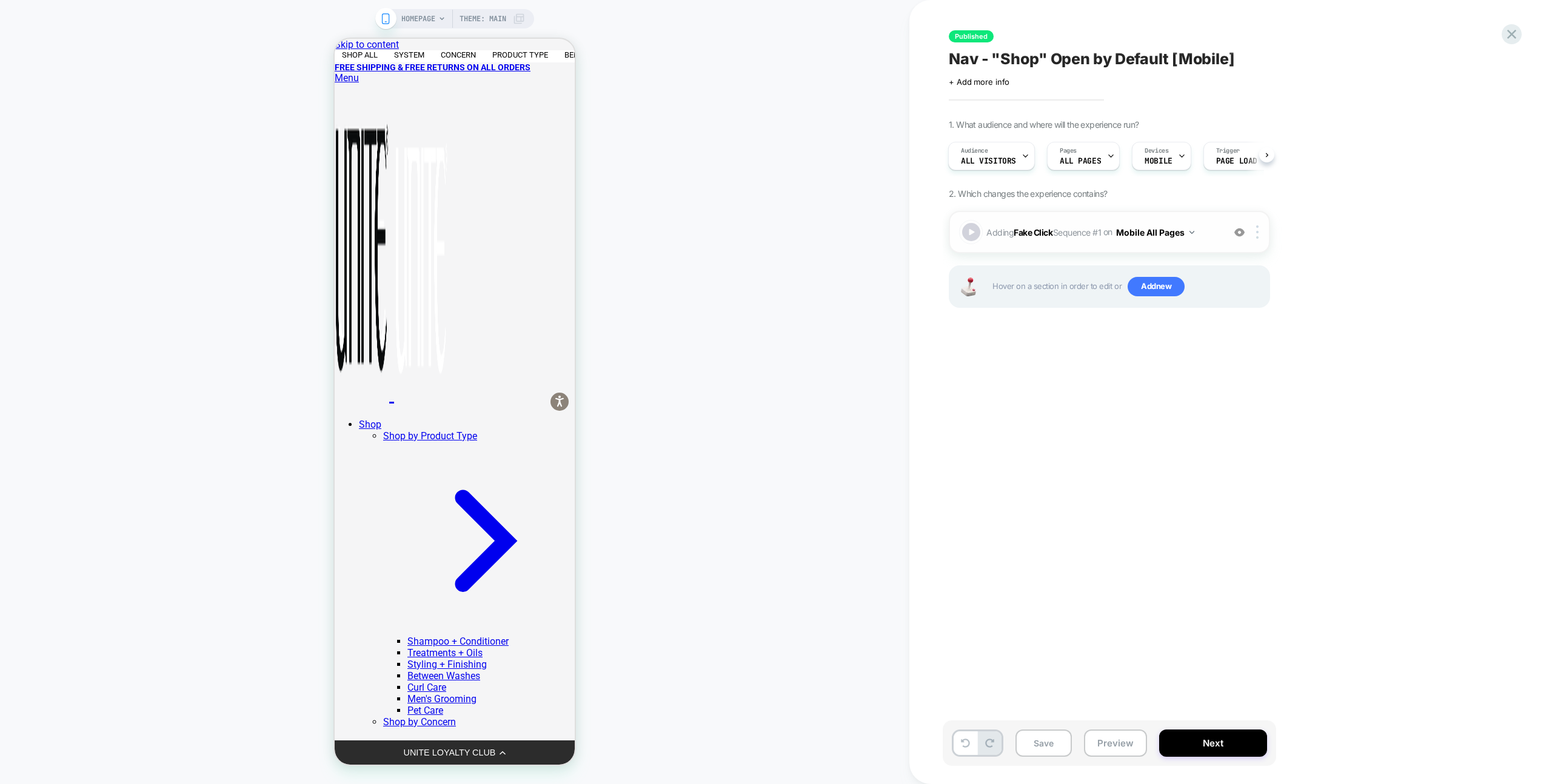
click at [1080, 242] on div "Adding Fake Click Sequence # 1 on Mobile All Pages Add Before Add After Copy to…" at bounding box center [1110, 231] width 322 height 42
